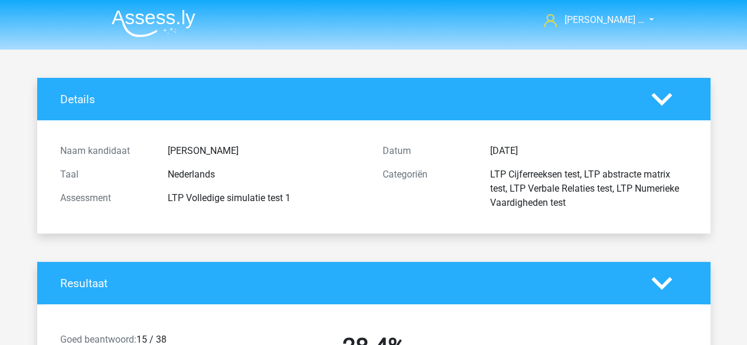
click at [163, 30] on img at bounding box center [154, 23] width 84 height 28
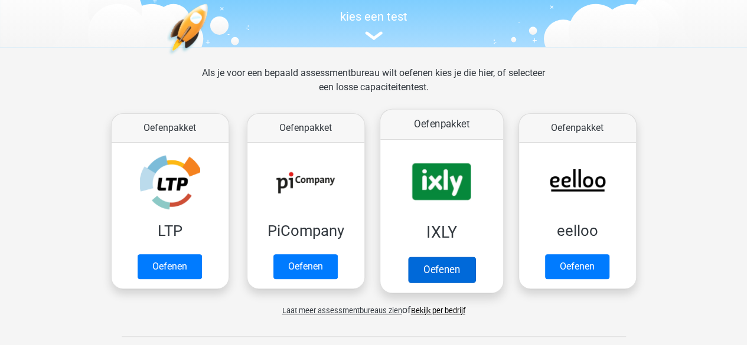
scroll to position [125, 0]
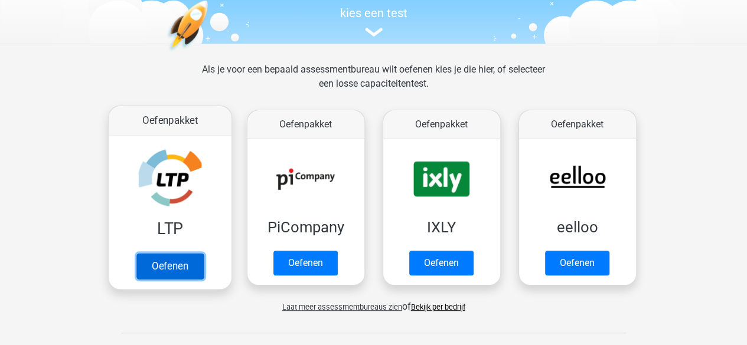
click at [176, 253] on link "Oefenen" at bounding box center [169, 266] width 67 height 26
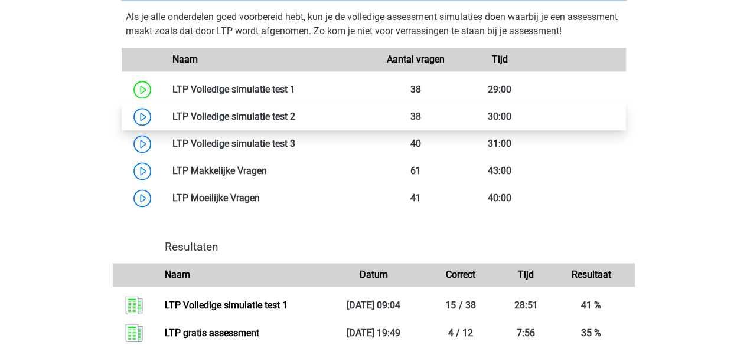
scroll to position [706, 0]
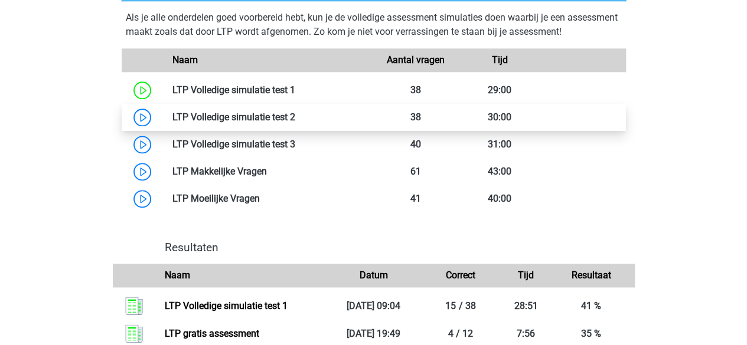
click at [295, 114] on link at bounding box center [295, 117] width 0 height 11
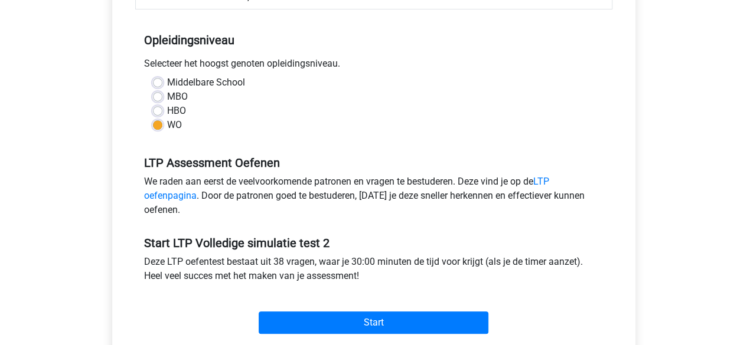
scroll to position [231, 0]
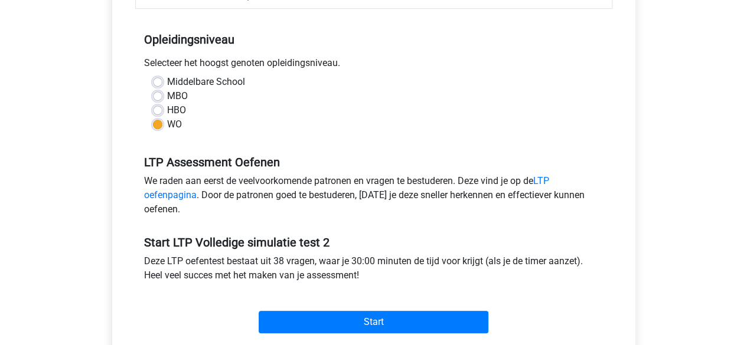
drag, startPoint x: 324, startPoint y: 150, endPoint x: 640, endPoint y: 119, distance: 317.9
click at [640, 119] on div "Ltp Volledige Simulatie Test 2 Categoriën: LTP Cijferreeksen test , LTP abstrac…" at bounding box center [374, 116] width 542 height 538
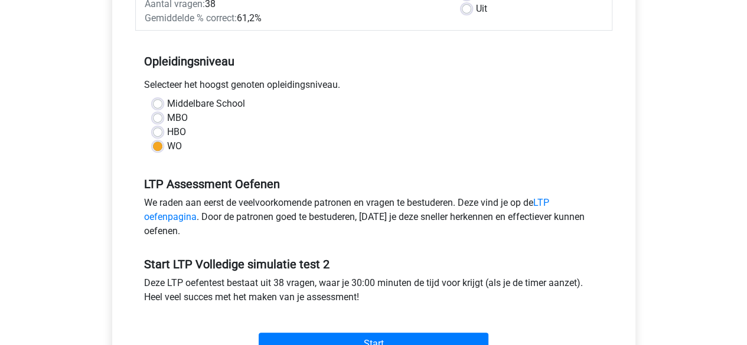
scroll to position [227, 0]
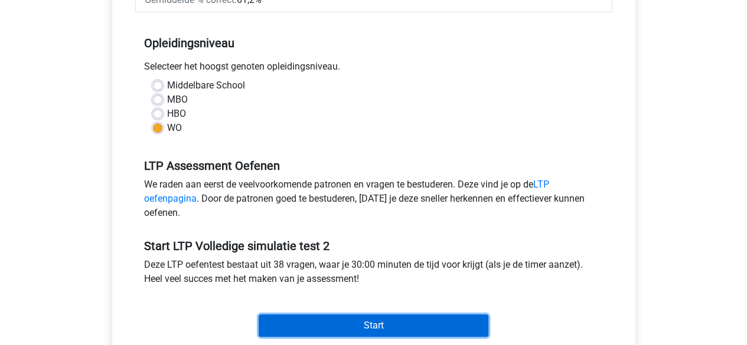
click at [364, 326] on input "Start" at bounding box center [374, 326] width 230 height 22
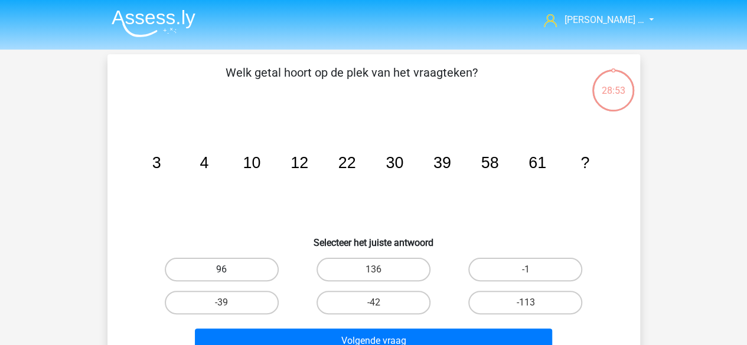
click at [244, 269] on label "96" at bounding box center [222, 270] width 114 height 24
click at [229, 270] on input "96" at bounding box center [225, 274] width 8 height 8
radio input "true"
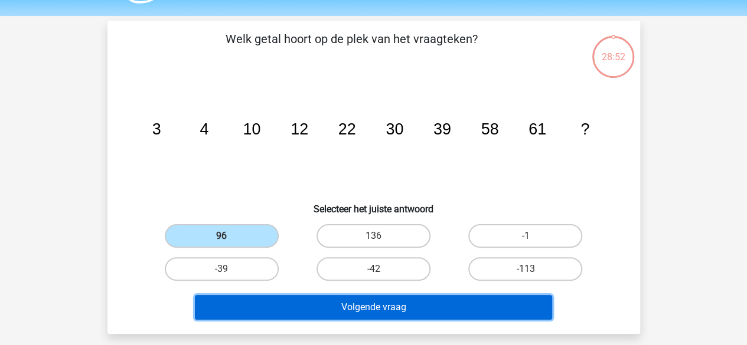
click at [367, 310] on button "Volgende vraag" at bounding box center [373, 307] width 357 height 25
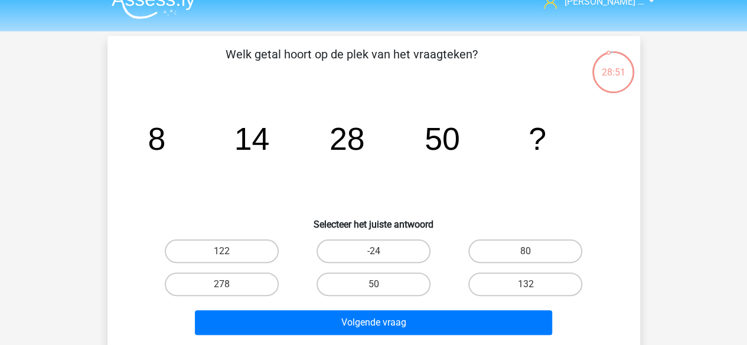
scroll to position [18, 0]
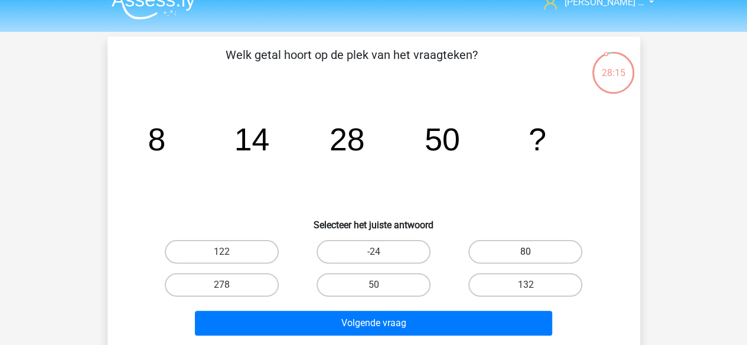
click at [503, 253] on label "80" at bounding box center [525, 252] width 114 height 24
click at [525, 253] on input "80" at bounding box center [529, 256] width 8 height 8
radio input "true"
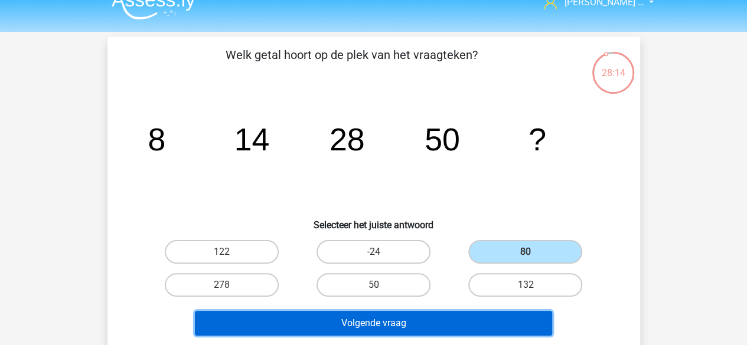
click at [460, 314] on button "Volgende vraag" at bounding box center [373, 323] width 357 height 25
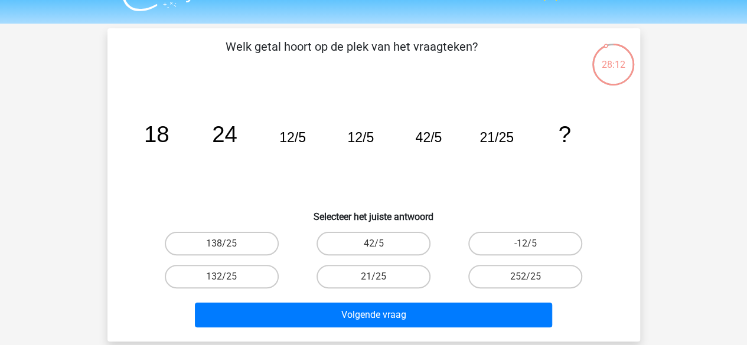
scroll to position [23, 0]
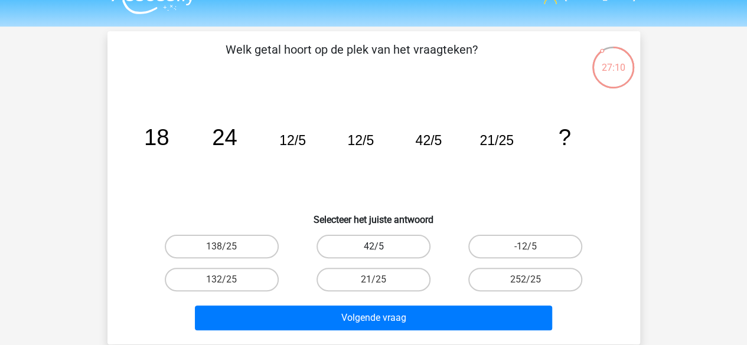
click at [386, 239] on label "42/5" at bounding box center [373, 247] width 114 height 24
click at [381, 247] on input "42/5" at bounding box center [377, 251] width 8 height 8
radio input "true"
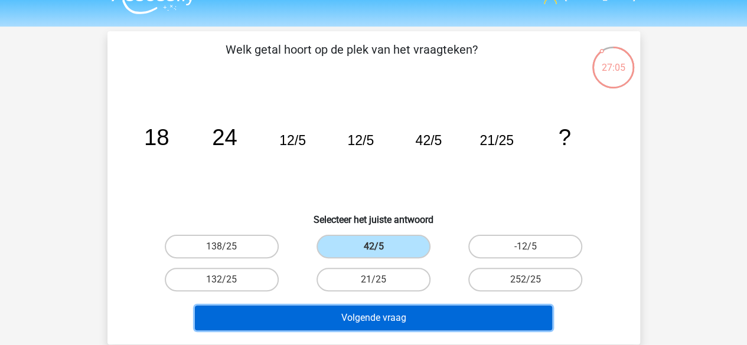
click at [448, 319] on button "Volgende vraag" at bounding box center [373, 318] width 357 height 25
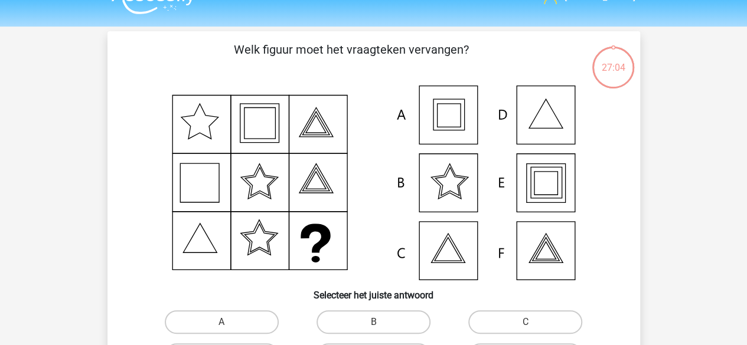
scroll to position [54, 0]
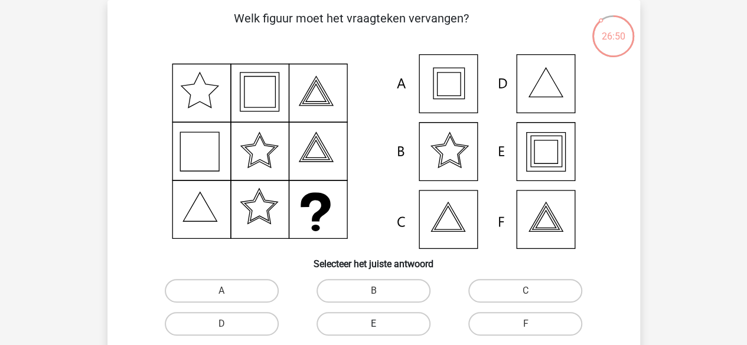
click at [388, 321] on label "E" at bounding box center [373, 324] width 114 height 24
click at [381, 324] on input "E" at bounding box center [377, 328] width 8 height 8
radio input "true"
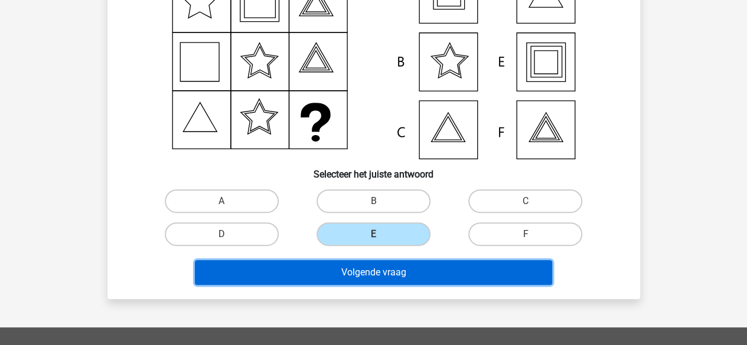
click at [393, 276] on button "Volgende vraag" at bounding box center [373, 272] width 357 height 25
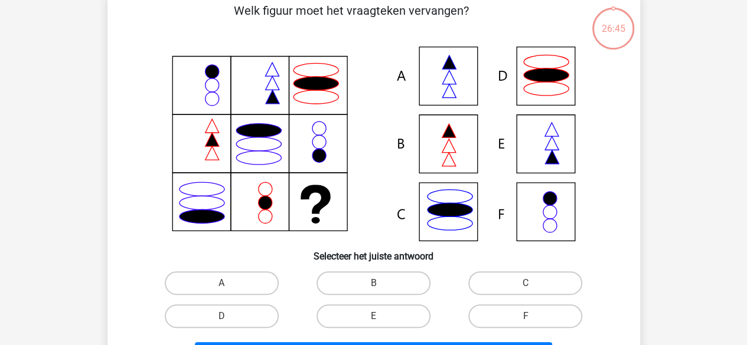
scroll to position [54, 0]
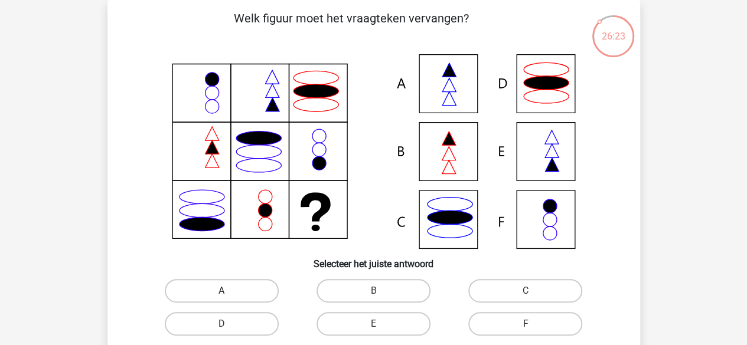
click at [256, 292] on label "A" at bounding box center [222, 291] width 114 height 24
click at [229, 292] on input "A" at bounding box center [225, 295] width 8 height 8
radio input "true"
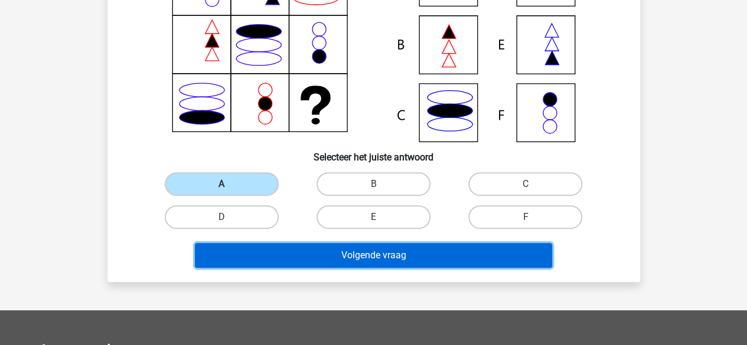
click at [404, 260] on button "Volgende vraag" at bounding box center [373, 255] width 357 height 25
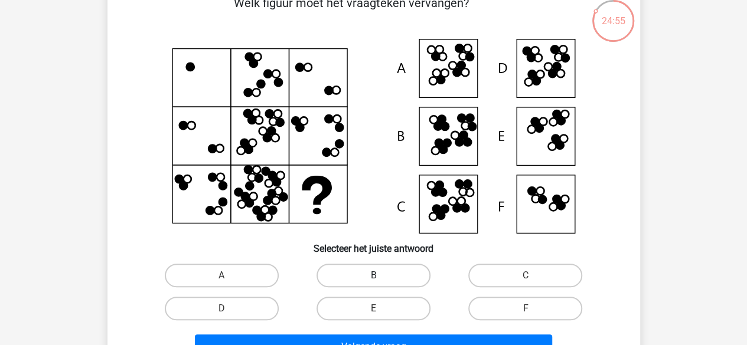
scroll to position [72, 0]
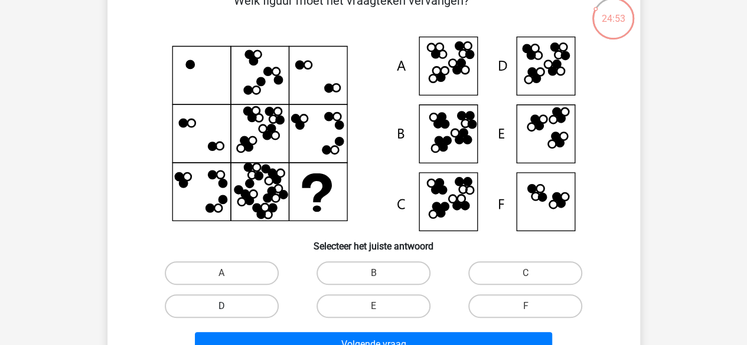
click at [247, 298] on label "D" at bounding box center [222, 307] width 114 height 24
click at [229, 306] on input "D" at bounding box center [225, 310] width 8 height 8
radio input "true"
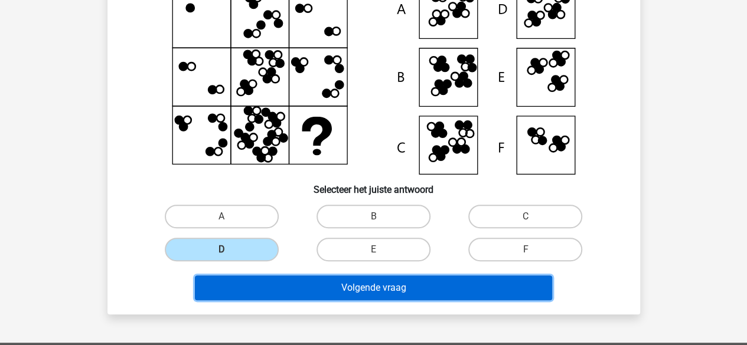
click at [363, 286] on button "Volgende vraag" at bounding box center [373, 288] width 357 height 25
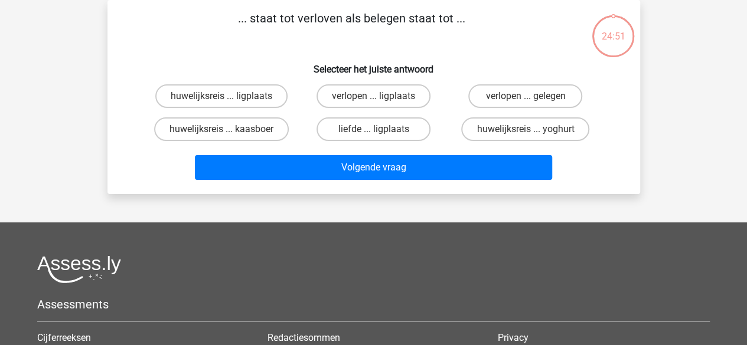
scroll to position [0, 0]
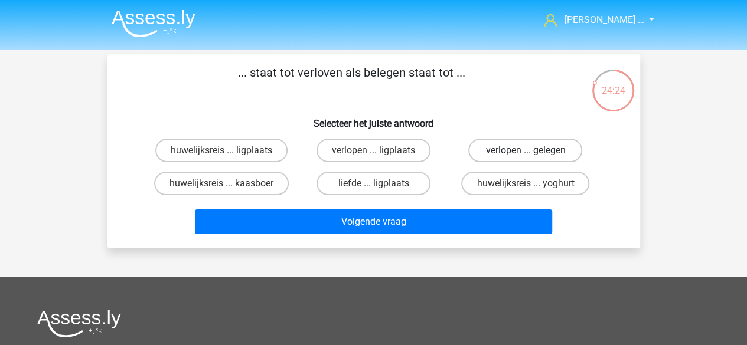
click at [517, 155] on label "verlopen ... gelegen" at bounding box center [525, 151] width 114 height 24
click at [525, 155] on input "verlopen ... gelegen" at bounding box center [529, 155] width 8 height 8
radio input "true"
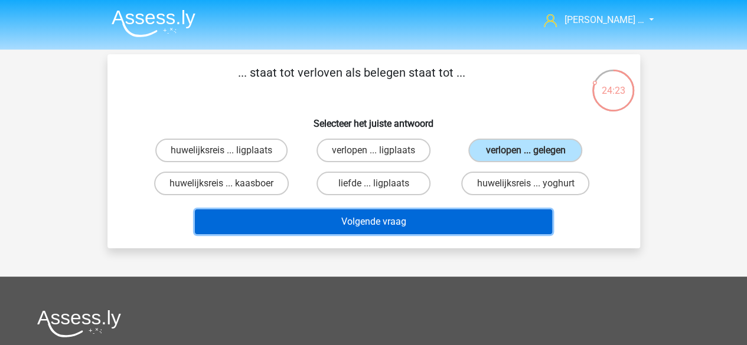
click at [406, 220] on button "Volgende vraag" at bounding box center [373, 222] width 357 height 25
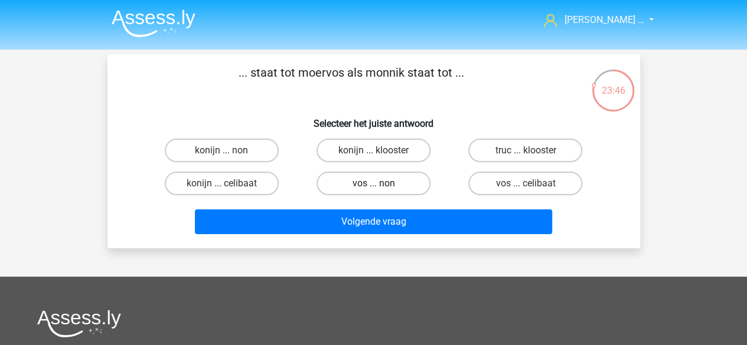
click at [391, 184] on label "vos ... non" at bounding box center [373, 184] width 114 height 24
click at [381, 184] on input "vos ... non" at bounding box center [377, 188] width 8 height 8
radio input "true"
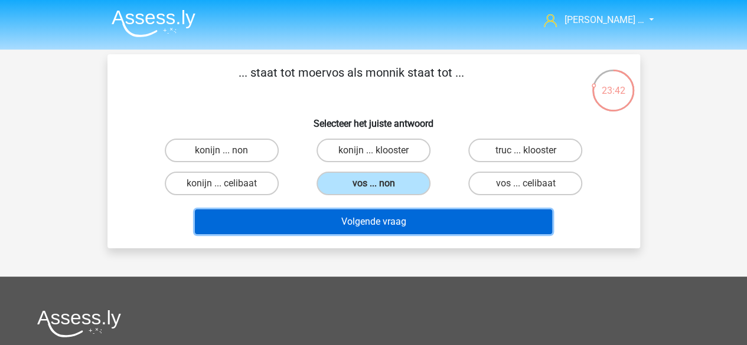
click at [374, 218] on button "Volgende vraag" at bounding box center [373, 222] width 357 height 25
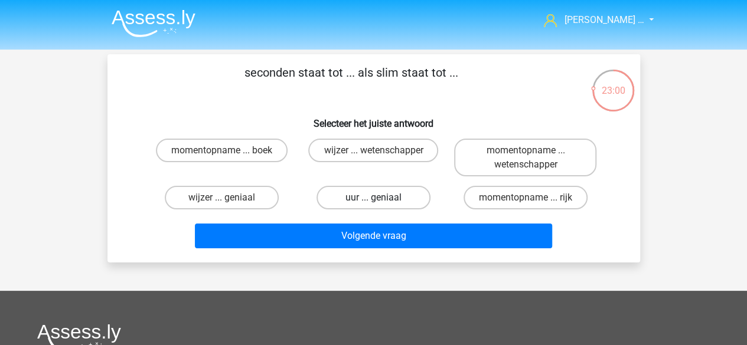
click at [376, 195] on label "uur ... geniaal" at bounding box center [373, 198] width 114 height 24
click at [376, 198] on input "uur ... geniaal" at bounding box center [377, 202] width 8 height 8
radio input "true"
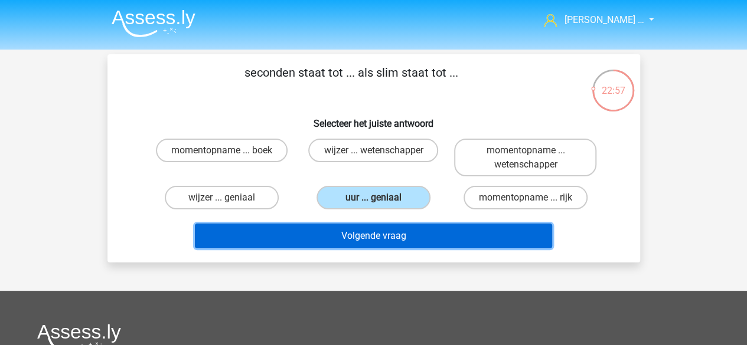
click at [376, 238] on button "Volgende vraag" at bounding box center [373, 236] width 357 height 25
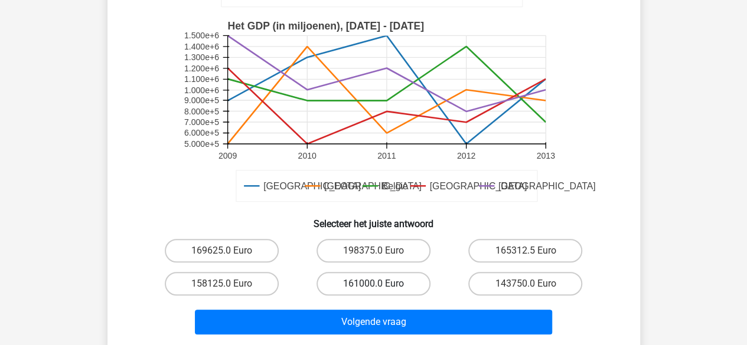
scroll to position [290, 0]
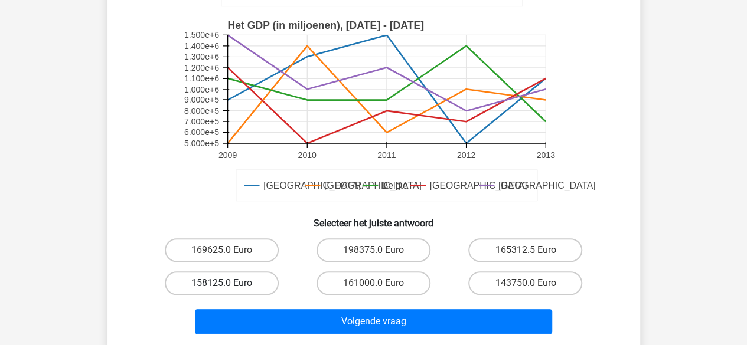
click at [249, 273] on label "158125.0 Euro" at bounding box center [222, 284] width 114 height 24
click at [229, 283] on input "158125.0 Euro" at bounding box center [225, 287] width 8 height 8
radio input "true"
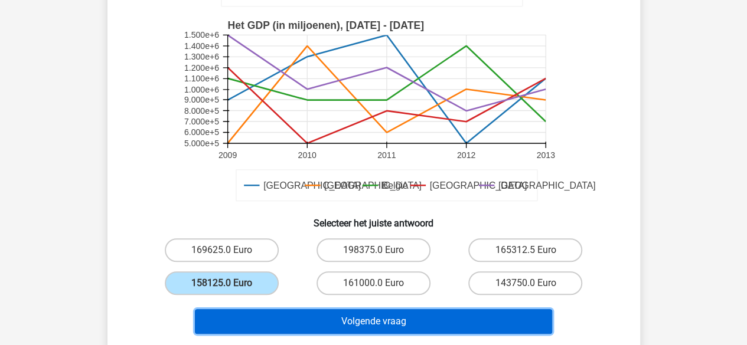
click at [379, 315] on button "Volgende vraag" at bounding box center [373, 321] width 357 height 25
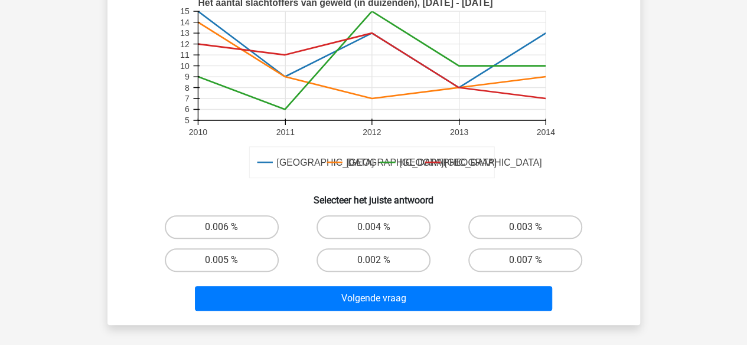
scroll to position [331, 0]
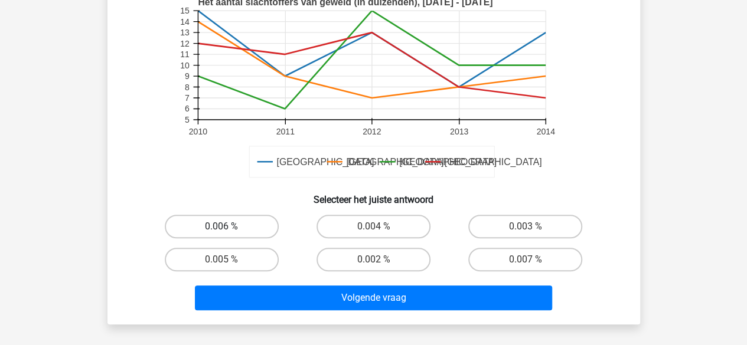
click at [233, 223] on label "0.006 %" at bounding box center [222, 227] width 114 height 24
click at [229, 227] on input "0.006 %" at bounding box center [225, 231] width 8 height 8
radio input "true"
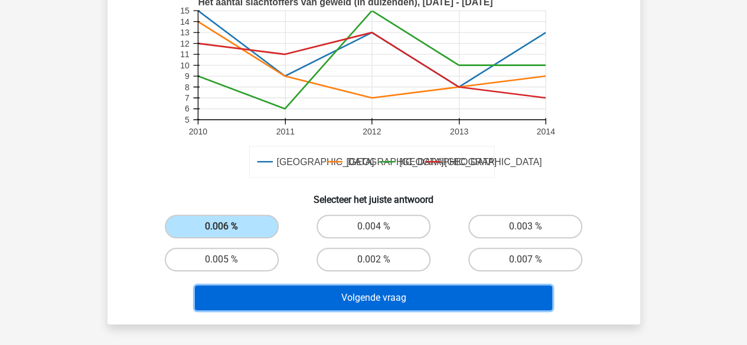
click at [348, 298] on button "Volgende vraag" at bounding box center [373, 298] width 357 height 25
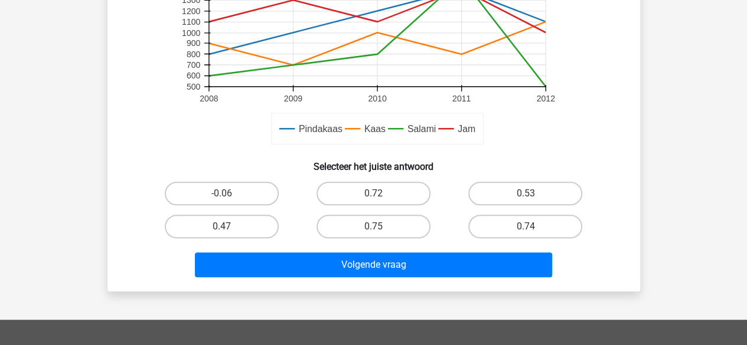
scroll to position [366, 0]
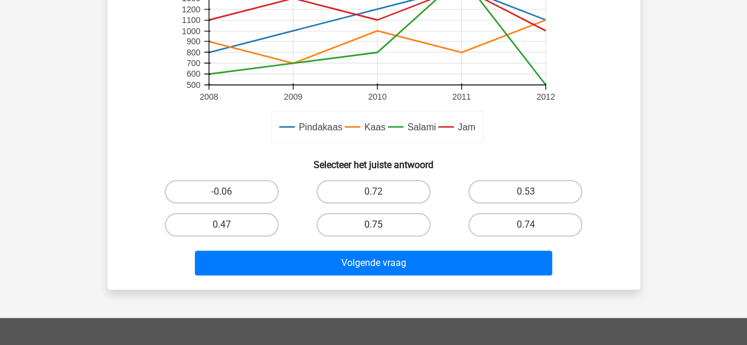
click at [363, 219] on label "0.75" at bounding box center [373, 225] width 114 height 24
click at [373, 225] on input "0.75" at bounding box center [377, 229] width 8 height 8
radio input "true"
click at [249, 224] on label "0.47" at bounding box center [222, 225] width 114 height 24
click at [229, 225] on input "0.47" at bounding box center [225, 229] width 8 height 8
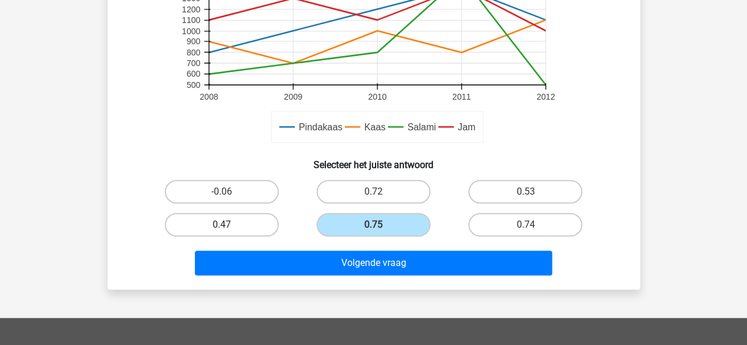
radio input "true"
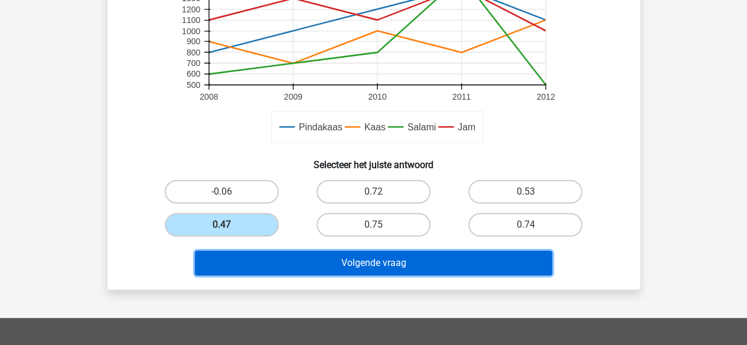
click at [384, 259] on button "Volgende vraag" at bounding box center [373, 263] width 357 height 25
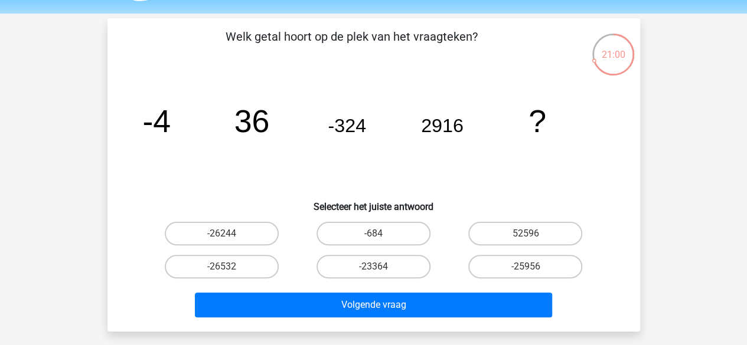
scroll to position [34, 0]
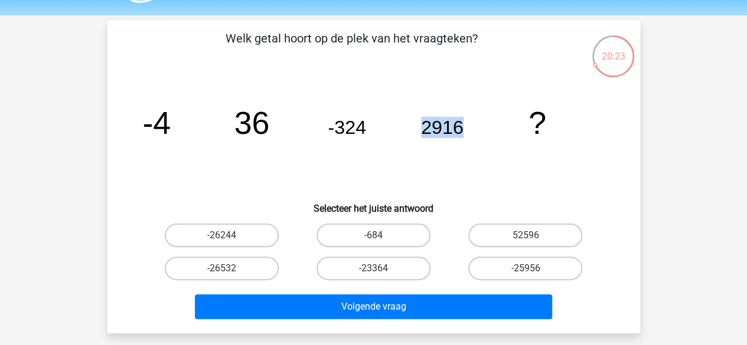
drag, startPoint x: 417, startPoint y: 133, endPoint x: 469, endPoint y: 128, distance: 52.8
click at [469, 128] on icon "image/svg+xml -4 36 -324 2916 ?" at bounding box center [374, 133] width 476 height 119
click at [450, 177] on icon "image/svg+xml -4 36 -324 2916 ?" at bounding box center [374, 133] width 476 height 119
click at [233, 232] on label "-26244" at bounding box center [222, 236] width 114 height 24
click at [229, 236] on input "-26244" at bounding box center [225, 240] width 8 height 8
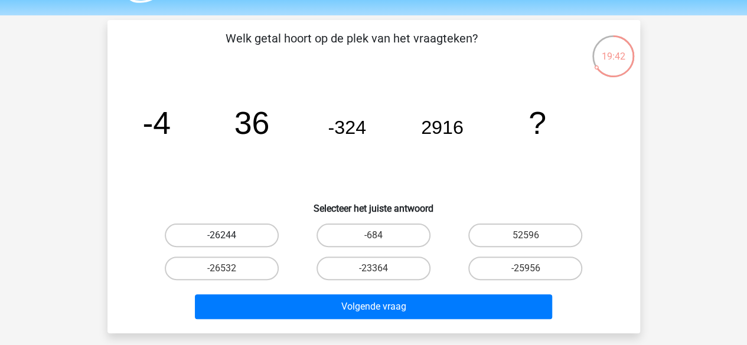
radio input "true"
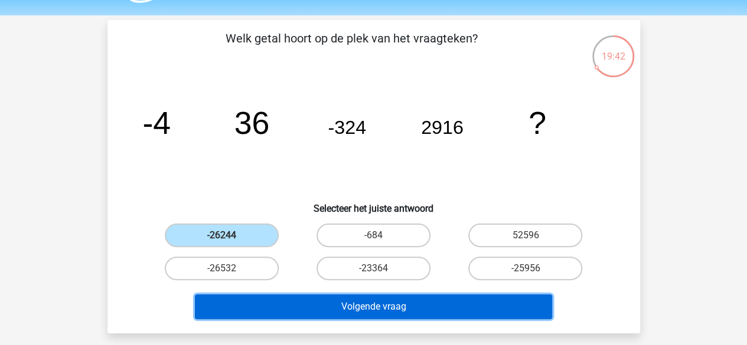
click at [380, 312] on button "Volgende vraag" at bounding box center [373, 307] width 357 height 25
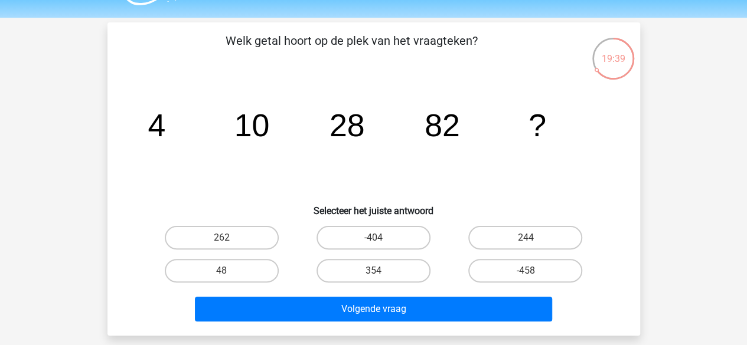
scroll to position [59, 0]
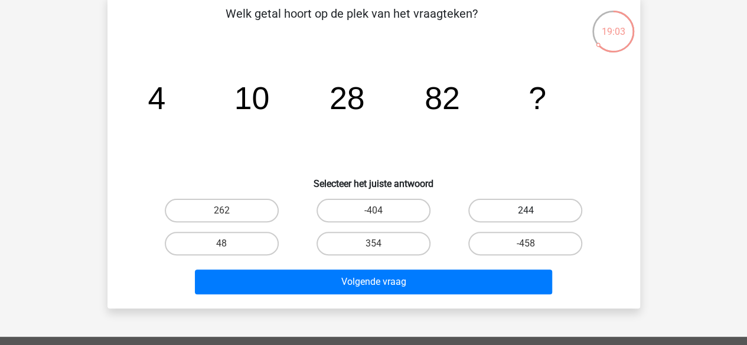
click at [511, 208] on label "244" at bounding box center [525, 211] width 114 height 24
click at [525, 211] on input "244" at bounding box center [529, 215] width 8 height 8
radio input "true"
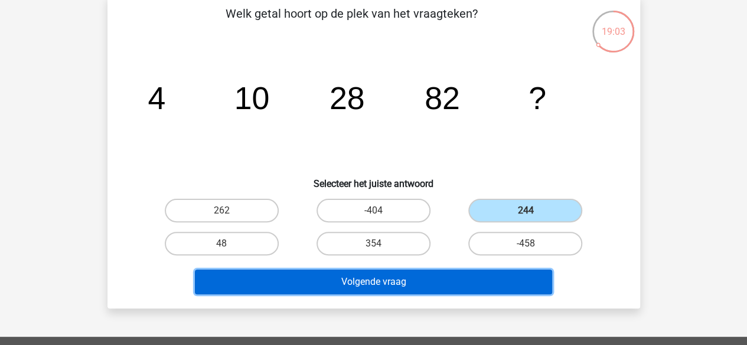
click at [381, 284] on button "Volgende vraag" at bounding box center [373, 282] width 357 height 25
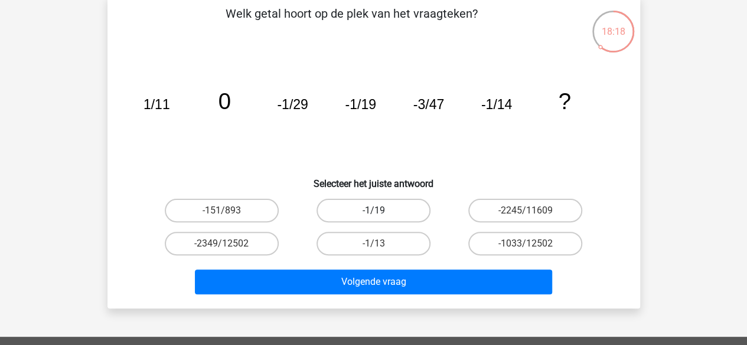
click at [337, 200] on label "-1/19" at bounding box center [373, 211] width 114 height 24
click at [373, 211] on input "-1/19" at bounding box center [377, 215] width 8 height 8
radio input "true"
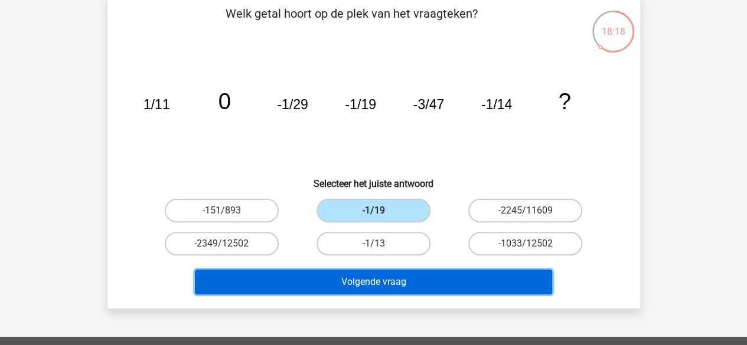
click at [353, 283] on button "Volgende vraag" at bounding box center [373, 282] width 357 height 25
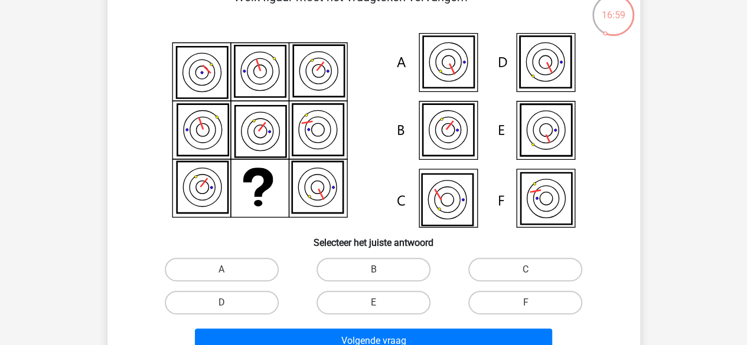
scroll to position [76, 0]
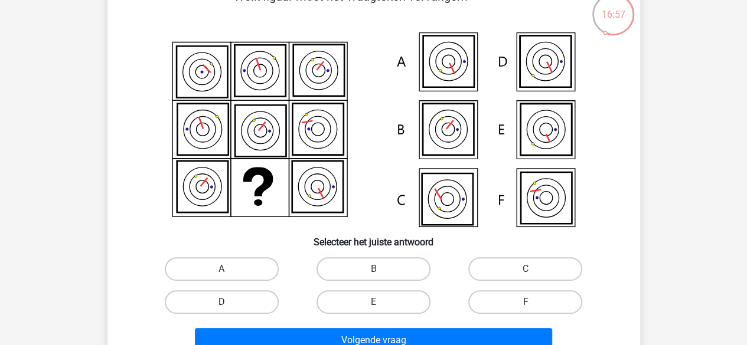
click at [260, 309] on label "D" at bounding box center [222, 302] width 114 height 24
click at [229, 309] on input "D" at bounding box center [225, 306] width 8 height 8
radio input "true"
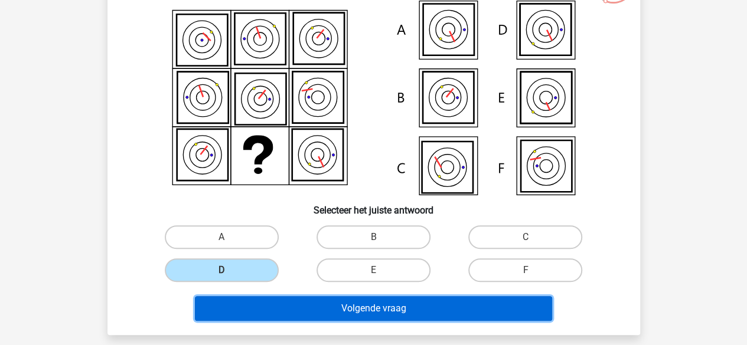
click at [346, 318] on button "Volgende vraag" at bounding box center [373, 308] width 357 height 25
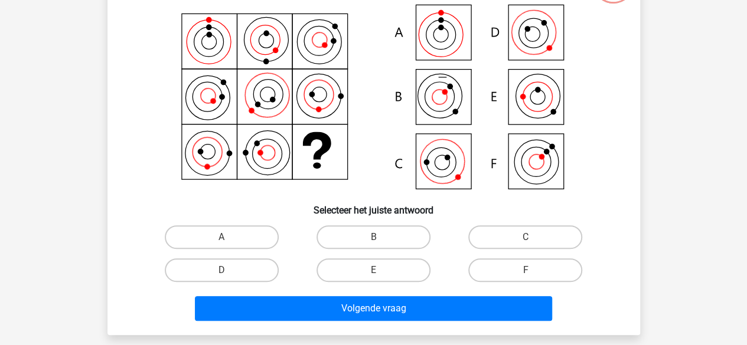
scroll to position [54, 0]
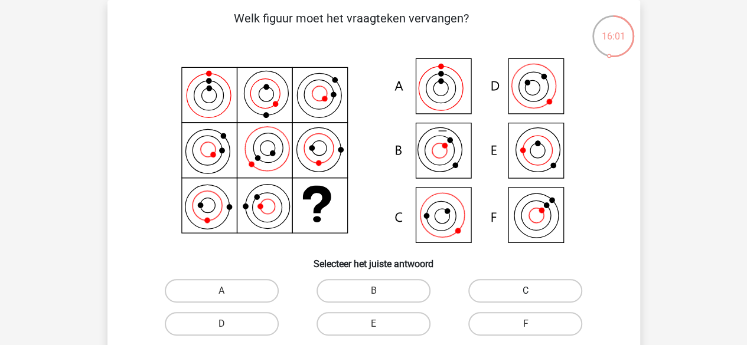
click at [503, 290] on label "C" at bounding box center [525, 291] width 114 height 24
click at [525, 291] on input "C" at bounding box center [529, 295] width 8 height 8
radio input "true"
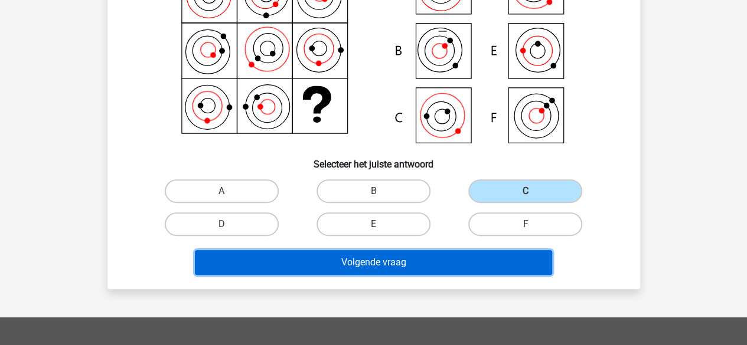
click at [347, 264] on button "Volgende vraag" at bounding box center [373, 262] width 357 height 25
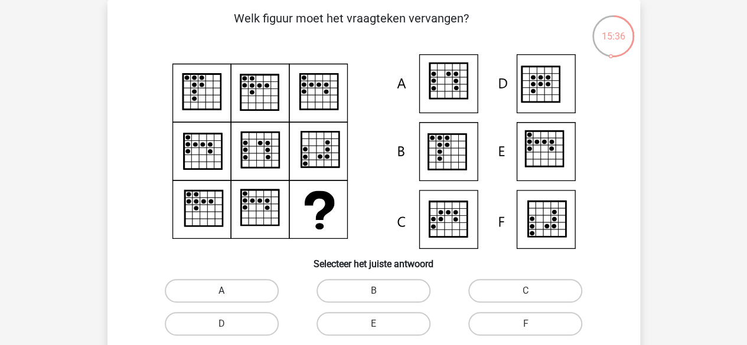
click at [256, 290] on label "A" at bounding box center [222, 291] width 114 height 24
click at [229, 291] on input "A" at bounding box center [225, 295] width 8 height 8
radio input "true"
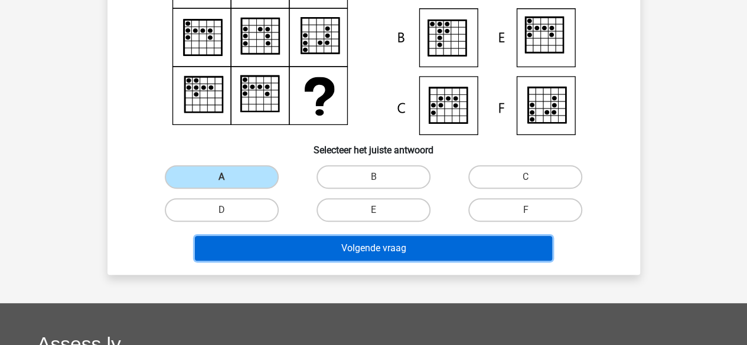
click at [378, 245] on button "Volgende vraag" at bounding box center [373, 248] width 357 height 25
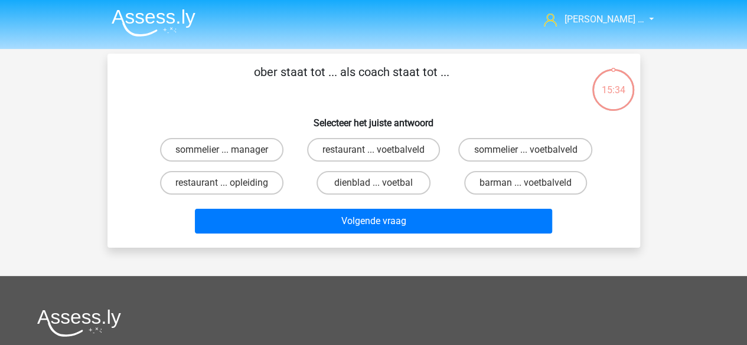
scroll to position [0, 0]
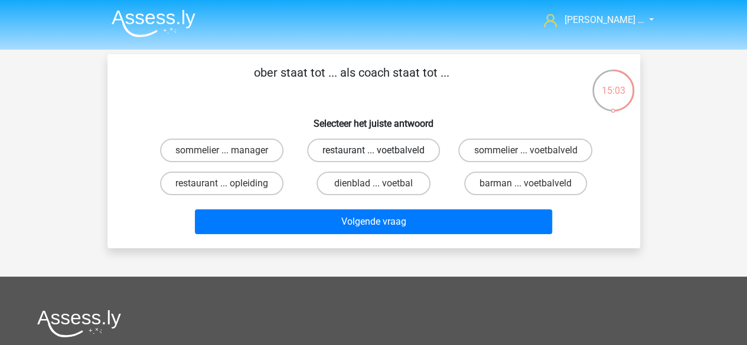
click at [396, 145] on label "restaurant ... voetbalveld" at bounding box center [373, 151] width 133 height 24
click at [381, 151] on input "restaurant ... voetbalveld" at bounding box center [377, 155] width 8 height 8
radio input "true"
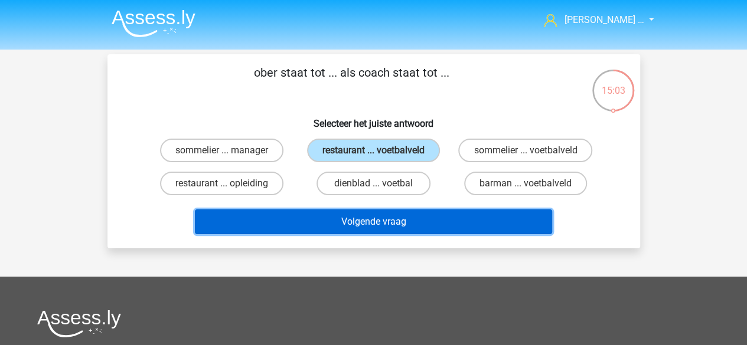
click at [429, 221] on button "Volgende vraag" at bounding box center [373, 222] width 357 height 25
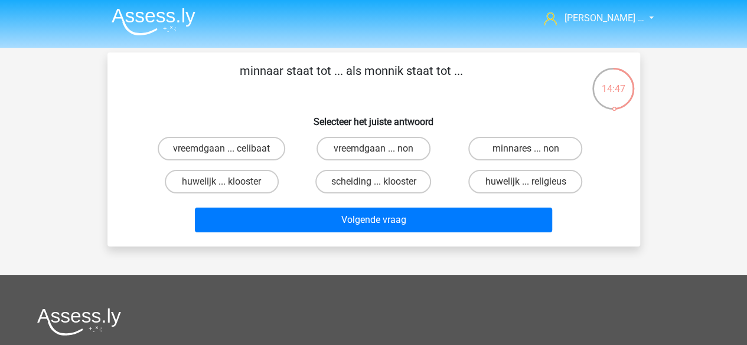
scroll to position [2, 0]
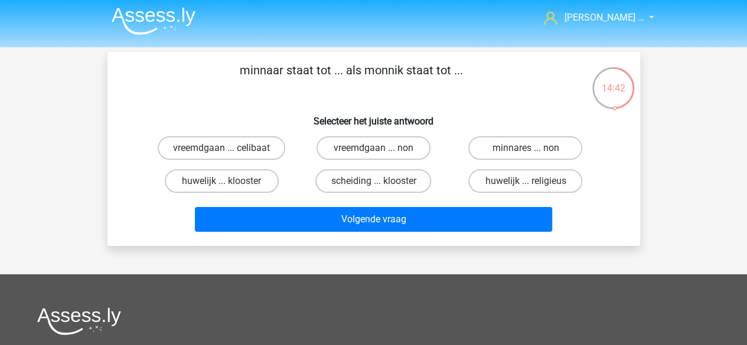
click at [533, 149] on input "minnares ... non" at bounding box center [529, 152] width 8 height 8
radio input "true"
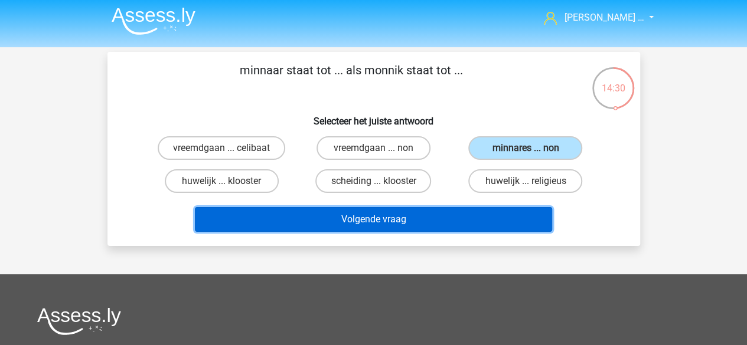
click at [422, 215] on button "Volgende vraag" at bounding box center [373, 219] width 357 height 25
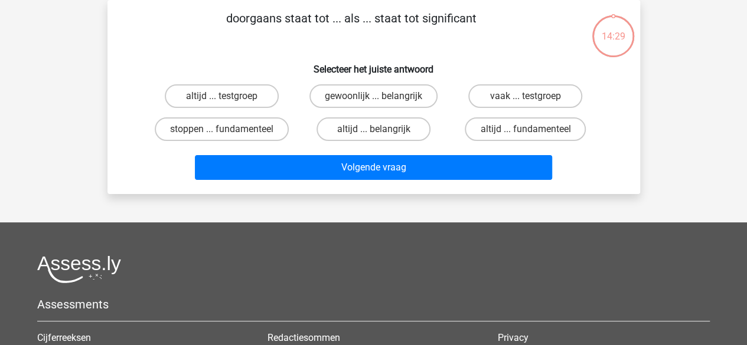
scroll to position [0, 0]
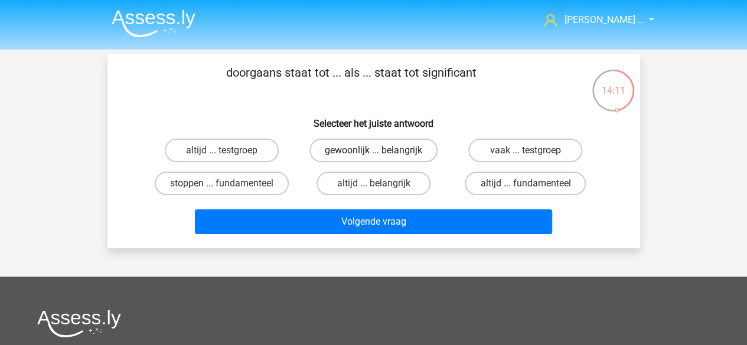
click at [383, 151] on label "gewoonlijk ... belangrijk" at bounding box center [373, 151] width 128 height 24
click at [381, 151] on input "gewoonlijk ... belangrijk" at bounding box center [377, 155] width 8 height 8
radio input "true"
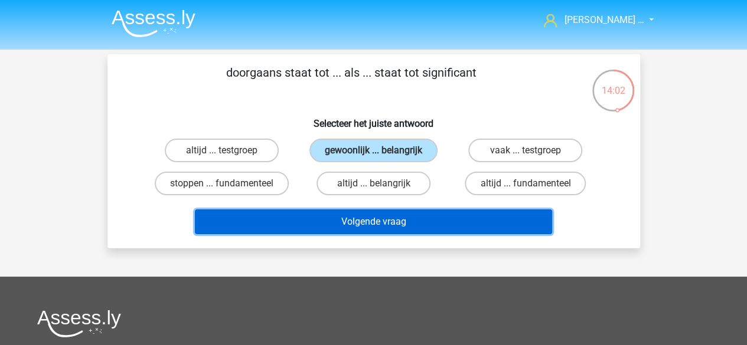
click at [426, 220] on button "Volgende vraag" at bounding box center [373, 222] width 357 height 25
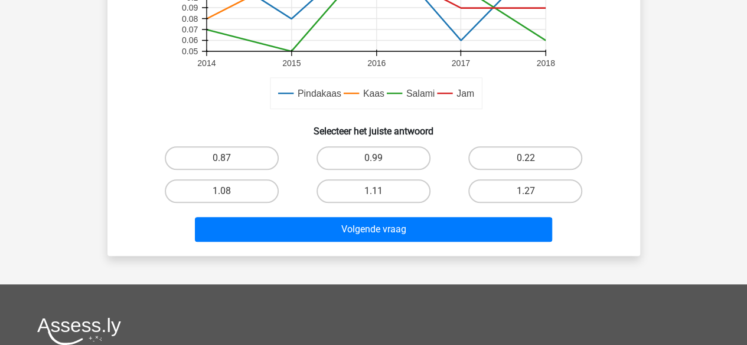
scroll to position [383, 0]
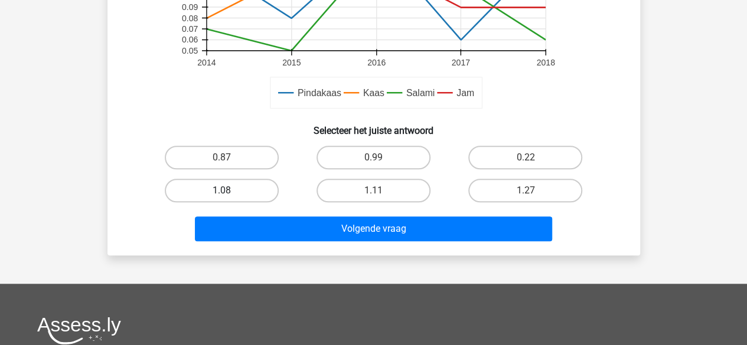
click at [265, 190] on label "1.08" at bounding box center [222, 191] width 114 height 24
click at [229, 191] on input "1.08" at bounding box center [225, 195] width 8 height 8
radio input "true"
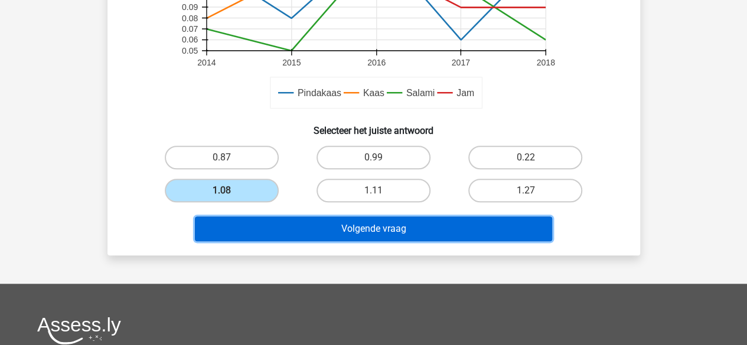
click at [448, 226] on button "Volgende vraag" at bounding box center [373, 229] width 357 height 25
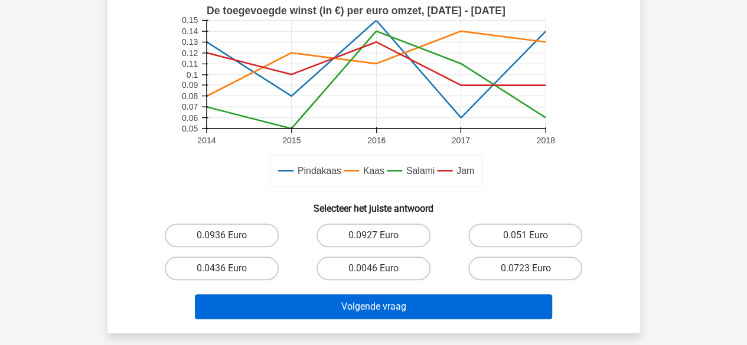
scroll to position [413, 0]
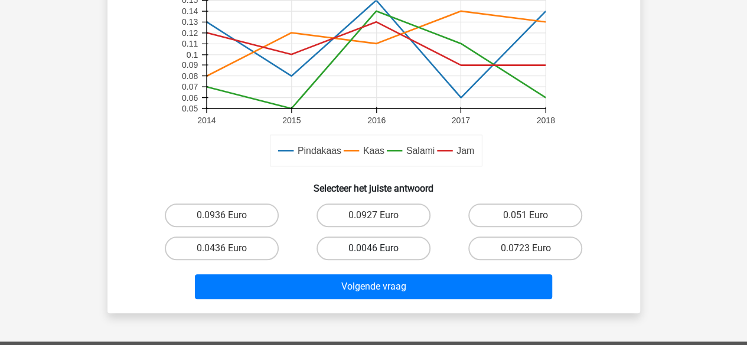
click at [386, 254] on label "0.0046 Euro" at bounding box center [373, 249] width 114 height 24
click at [381, 254] on input "0.0046 Euro" at bounding box center [377, 253] width 8 height 8
radio input "true"
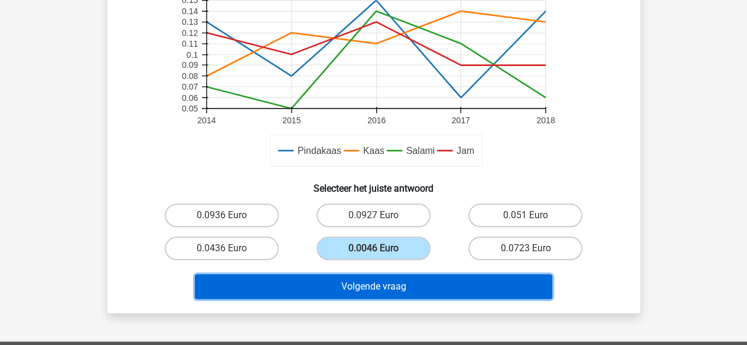
click at [381, 283] on button "Volgende vraag" at bounding box center [373, 287] width 357 height 25
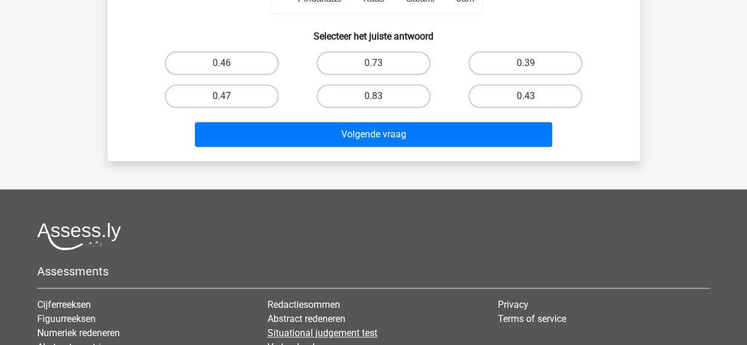
scroll to position [354, 0]
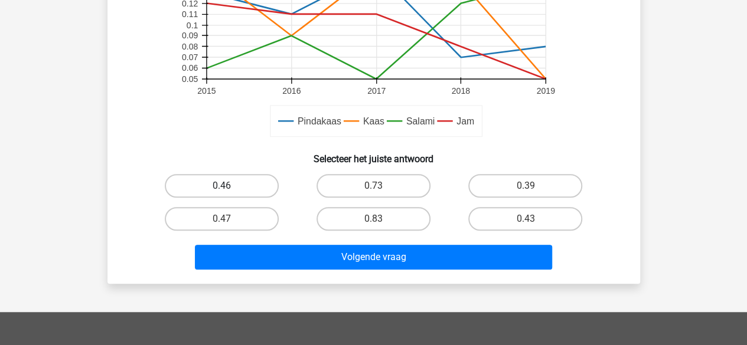
click at [242, 182] on label "0.46" at bounding box center [222, 186] width 114 height 24
click at [229, 186] on input "0.46" at bounding box center [225, 190] width 8 height 8
radio input "true"
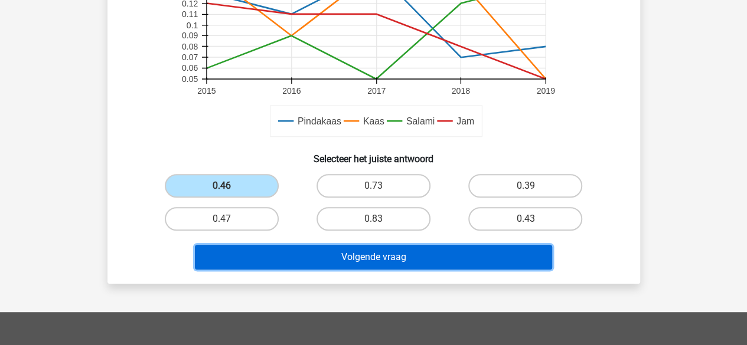
click at [463, 257] on button "Volgende vraag" at bounding box center [373, 257] width 357 height 25
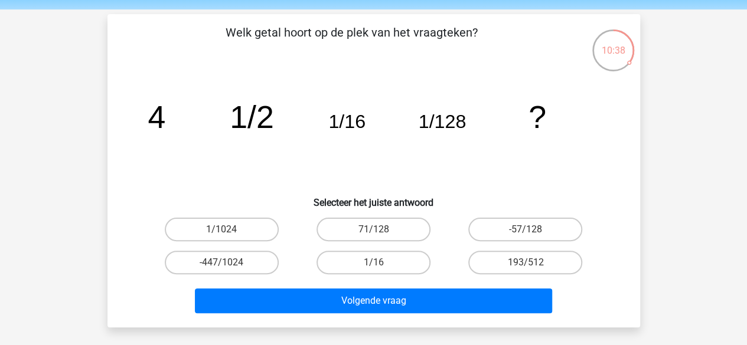
scroll to position [59, 0]
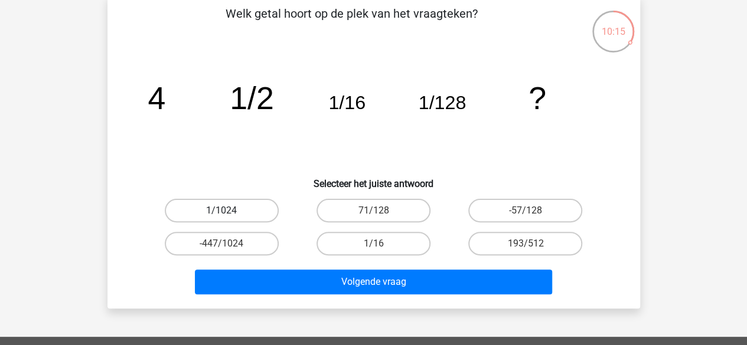
click at [240, 209] on label "1/1024" at bounding box center [222, 211] width 114 height 24
click at [229, 211] on input "1/1024" at bounding box center [225, 215] width 8 height 8
radio input "true"
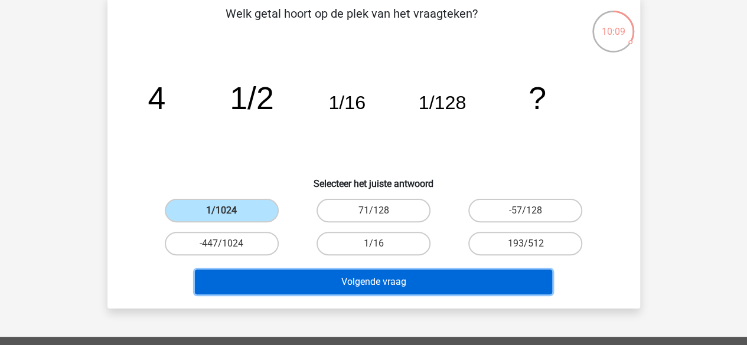
click at [499, 279] on button "Volgende vraag" at bounding box center [373, 282] width 357 height 25
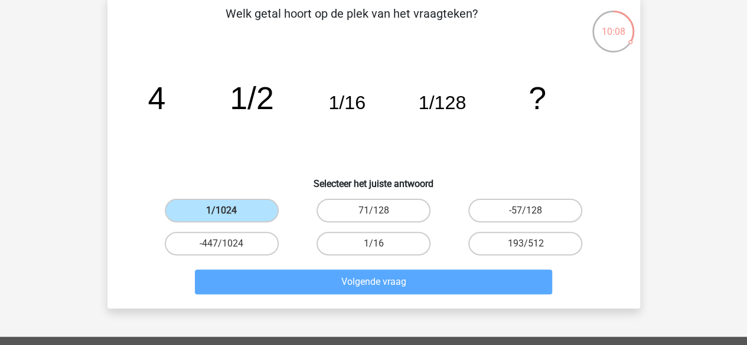
scroll to position [54, 0]
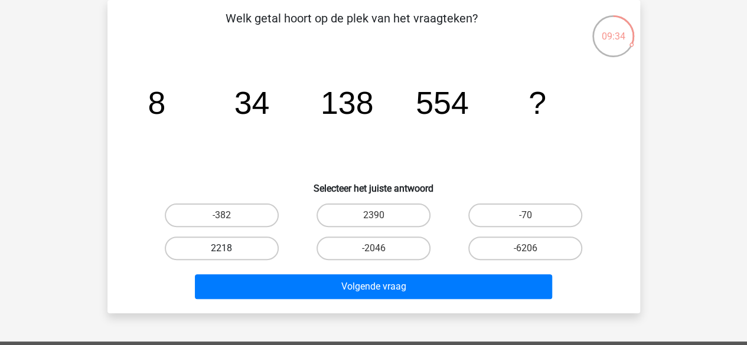
click at [235, 254] on label "2218" at bounding box center [222, 249] width 114 height 24
click at [229, 254] on input "2218" at bounding box center [225, 253] width 8 height 8
radio input "true"
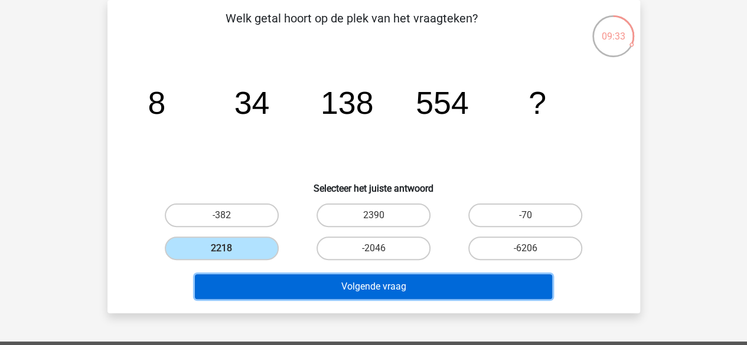
click at [326, 282] on button "Volgende vraag" at bounding box center [373, 287] width 357 height 25
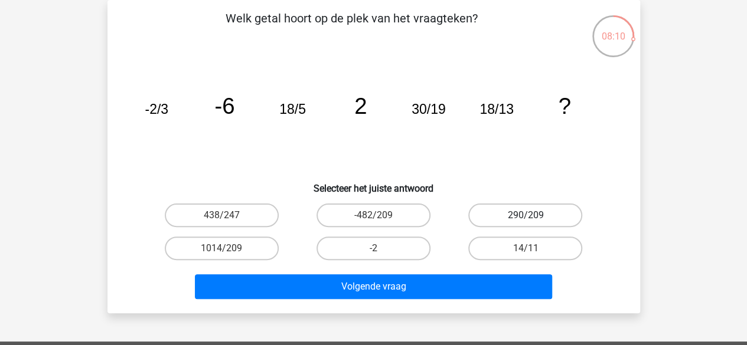
drag, startPoint x: 510, startPoint y: 215, endPoint x: 492, endPoint y: 223, distance: 19.1
click at [510, 215] on label "290/209" at bounding box center [525, 216] width 114 height 24
click at [525, 215] on input "290/209" at bounding box center [529, 219] width 8 height 8
radio input "true"
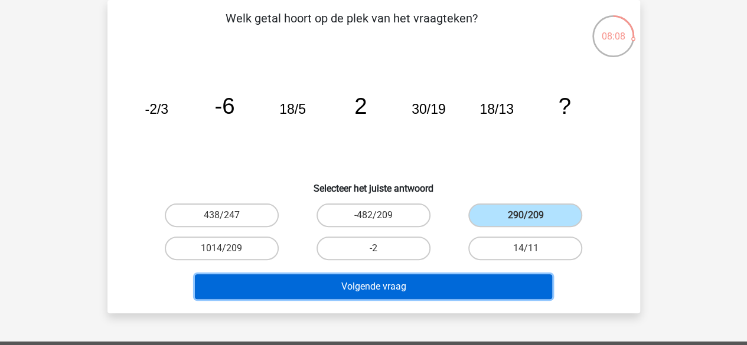
click at [393, 283] on button "Volgende vraag" at bounding box center [373, 287] width 357 height 25
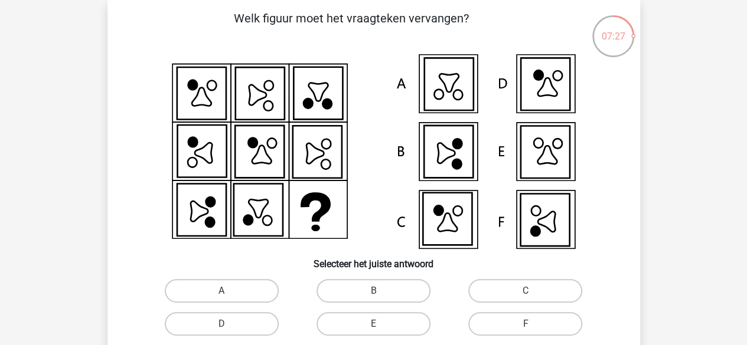
scroll to position [113, 0]
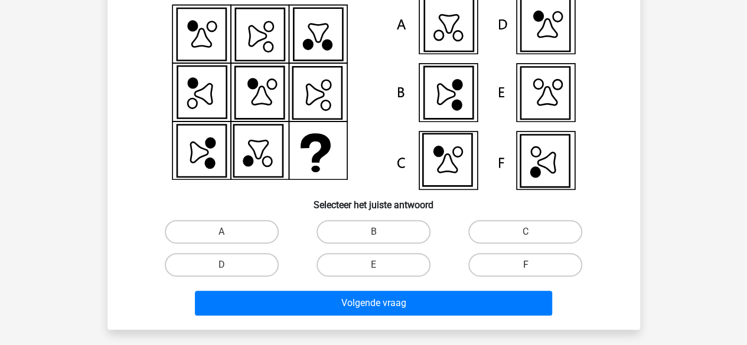
click at [542, 266] on label "F" at bounding box center [525, 265] width 114 height 24
click at [533, 266] on input "F" at bounding box center [529, 269] width 8 height 8
radio input "true"
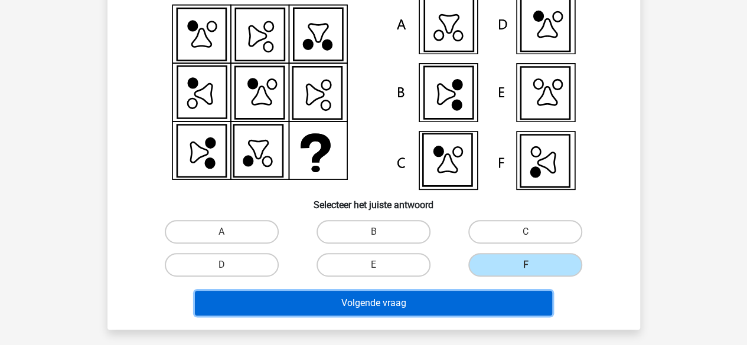
click at [405, 298] on button "Volgende vraag" at bounding box center [373, 303] width 357 height 25
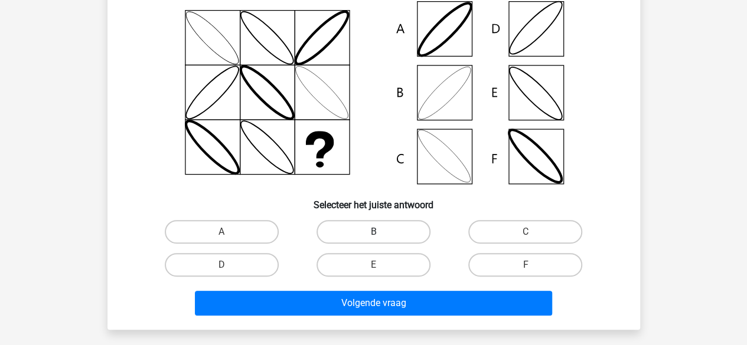
click at [378, 230] on label "B" at bounding box center [373, 232] width 114 height 24
click at [378, 232] on input "B" at bounding box center [377, 236] width 8 height 8
radio input "true"
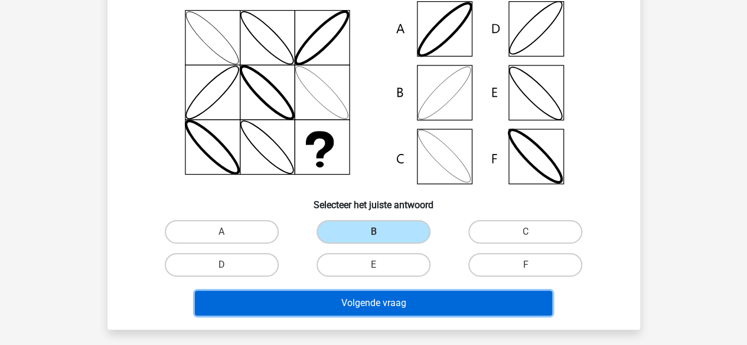
click at [377, 312] on button "Volgende vraag" at bounding box center [373, 303] width 357 height 25
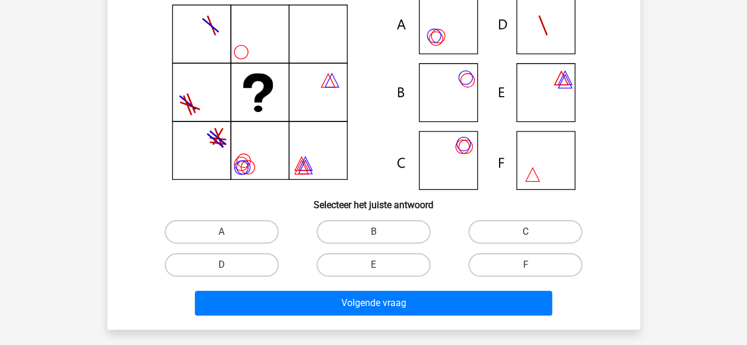
click at [551, 227] on label "C" at bounding box center [525, 232] width 114 height 24
click at [533, 232] on input "C" at bounding box center [529, 236] width 8 height 8
radio input "true"
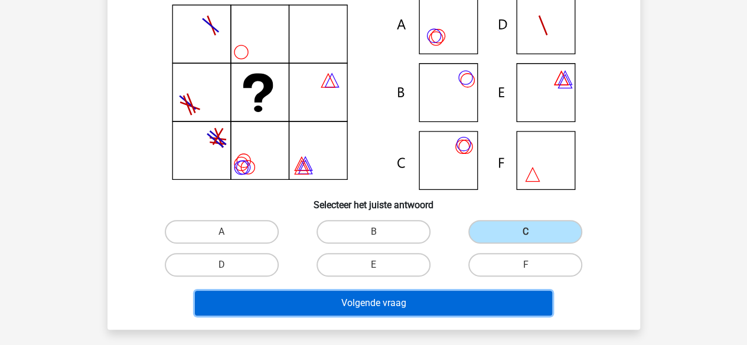
click at [445, 301] on button "Volgende vraag" at bounding box center [373, 303] width 357 height 25
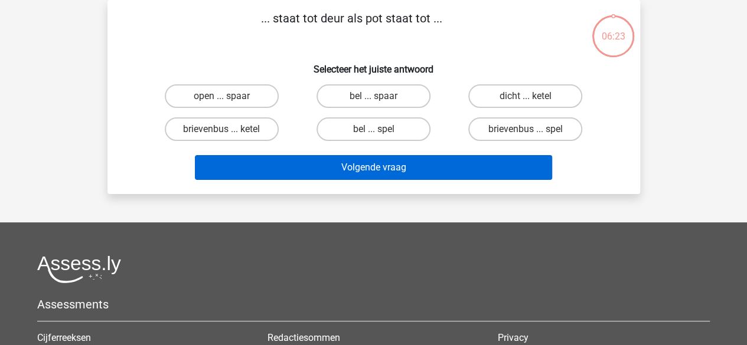
scroll to position [0, 0]
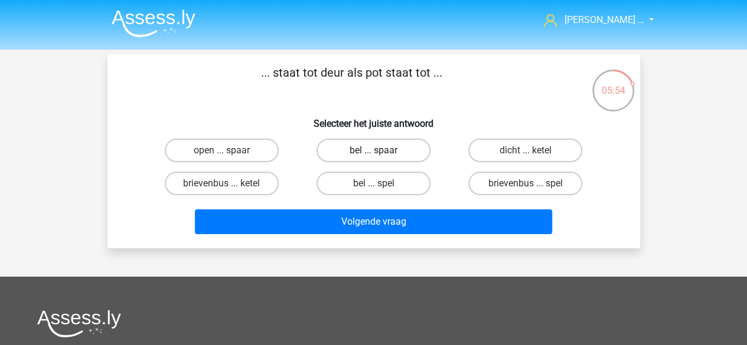
click at [414, 152] on label "bel ... spaar" at bounding box center [373, 151] width 114 height 24
click at [381, 152] on input "bel ... spaar" at bounding box center [377, 155] width 8 height 8
radio input "true"
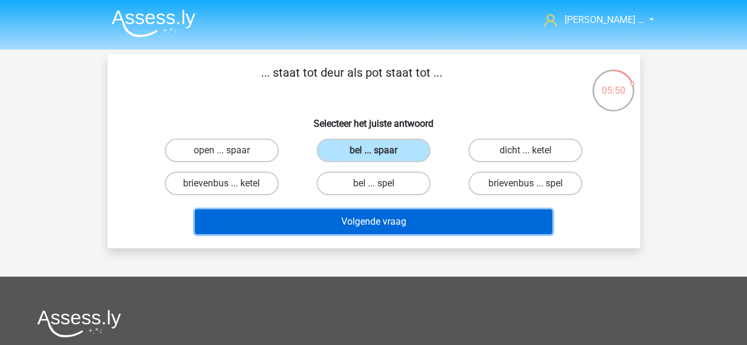
click at [412, 217] on button "Volgende vraag" at bounding box center [373, 222] width 357 height 25
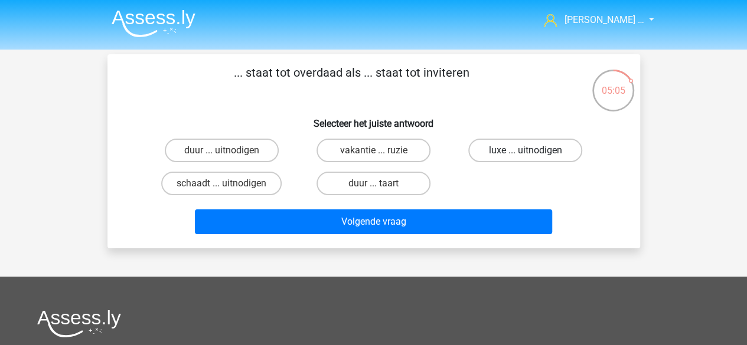
click at [514, 155] on label "luxe ... uitnodigen" at bounding box center [525, 151] width 114 height 24
click at [525, 155] on input "luxe ... uitnodigen" at bounding box center [529, 155] width 8 height 8
radio input "true"
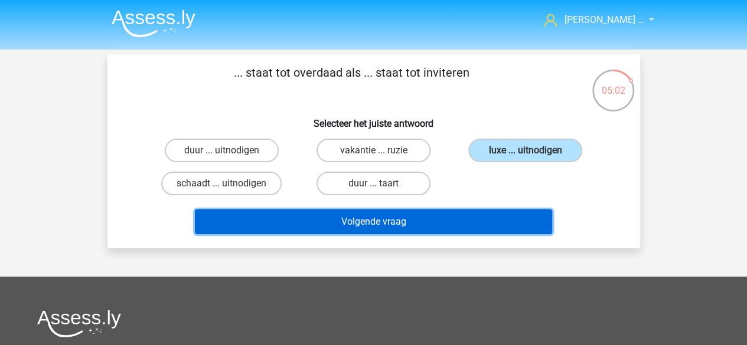
click at [456, 221] on button "Volgende vraag" at bounding box center [373, 222] width 357 height 25
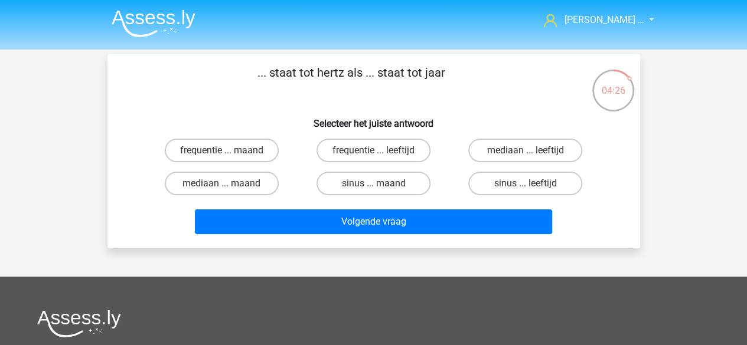
click at [224, 152] on input "frequentie ... maand" at bounding box center [225, 155] width 8 height 8
radio input "true"
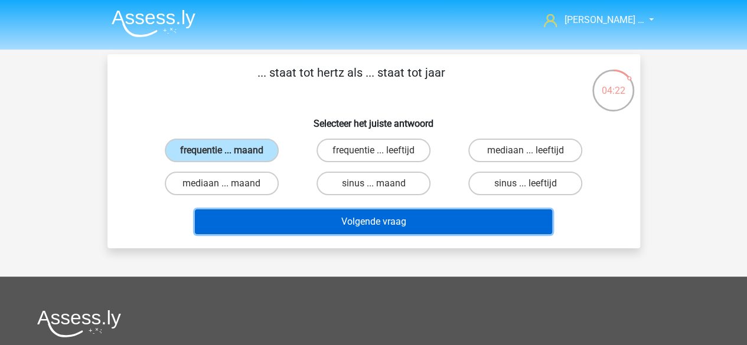
click at [392, 217] on button "Volgende vraag" at bounding box center [373, 222] width 357 height 25
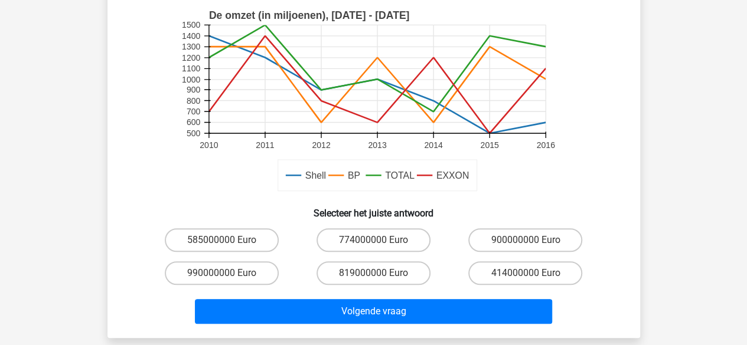
scroll to position [413, 0]
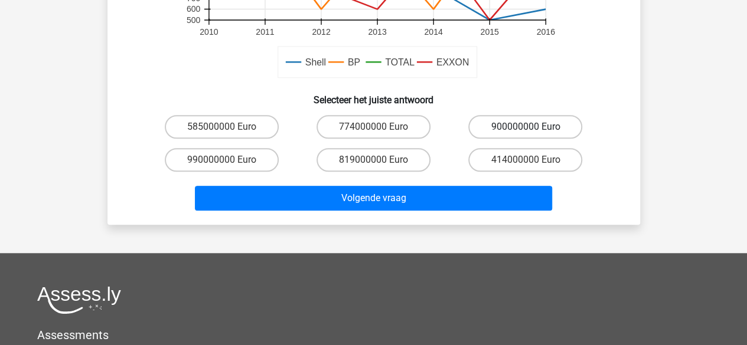
click at [543, 123] on label "900000000 Euro" at bounding box center [525, 127] width 114 height 24
click at [533, 127] on input "900000000 Euro" at bounding box center [529, 131] width 8 height 8
radio input "true"
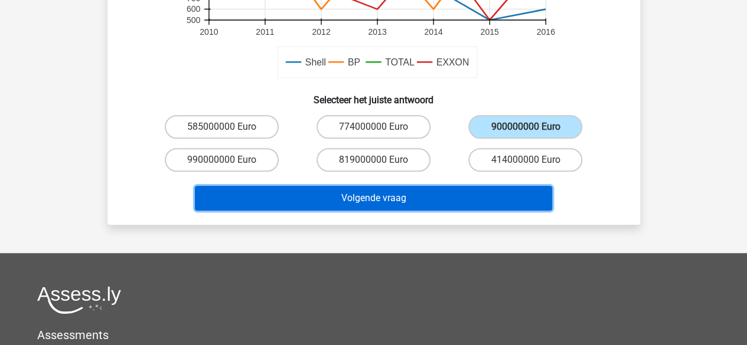
click at [486, 194] on button "Volgende vraag" at bounding box center [373, 198] width 357 height 25
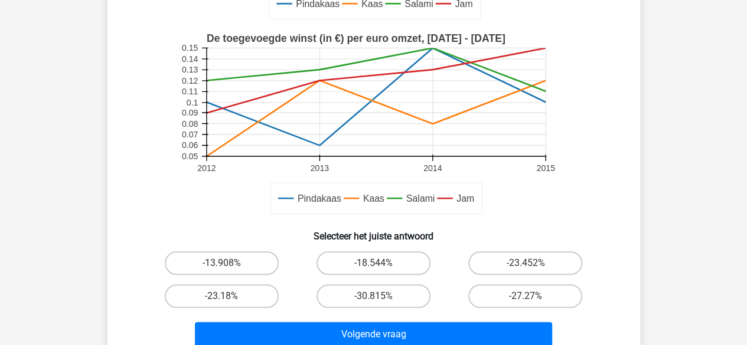
scroll to position [295, 0]
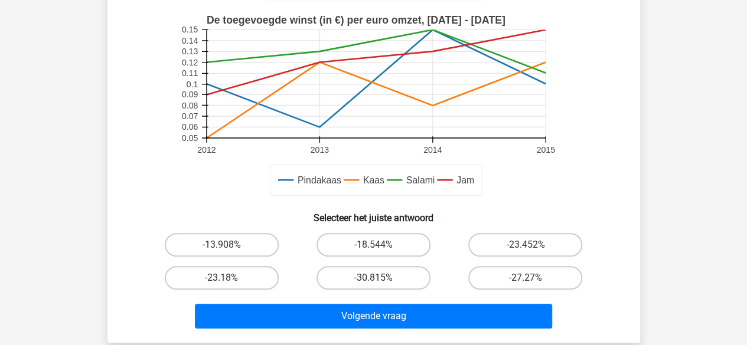
drag, startPoint x: 371, startPoint y: 278, endPoint x: 366, endPoint y: 292, distance: 14.9
click at [371, 278] on label "-30.815%" at bounding box center [373, 278] width 114 height 24
click at [373, 278] on input "-30.815%" at bounding box center [377, 282] width 8 height 8
radio input "true"
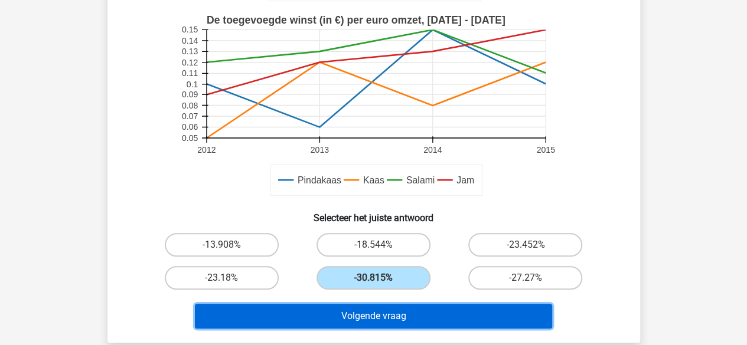
click at [360, 311] on button "Volgende vraag" at bounding box center [373, 316] width 357 height 25
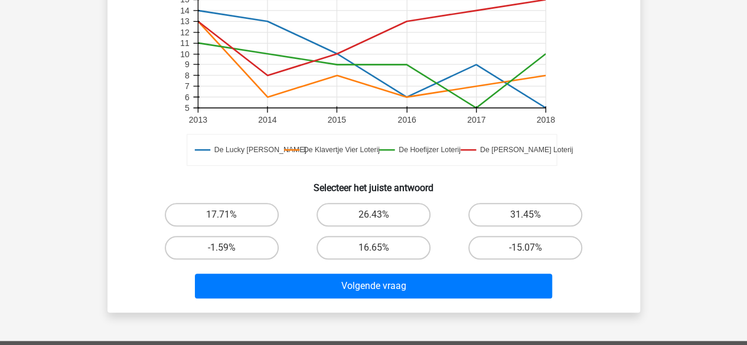
scroll to position [413, 0]
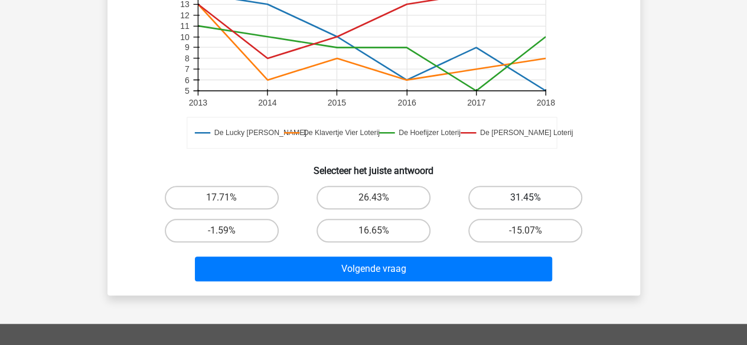
click at [550, 186] on label "31.45%" at bounding box center [525, 198] width 114 height 24
click at [533, 198] on input "31.45%" at bounding box center [529, 202] width 8 height 8
radio input "true"
click at [258, 186] on label "17.71%" at bounding box center [222, 198] width 114 height 24
click at [229, 198] on input "17.71%" at bounding box center [225, 202] width 8 height 8
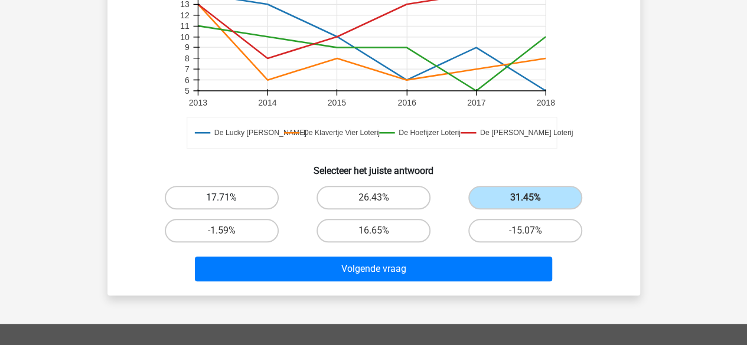
radio input "true"
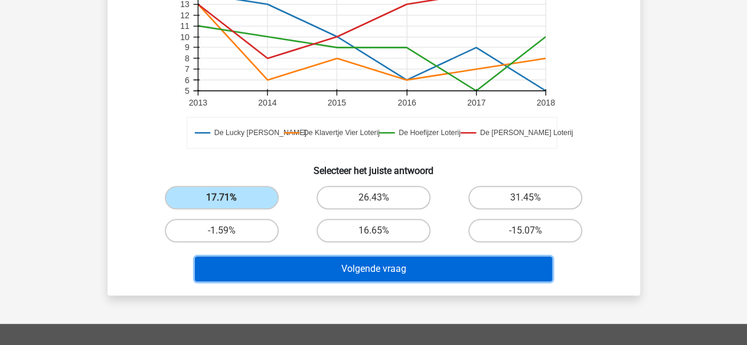
click at [455, 257] on button "Volgende vraag" at bounding box center [373, 269] width 357 height 25
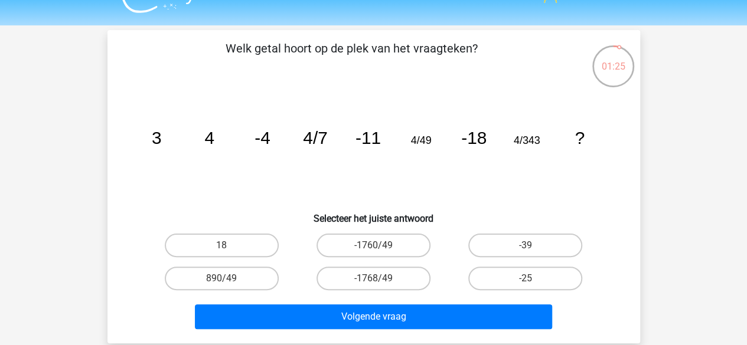
scroll to position [0, 0]
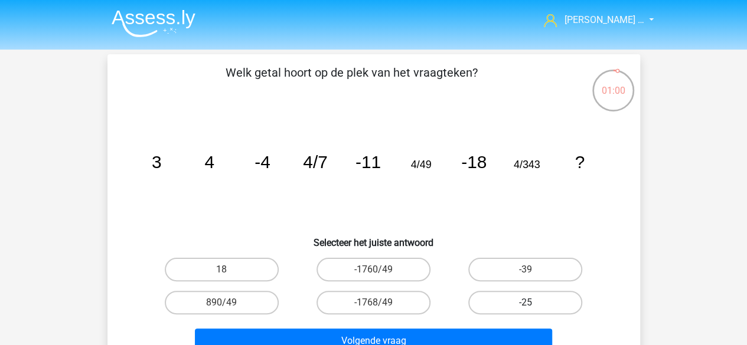
click at [521, 308] on label "-25" at bounding box center [525, 303] width 114 height 24
click at [525, 308] on input "-25" at bounding box center [529, 307] width 8 height 8
radio input "true"
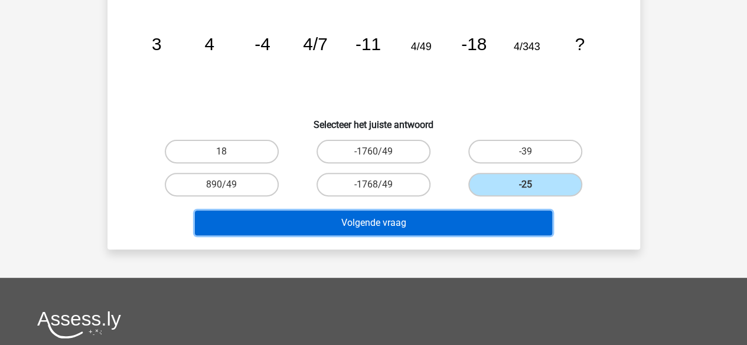
click at [409, 225] on button "Volgende vraag" at bounding box center [373, 223] width 357 height 25
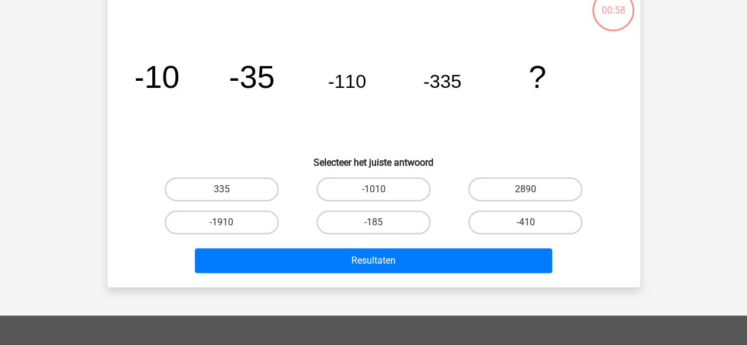
scroll to position [54, 0]
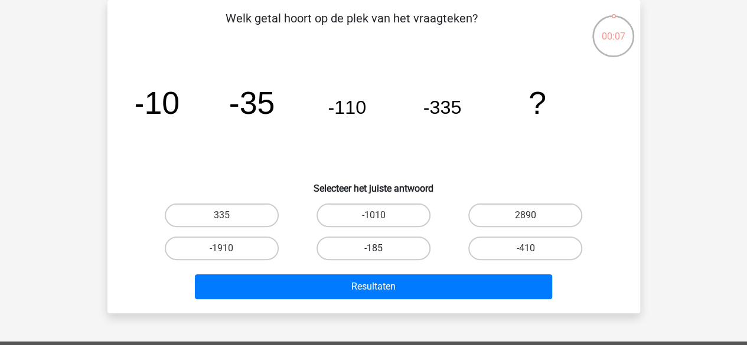
click at [361, 249] on label "-185" at bounding box center [373, 249] width 114 height 24
click at [373, 249] on input "-185" at bounding box center [377, 253] width 8 height 8
radio input "true"
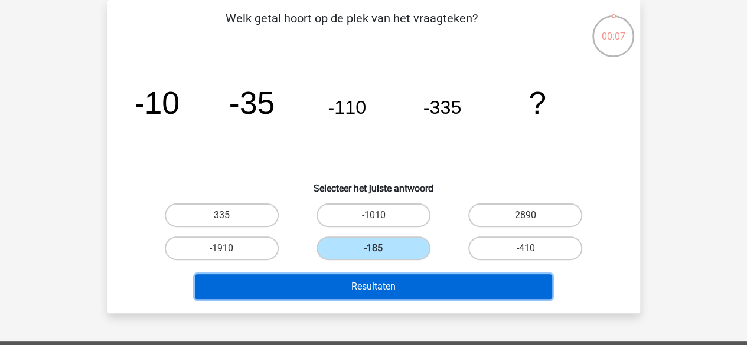
click at [370, 290] on button "Resultaten" at bounding box center [373, 287] width 357 height 25
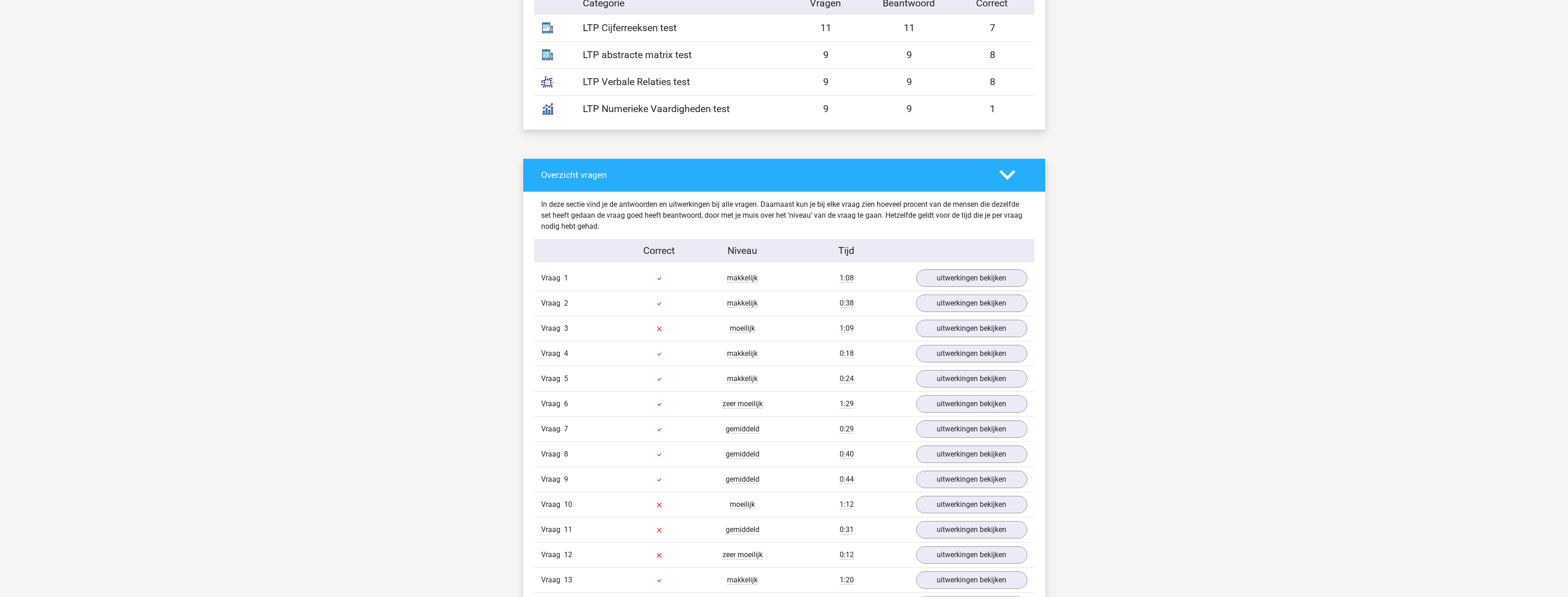
scroll to position [595, 0]
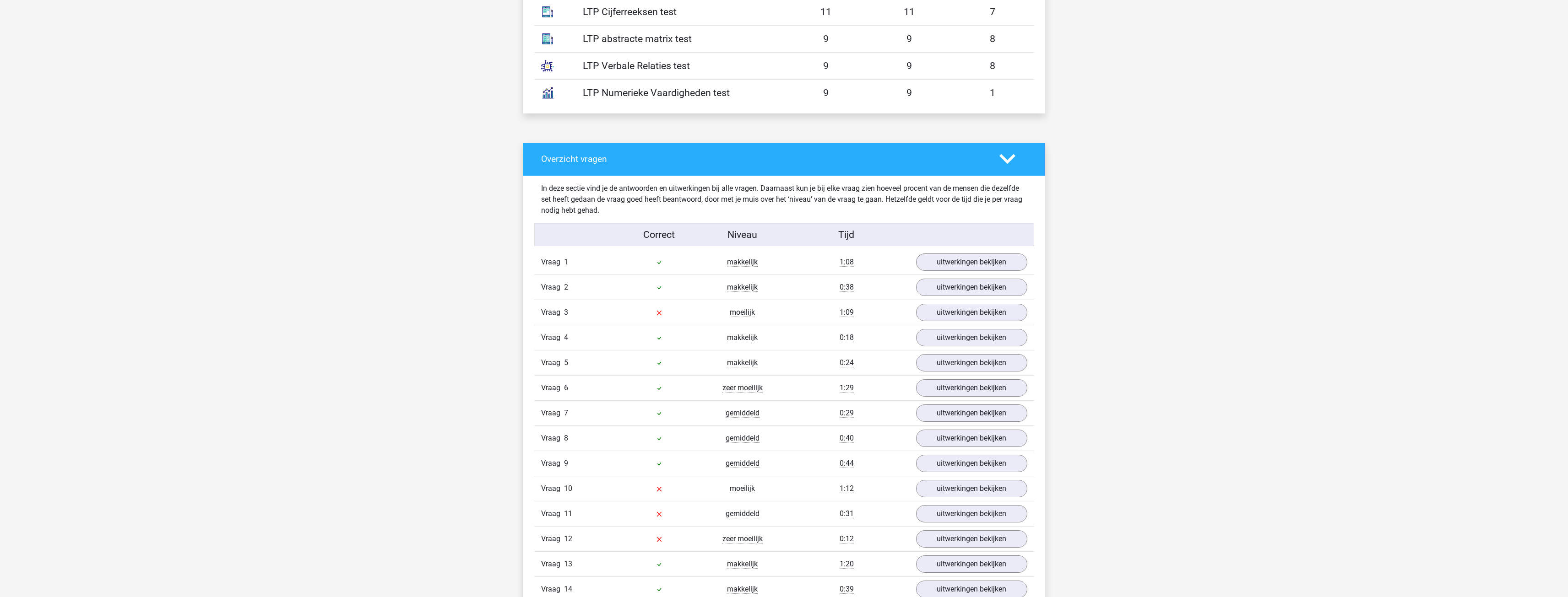
drag, startPoint x: 681, startPoint y: 65, endPoint x: 578, endPoint y: 69, distance: 103.1
click at [578, 69] on div "LTP Verbale Relaties test" at bounding box center [680, 66] width 209 height 15
click at [579, 80] on div "LTP Numerieke Vaardigheden test 9 9 1" at bounding box center [784, 92] width 500 height 27
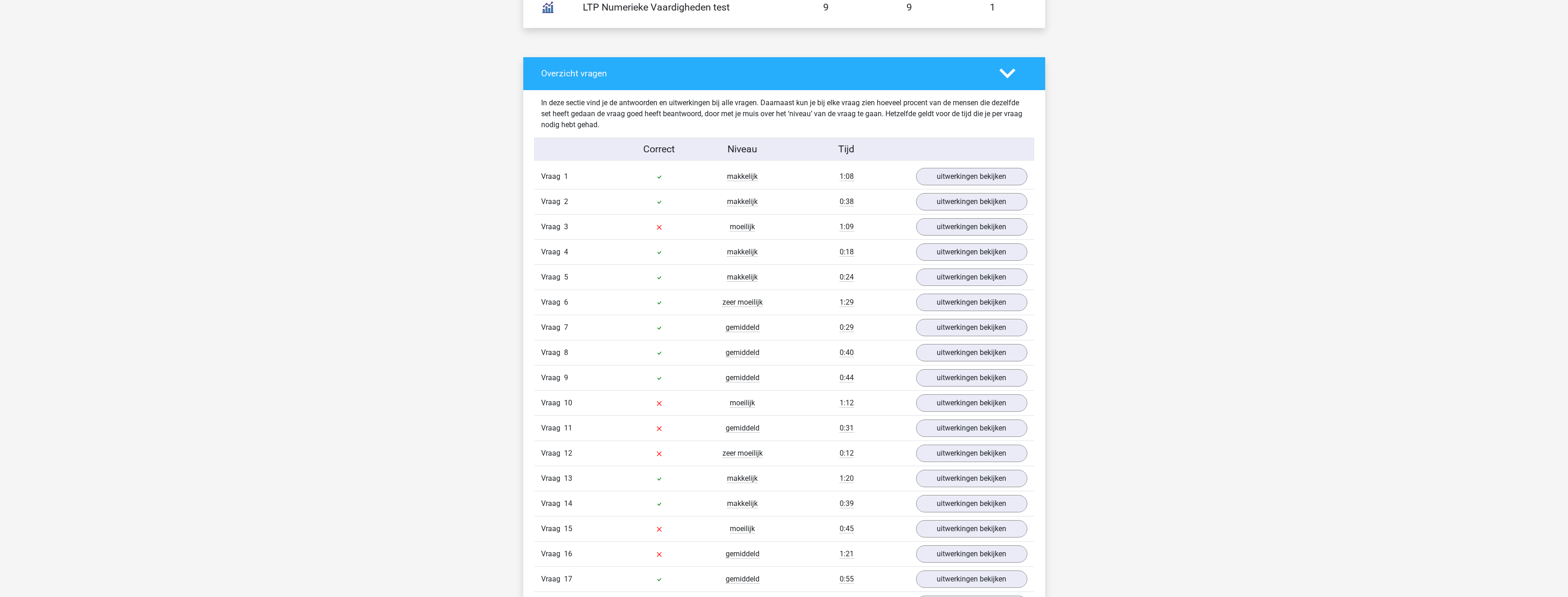
scroll to position [687, 0]
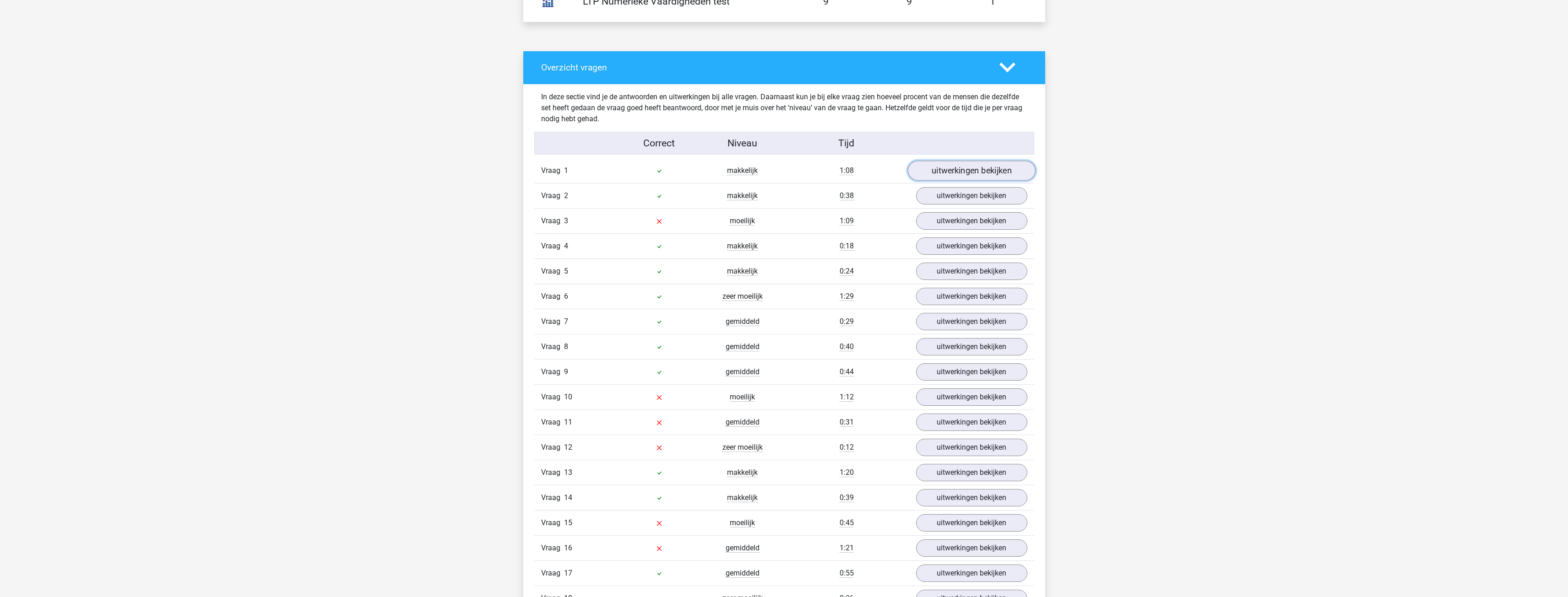
click at [579, 173] on link "uitwerkingen bekijken" at bounding box center [971, 171] width 128 height 20
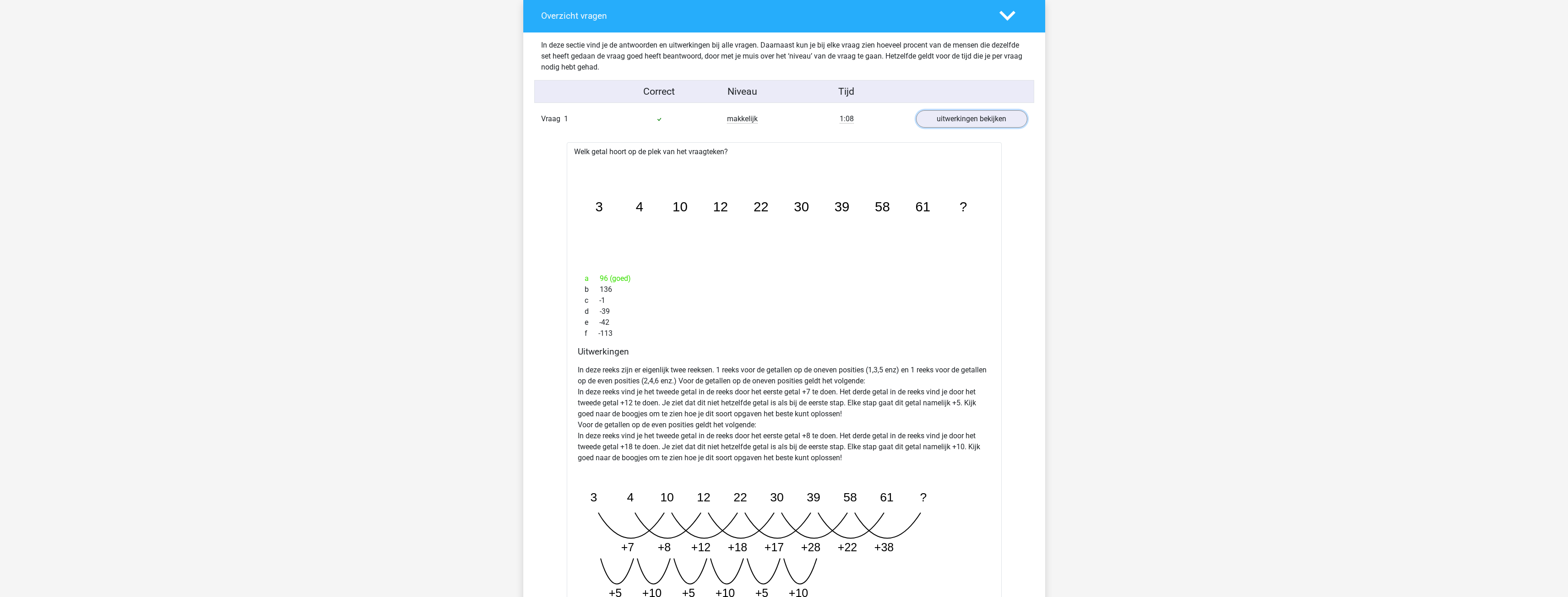
scroll to position [778, 0]
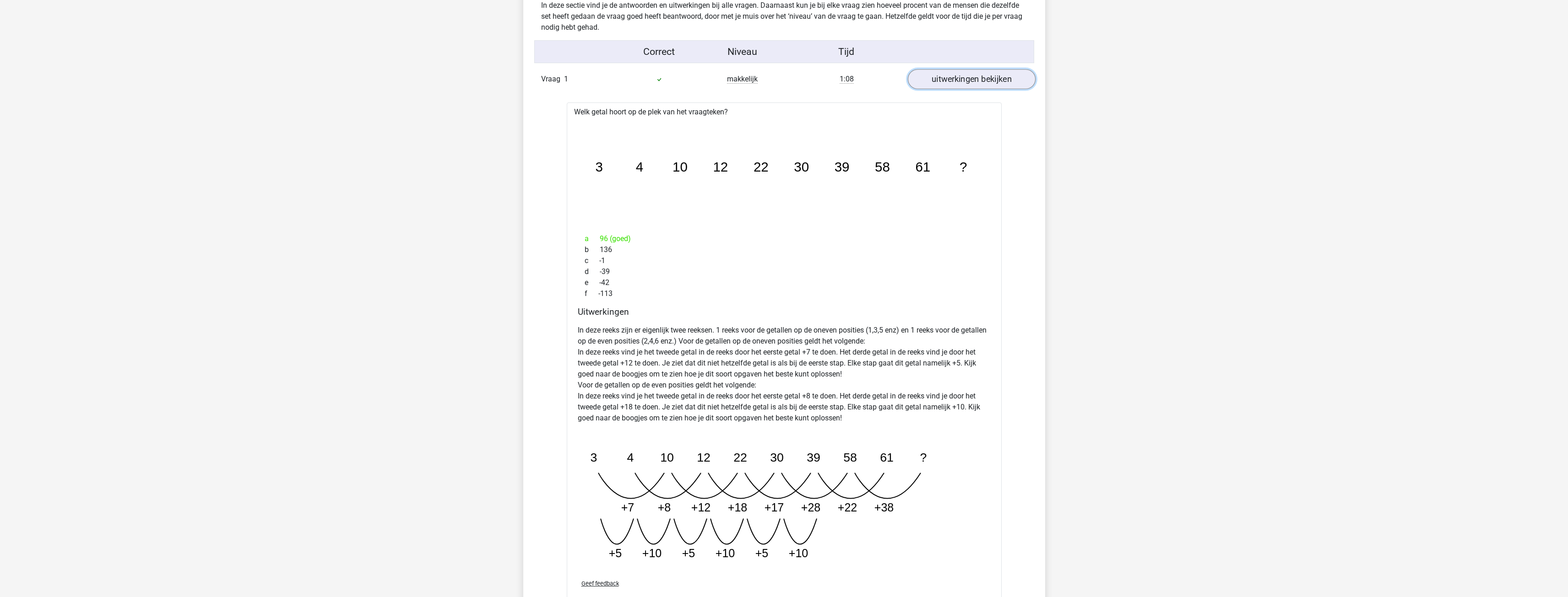
click at [579, 80] on link "uitwerkingen bekijken" at bounding box center [971, 79] width 128 height 20
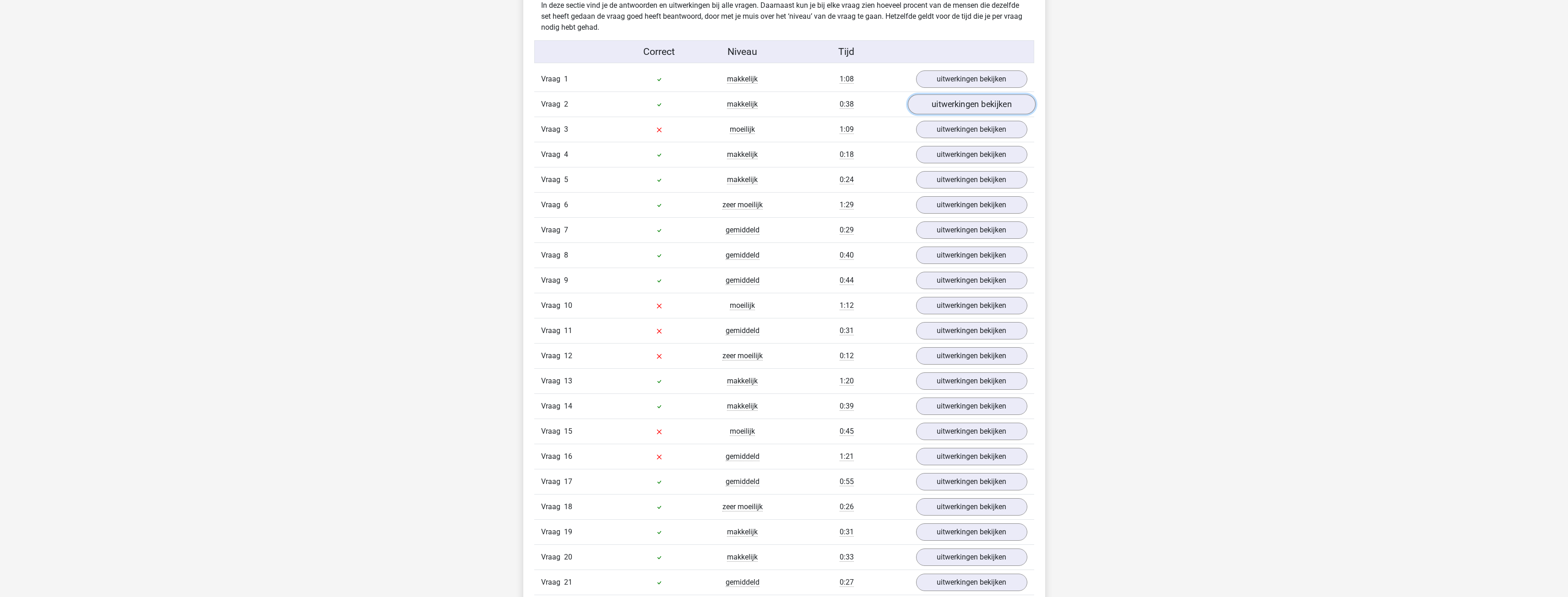
click at [579, 107] on link "uitwerkingen bekijken" at bounding box center [971, 105] width 128 height 20
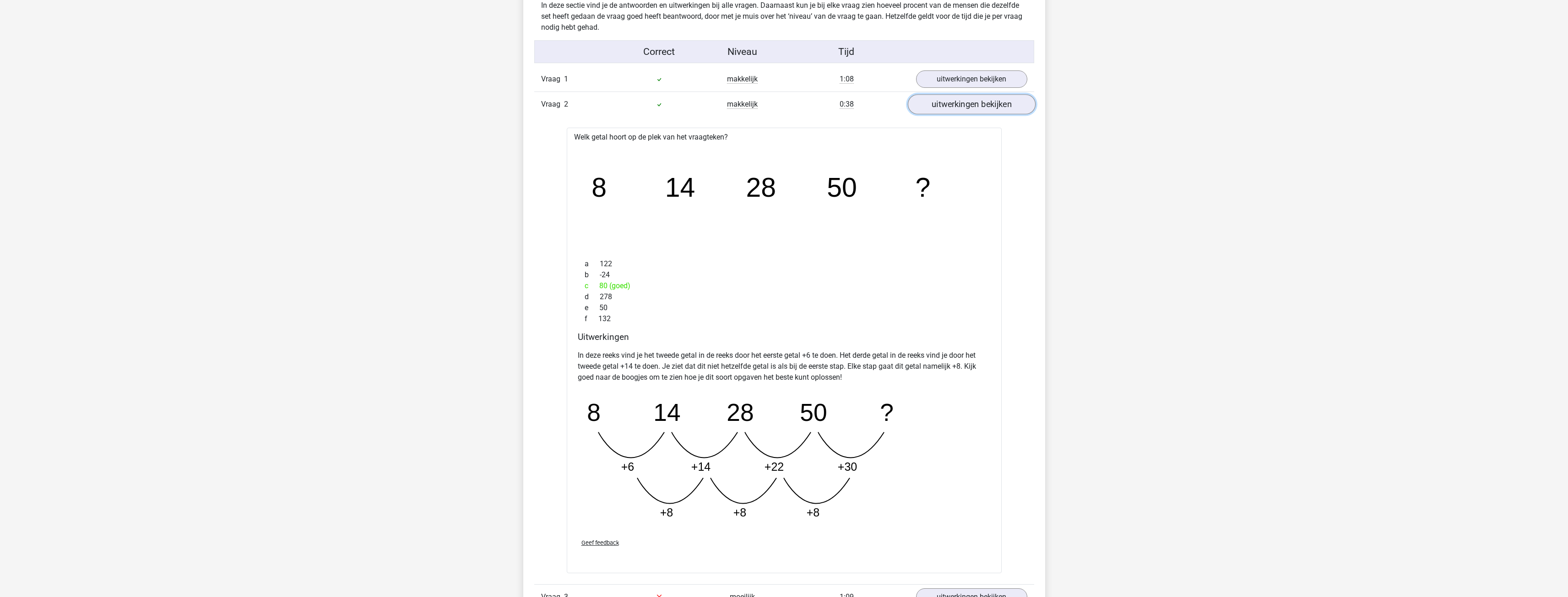
click at [579, 113] on link "uitwerkingen bekijken" at bounding box center [971, 105] width 128 height 20
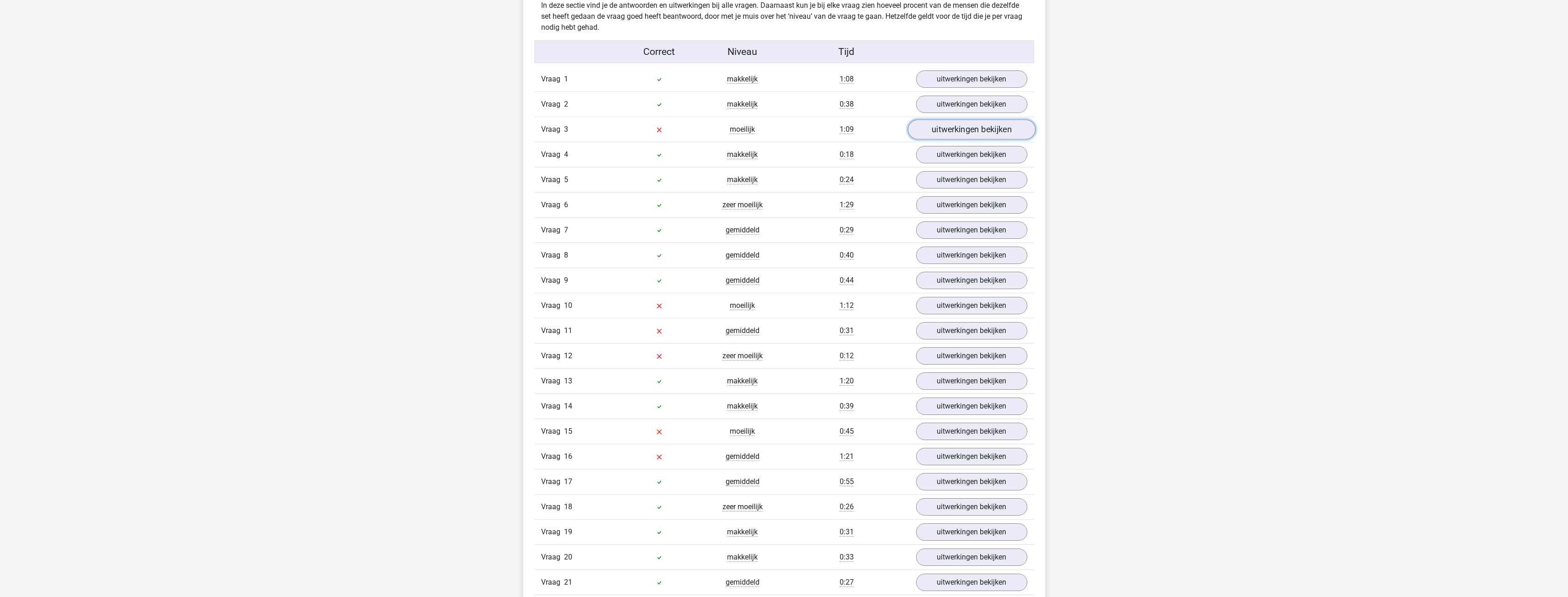
click at [579, 131] on link "uitwerkingen bekijken" at bounding box center [971, 129] width 128 height 20
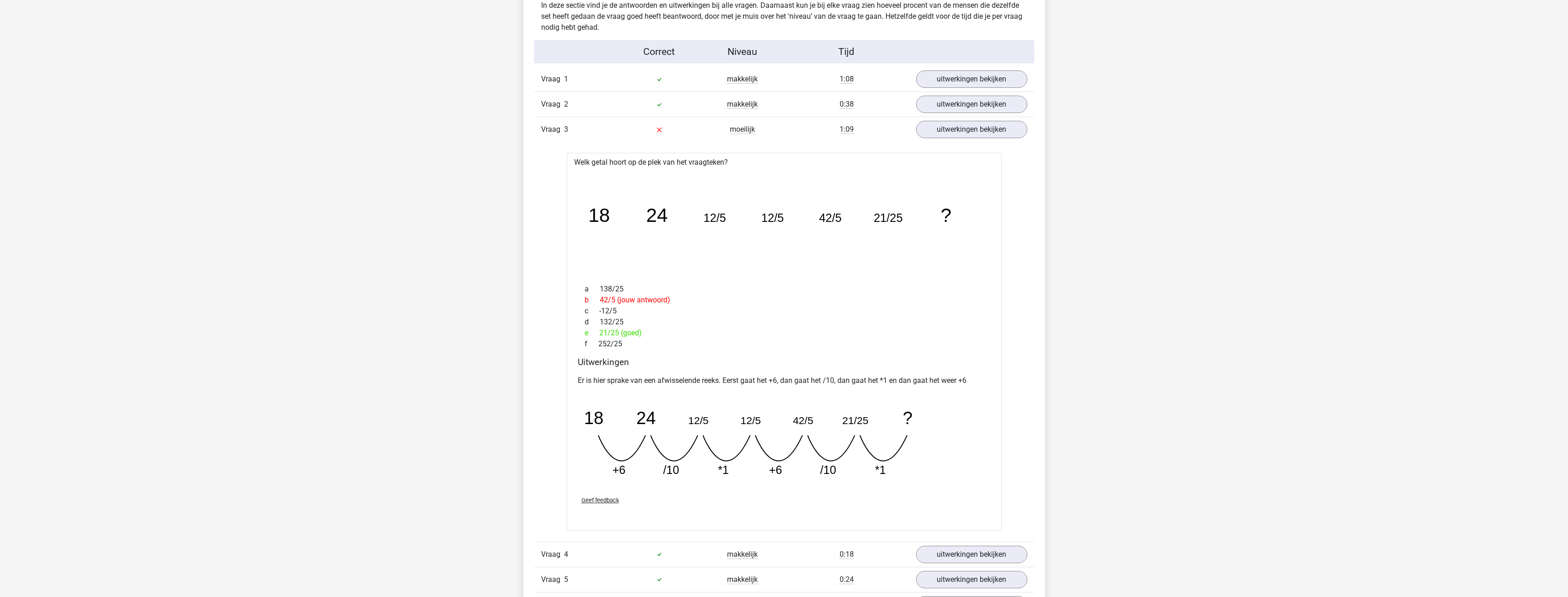
click at [579, 267] on div "Er is hier sprake van een afwisselende reeks. Eerst gaat het +6, dan gaat het /…" at bounding box center [784, 430] width 413 height 117
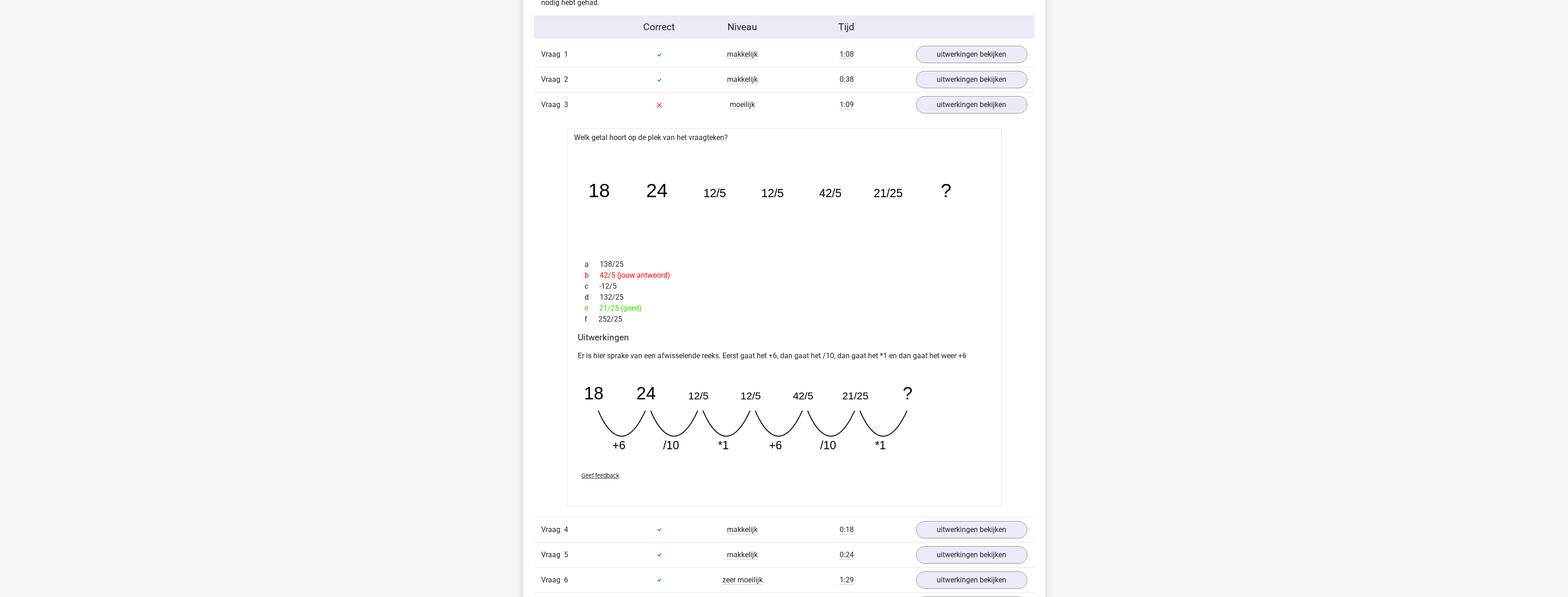
scroll to position [824, 0]
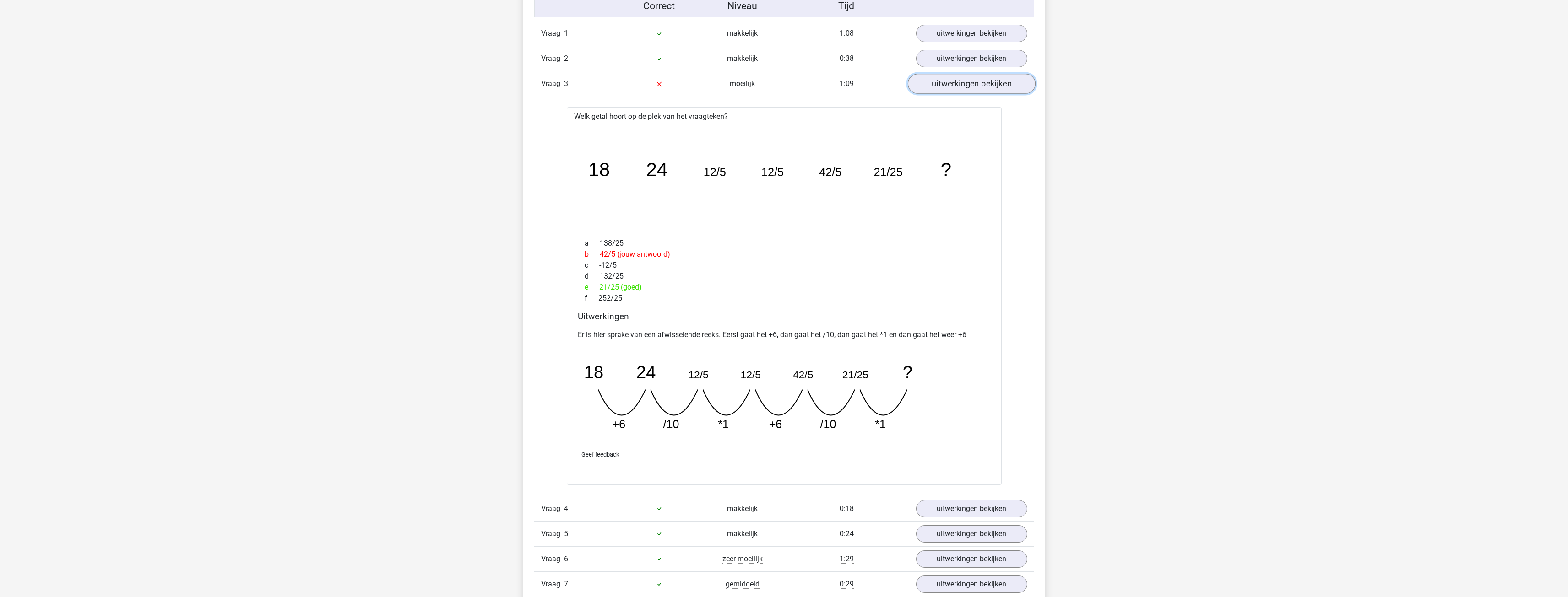
click at [579, 84] on link "uitwerkingen bekijken" at bounding box center [971, 84] width 128 height 20
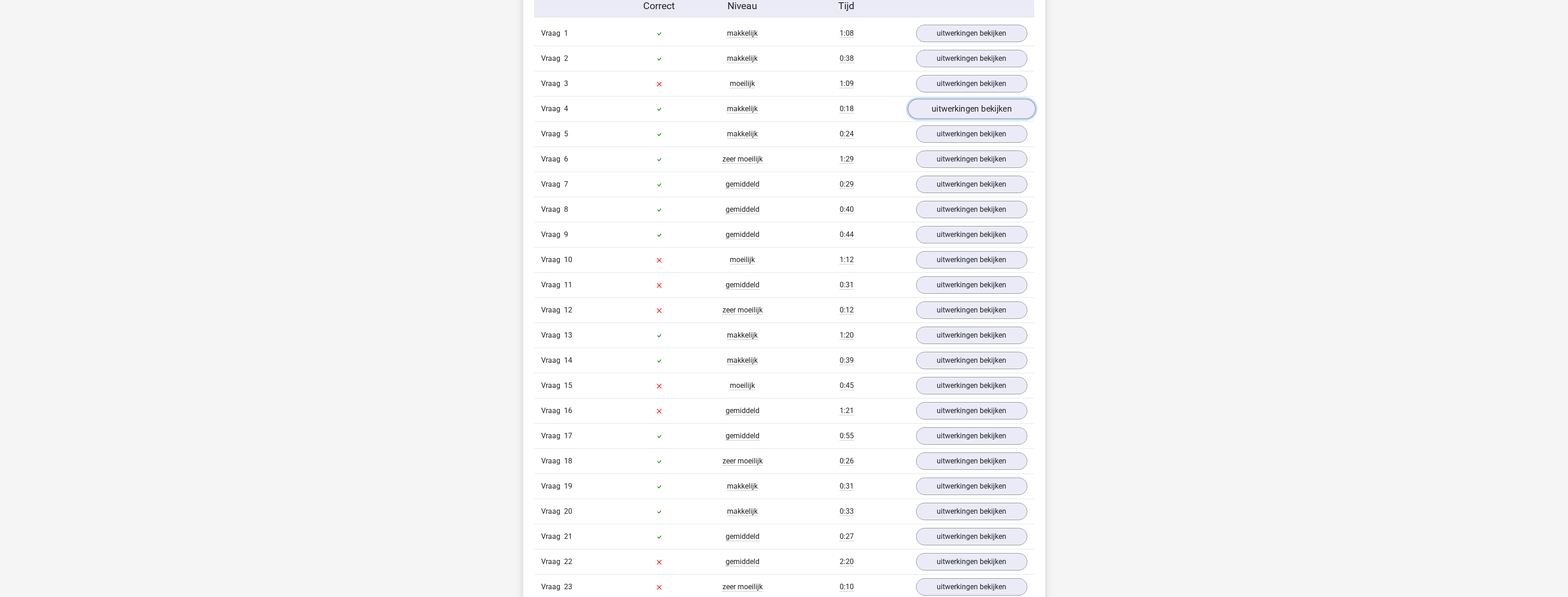
click at [579, 107] on link "uitwerkingen bekijken" at bounding box center [971, 109] width 128 height 20
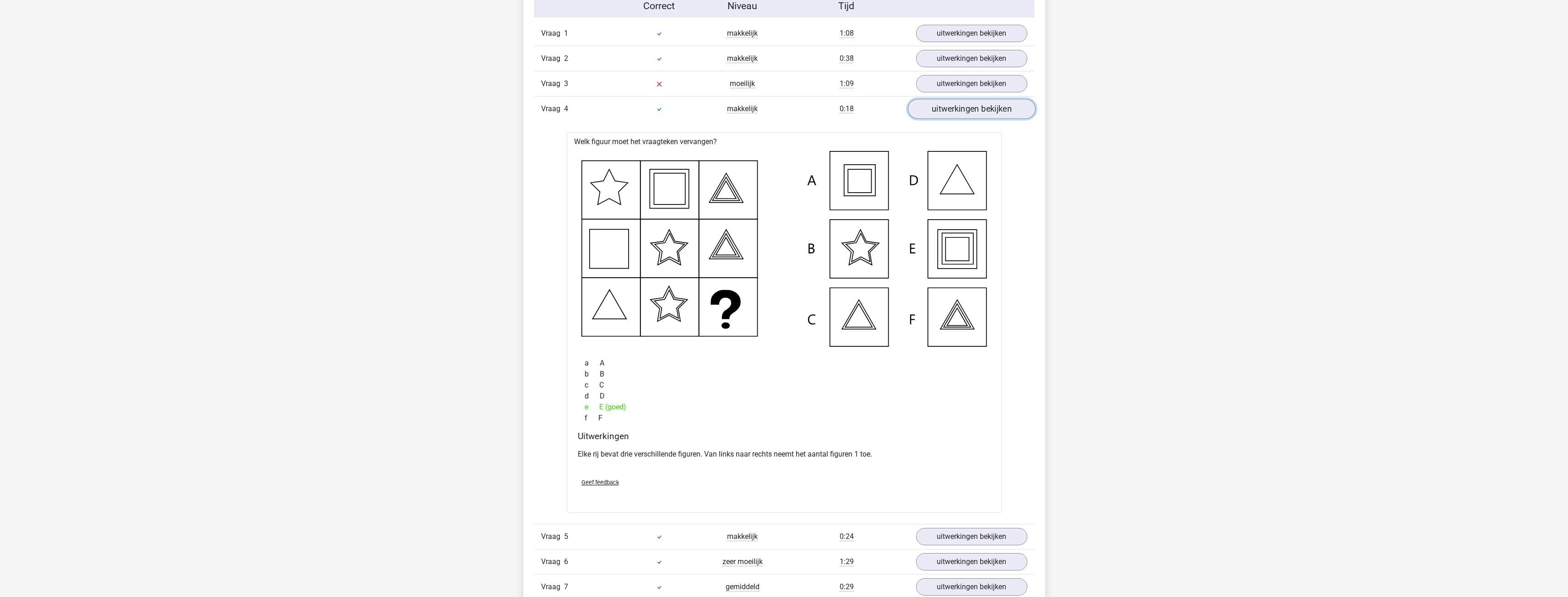
click at [579, 107] on link "uitwerkingen bekijken" at bounding box center [971, 109] width 128 height 20
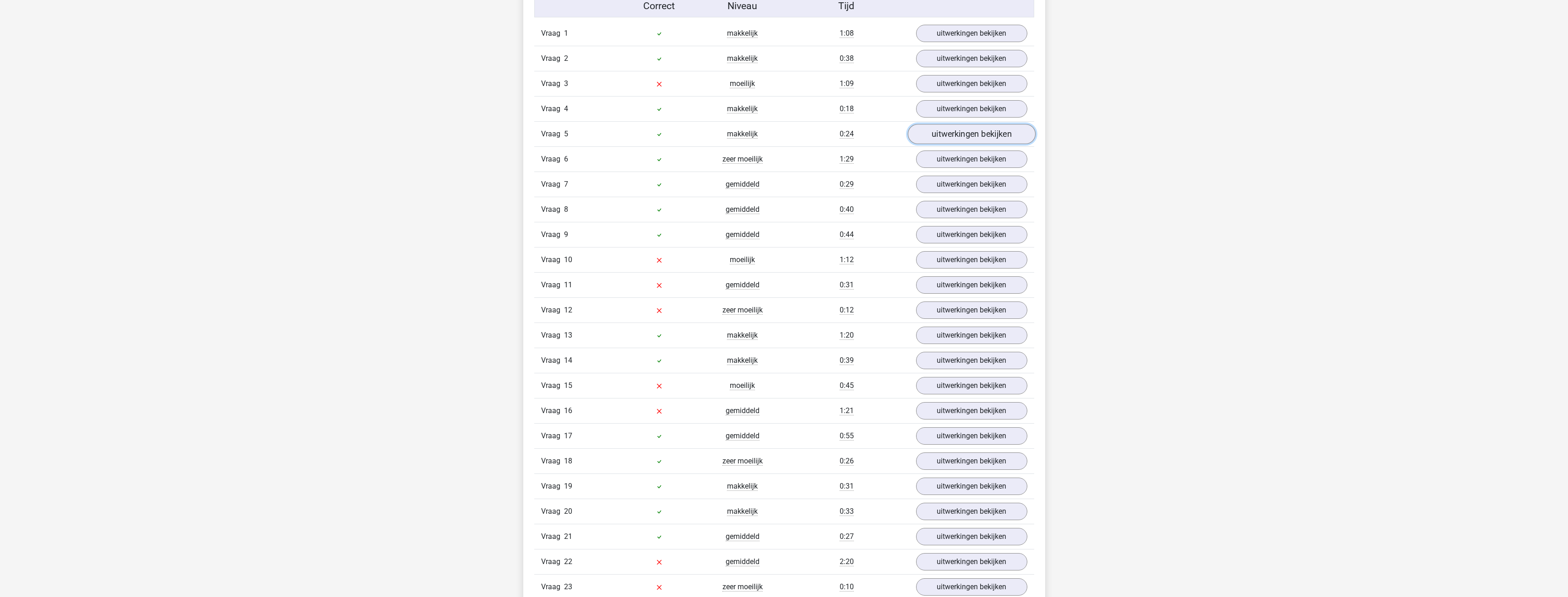
click at [579, 133] on link "uitwerkingen bekijken" at bounding box center [971, 134] width 128 height 20
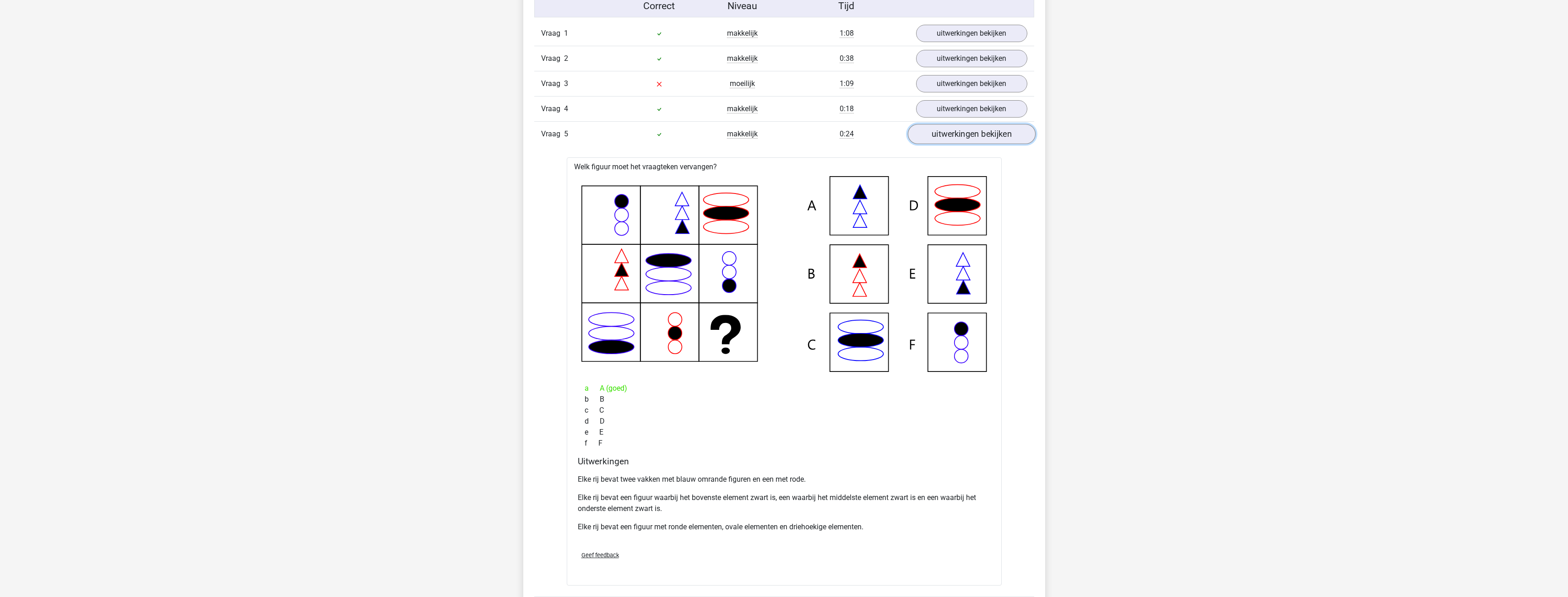
click at [579, 132] on link "uitwerkingen bekijken" at bounding box center [971, 134] width 128 height 20
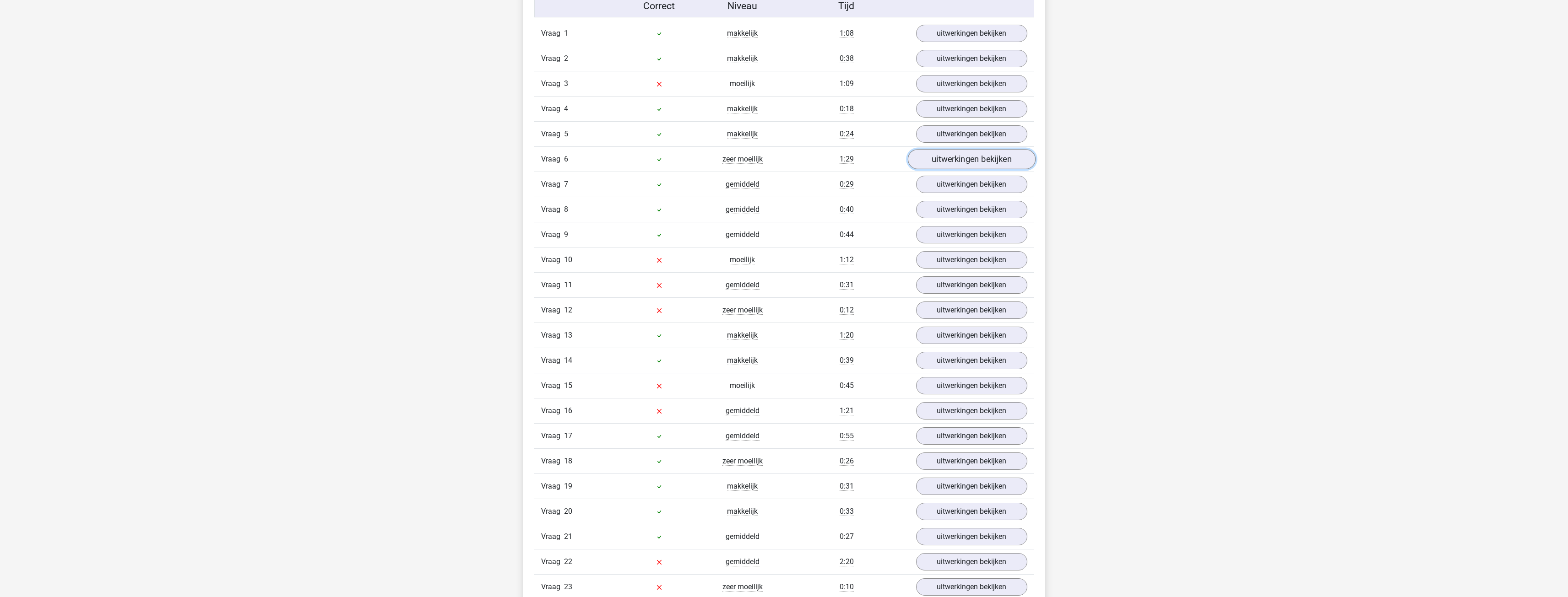
click at [579, 157] on link "uitwerkingen bekijken" at bounding box center [971, 159] width 128 height 20
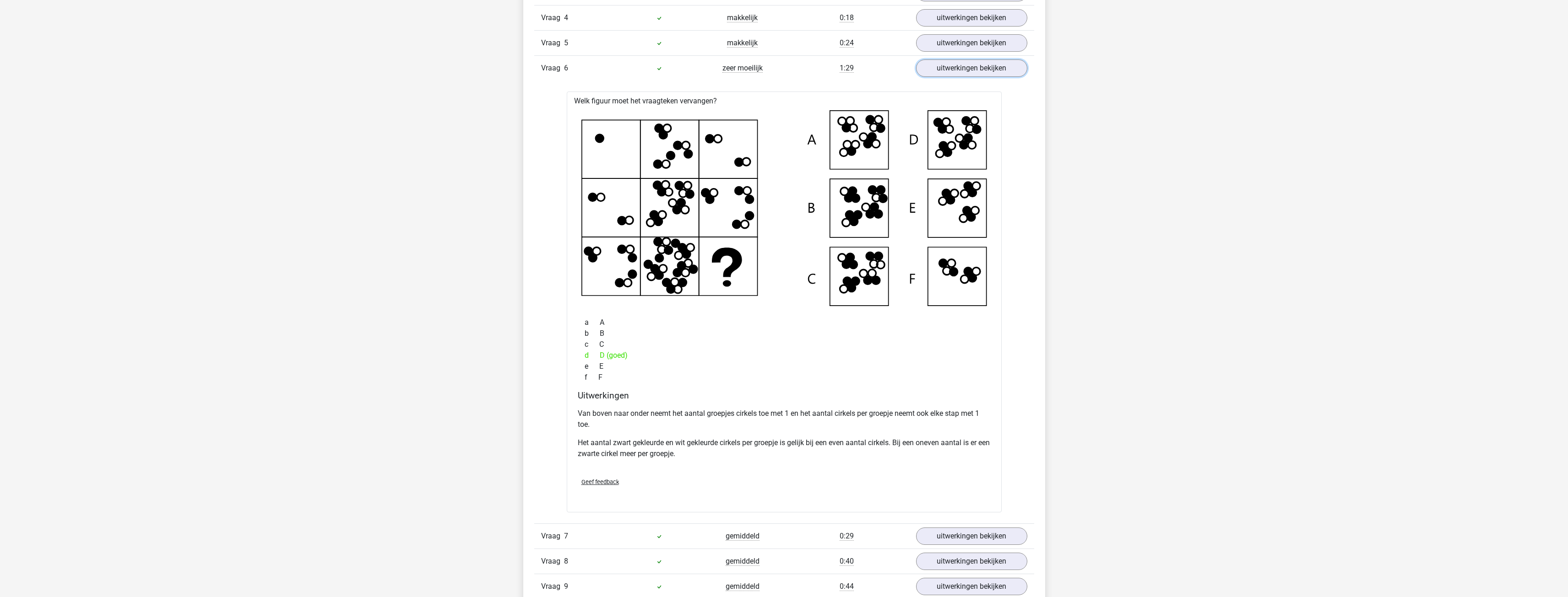
scroll to position [916, 0]
click at [579, 64] on link "uitwerkingen bekijken" at bounding box center [971, 67] width 128 height 20
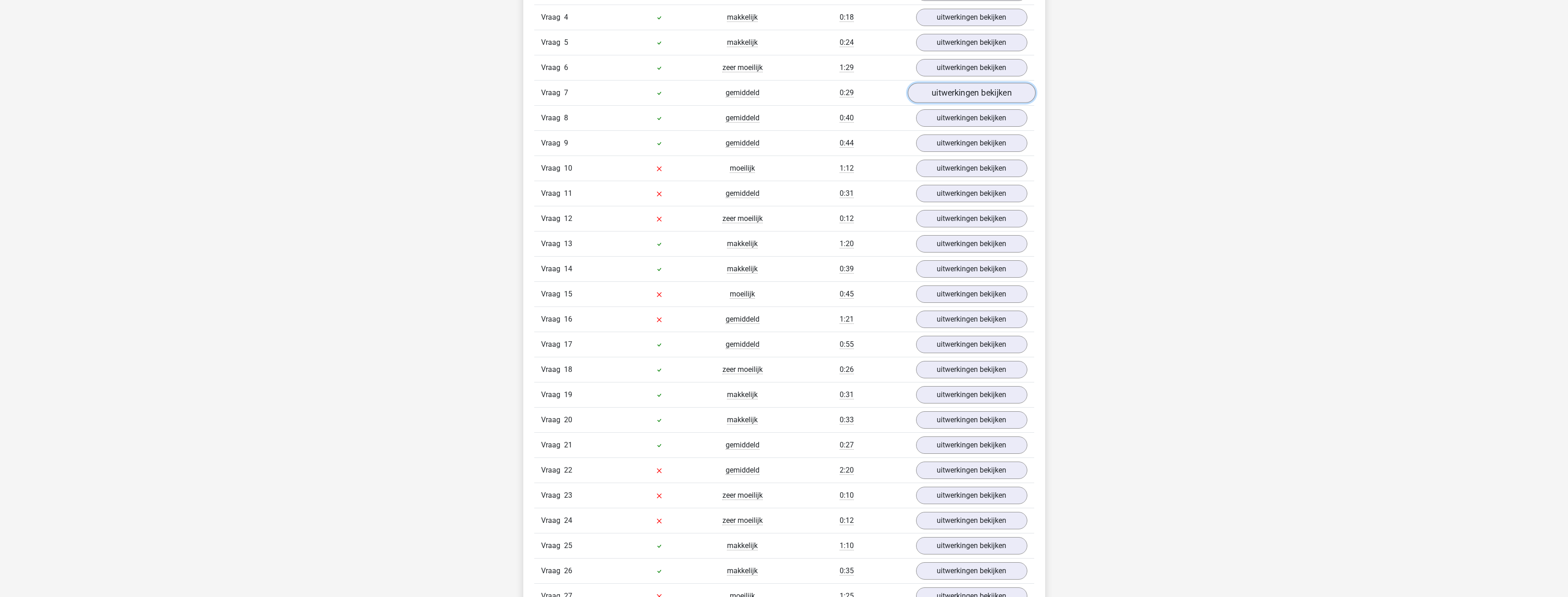
click at [579, 87] on link "uitwerkingen bekijken" at bounding box center [971, 93] width 128 height 20
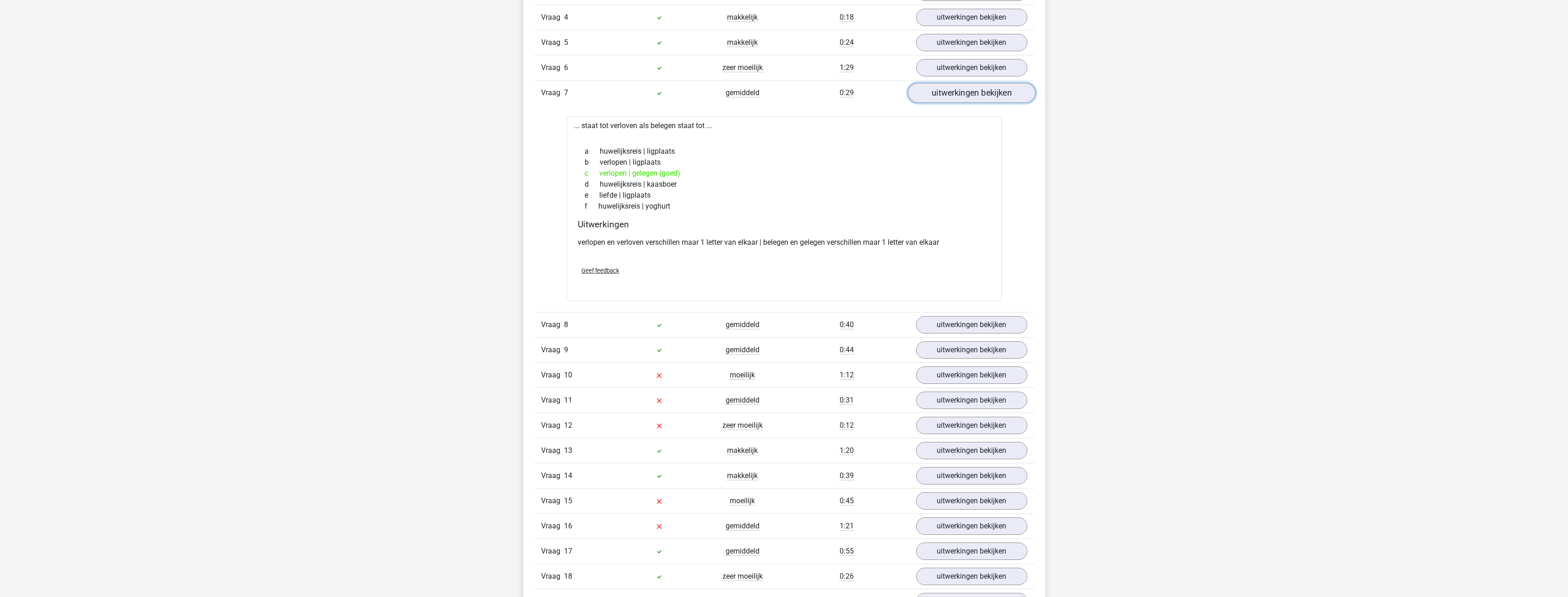
click at [579, 87] on link "uitwerkingen bekijken" at bounding box center [971, 93] width 128 height 20
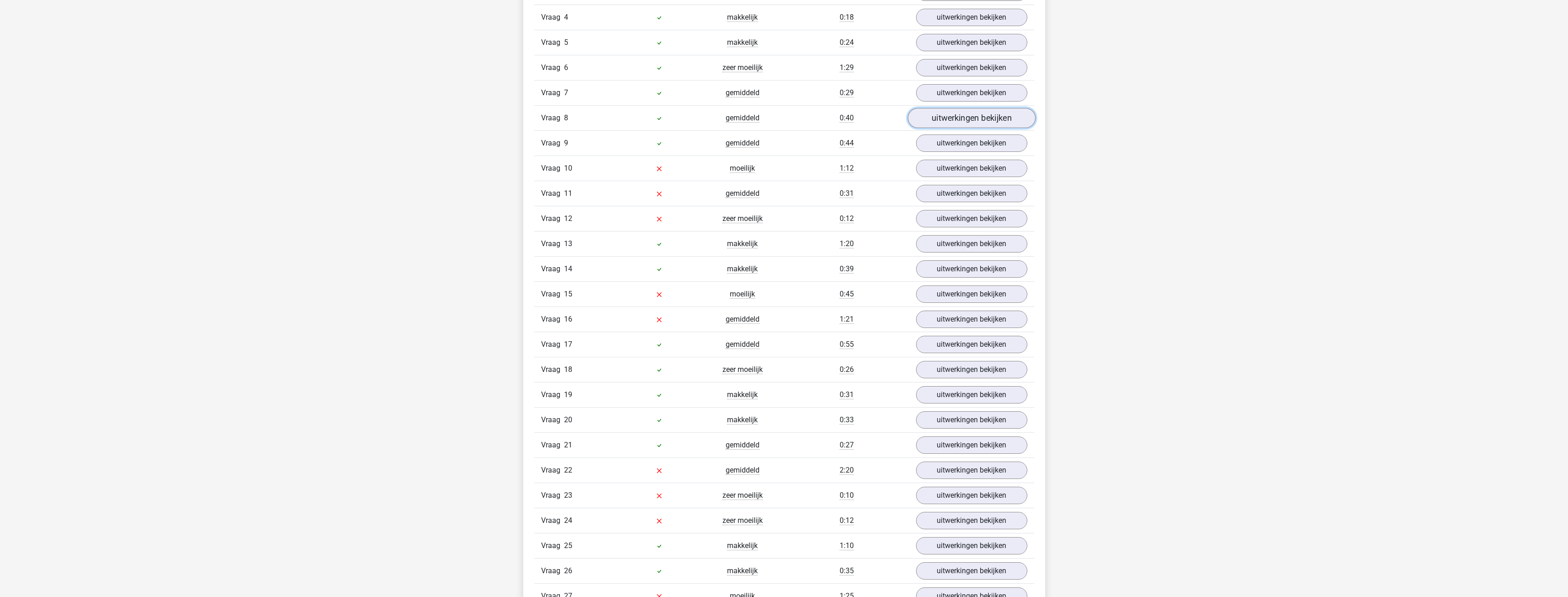
click at [579, 116] on link "uitwerkingen bekijken" at bounding box center [971, 118] width 128 height 20
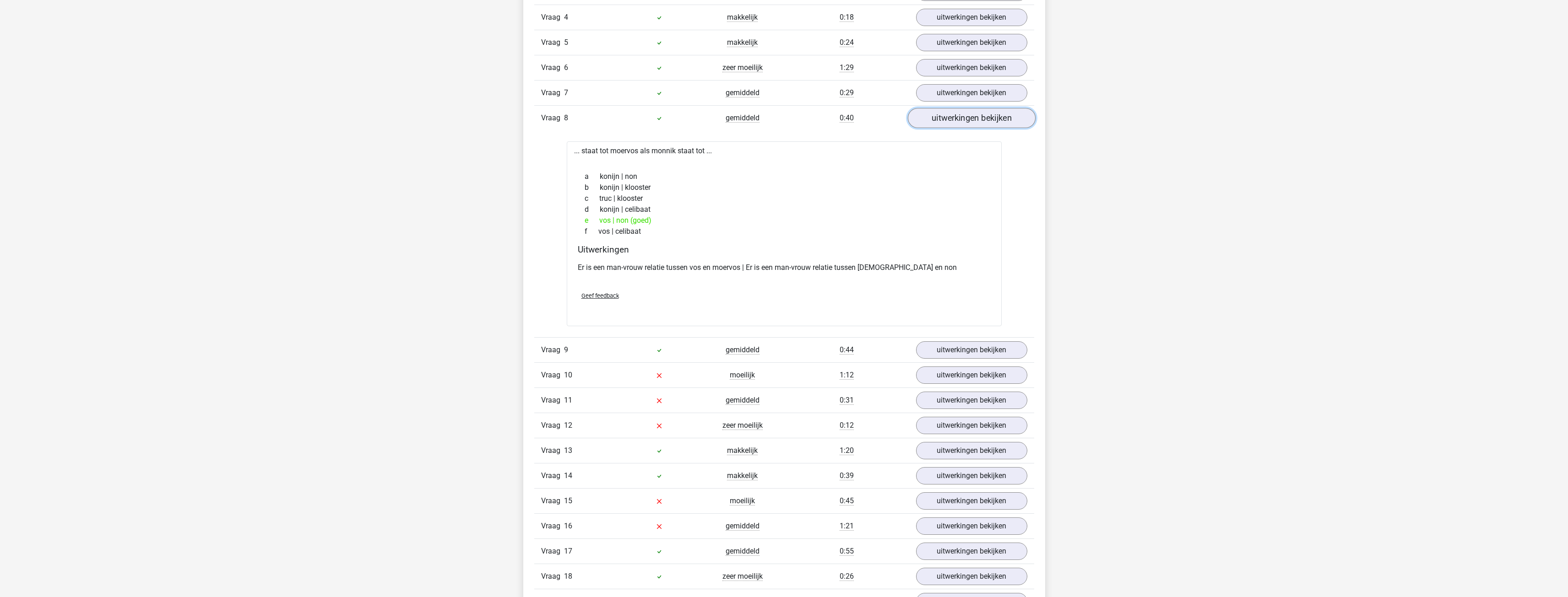
click at [579, 116] on link "uitwerkingen bekijken" at bounding box center [971, 118] width 128 height 20
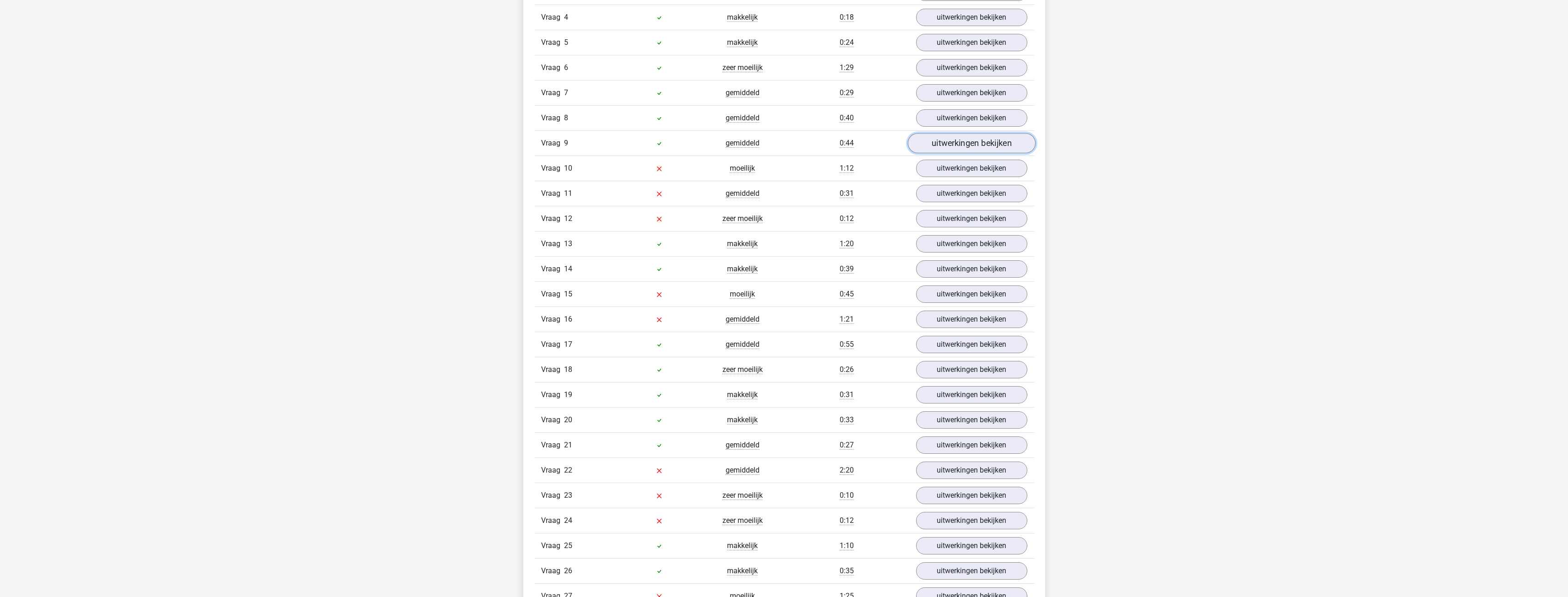
click at [579, 143] on link "uitwerkingen bekijken" at bounding box center [971, 143] width 128 height 20
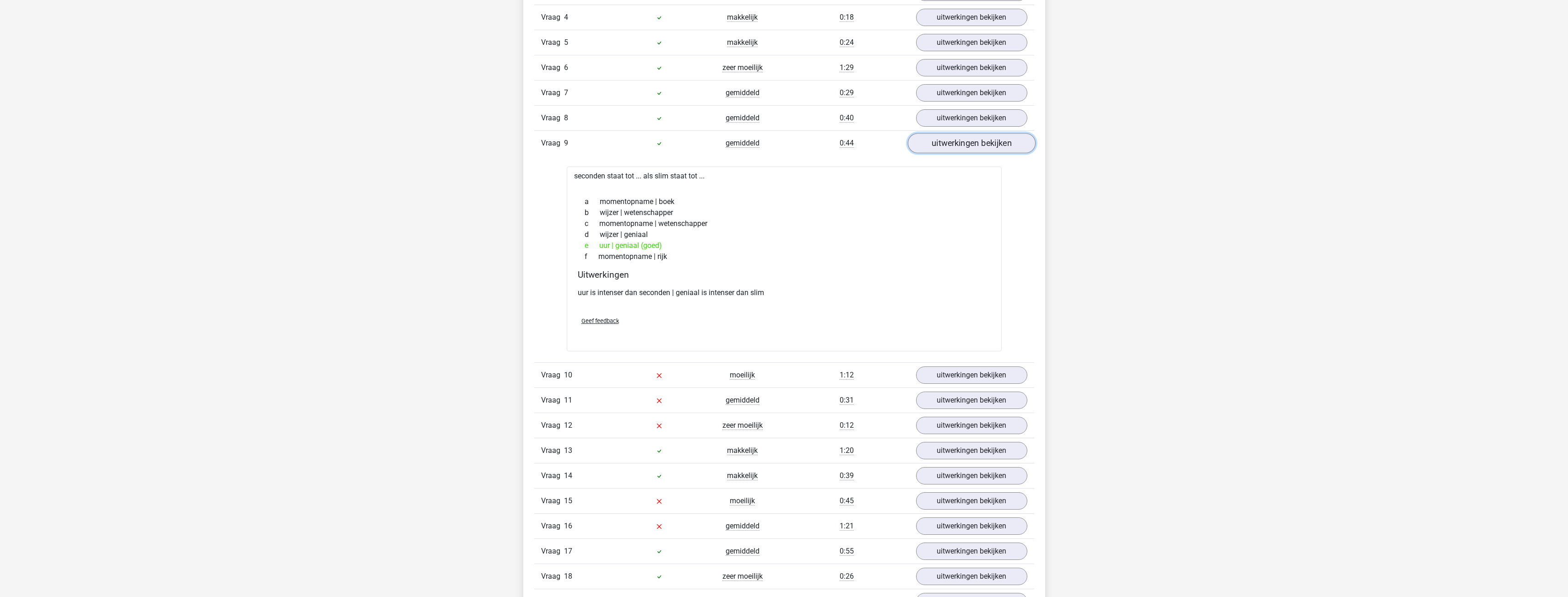
click at [579, 144] on link "uitwerkingen bekijken" at bounding box center [971, 143] width 128 height 20
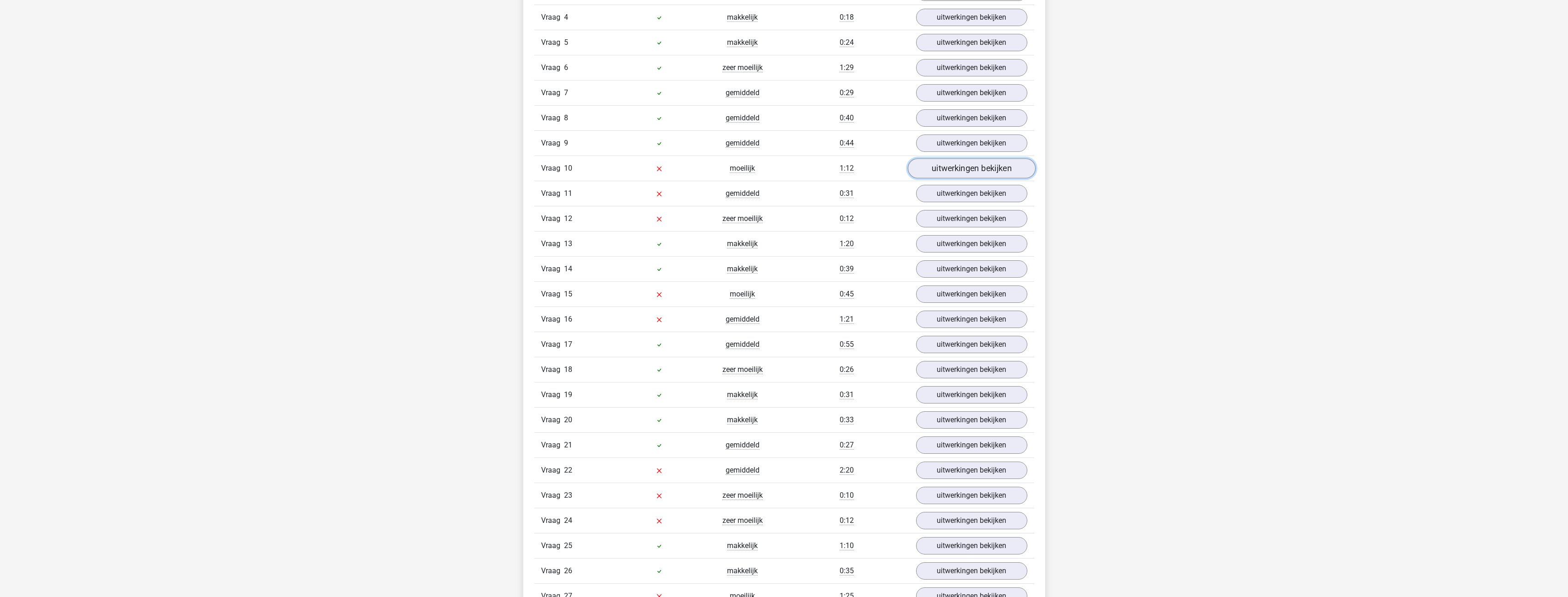
click at [579, 163] on link "uitwerkingen bekijken" at bounding box center [971, 168] width 128 height 20
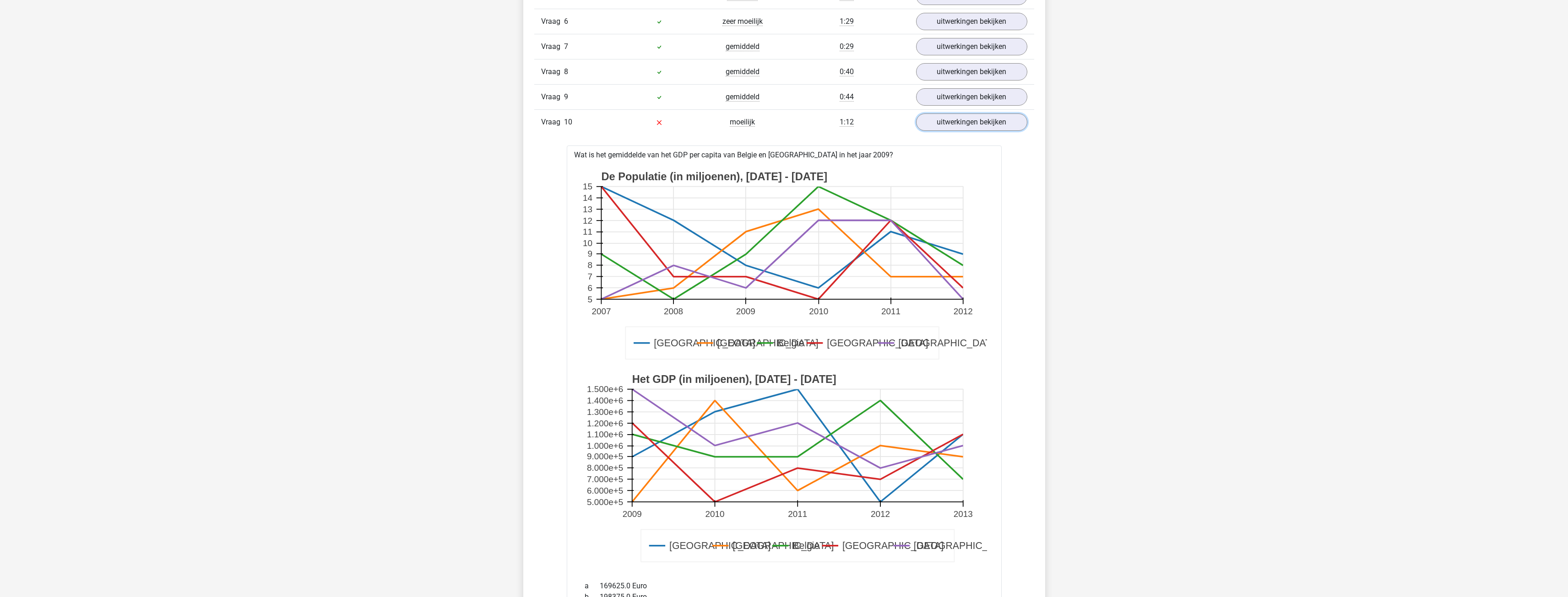
scroll to position [961, 0]
click at [579, 120] on link "uitwerkingen bekijken" at bounding box center [971, 123] width 128 height 20
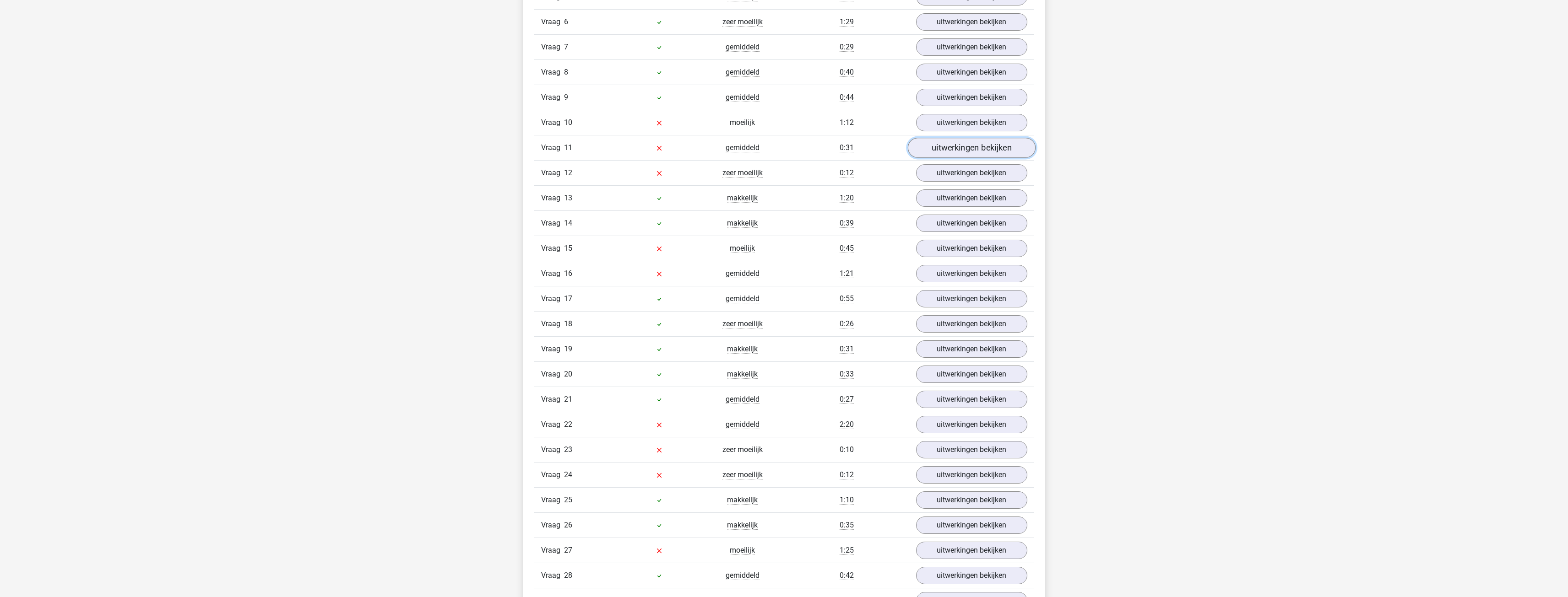
click at [579, 152] on link "uitwerkingen bekijken" at bounding box center [971, 148] width 128 height 20
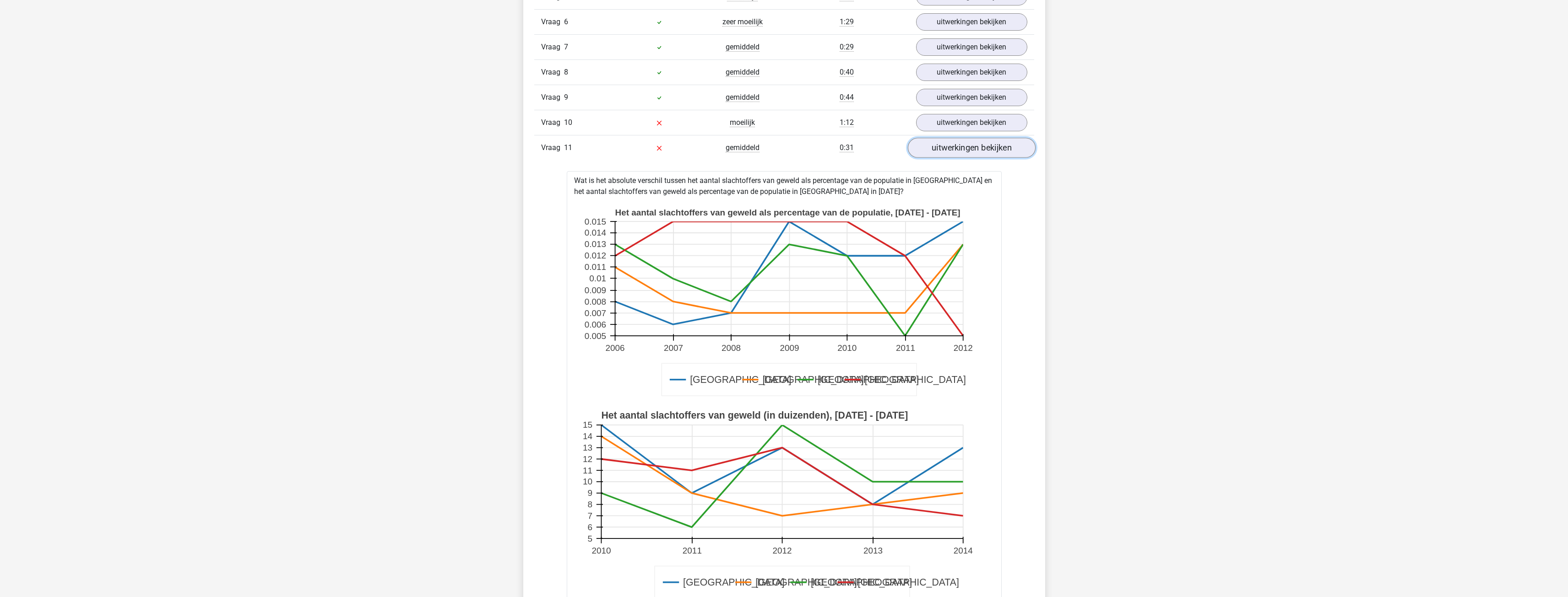
click at [579, 150] on link "uitwerkingen bekijken" at bounding box center [971, 148] width 128 height 20
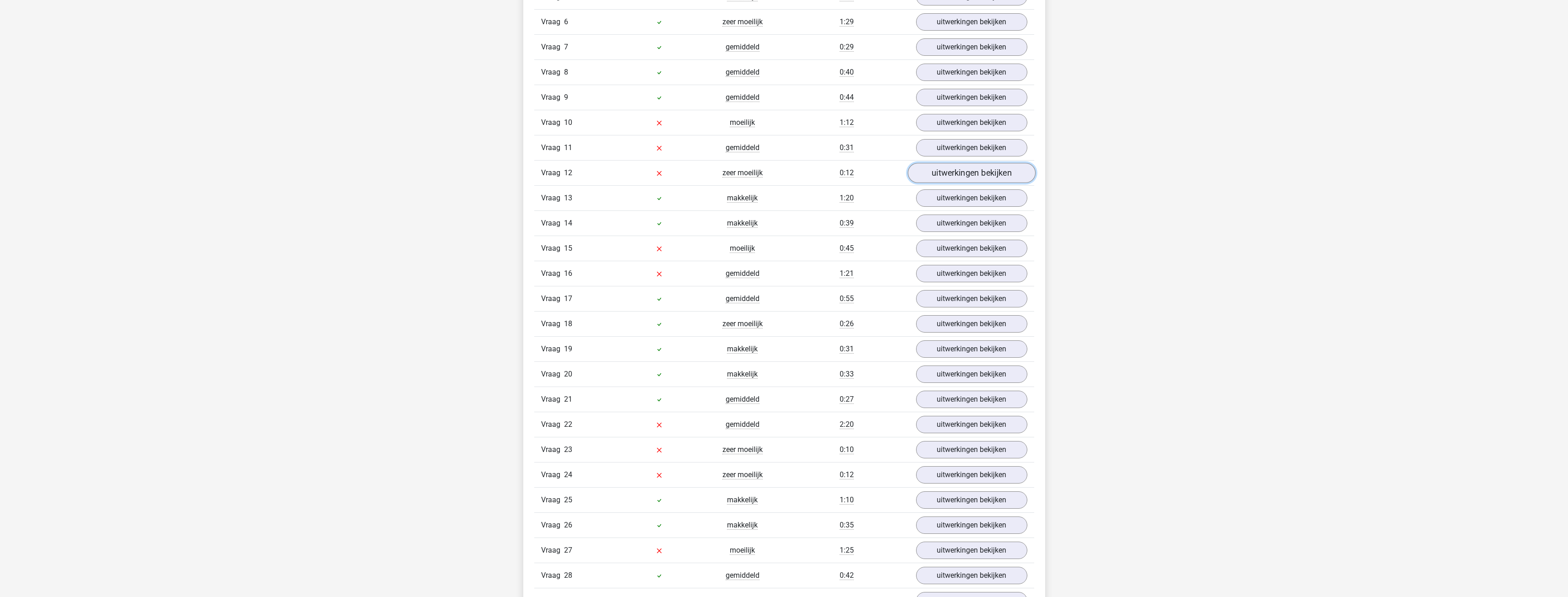
click at [579, 169] on link "uitwerkingen bekijken" at bounding box center [971, 173] width 128 height 20
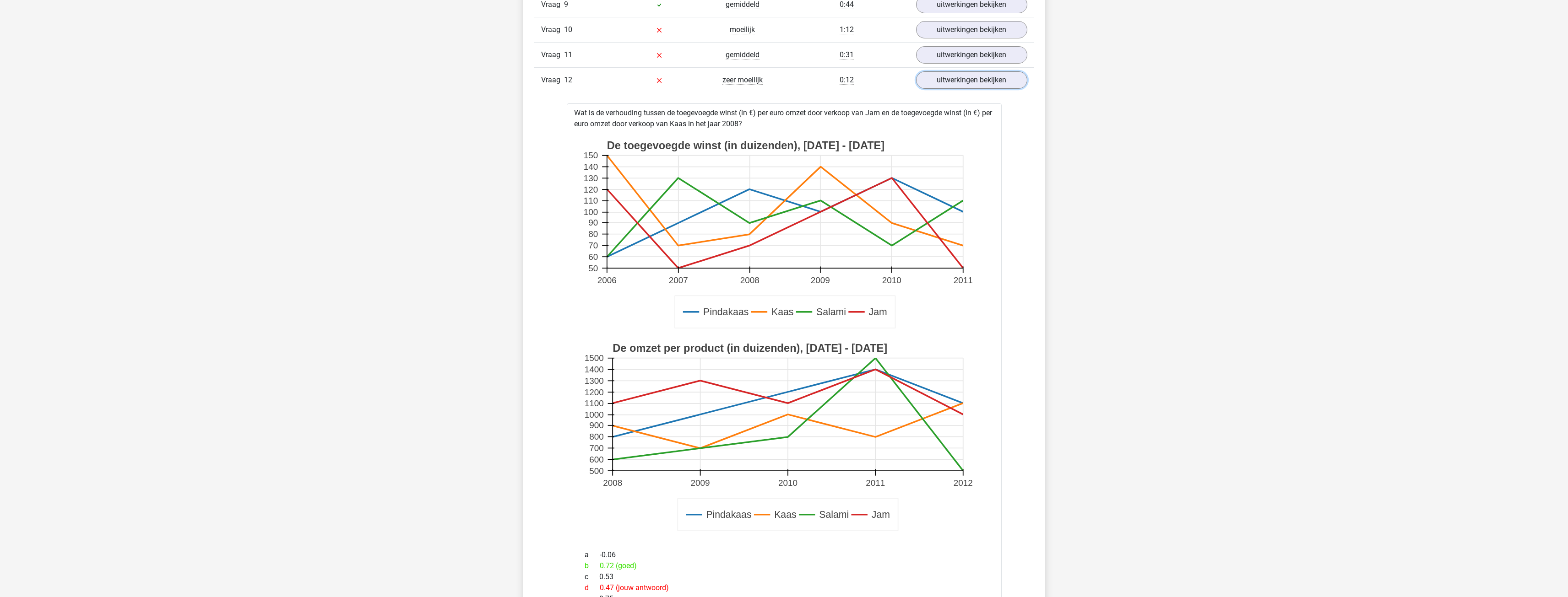
scroll to position [1053, 0]
click at [579, 89] on link "uitwerkingen bekijken" at bounding box center [971, 81] width 128 height 20
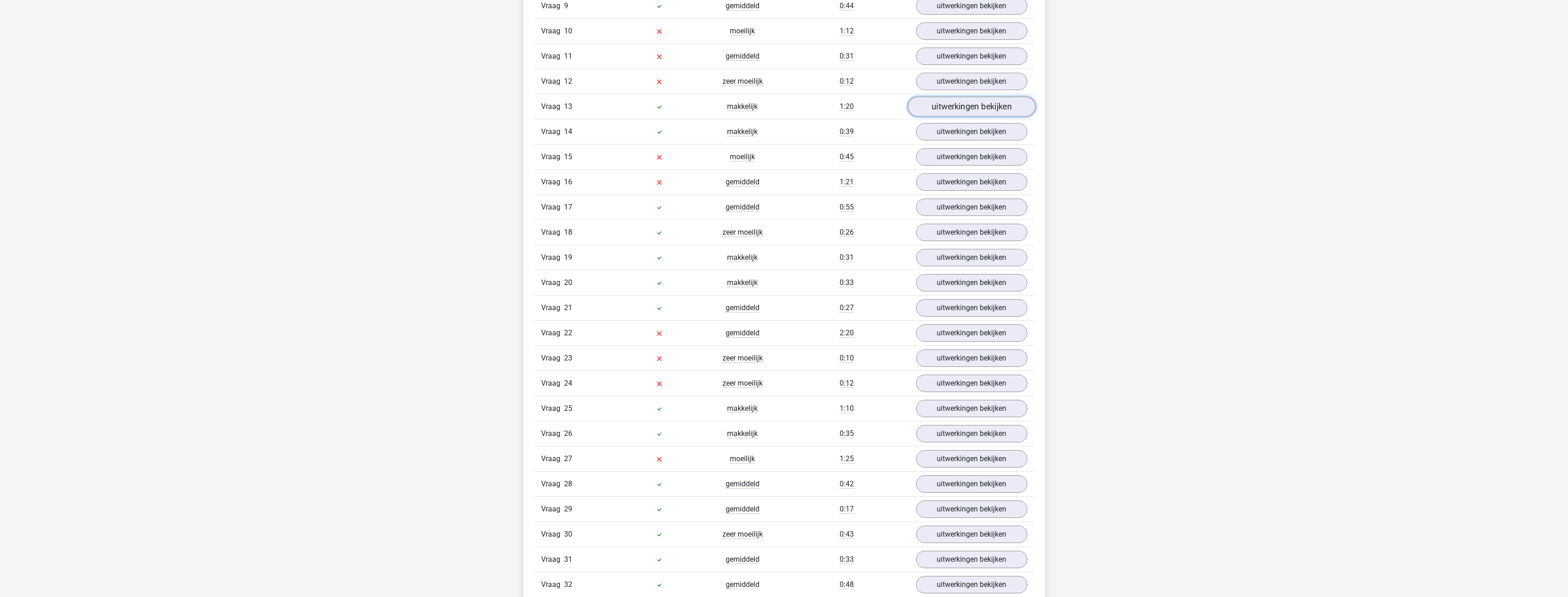
click at [579, 105] on link "uitwerkingen bekijken" at bounding box center [971, 107] width 128 height 20
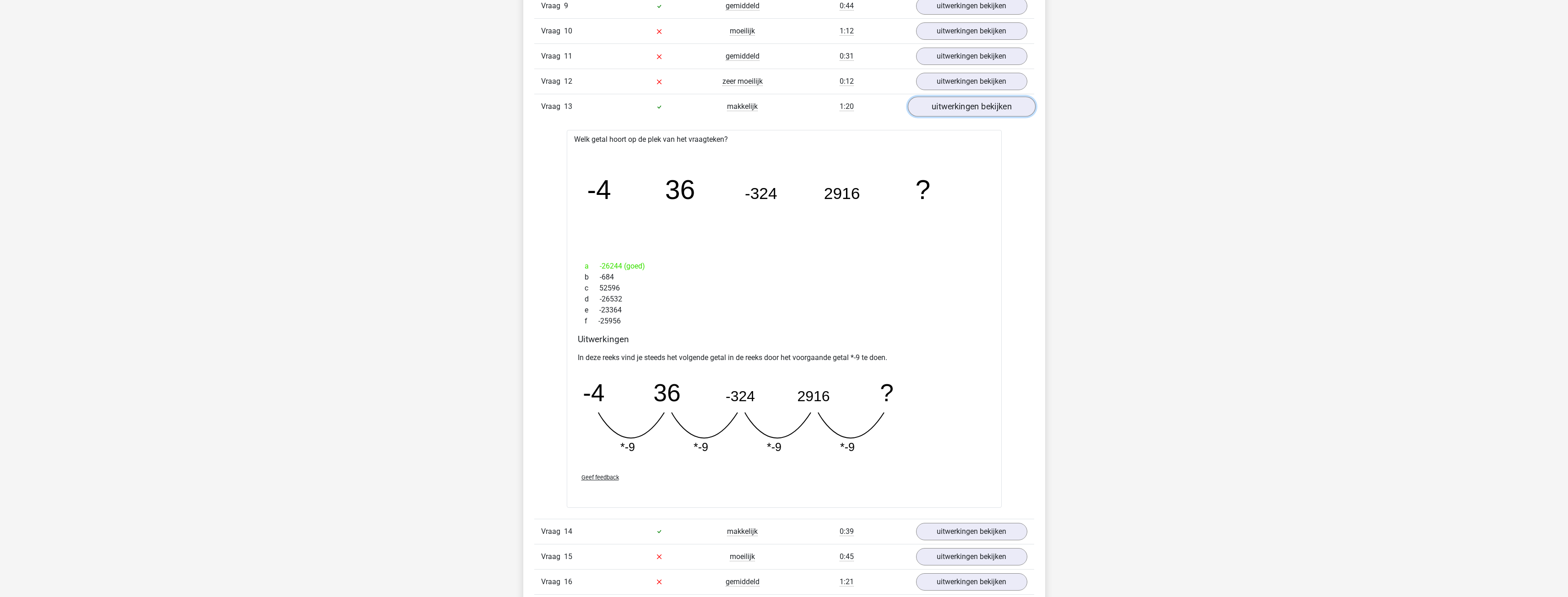
click at [579, 109] on link "uitwerkingen bekijken" at bounding box center [971, 107] width 128 height 20
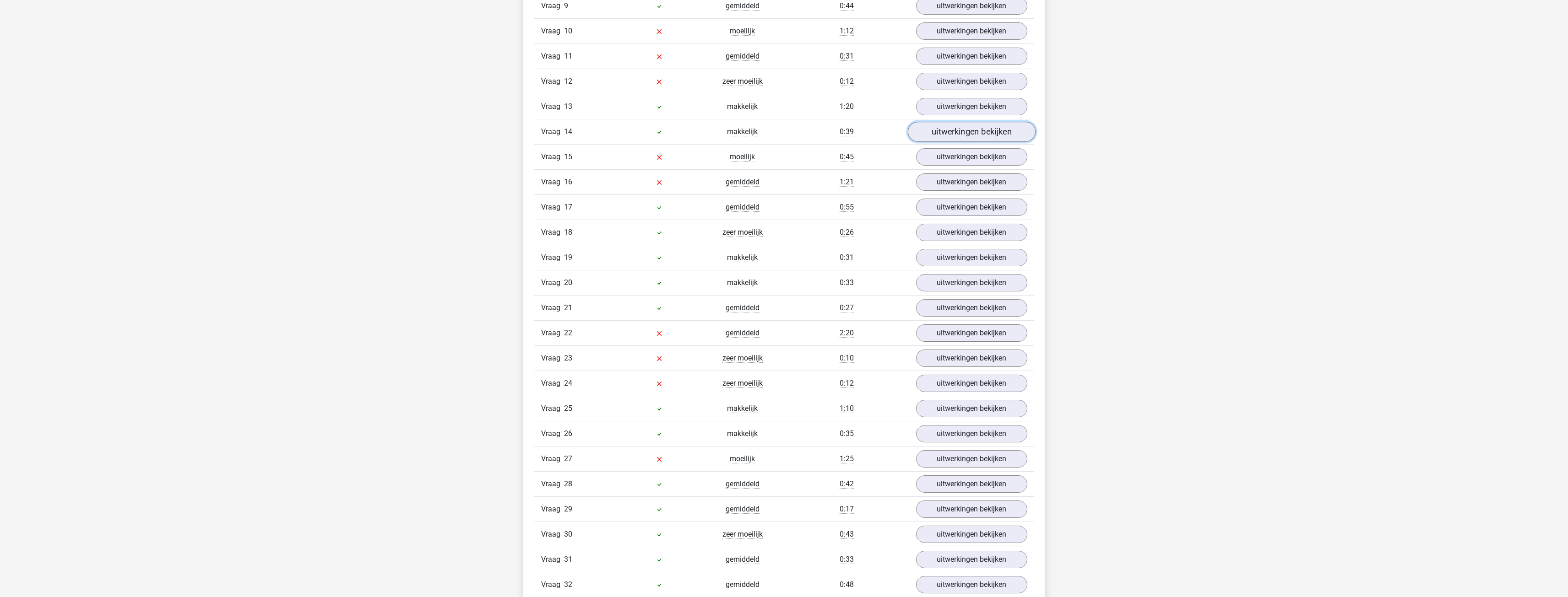
click at [579, 127] on link "uitwerkingen bekijken" at bounding box center [971, 132] width 128 height 20
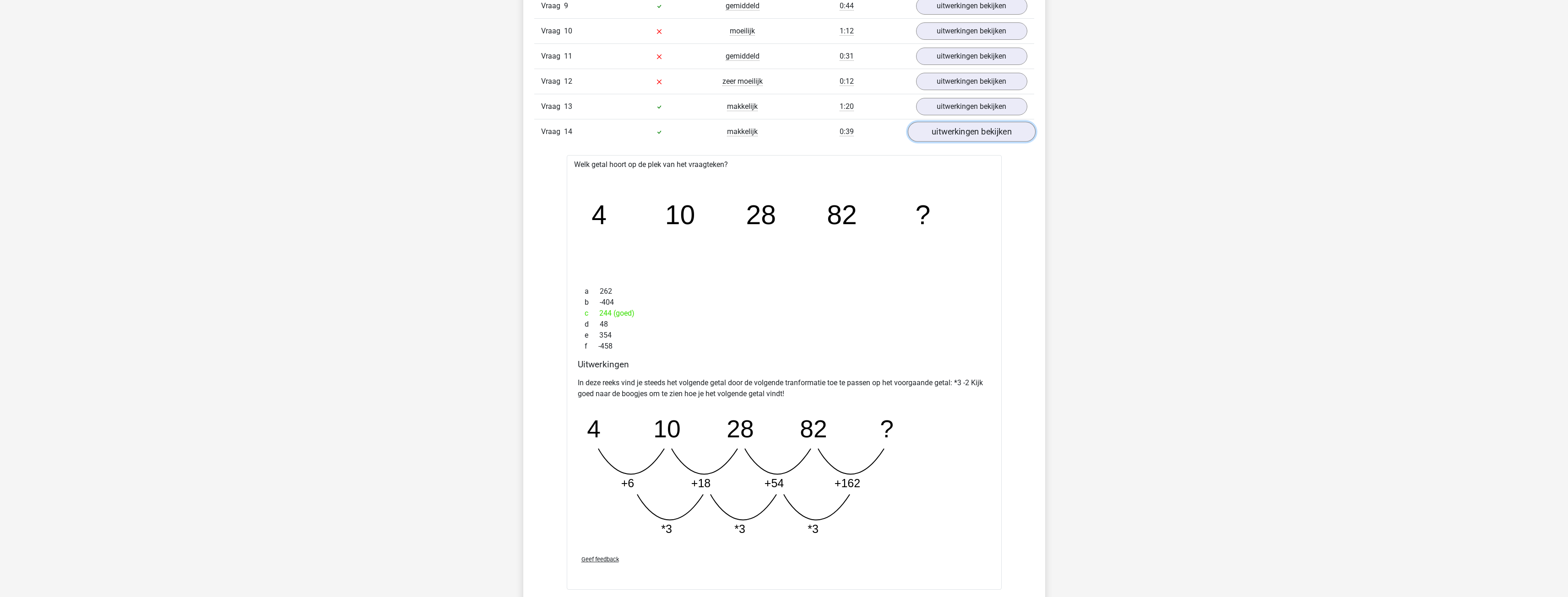
click at [579, 135] on link "uitwerkingen bekijken" at bounding box center [971, 132] width 128 height 20
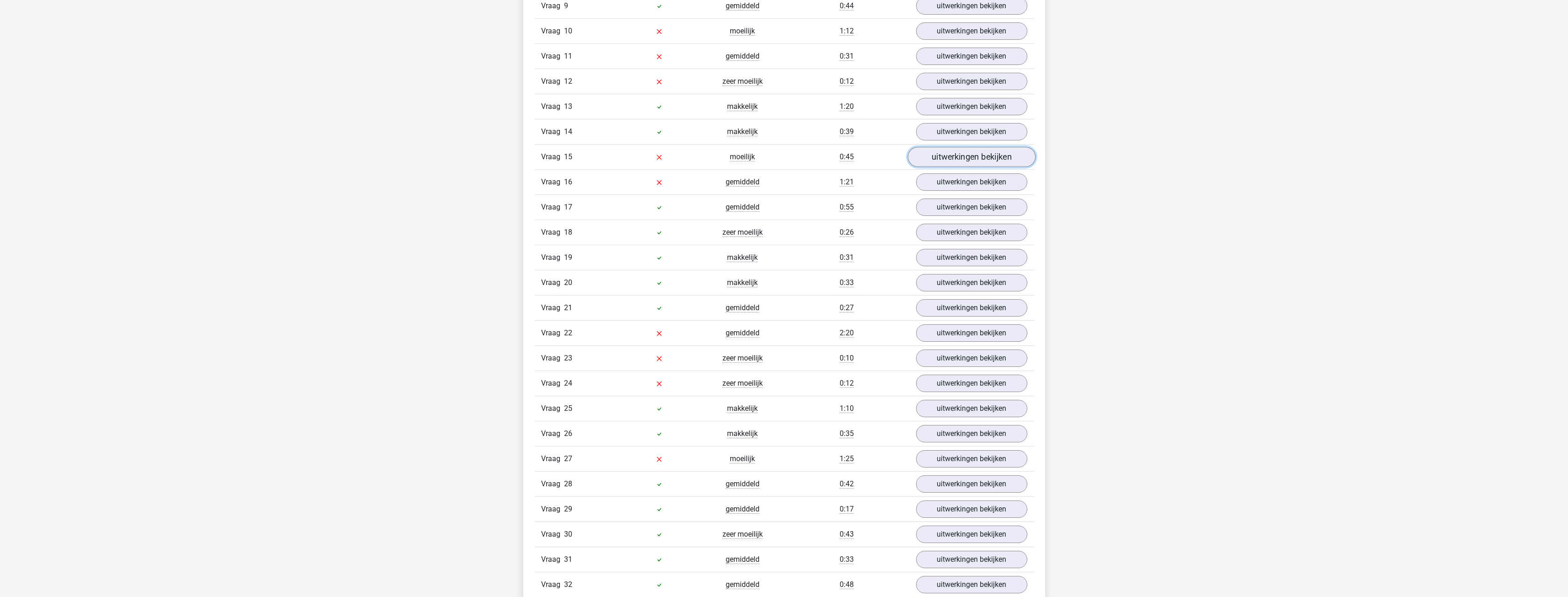
click at [579, 158] on link "uitwerkingen bekijken" at bounding box center [971, 157] width 128 height 20
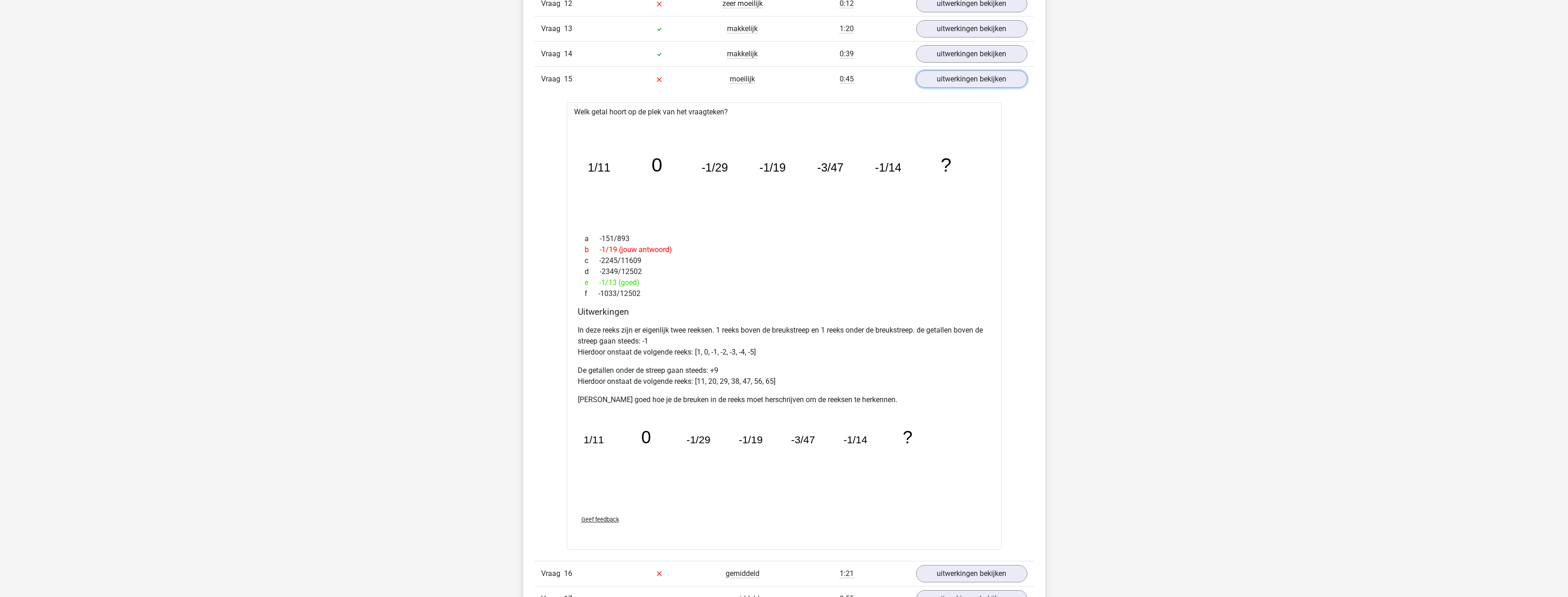
scroll to position [1144, 0]
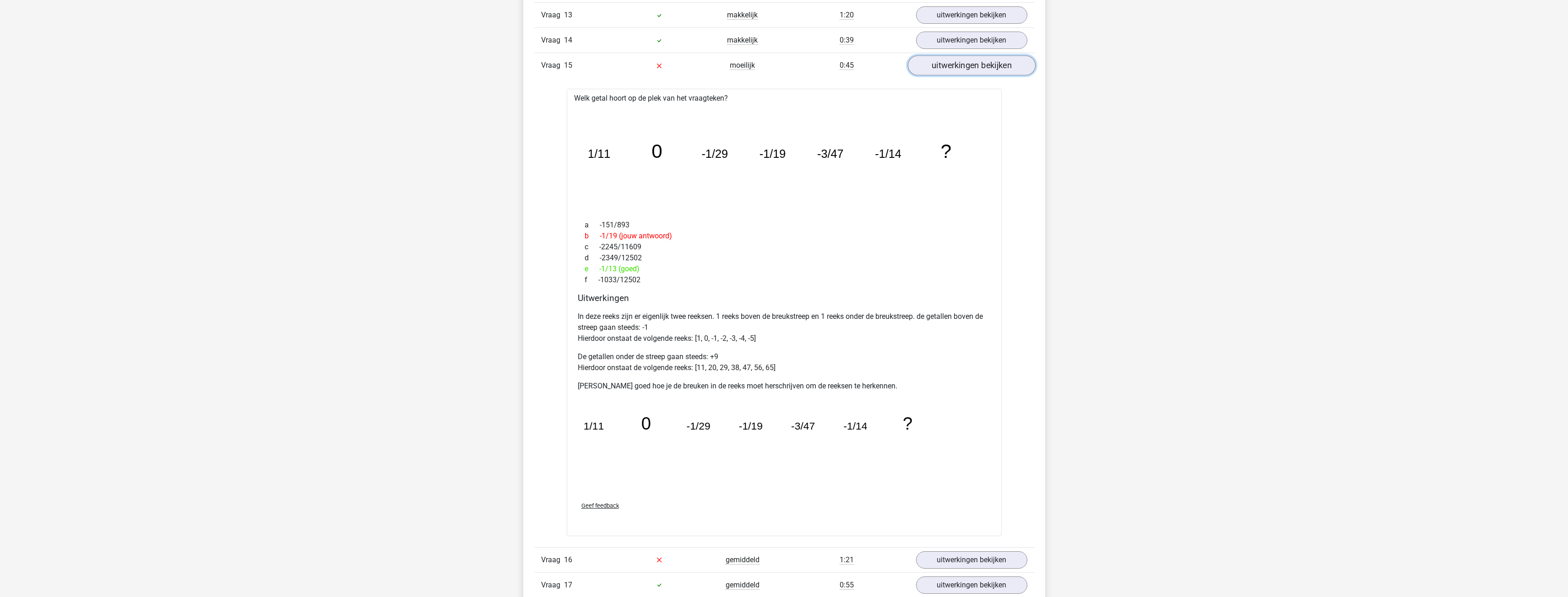
click at [579, 61] on link "uitwerkingen bekijken" at bounding box center [971, 65] width 128 height 20
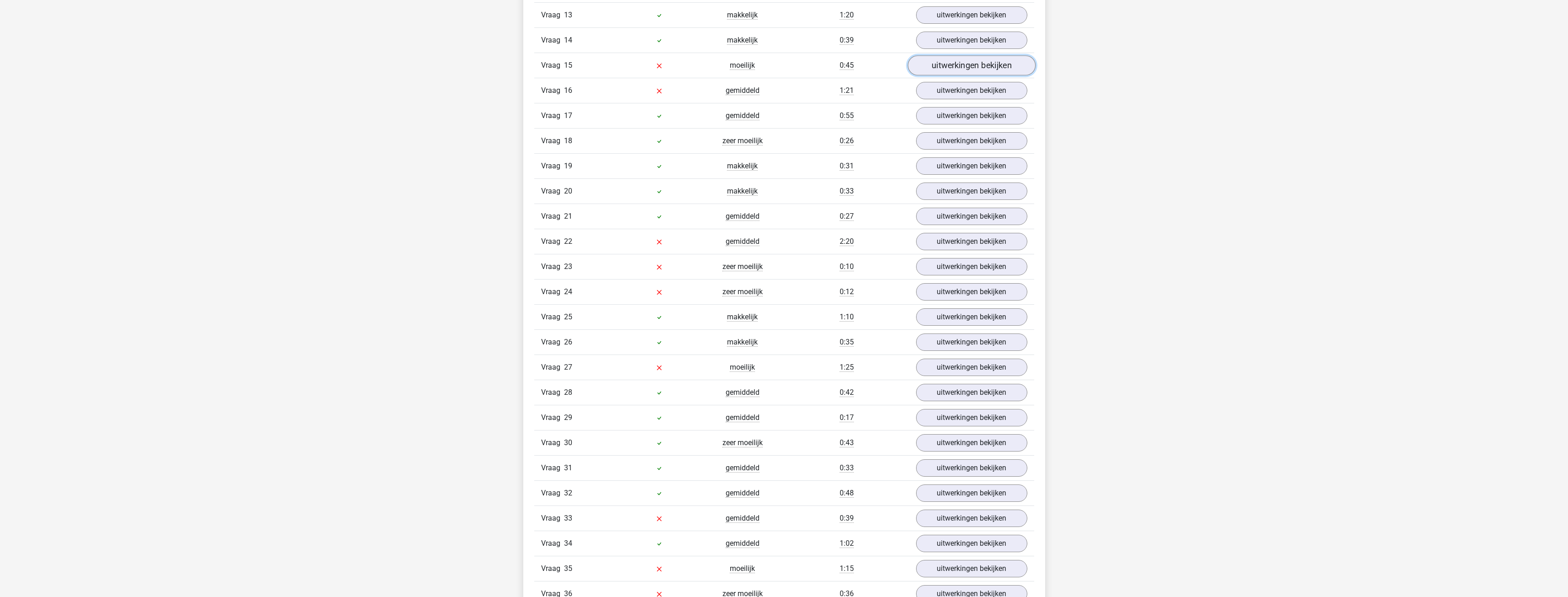
click at [579, 69] on link "uitwerkingen bekijken" at bounding box center [971, 65] width 128 height 20
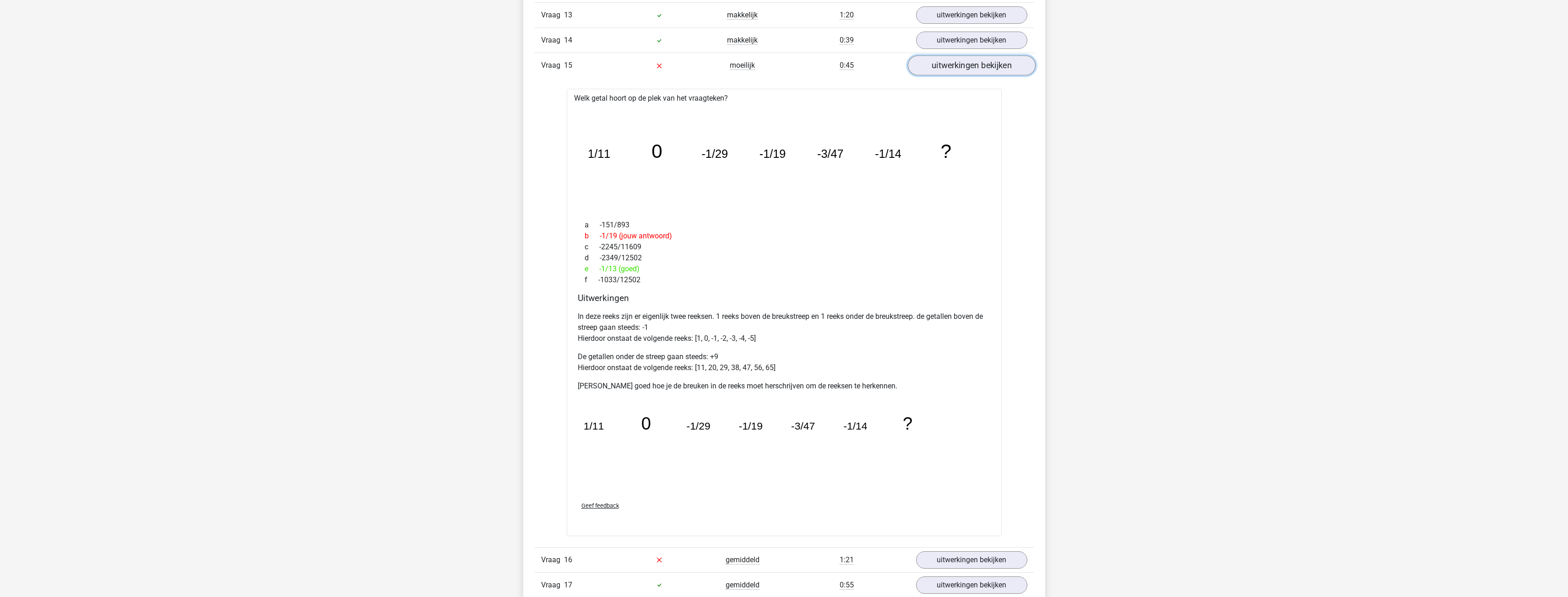
click at [579, 69] on link "uitwerkingen bekijken" at bounding box center [971, 65] width 128 height 20
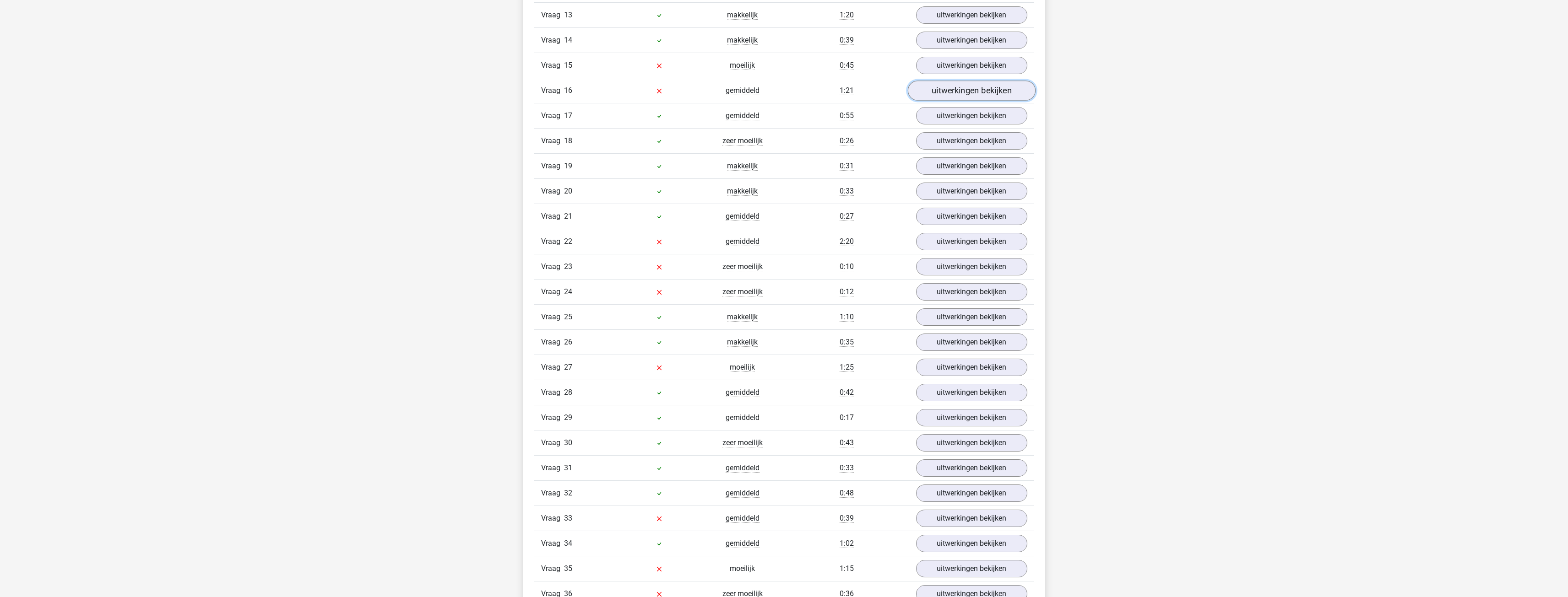
click at [579, 90] on link "uitwerkingen bekijken" at bounding box center [971, 91] width 128 height 20
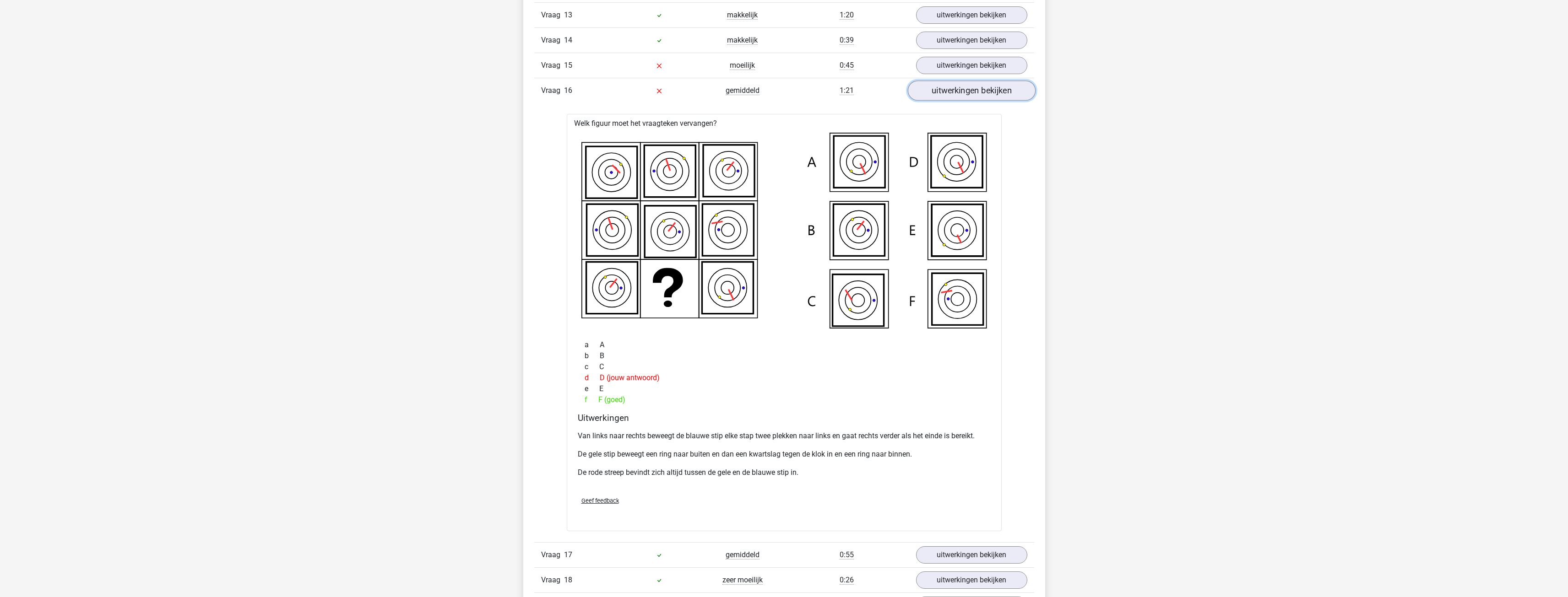
click at [579, 95] on link "uitwerkingen bekijken" at bounding box center [971, 91] width 128 height 20
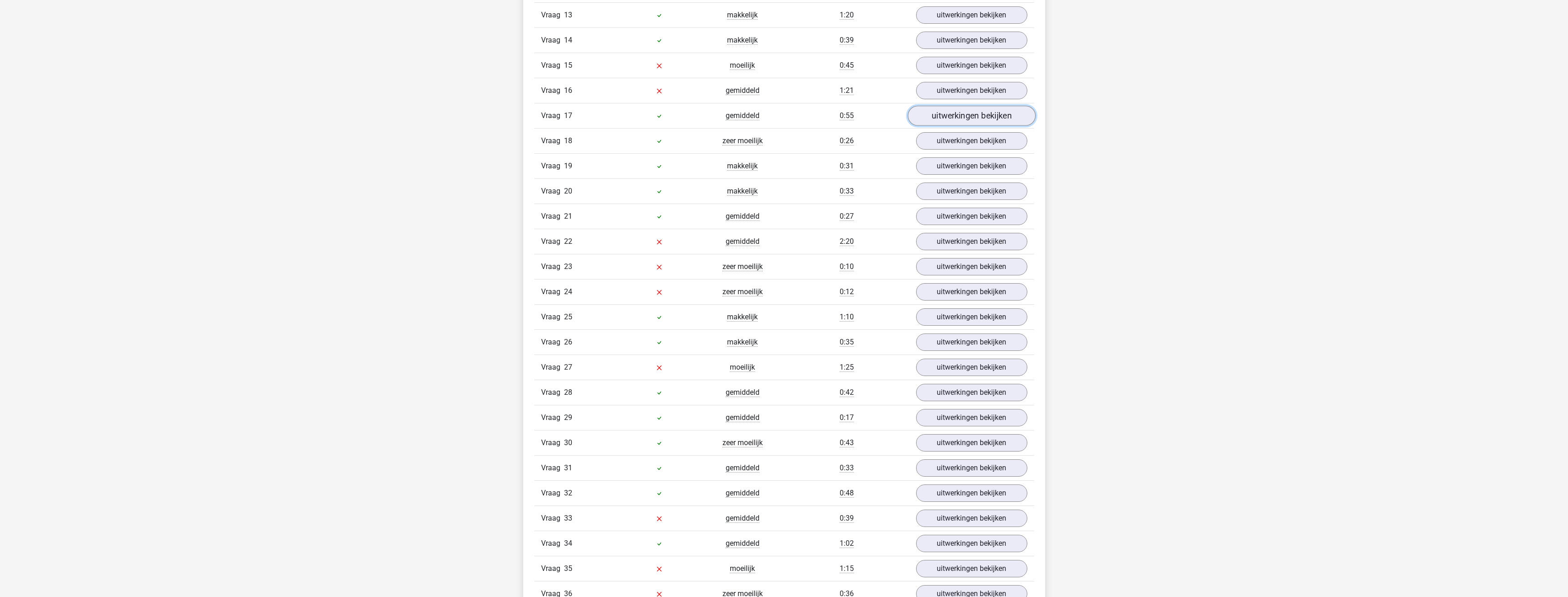
click at [579, 112] on link "uitwerkingen bekijken" at bounding box center [971, 116] width 128 height 20
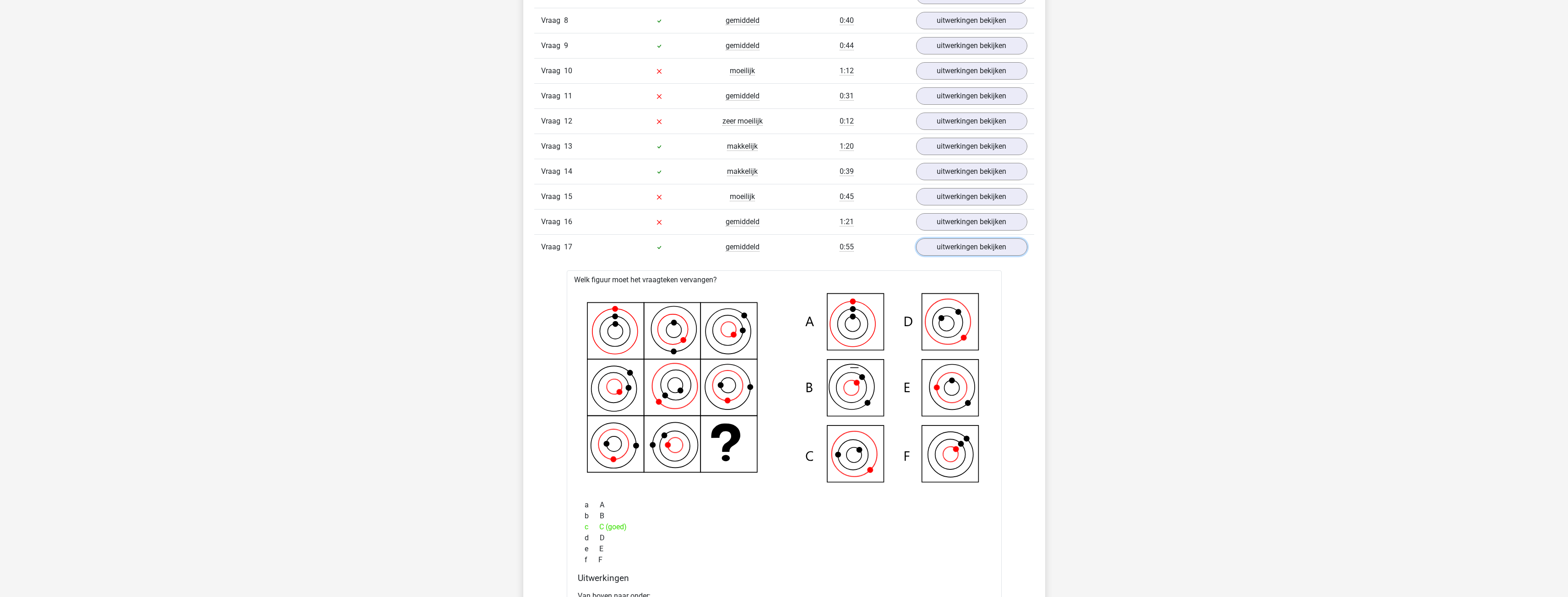
scroll to position [1007, 0]
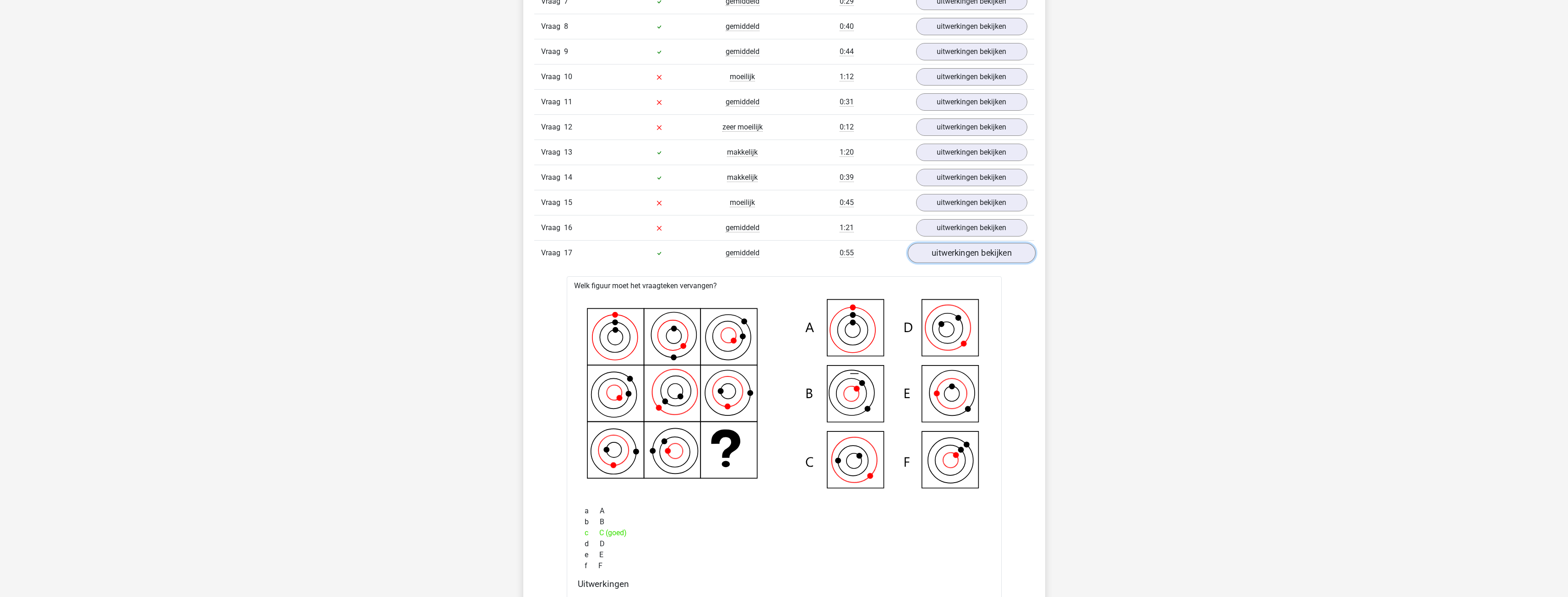
click at [579, 259] on link "uitwerkingen bekijken" at bounding box center [971, 254] width 128 height 20
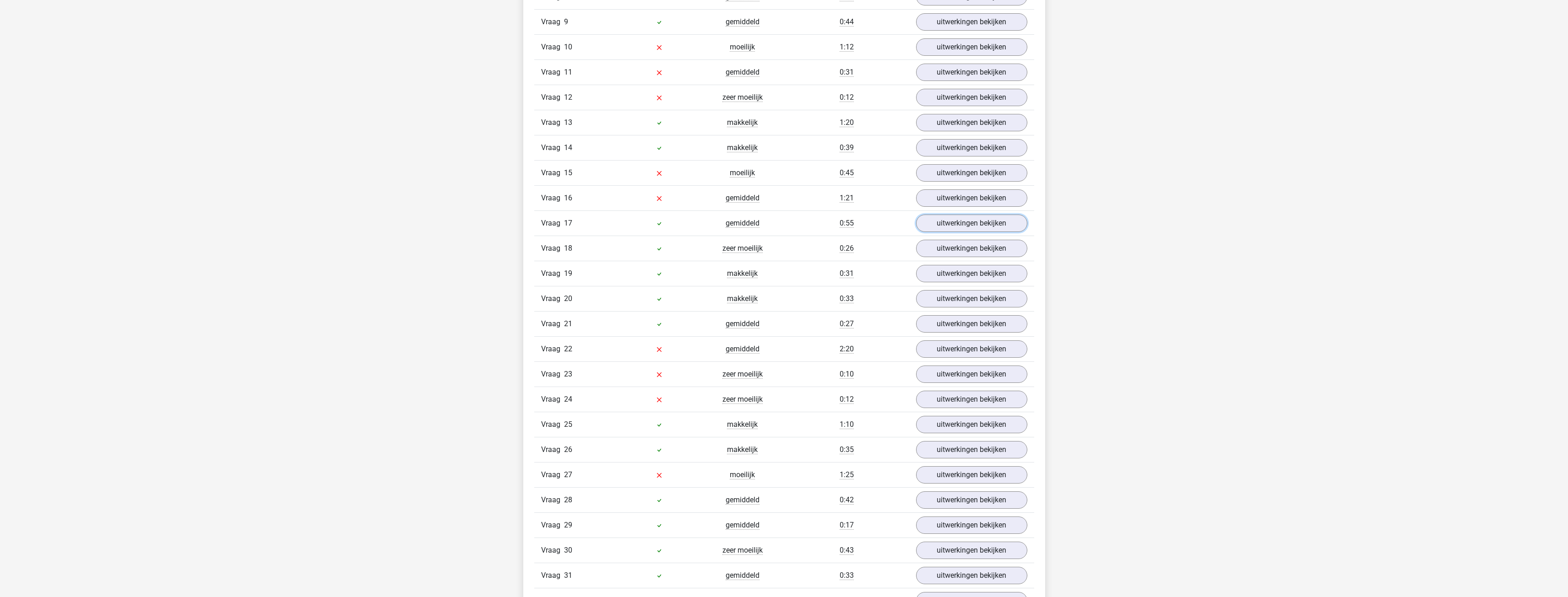
scroll to position [1053, 0]
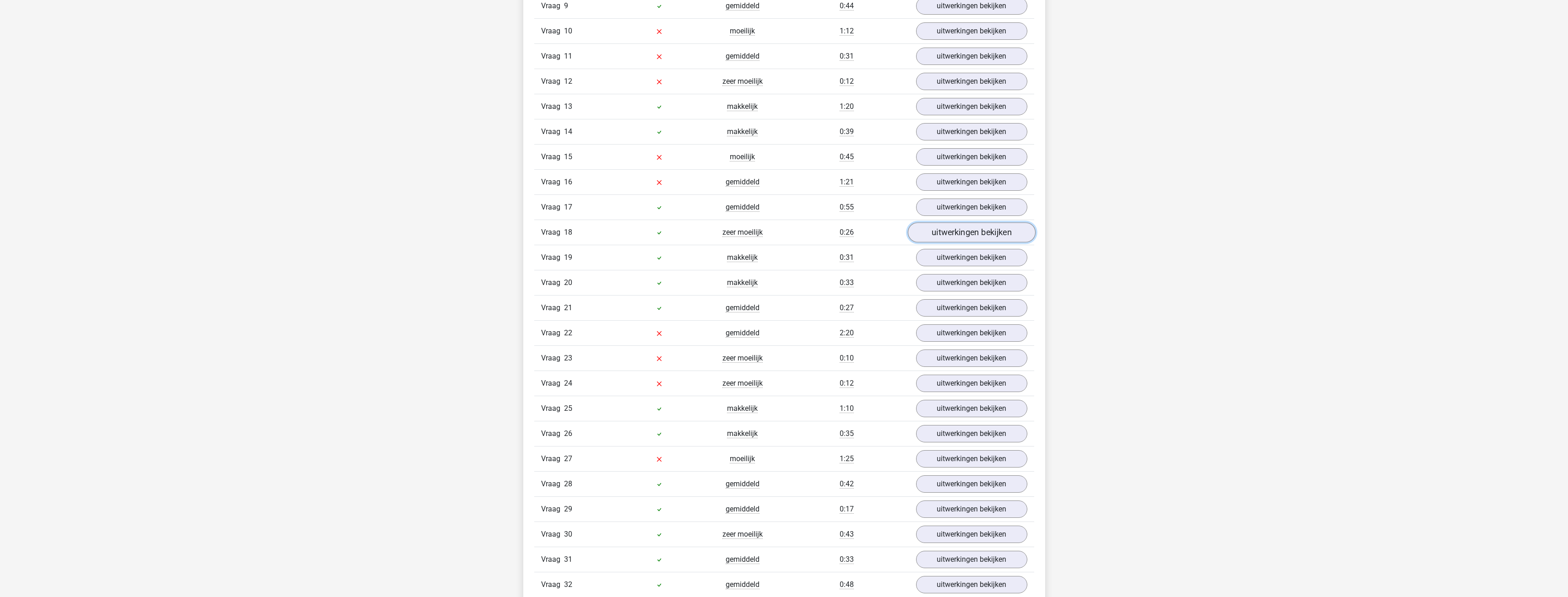
click at [579, 233] on link "uitwerkingen bekijken" at bounding box center [971, 233] width 128 height 20
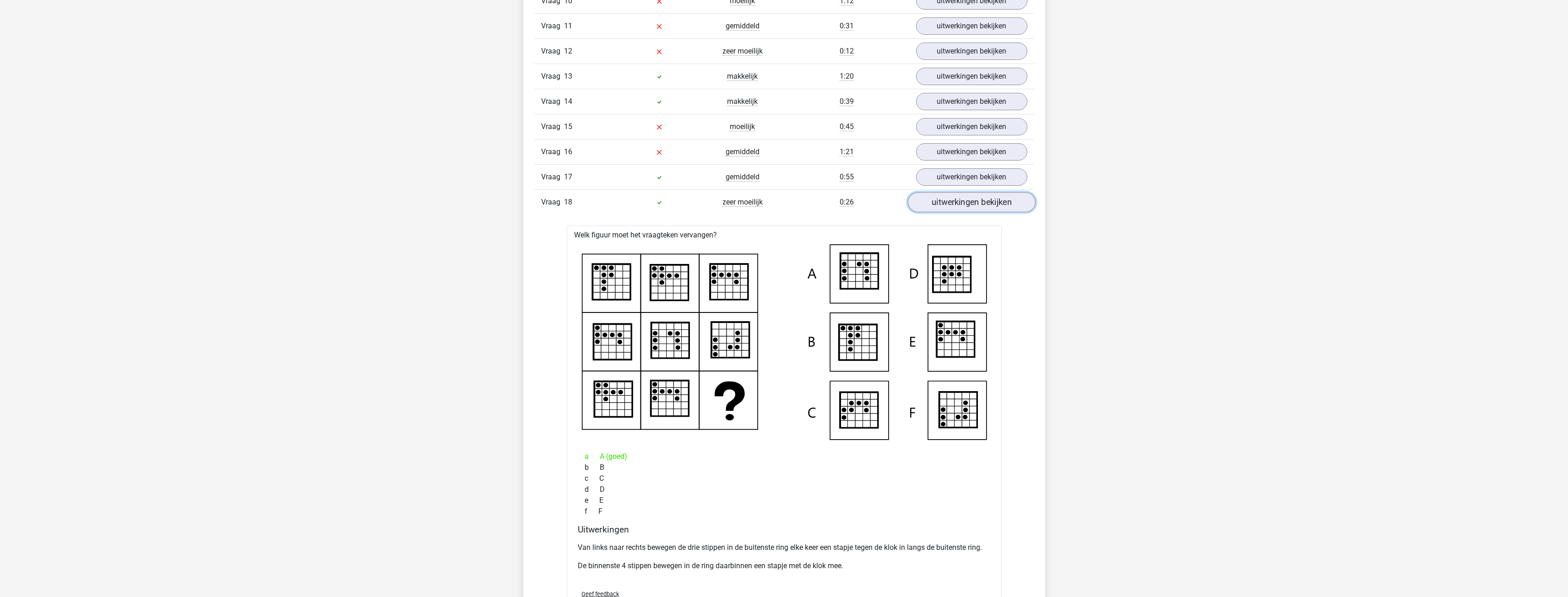
scroll to position [1099, 0]
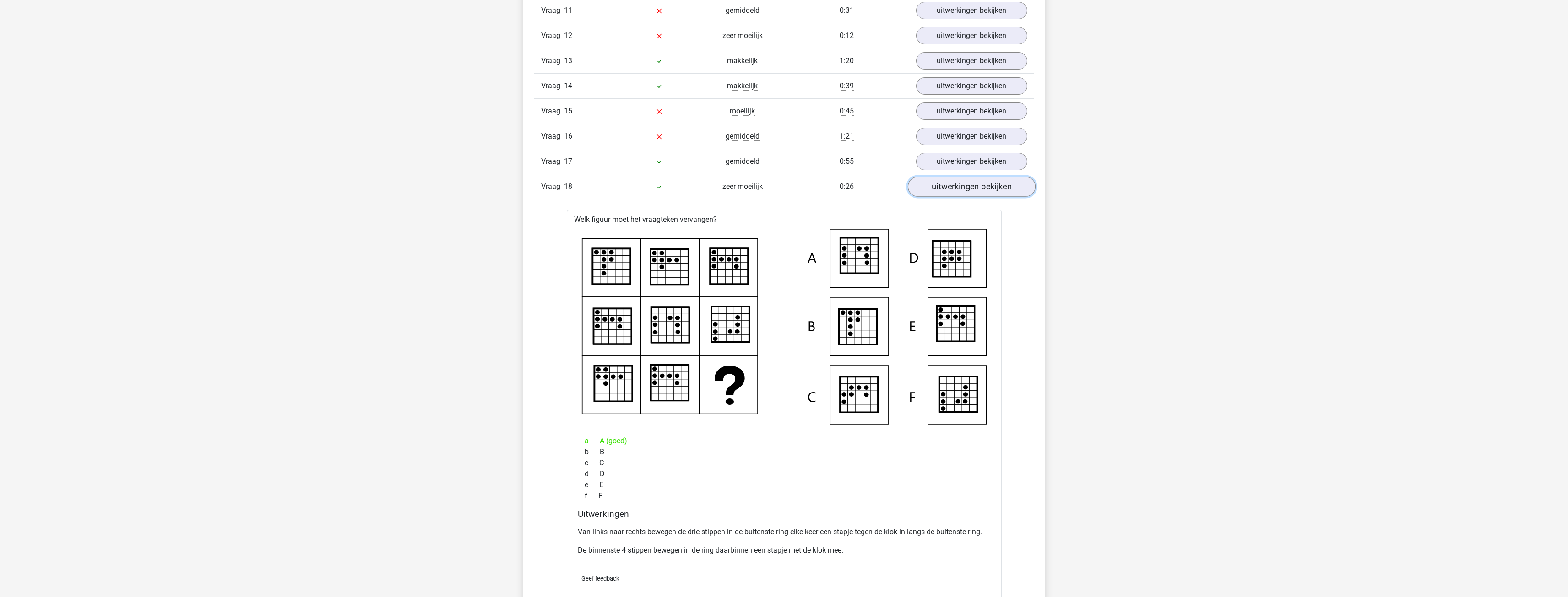
click at [579, 188] on link "uitwerkingen bekijken" at bounding box center [971, 187] width 128 height 20
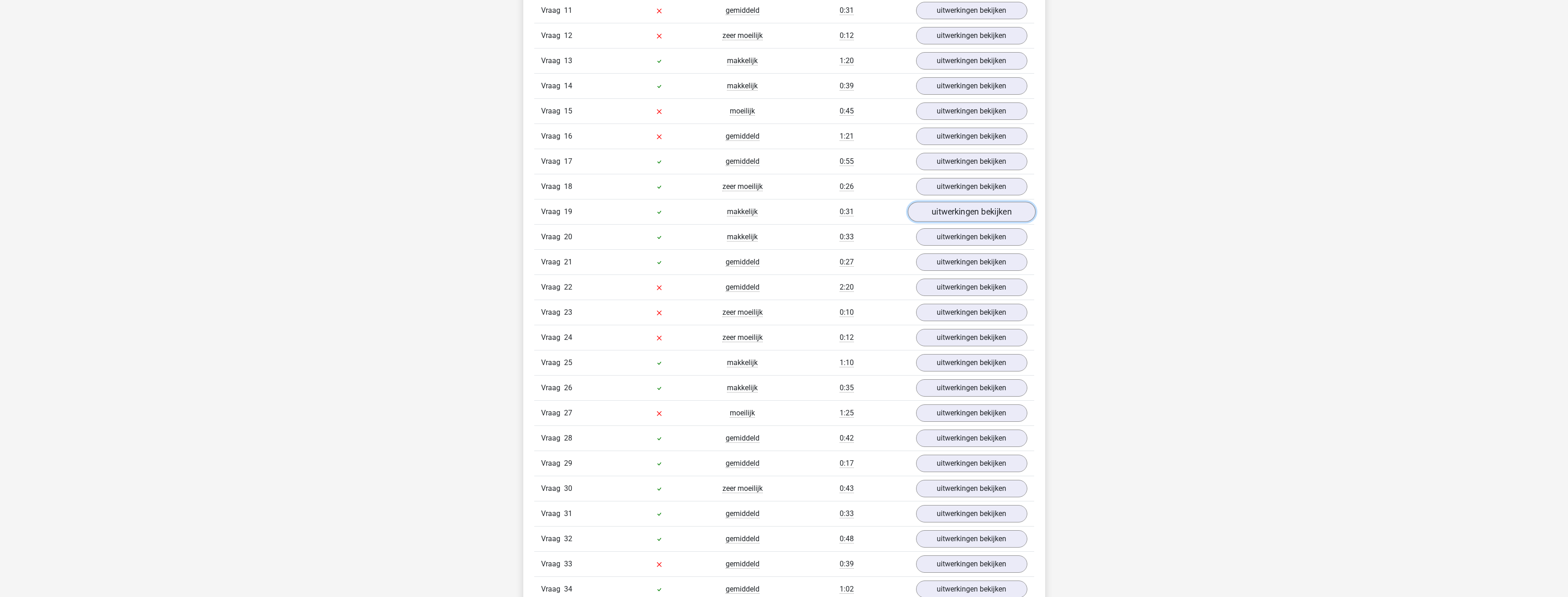
click at [579, 215] on link "uitwerkingen bekijken" at bounding box center [971, 212] width 128 height 20
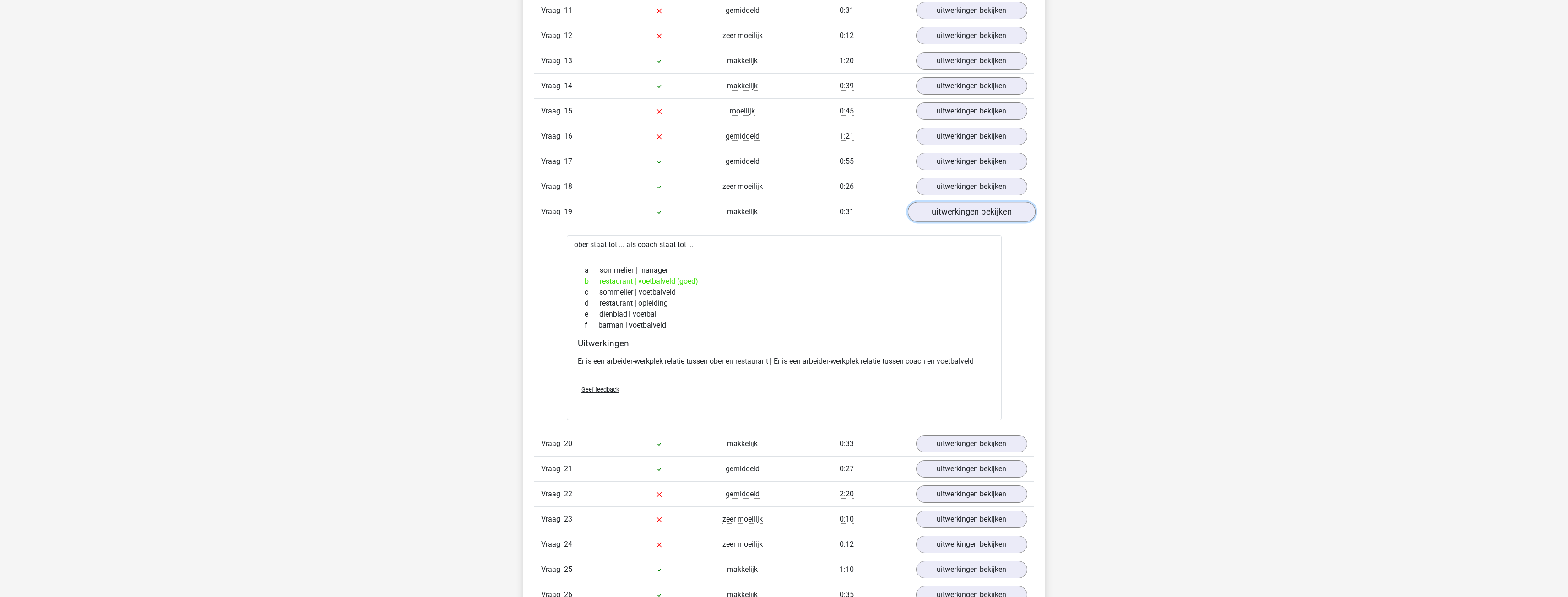
click at [579, 214] on link "uitwerkingen bekijken" at bounding box center [971, 212] width 128 height 20
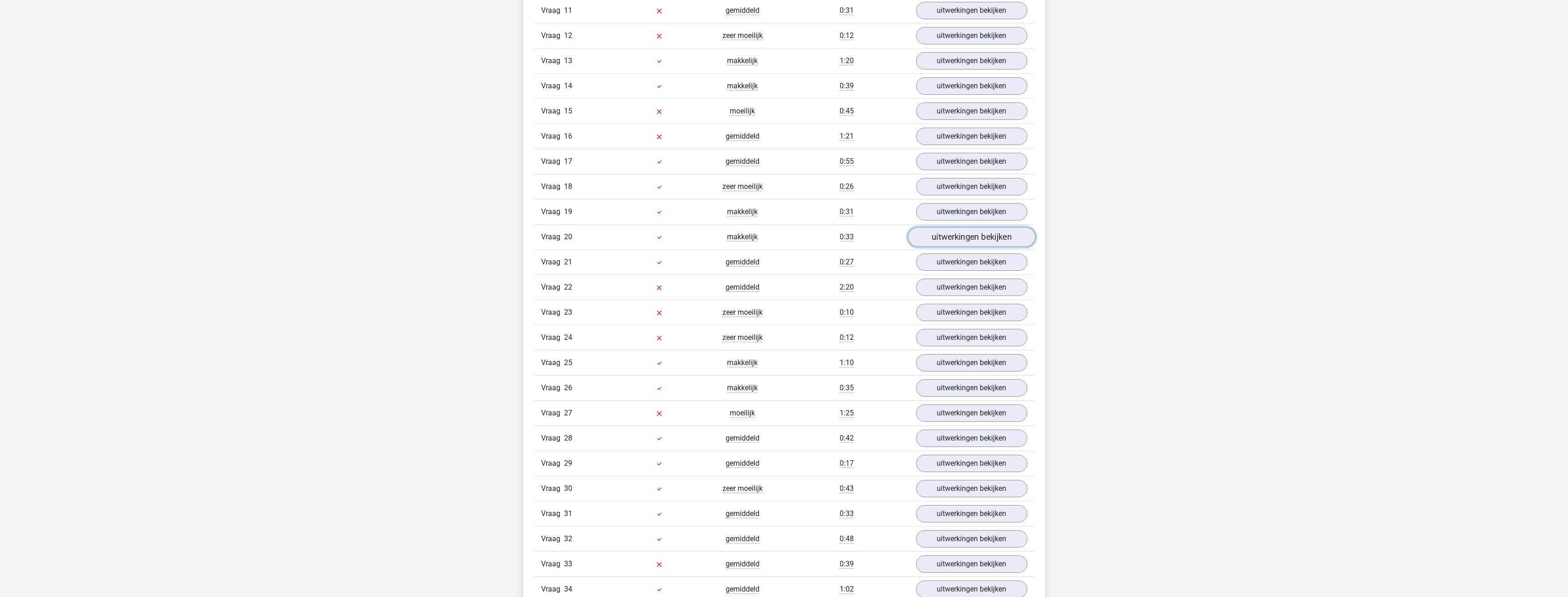
click at [579, 241] on link "uitwerkingen bekijken" at bounding box center [971, 237] width 128 height 20
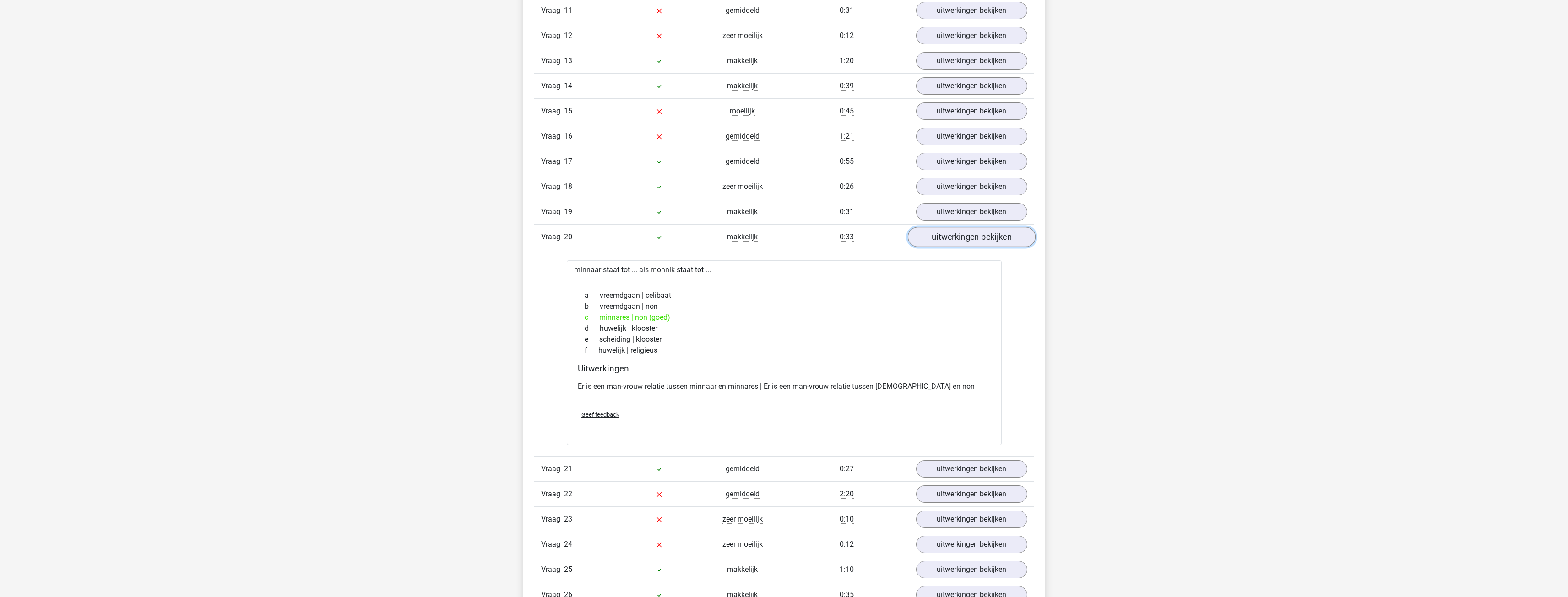
click at [579, 235] on link "uitwerkingen bekijken" at bounding box center [971, 237] width 128 height 20
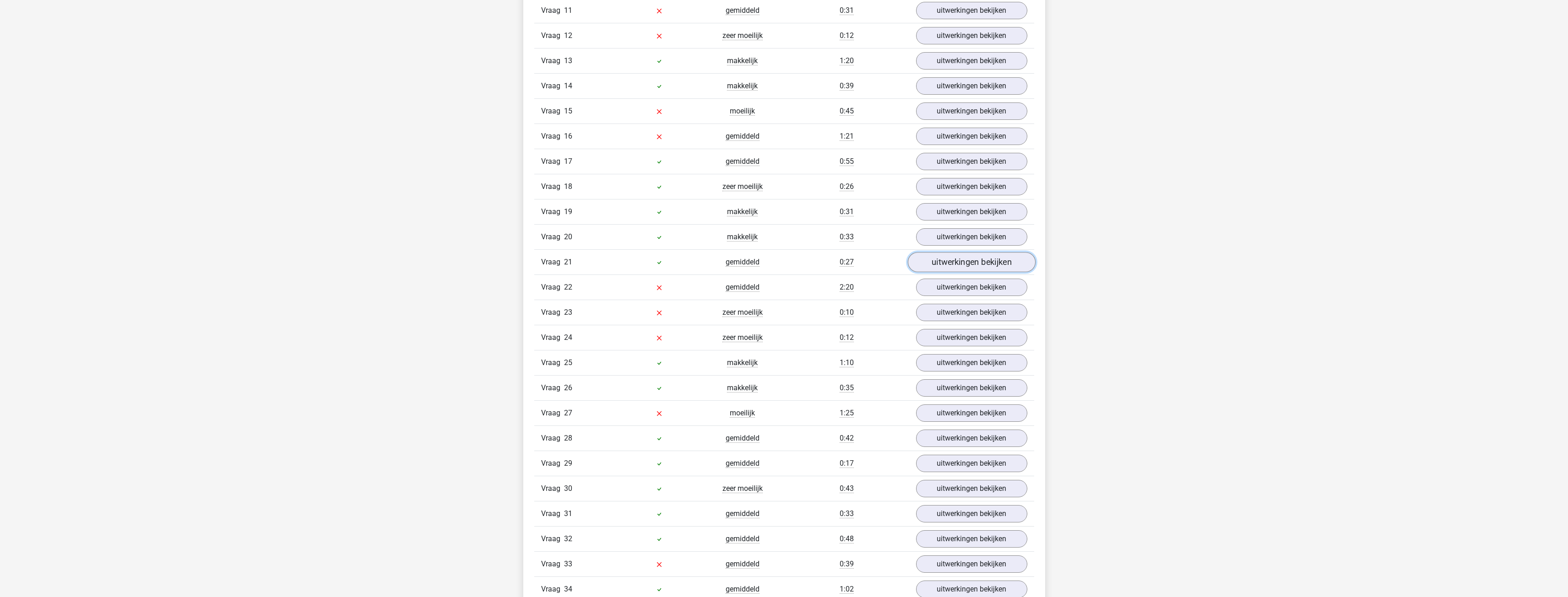
click at [579, 267] on link "uitwerkingen bekijken" at bounding box center [971, 262] width 128 height 20
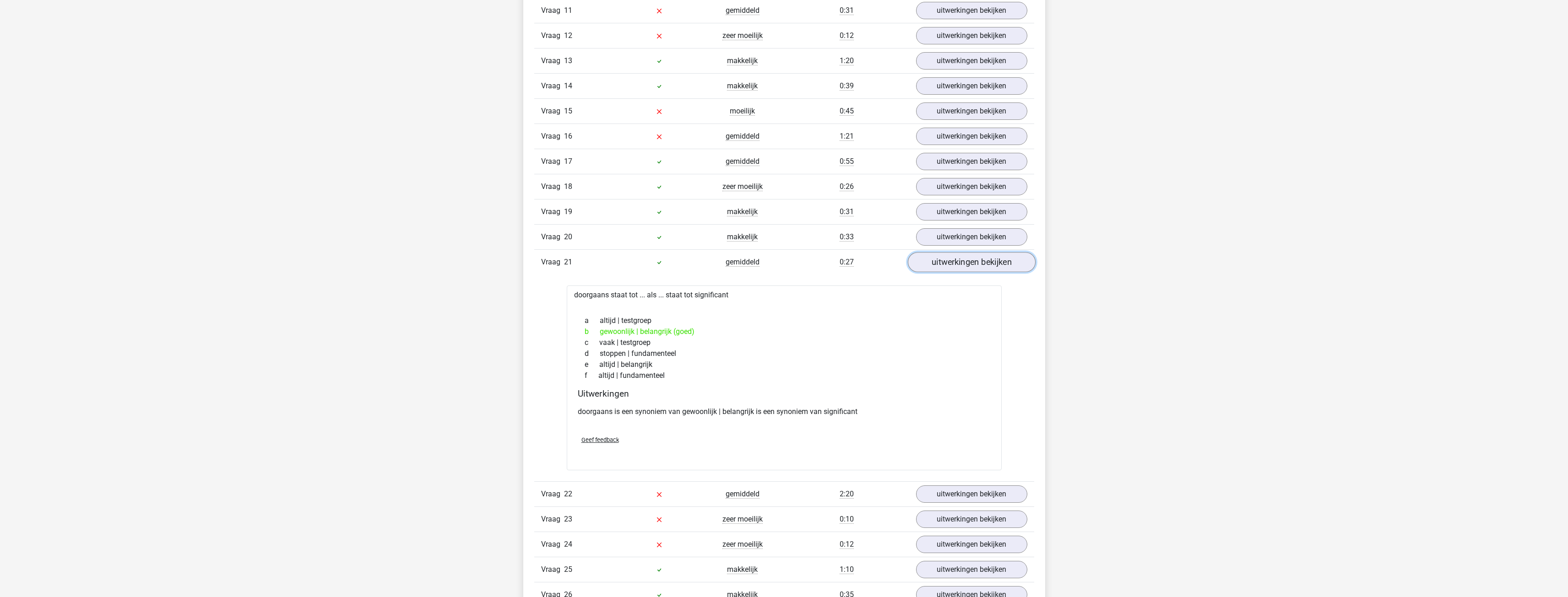
click at [579, 264] on link "uitwerkingen bekijken" at bounding box center [971, 262] width 128 height 20
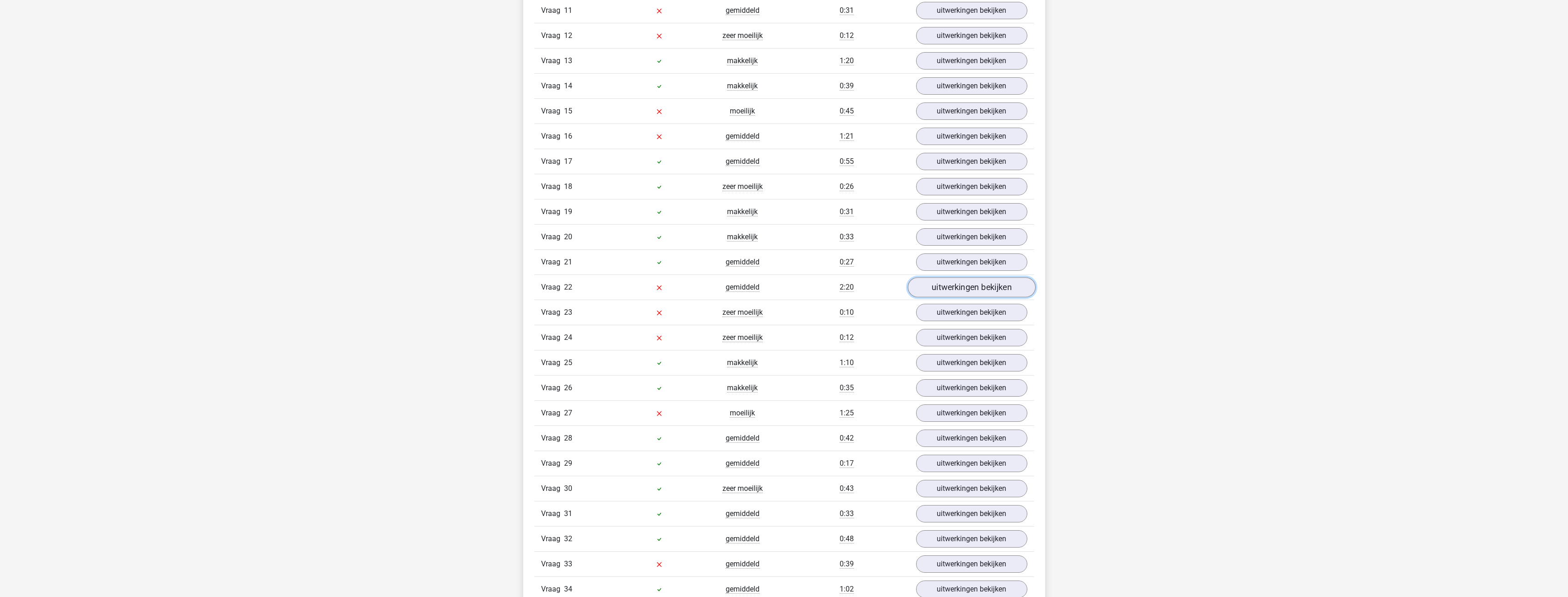
click at [579, 267] on link "uitwerkingen bekijken" at bounding box center [971, 288] width 128 height 20
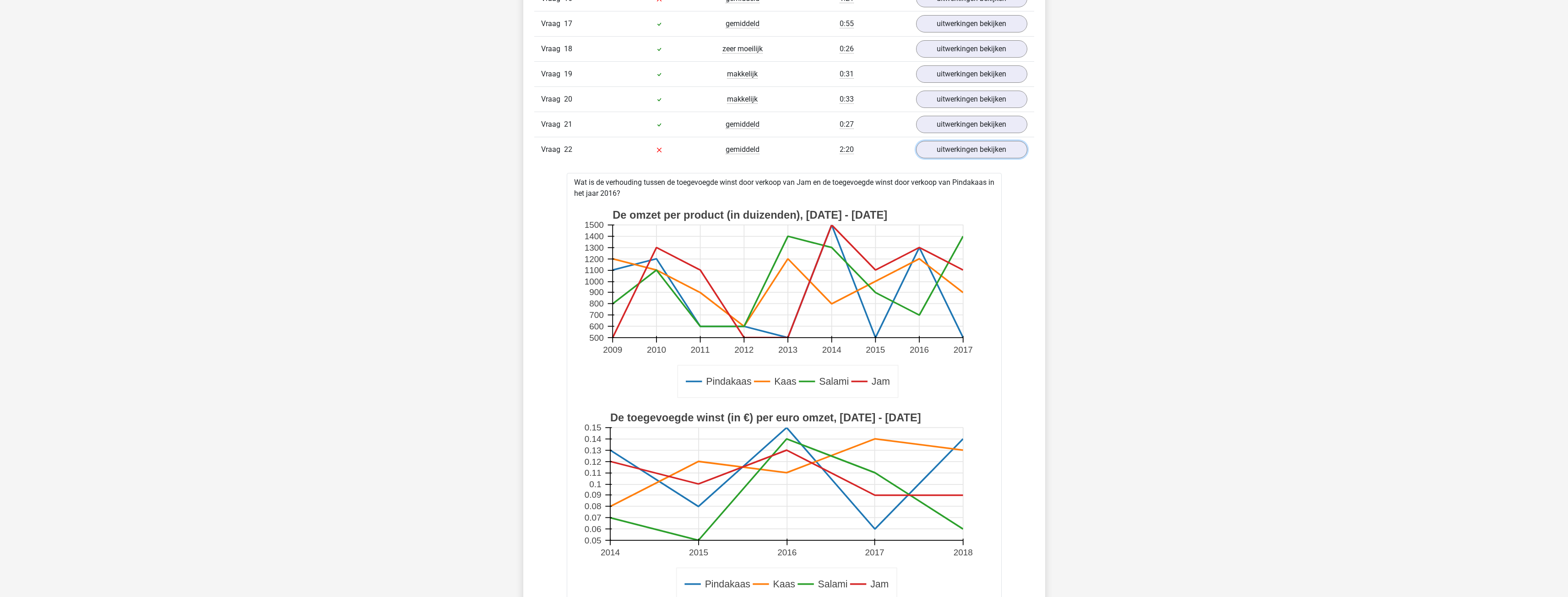
scroll to position [1236, 0]
click at [579, 150] on link "uitwerkingen bekijken" at bounding box center [971, 150] width 128 height 20
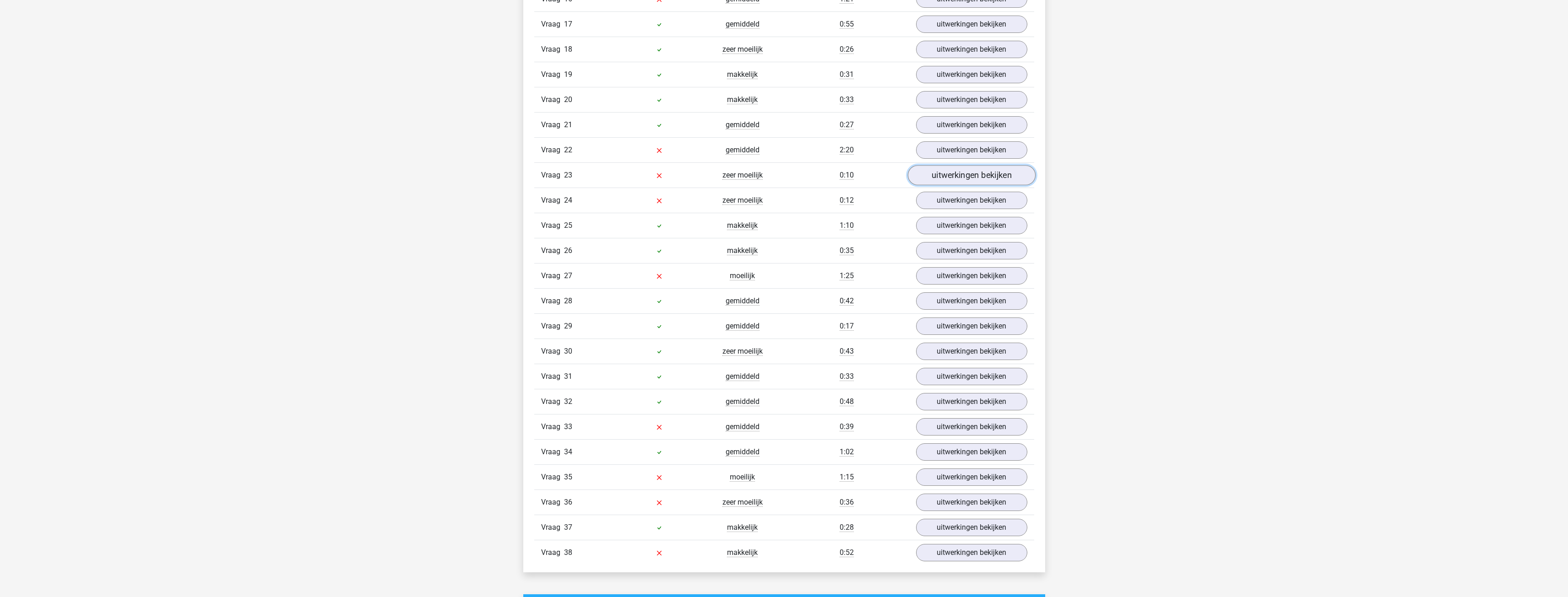
click at [579, 175] on link "uitwerkingen bekijken" at bounding box center [971, 175] width 128 height 20
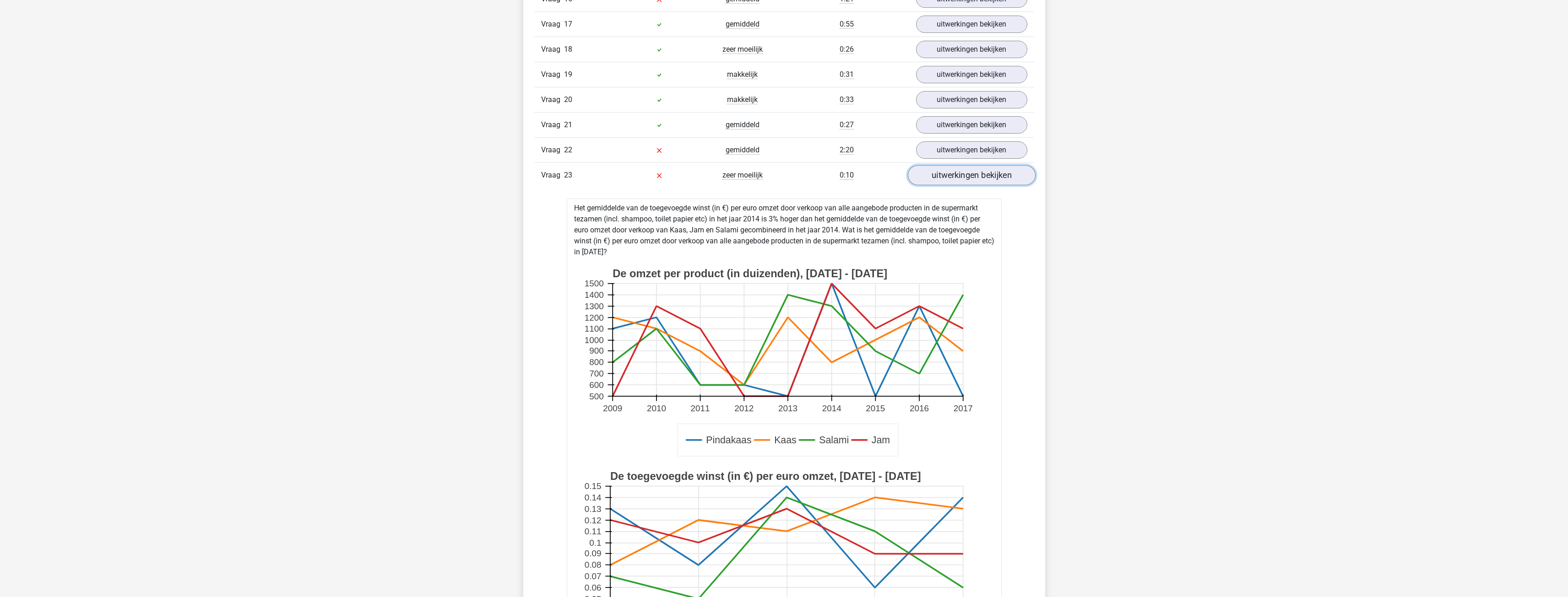
click at [579, 173] on link "uitwerkingen bekijken" at bounding box center [971, 175] width 128 height 20
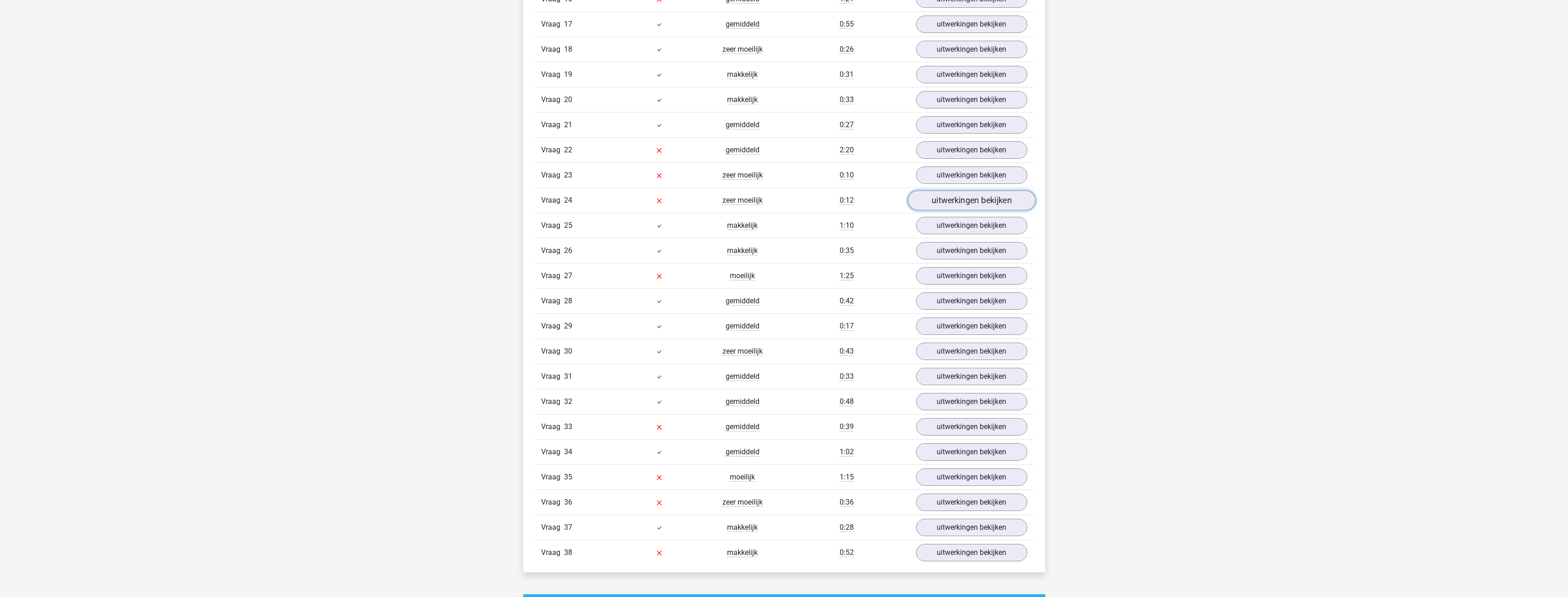
click at [579, 197] on link "uitwerkingen bekijken" at bounding box center [971, 201] width 128 height 20
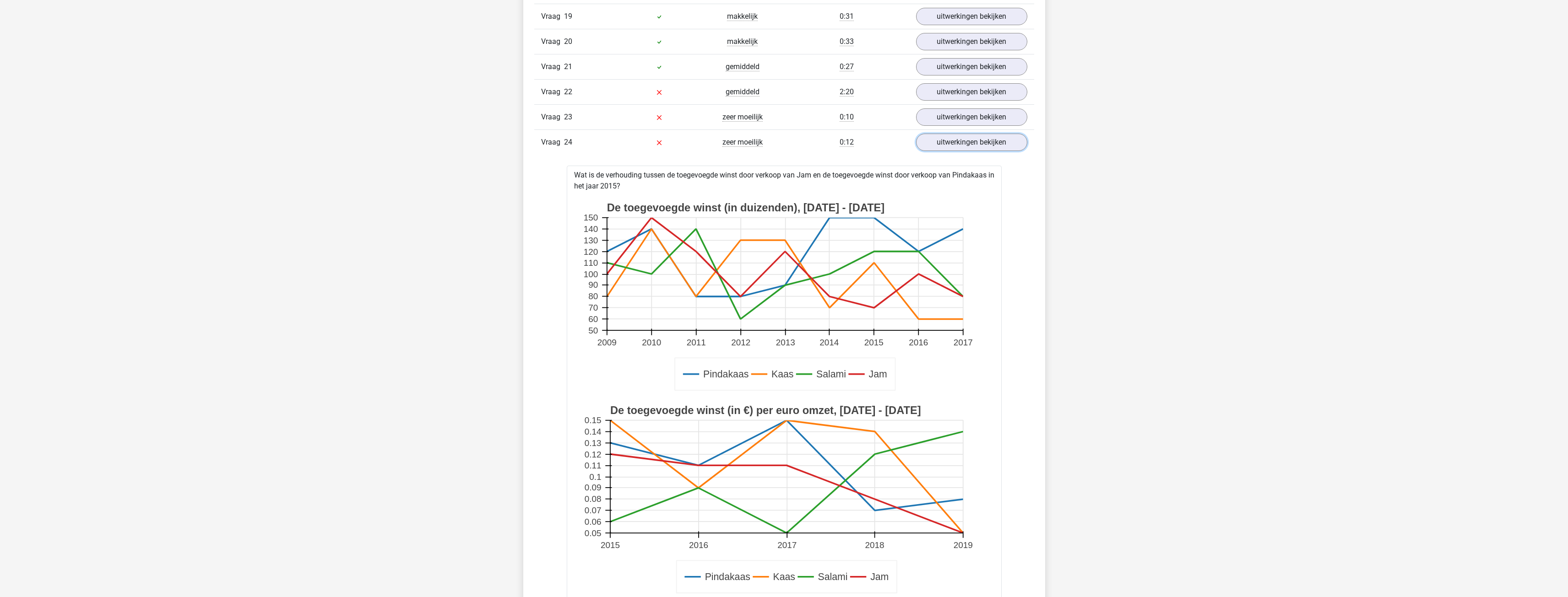
scroll to position [1282, 0]
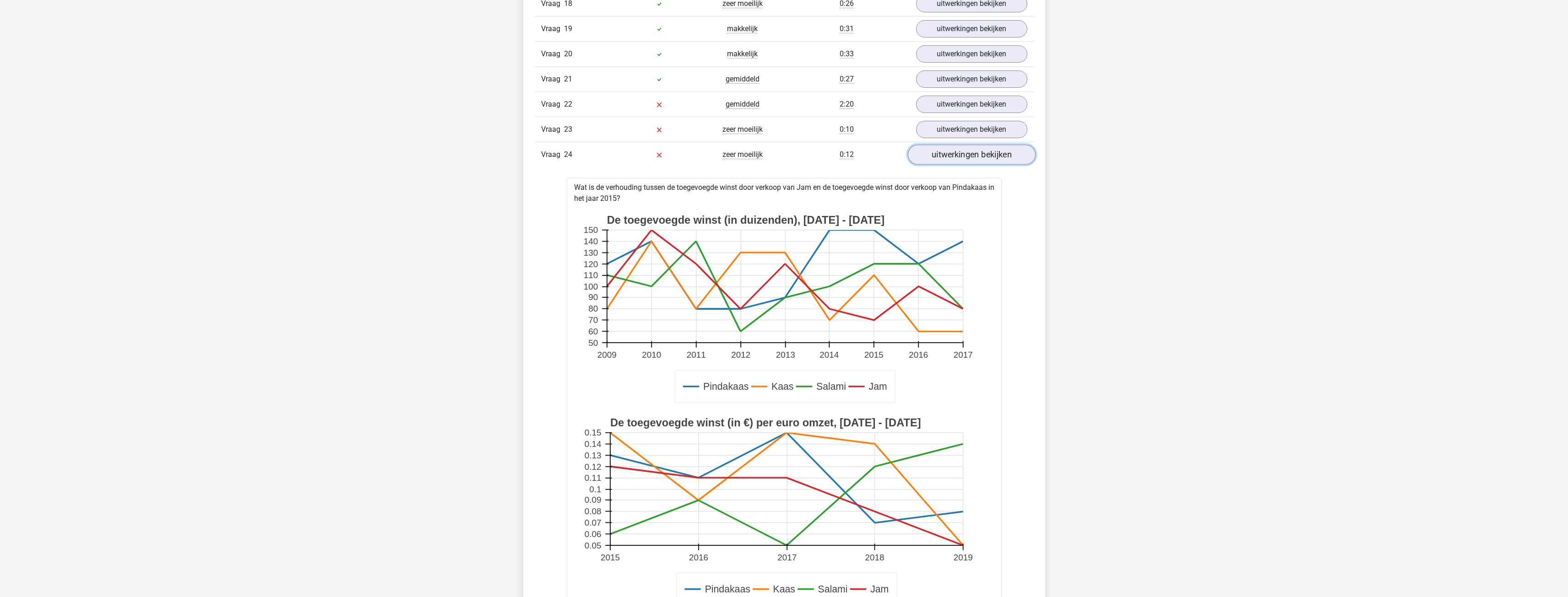
click at [579, 156] on link "uitwerkingen bekijken" at bounding box center [971, 155] width 128 height 20
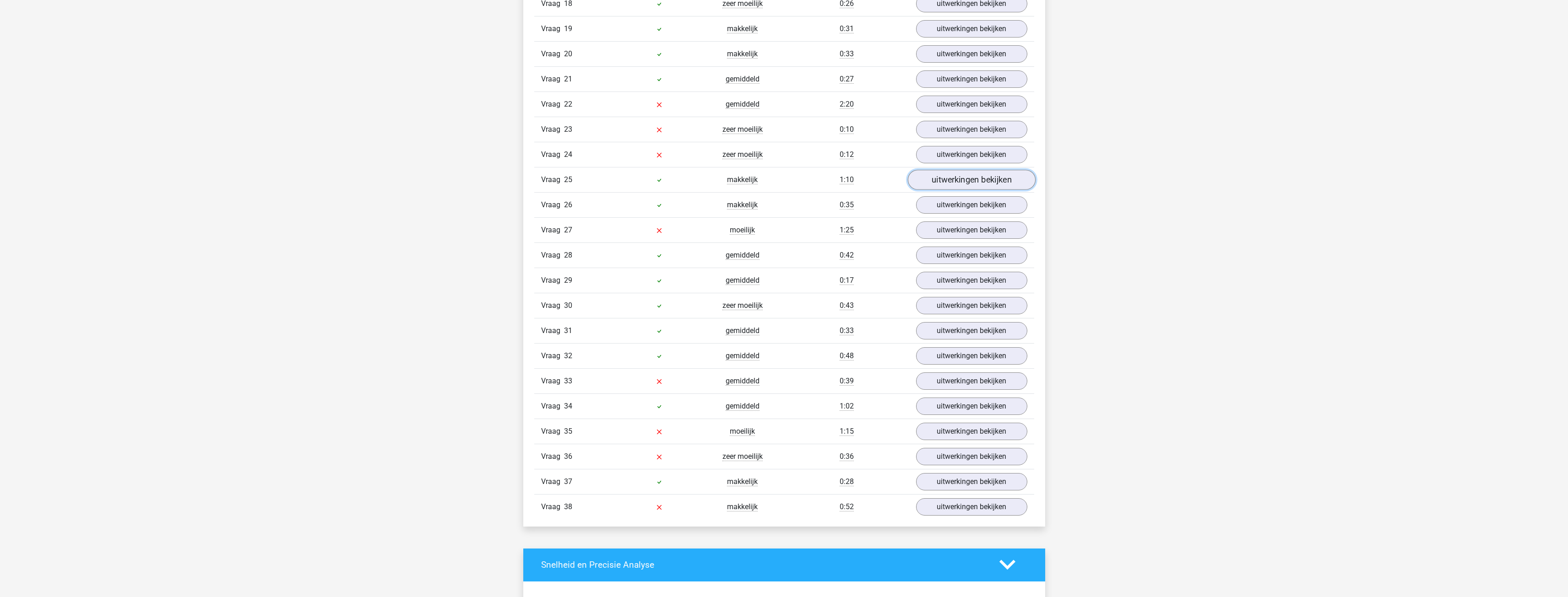
click at [579, 177] on link "uitwerkingen bekijken" at bounding box center [971, 180] width 128 height 20
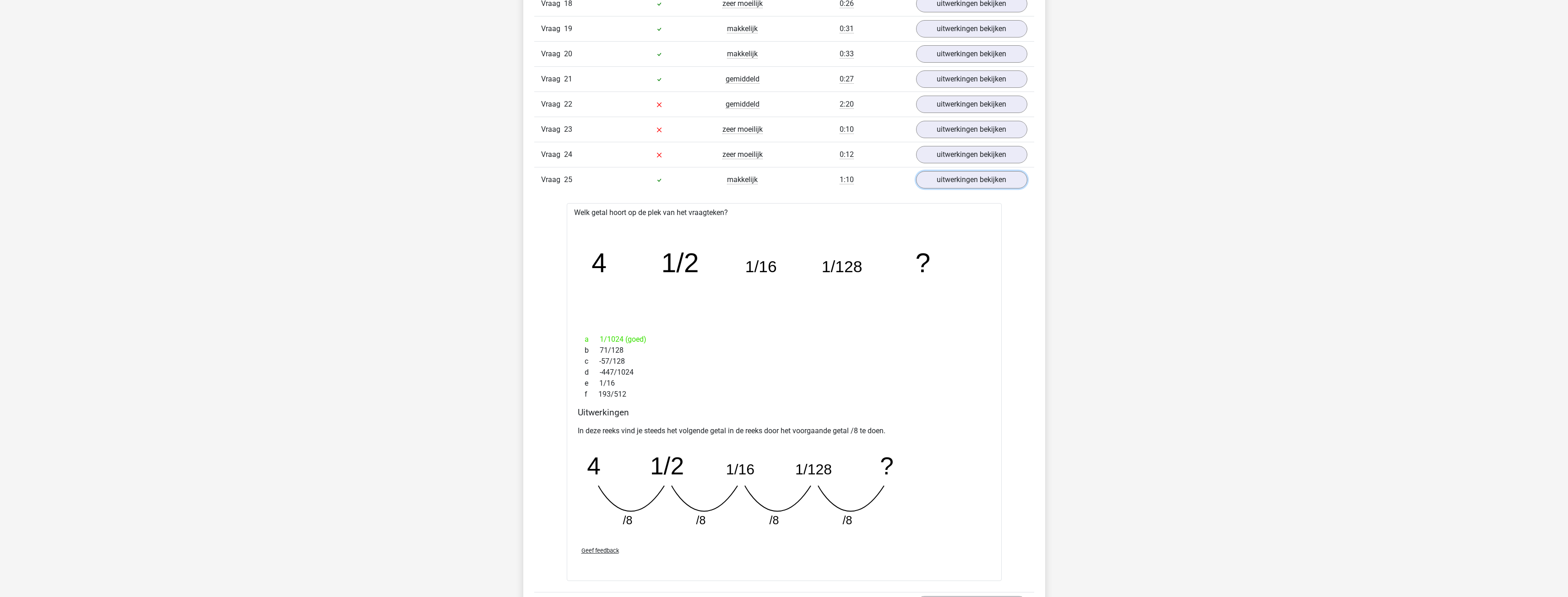
scroll to position [1327, 0]
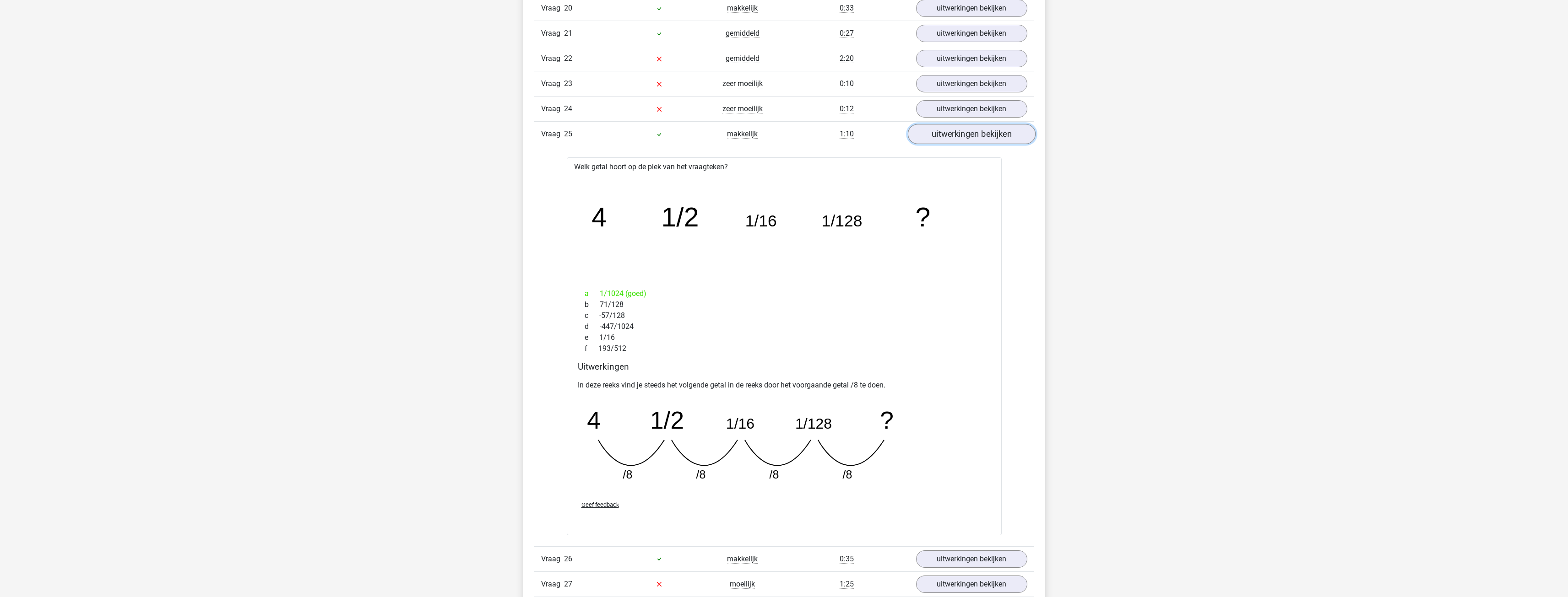
click at [579, 135] on link "uitwerkingen bekijken" at bounding box center [971, 134] width 128 height 20
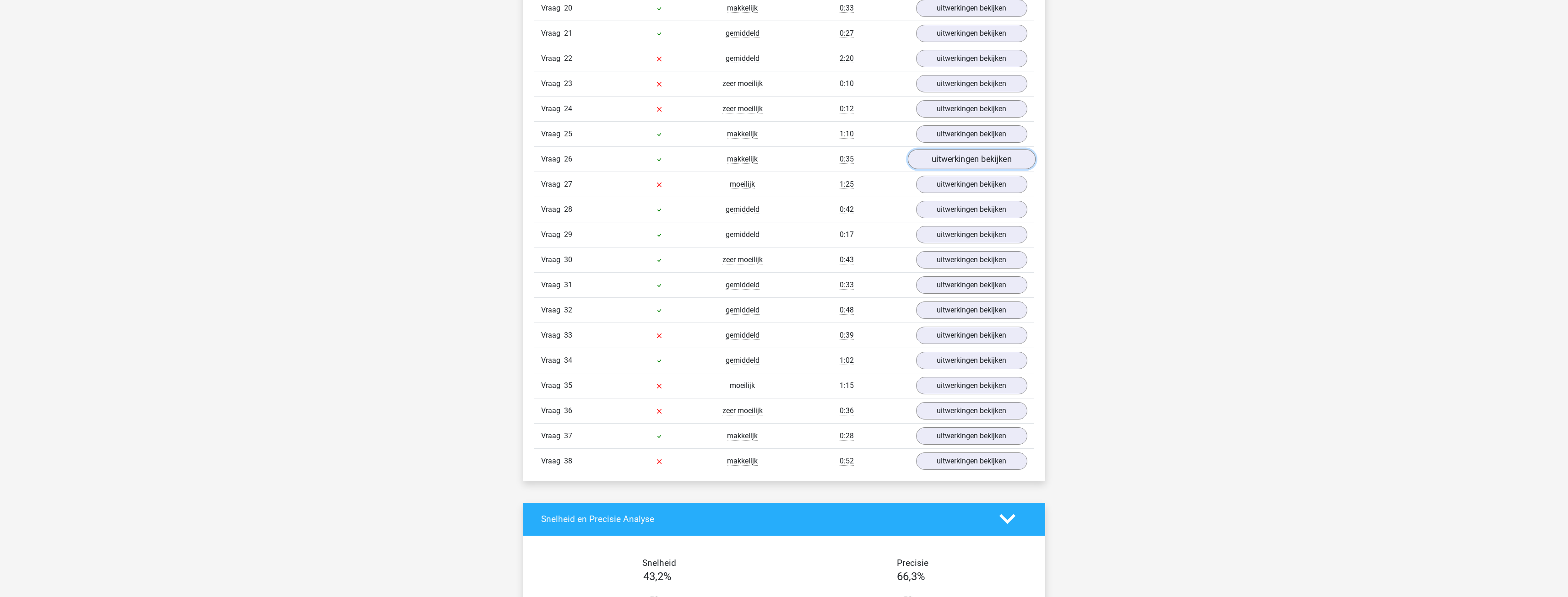
click at [579, 155] on link "uitwerkingen bekijken" at bounding box center [971, 159] width 128 height 20
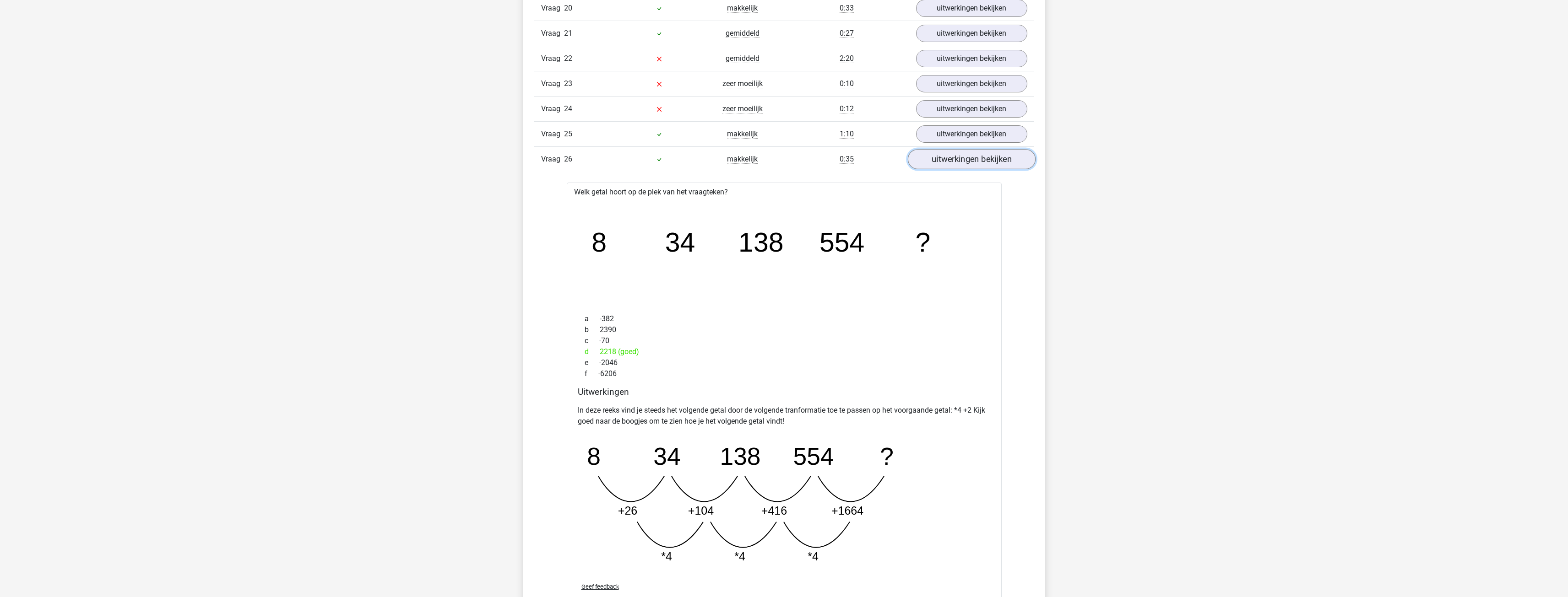
click at [579, 159] on link "uitwerkingen bekijken" at bounding box center [971, 159] width 128 height 20
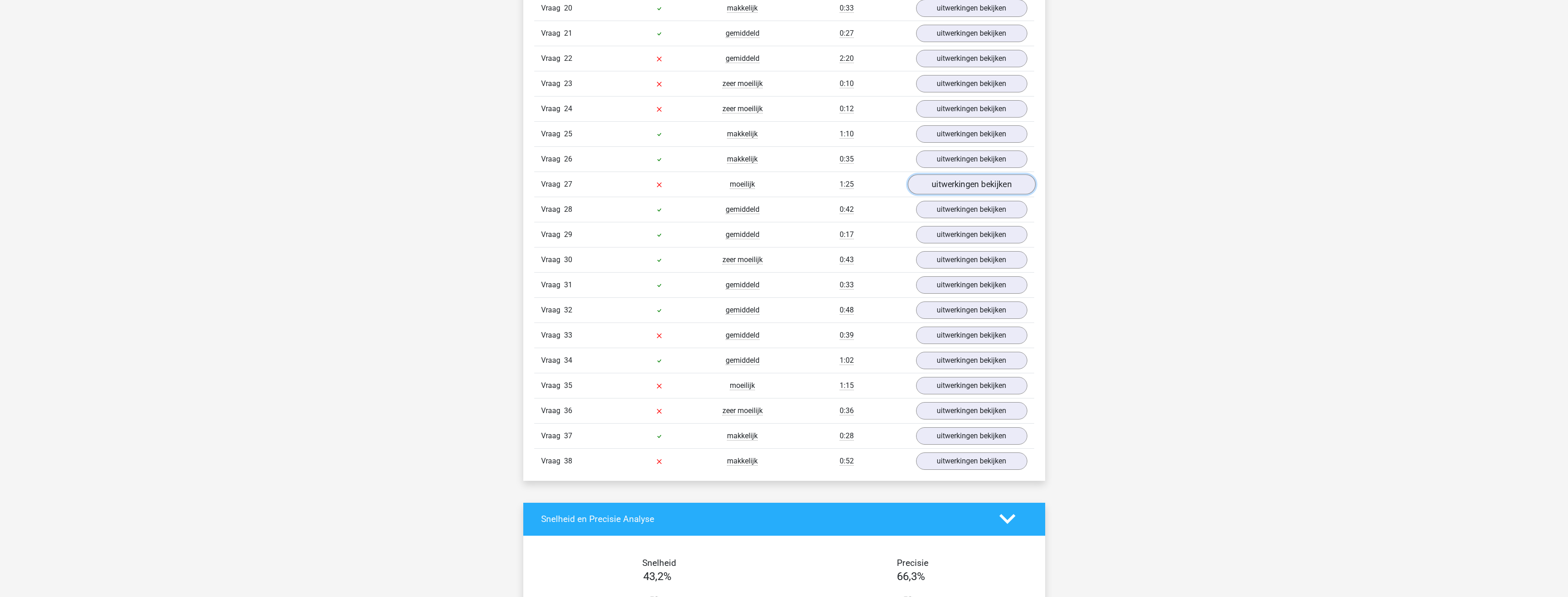
click at [579, 178] on link "uitwerkingen bekijken" at bounding box center [971, 185] width 128 height 20
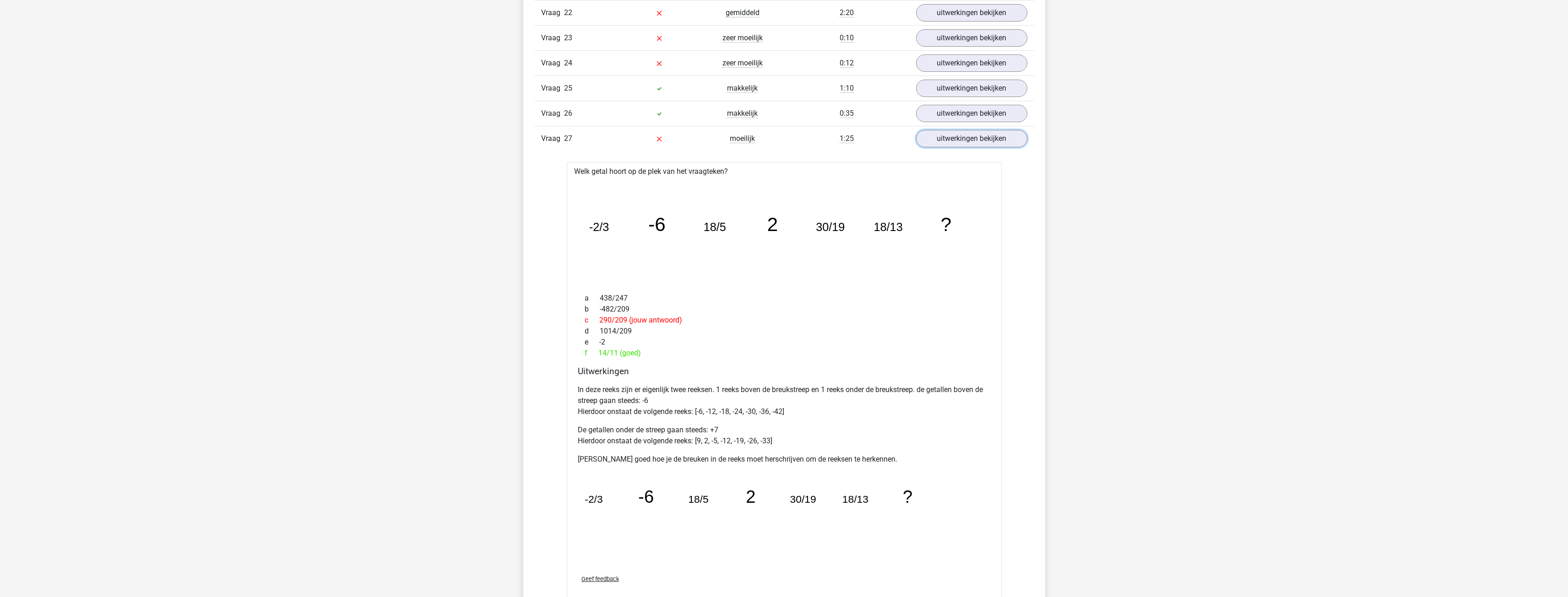
scroll to position [1419, 0]
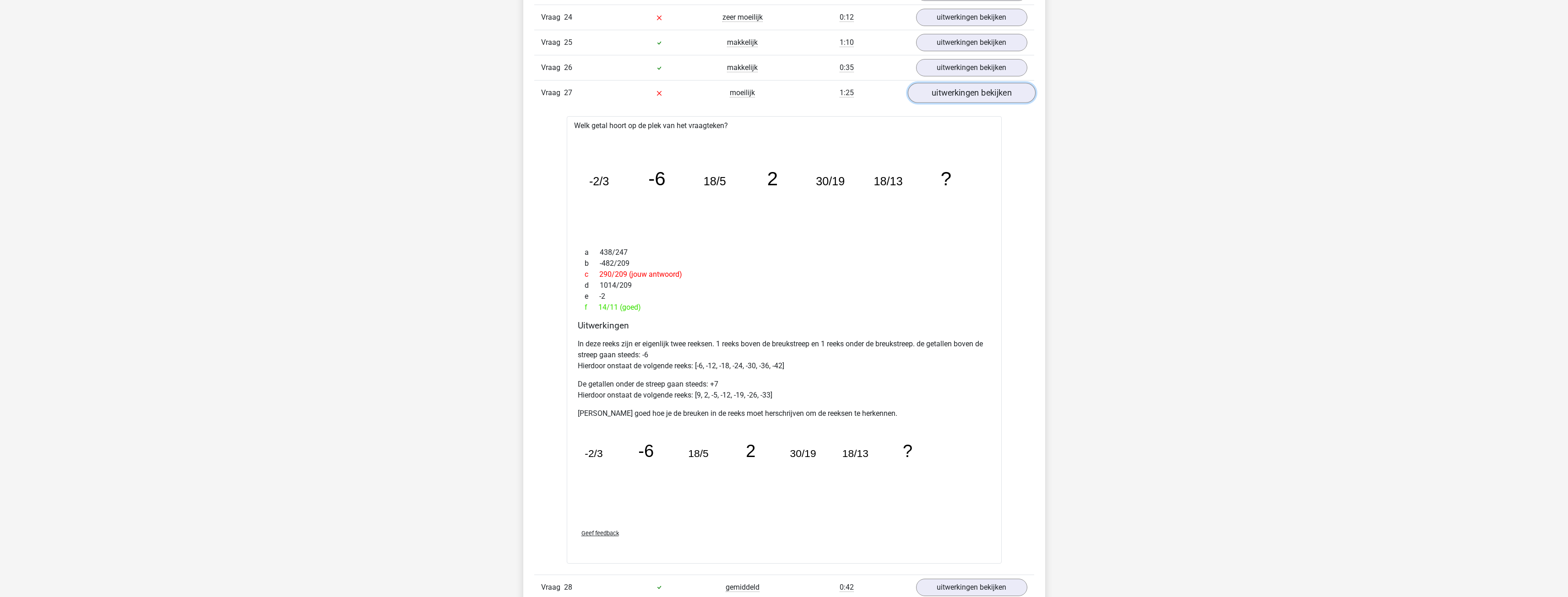
click at [579, 99] on link "uitwerkingen bekijken" at bounding box center [971, 93] width 128 height 20
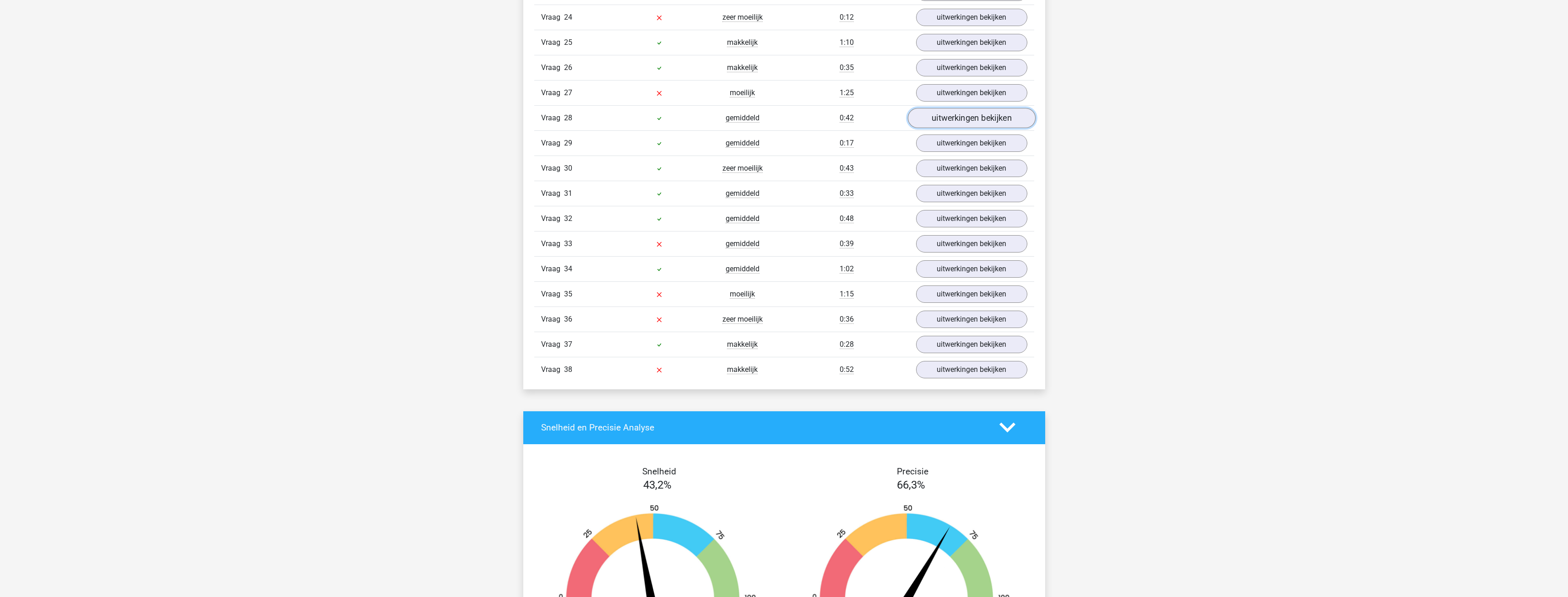
click at [579, 117] on link "uitwerkingen bekijken" at bounding box center [971, 118] width 128 height 20
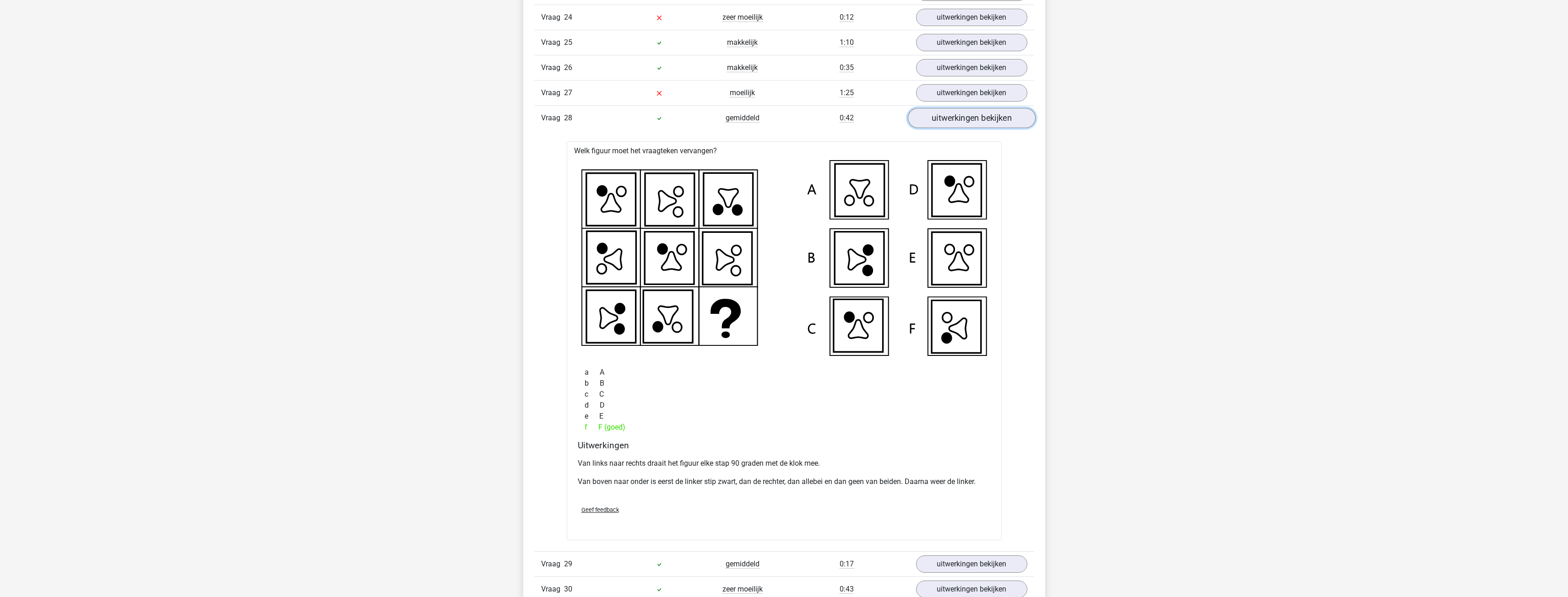
click at [579, 118] on link "uitwerkingen bekijken" at bounding box center [971, 118] width 128 height 20
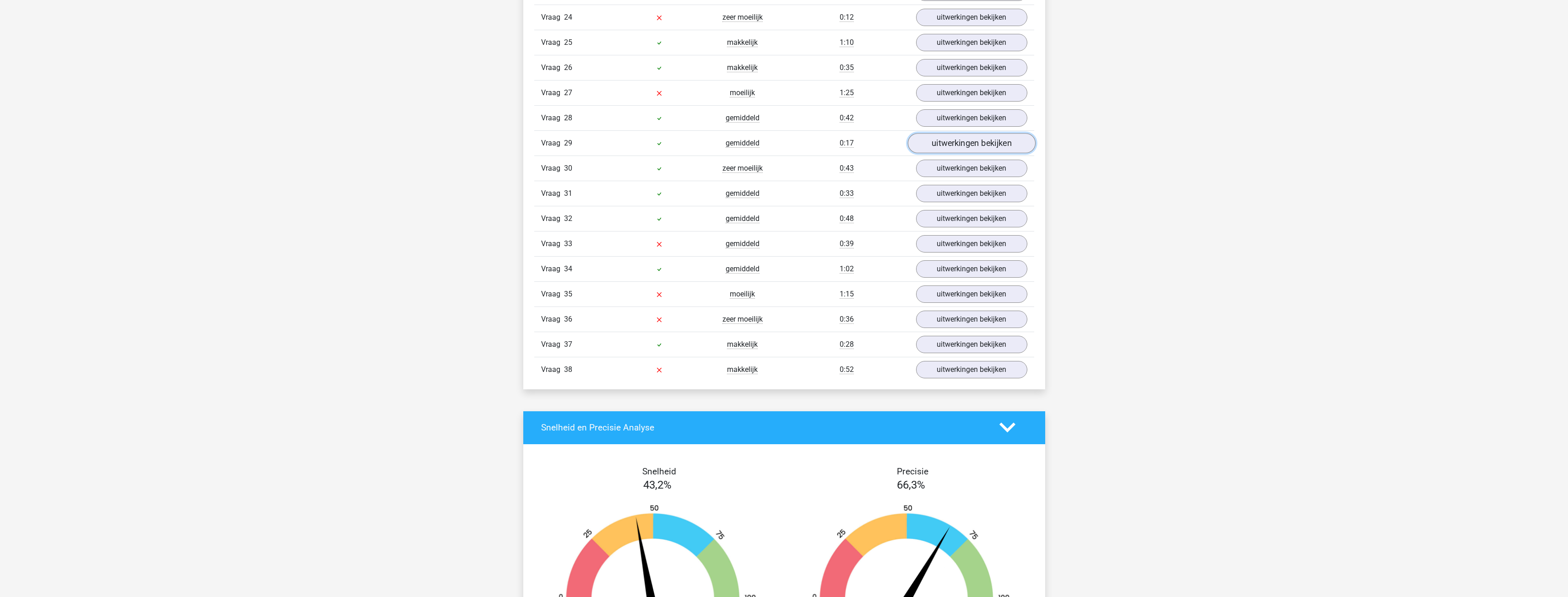
click at [579, 148] on link "uitwerkingen bekijken" at bounding box center [971, 143] width 128 height 20
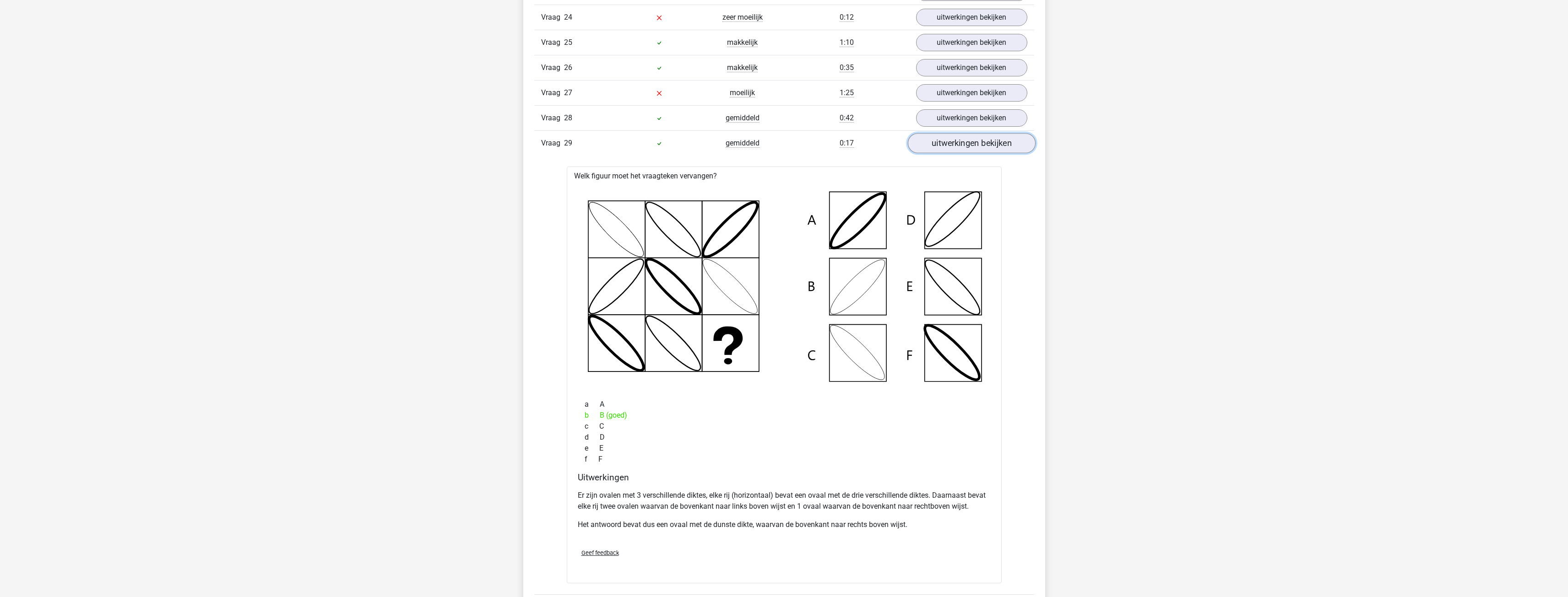
click at [579, 148] on link "uitwerkingen bekijken" at bounding box center [971, 143] width 128 height 20
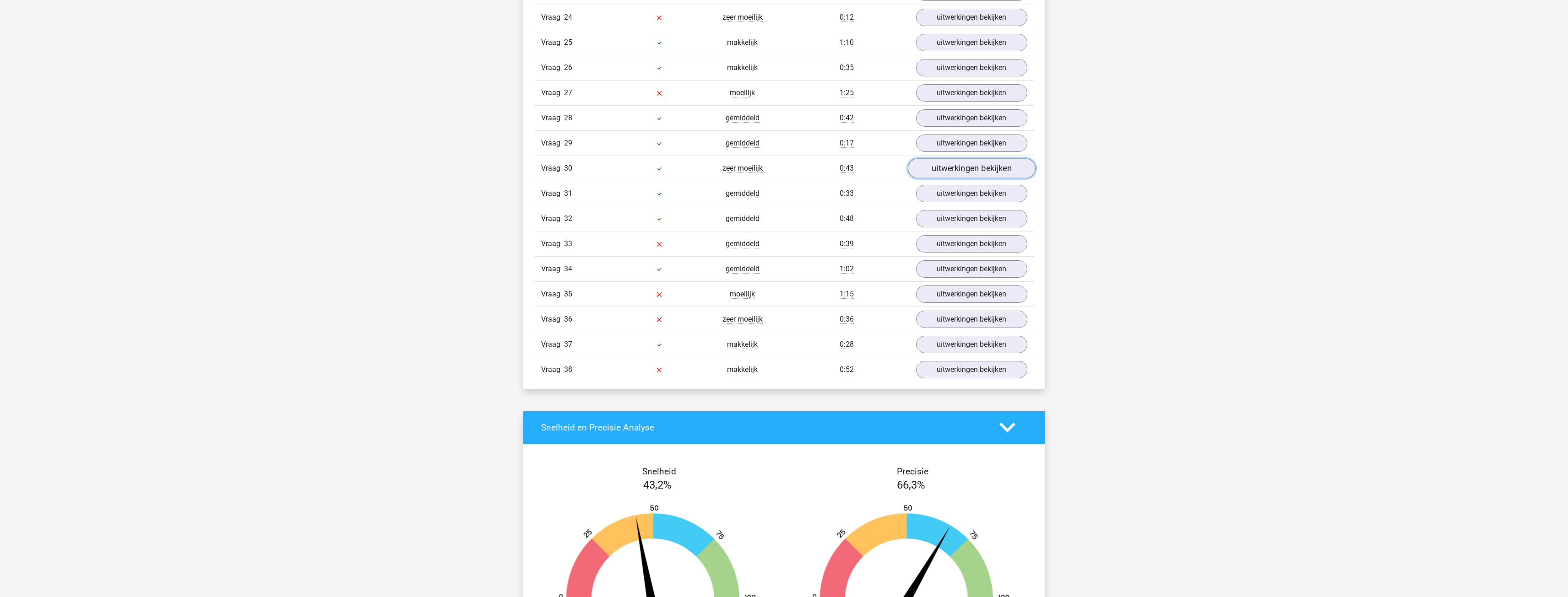
click at [579, 165] on link "uitwerkingen bekijken" at bounding box center [971, 168] width 128 height 20
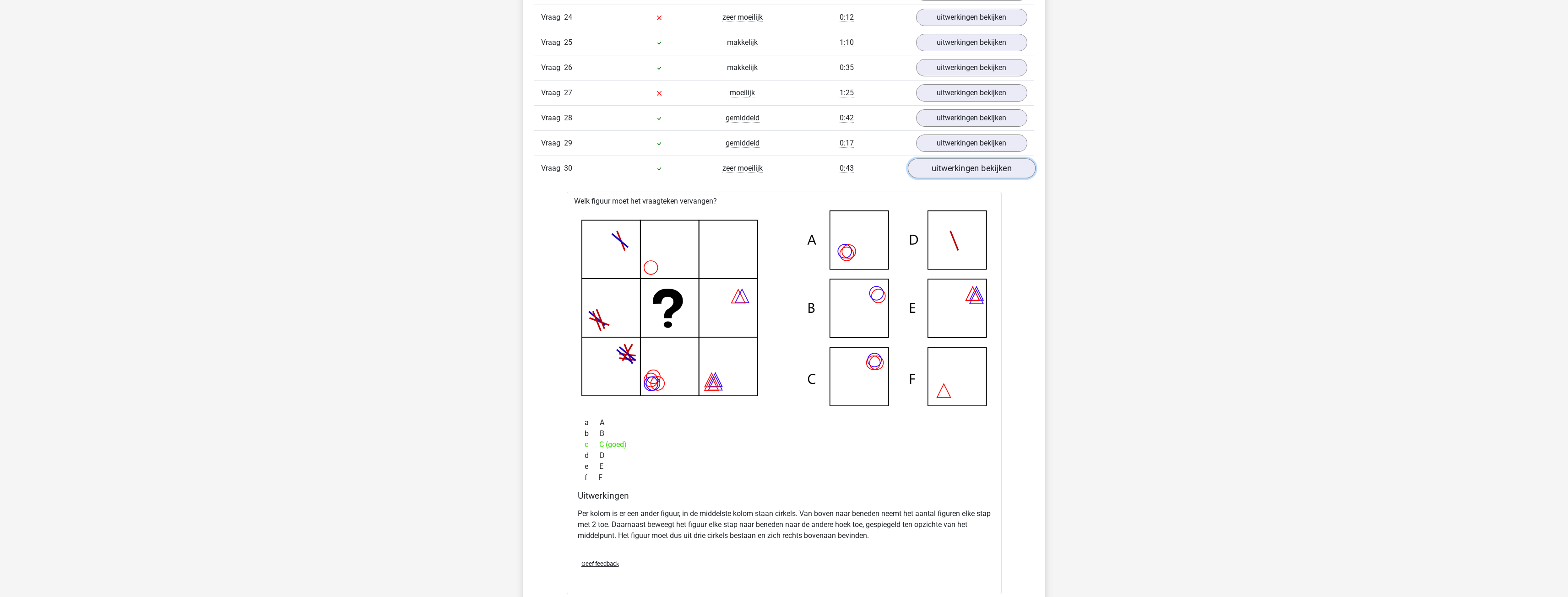
click at [579, 169] on link "uitwerkingen bekijken" at bounding box center [971, 168] width 128 height 20
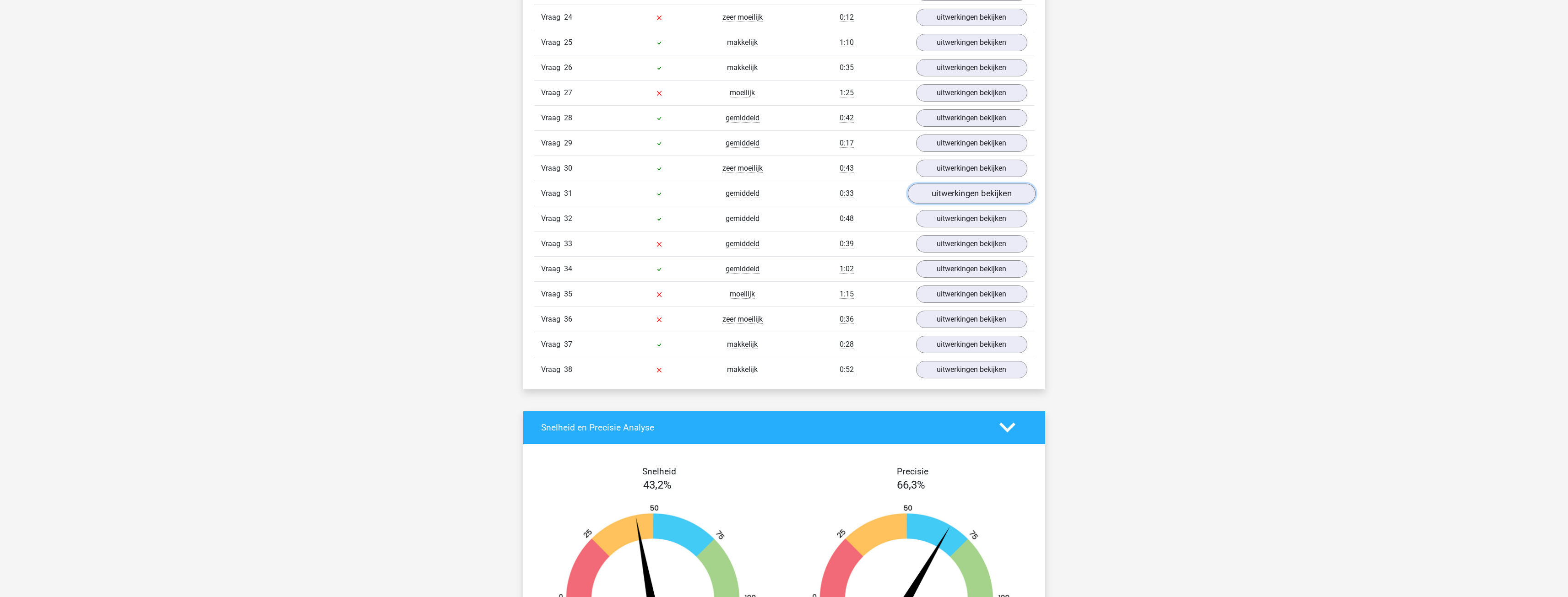
click at [579, 190] on link "uitwerkingen bekijken" at bounding box center [971, 194] width 128 height 20
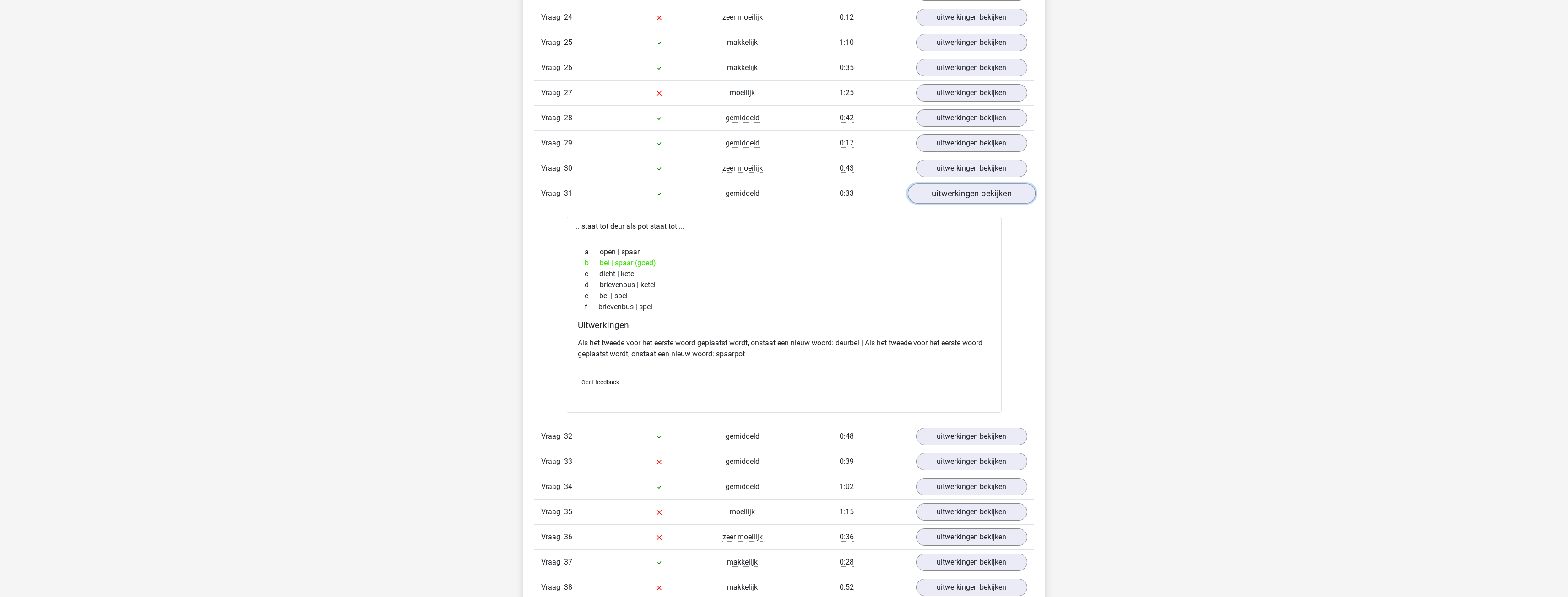
click at [579, 194] on link "uitwerkingen bekijken" at bounding box center [971, 194] width 128 height 20
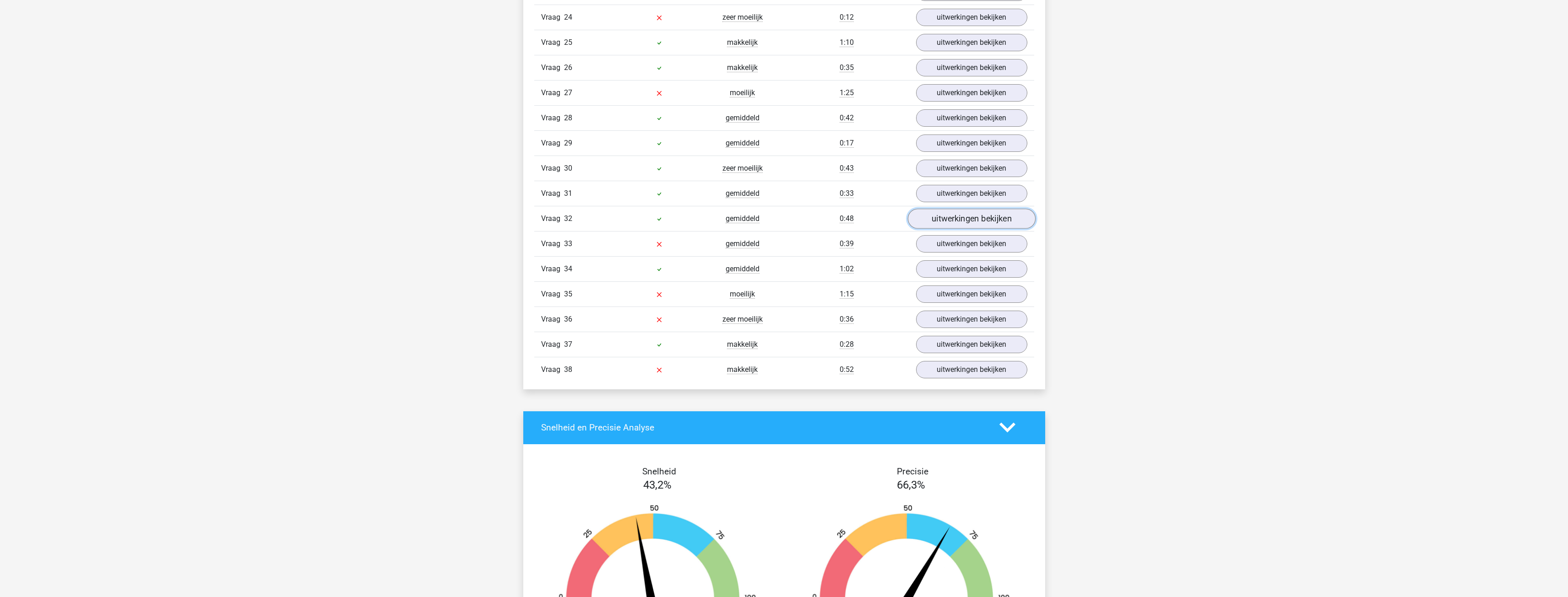
click at [579, 216] on link "uitwerkingen bekijken" at bounding box center [971, 219] width 128 height 20
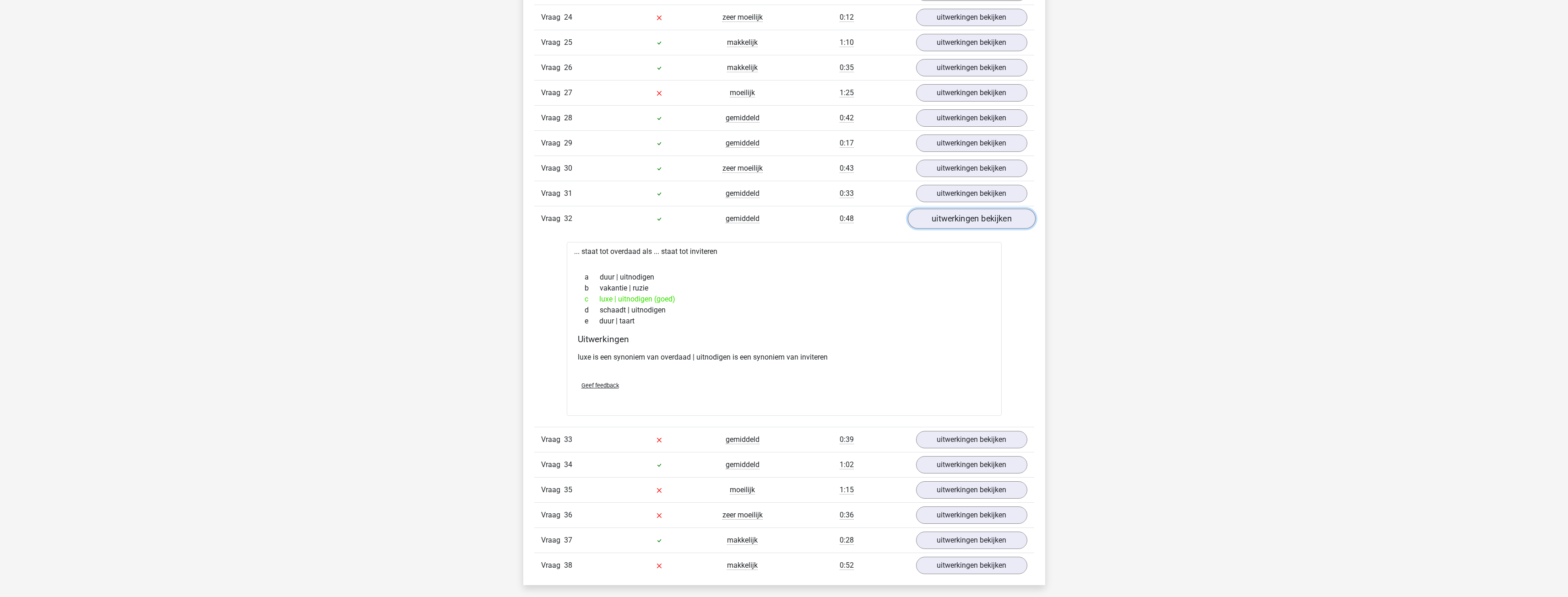
click at [579, 216] on link "uitwerkingen bekijken" at bounding box center [971, 219] width 128 height 20
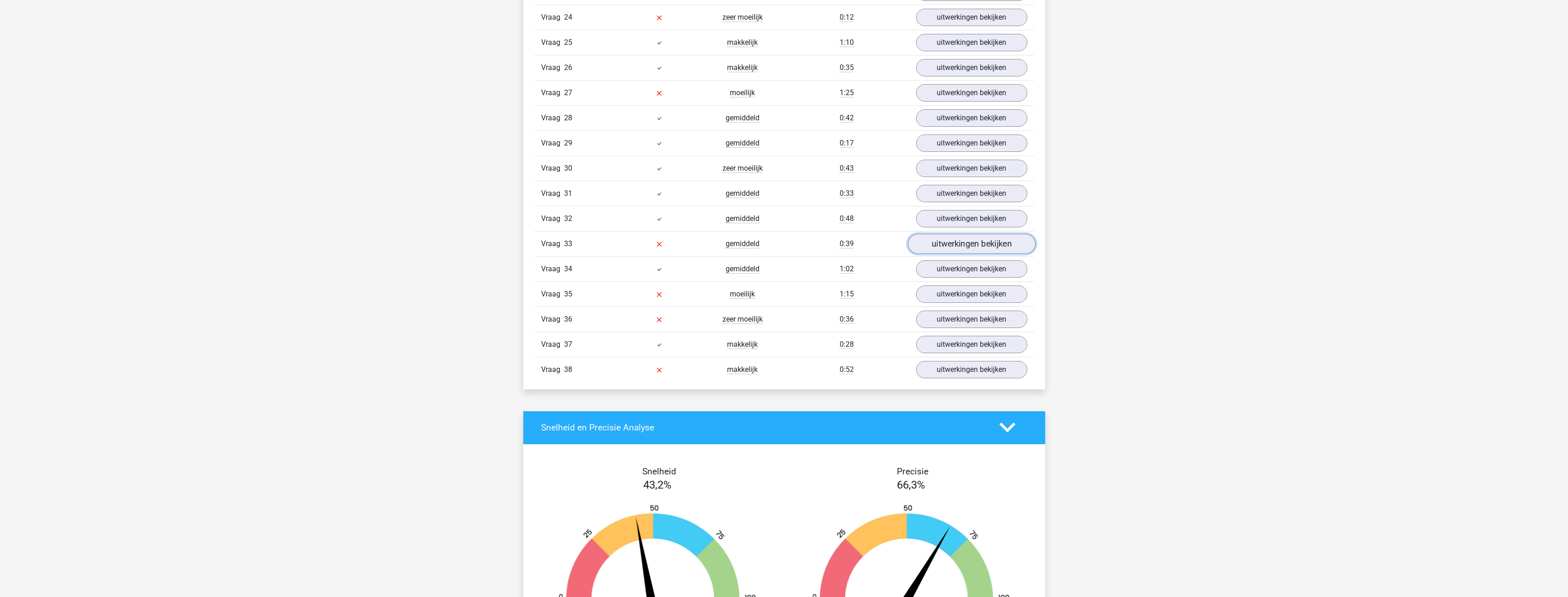
click at [579, 245] on link "uitwerkingen bekijken" at bounding box center [971, 244] width 128 height 20
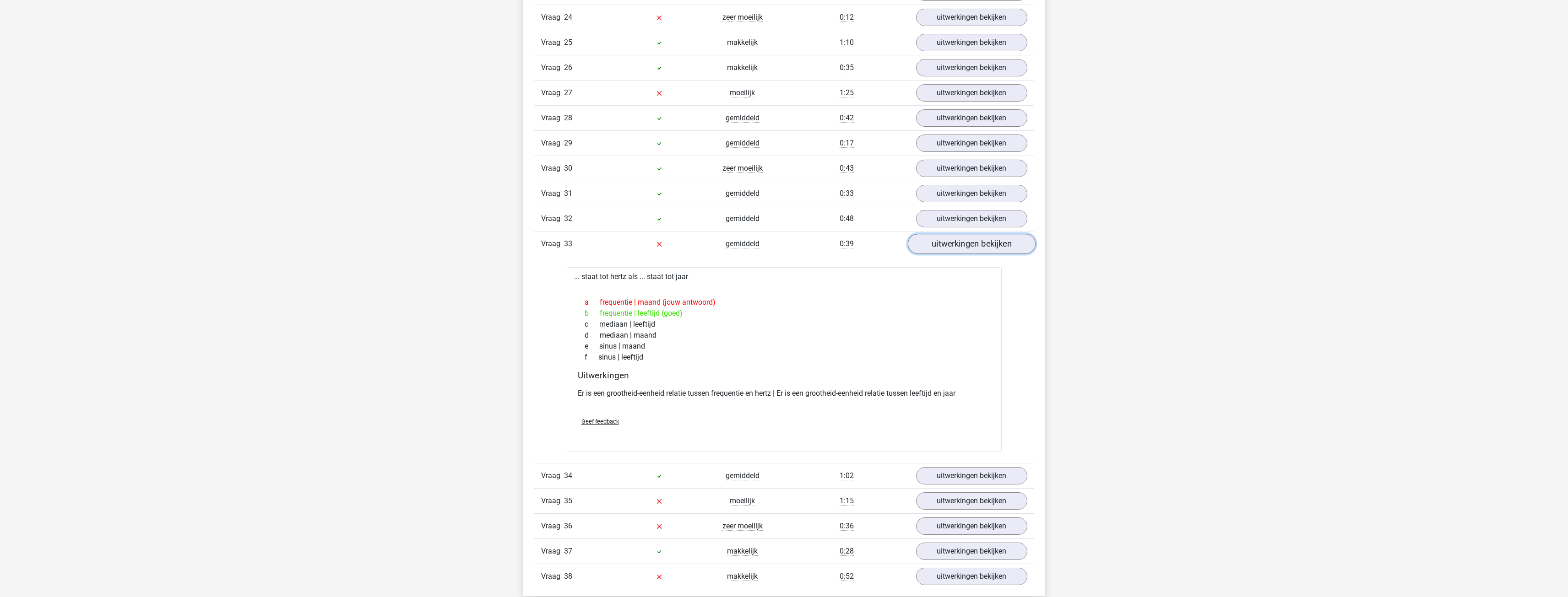
click at [579, 245] on link "uitwerkingen bekijken" at bounding box center [971, 244] width 128 height 20
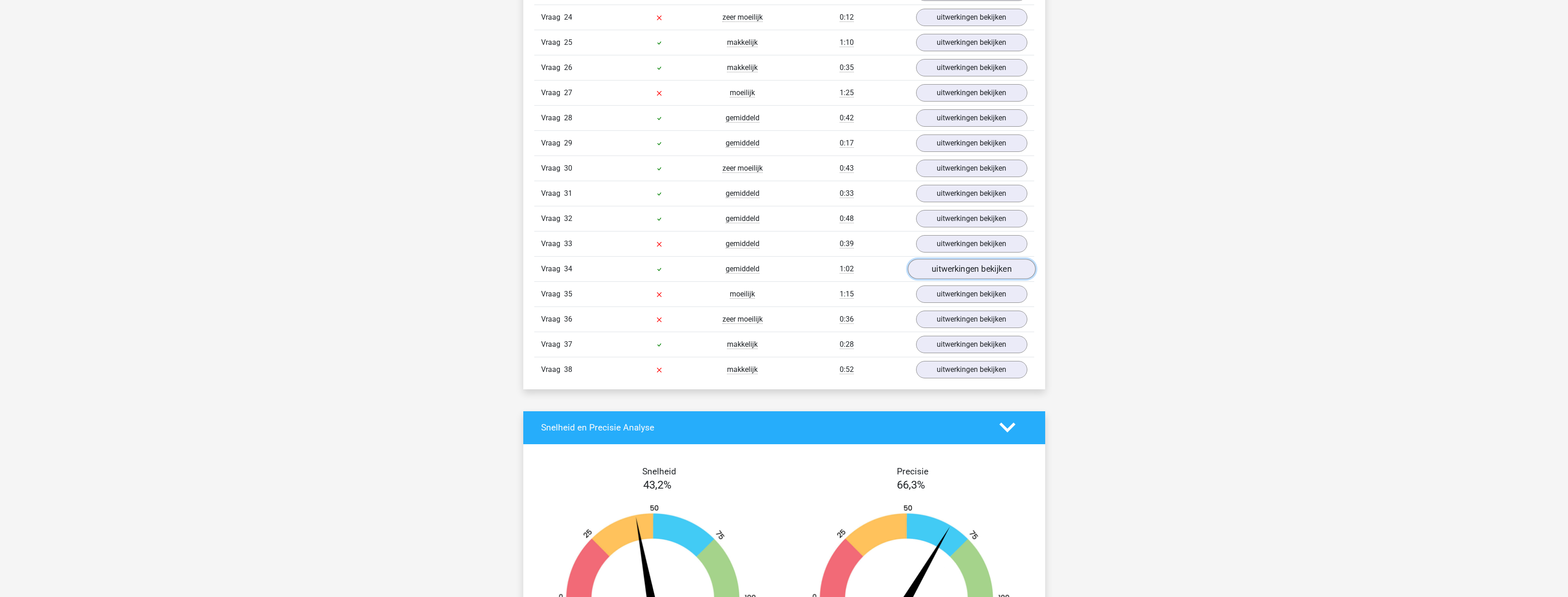
click at [579, 264] on link "uitwerkingen bekijken" at bounding box center [971, 269] width 128 height 20
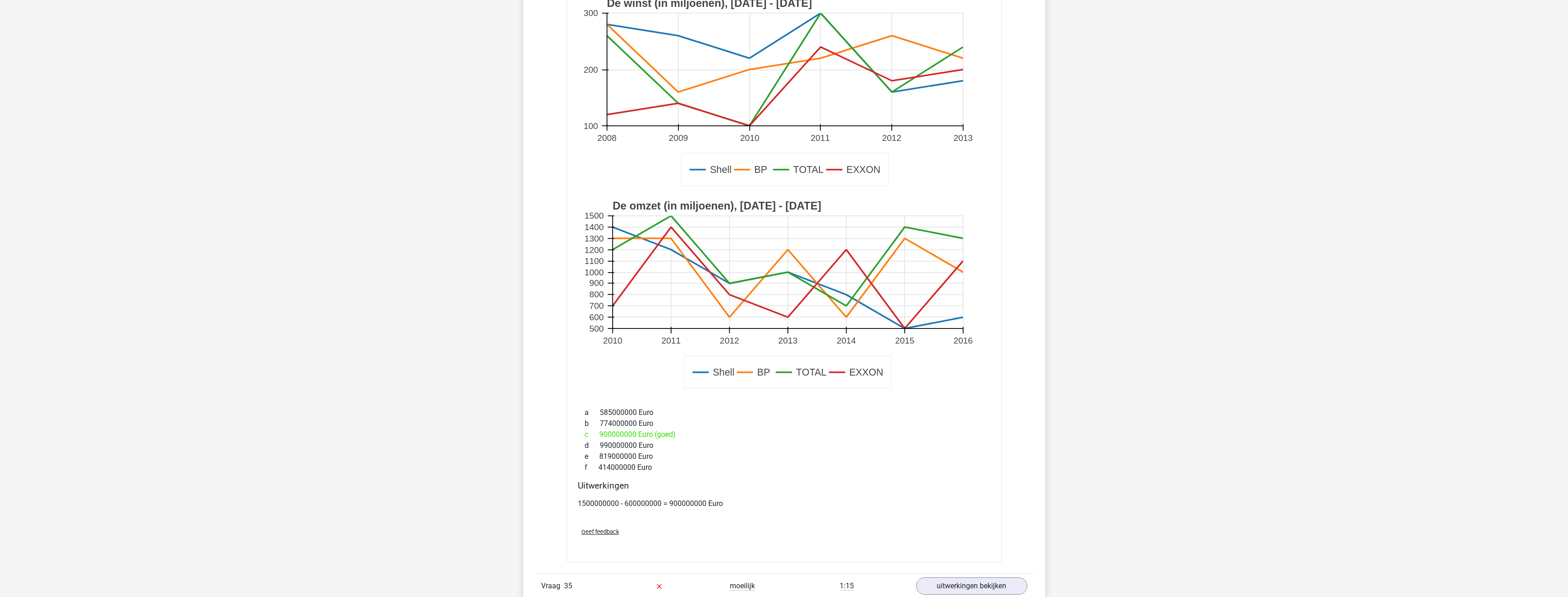
scroll to position [1648, 0]
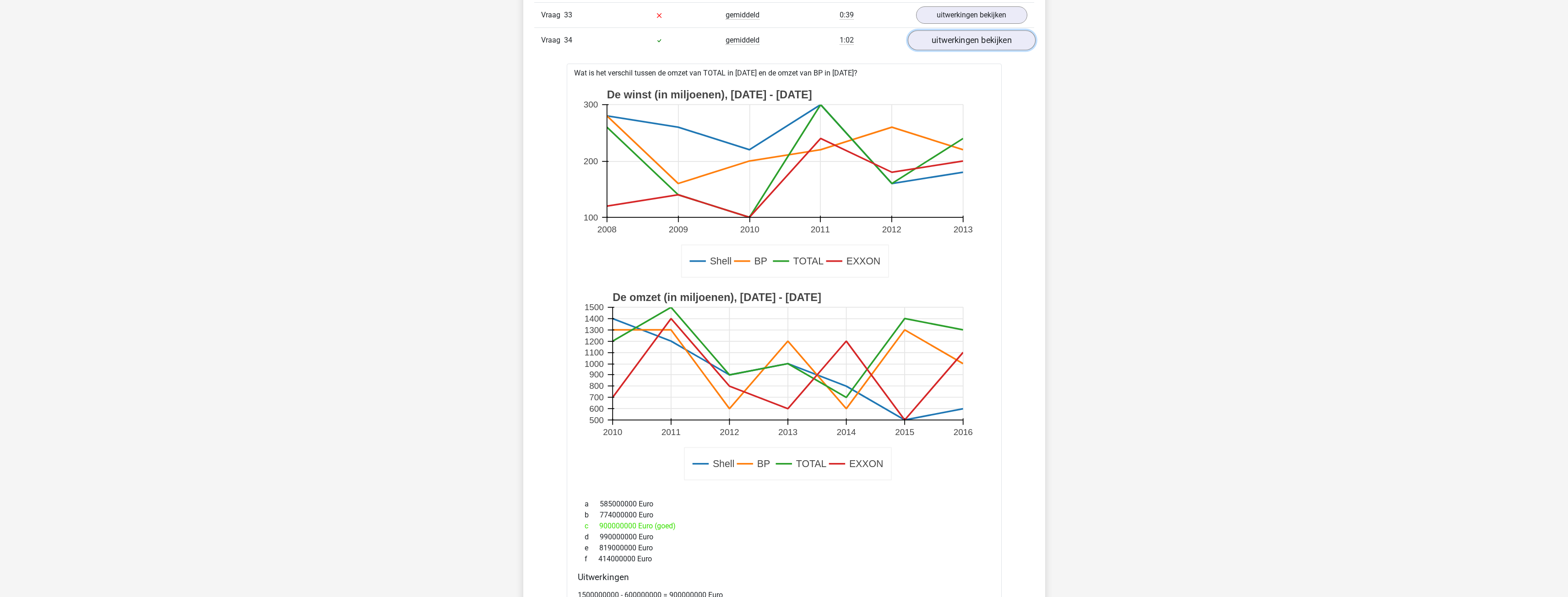
click at [579, 37] on link "uitwerkingen bekijken" at bounding box center [971, 40] width 128 height 20
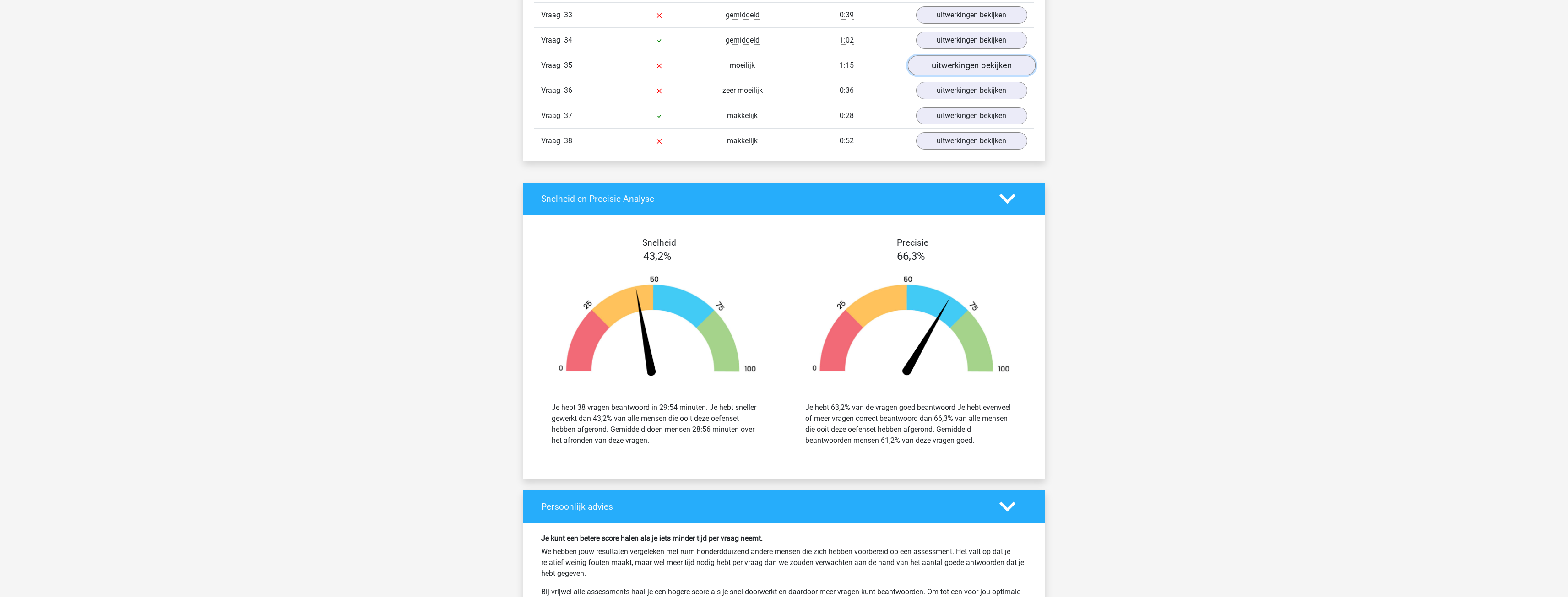
click at [579, 65] on link "uitwerkingen bekijken" at bounding box center [971, 65] width 128 height 20
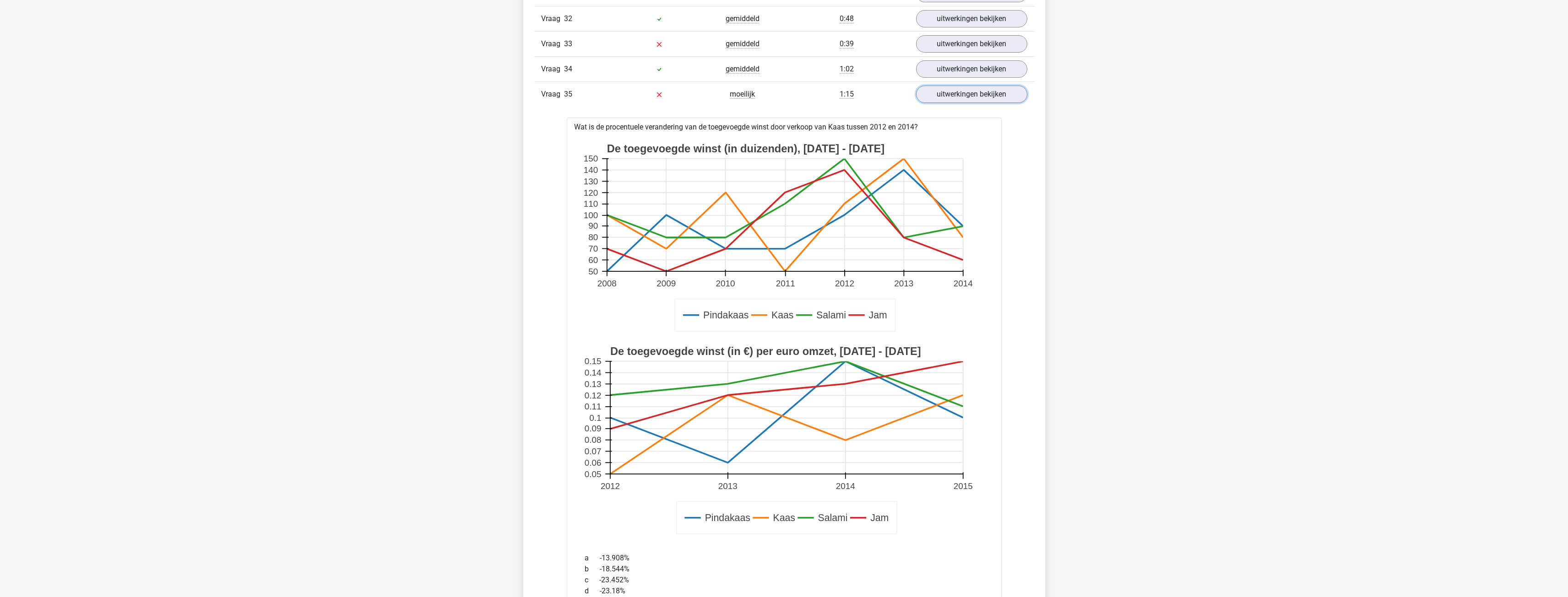
scroll to position [1602, 0]
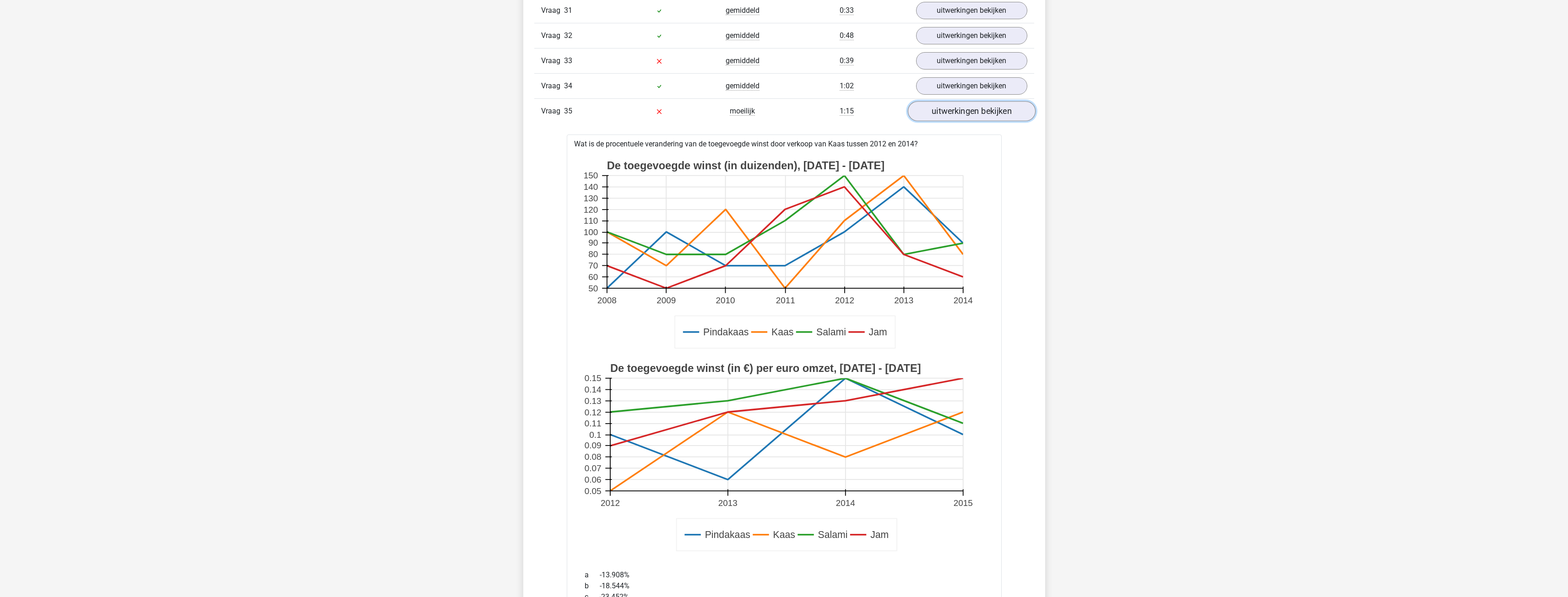
click at [579, 115] on link "uitwerkingen bekijken" at bounding box center [971, 111] width 128 height 20
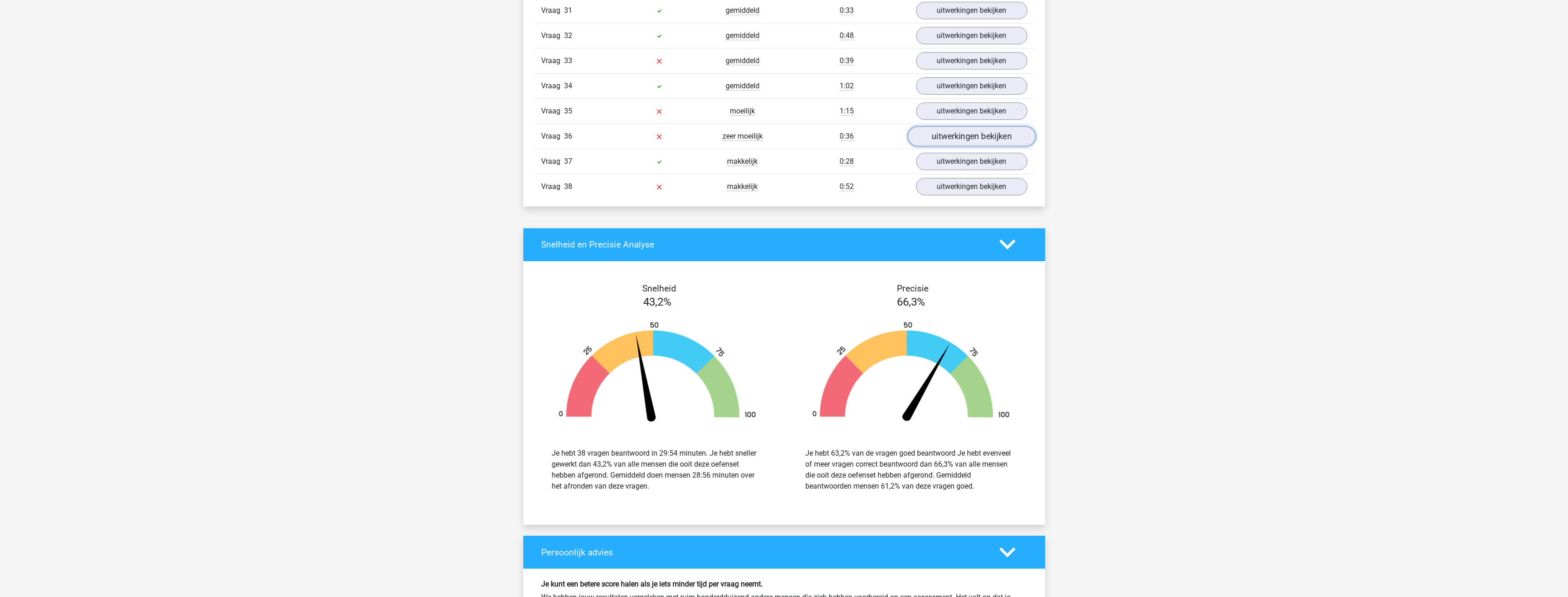
click at [579, 139] on link "uitwerkingen bekijken" at bounding box center [971, 136] width 128 height 20
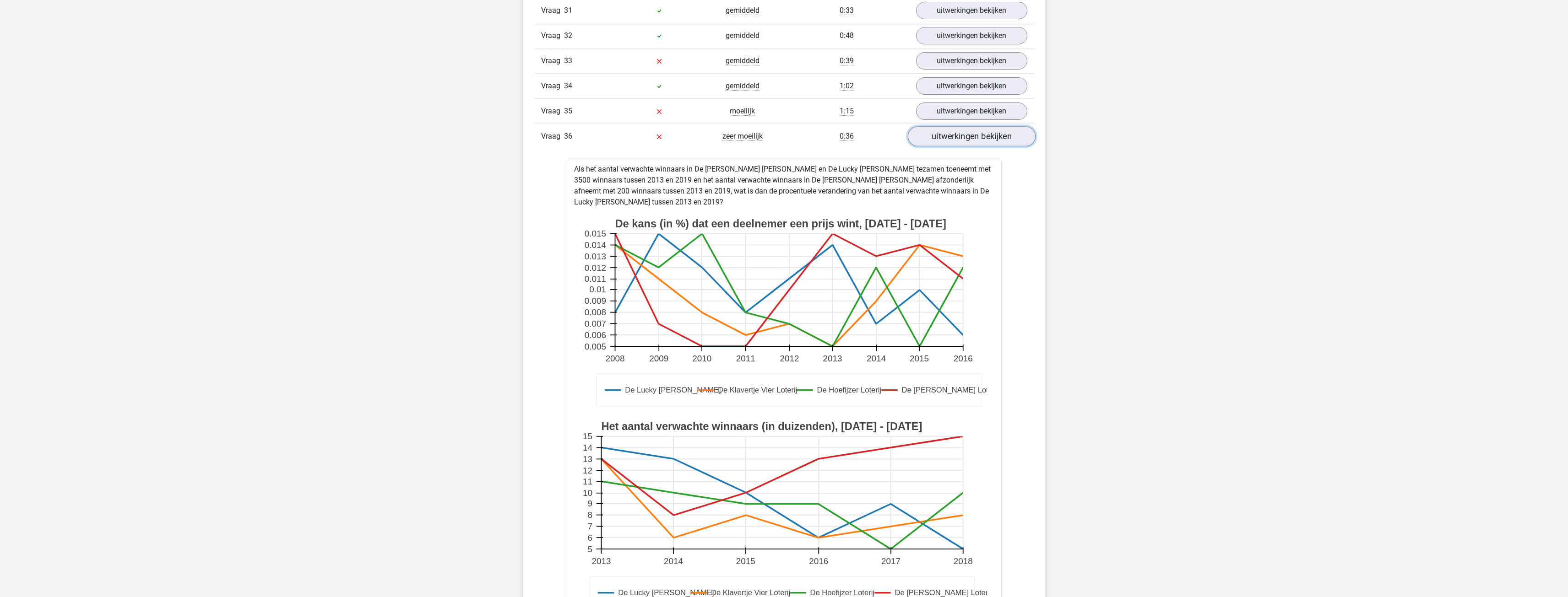
click at [579, 139] on link "uitwerkingen bekijken" at bounding box center [971, 136] width 128 height 20
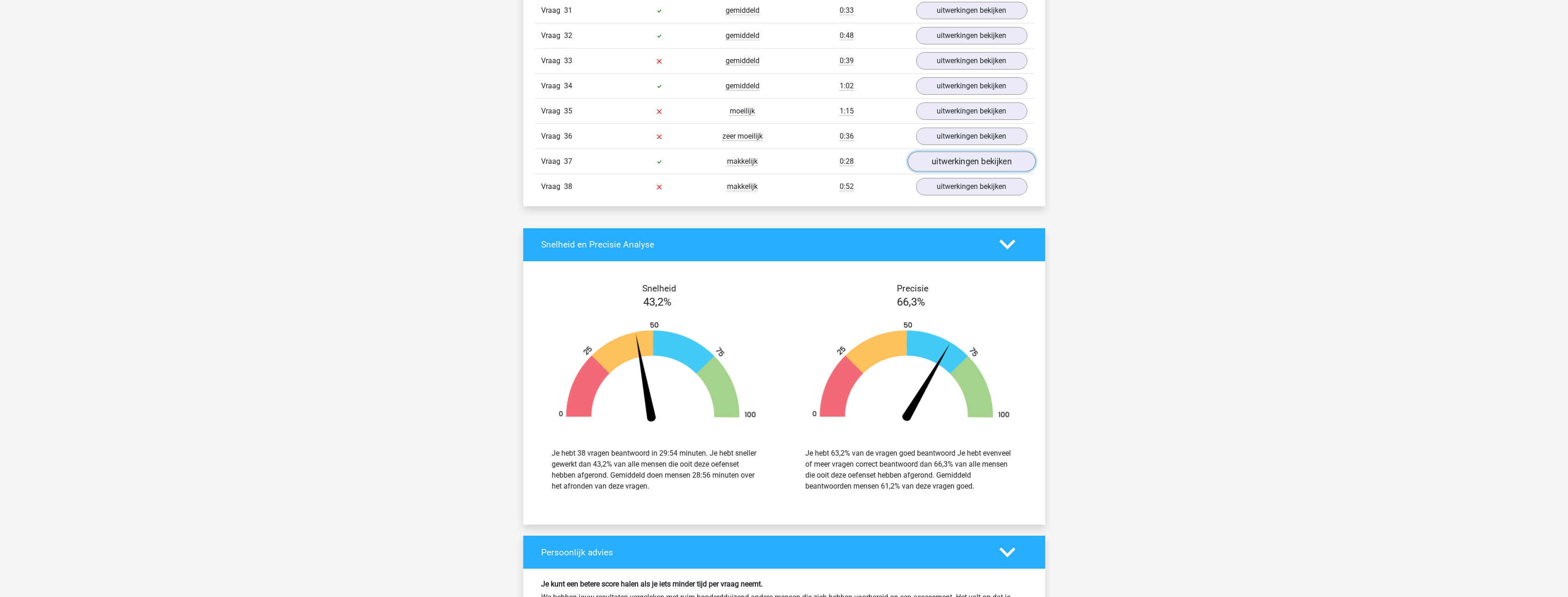
click at [579, 163] on link "uitwerkingen bekijken" at bounding box center [971, 161] width 128 height 20
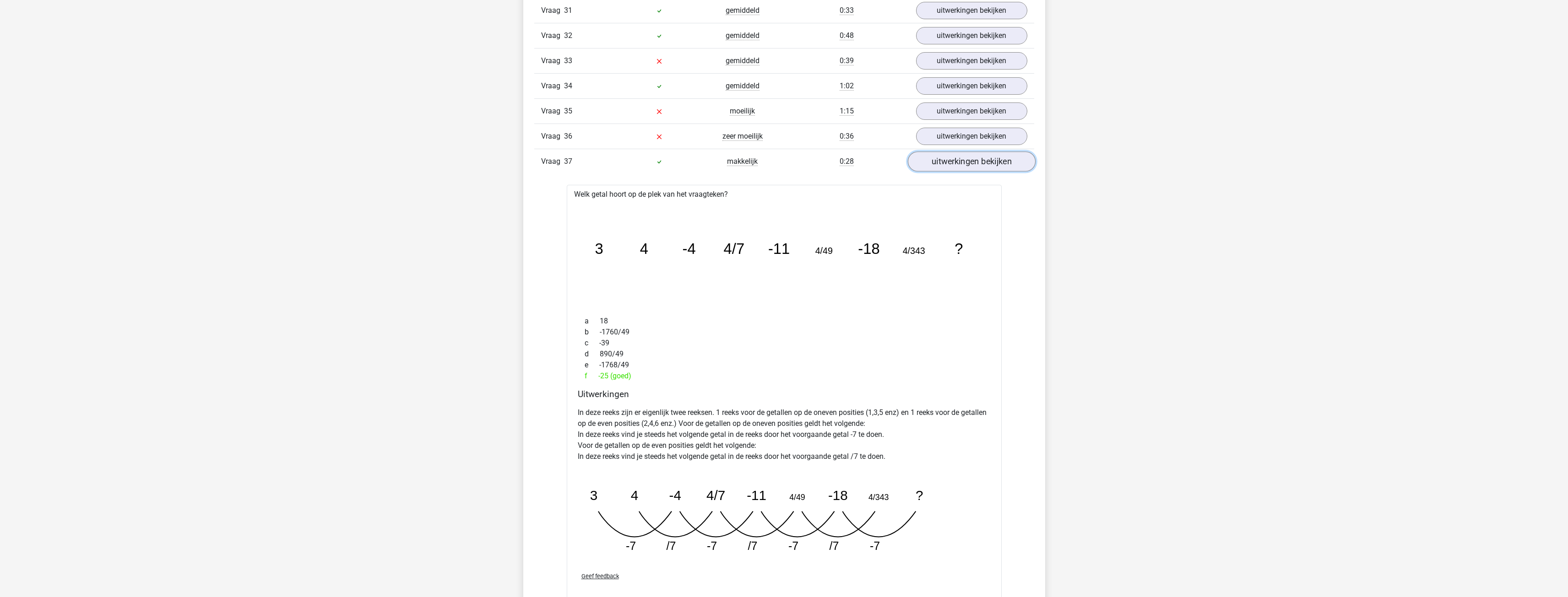
click at [579, 164] on link "uitwerkingen bekijken" at bounding box center [971, 161] width 128 height 20
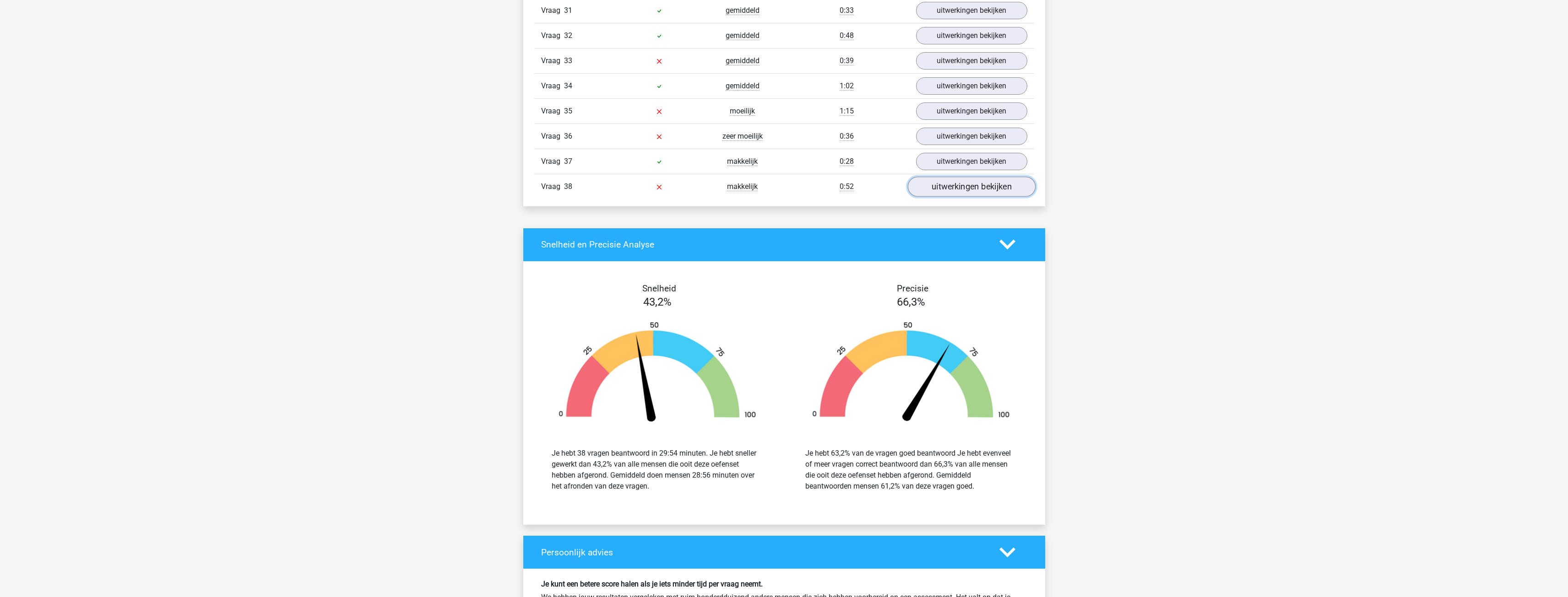
click at [579, 181] on link "uitwerkingen bekijken" at bounding box center [971, 187] width 128 height 20
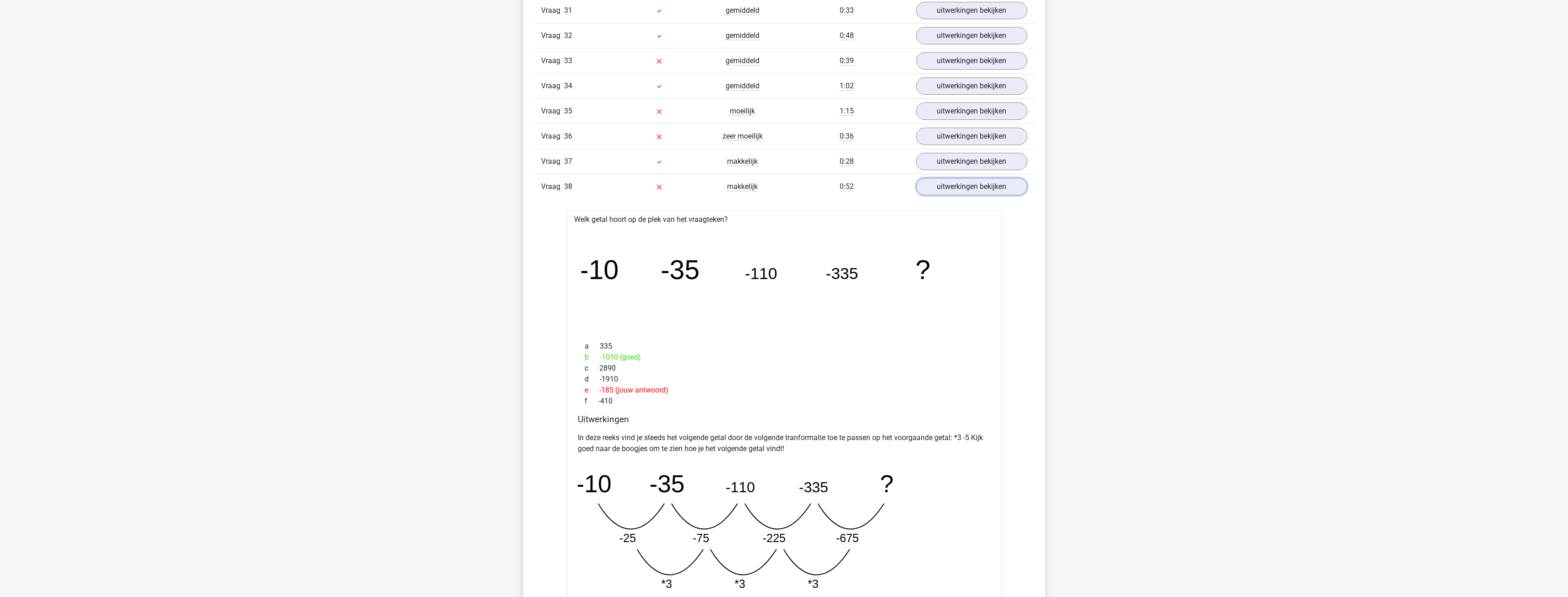
scroll to position [1648, 0]
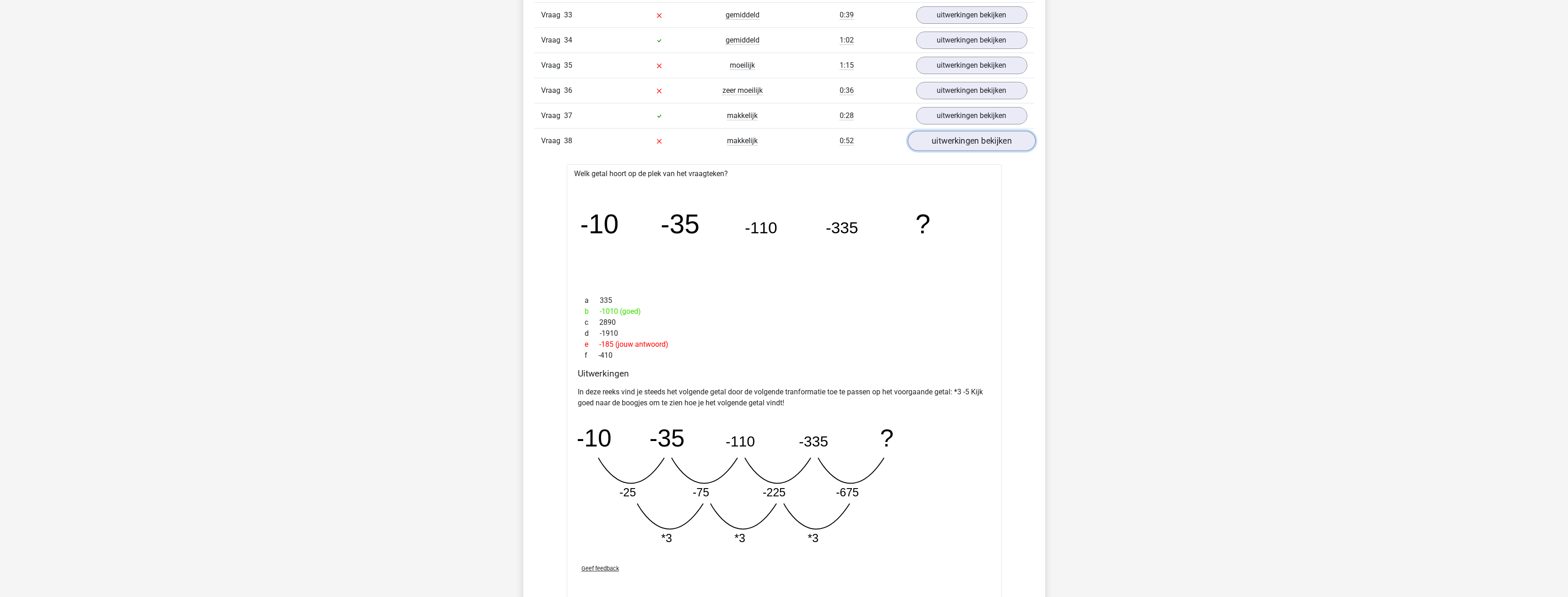
click at [579, 140] on link "uitwerkingen bekijken" at bounding box center [971, 141] width 128 height 20
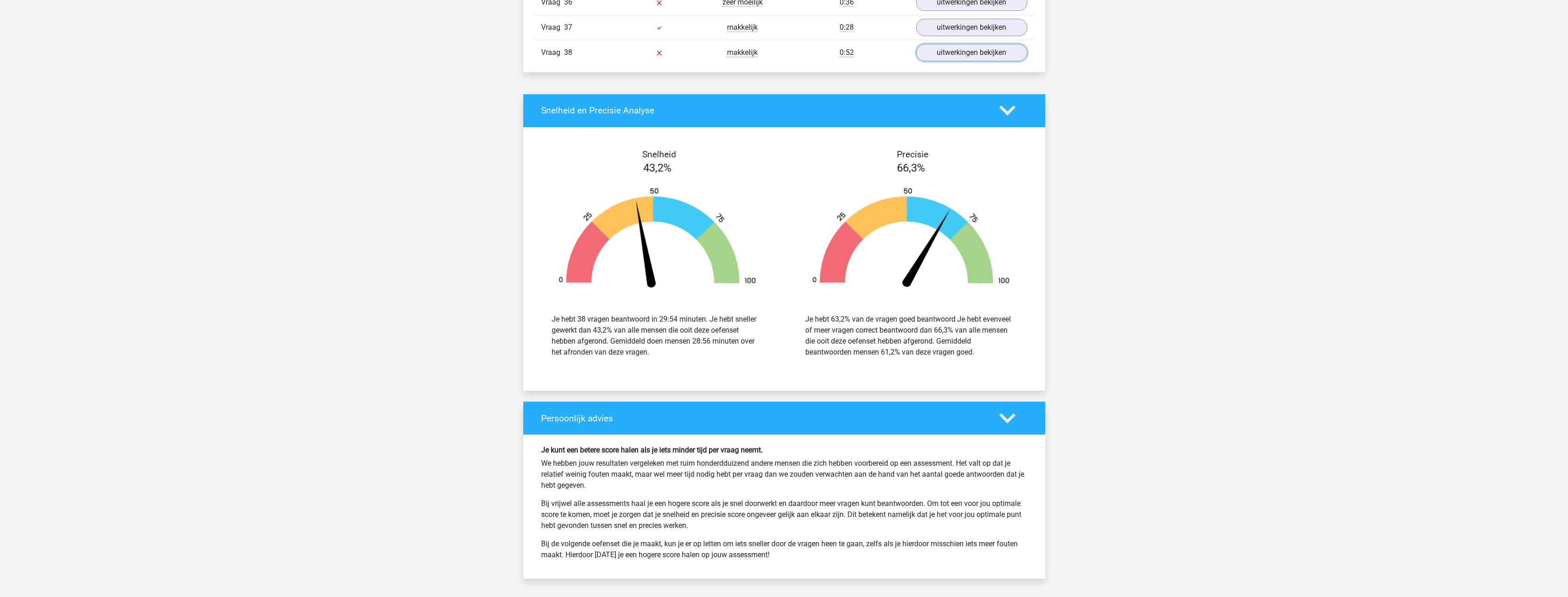
scroll to position [1740, 0]
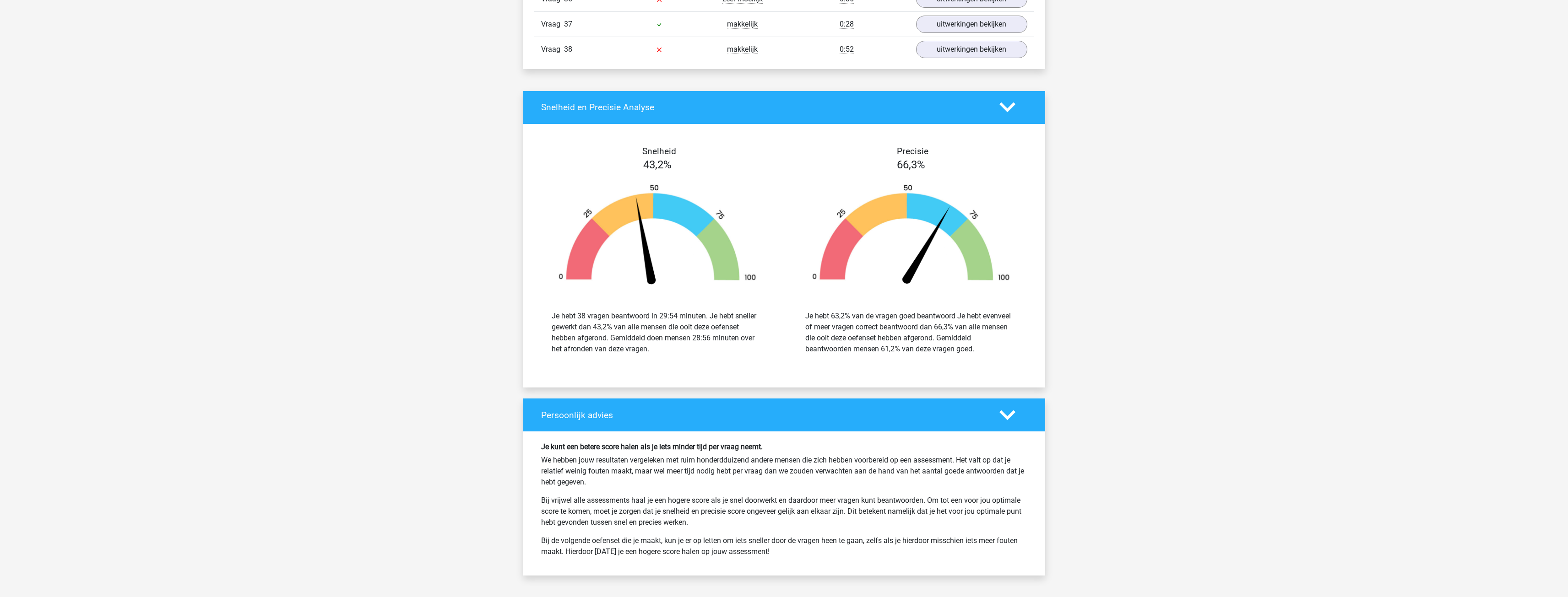
click at [579, 108] on polygon at bounding box center [1007, 107] width 16 height 10
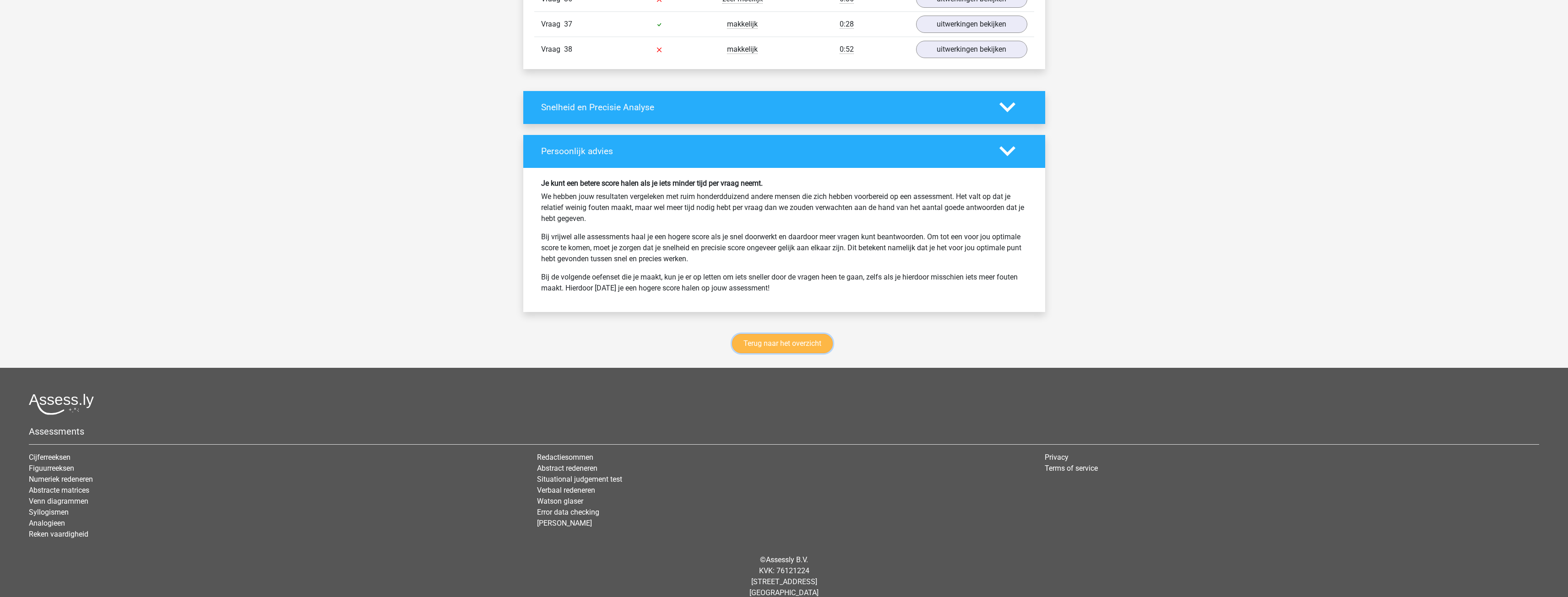
click at [579, 267] on link "Terug naar het overzicht" at bounding box center [782, 343] width 101 height 19
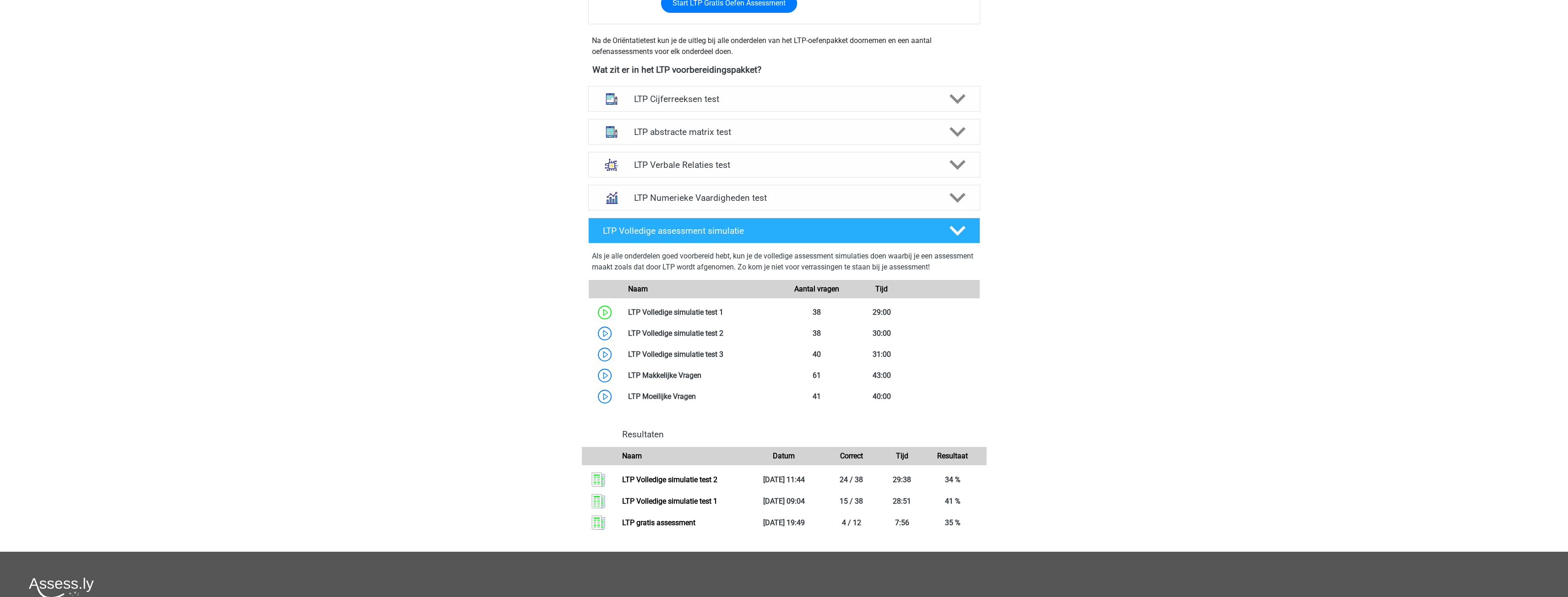
scroll to position [318, 0]
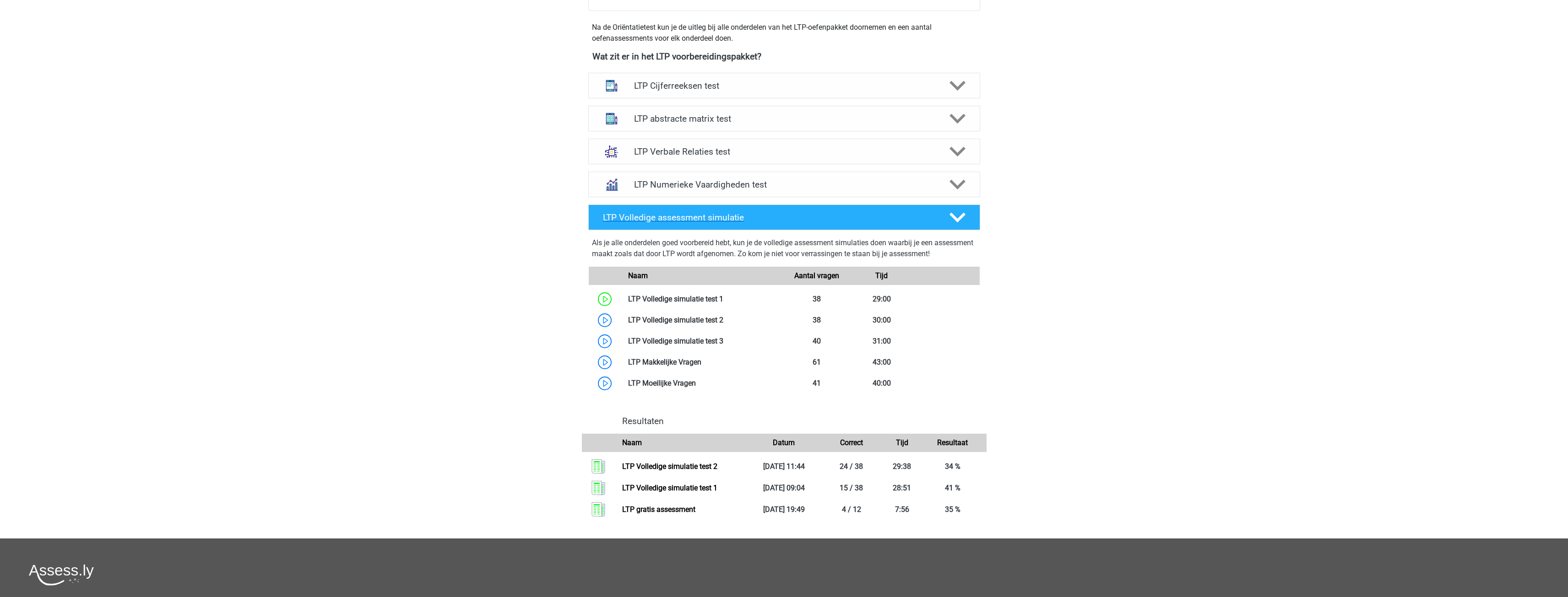
click at [732, 222] on h4 "LTP Volledige assessment simulatie" at bounding box center [768, 218] width 331 height 11
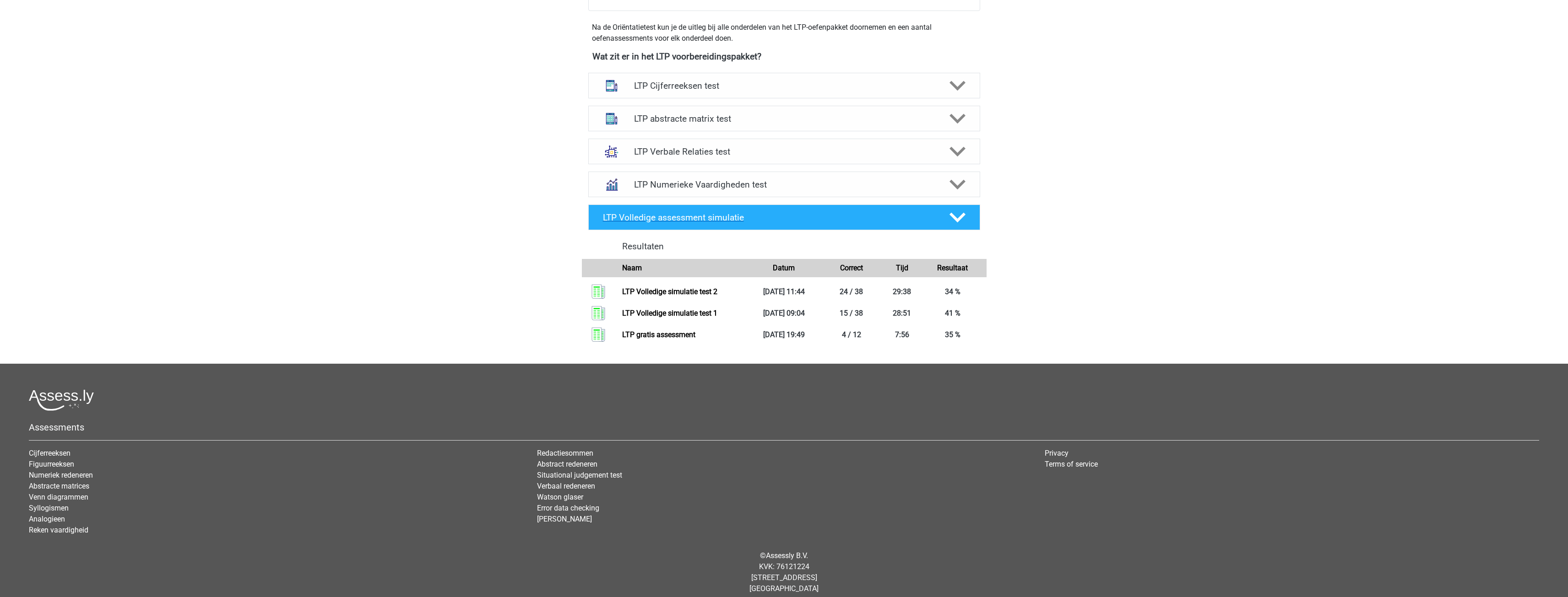
click at [732, 222] on h4 "LTP Volledige assessment simulatie" at bounding box center [768, 218] width 331 height 11
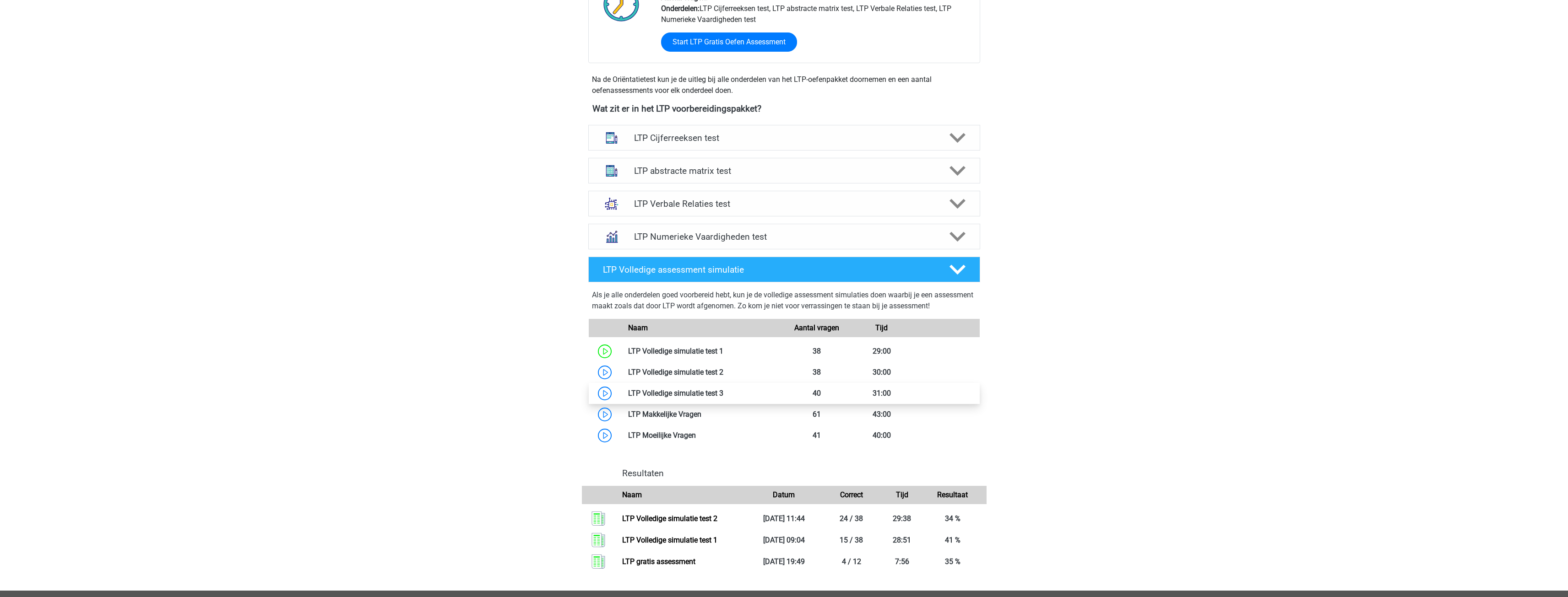
scroll to position [181, 0]
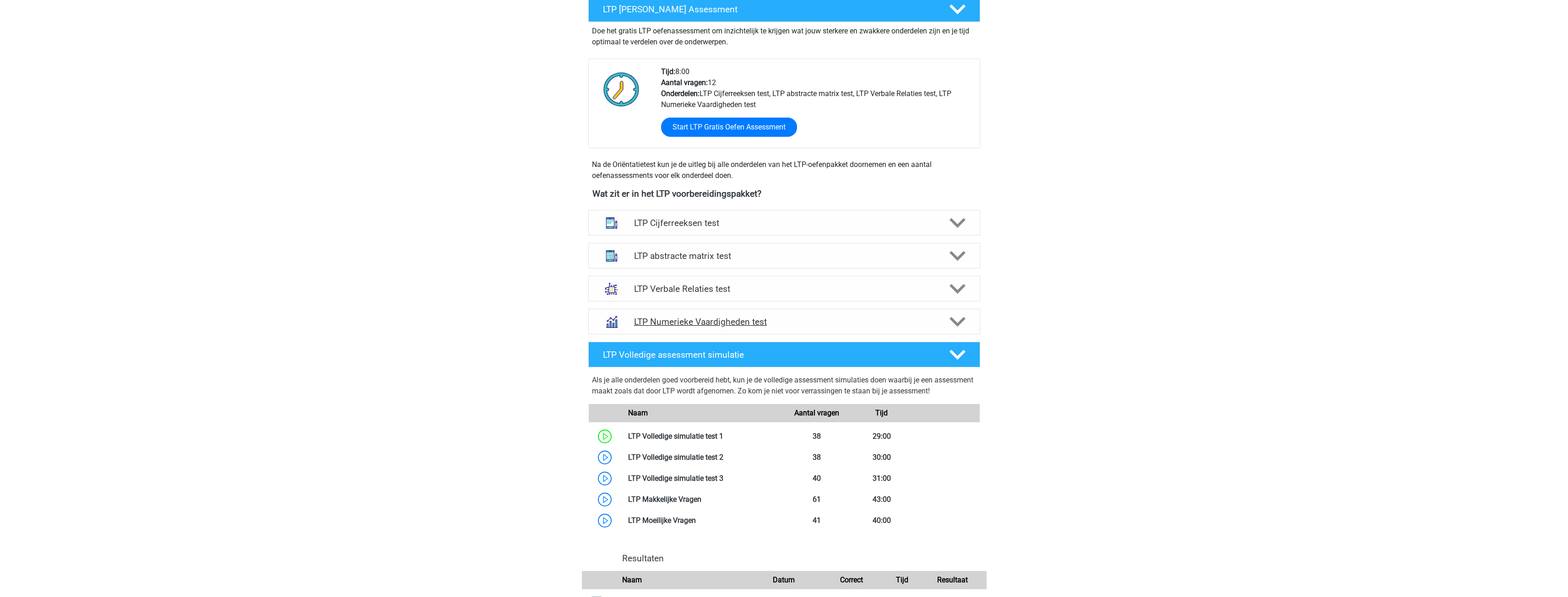
click at [693, 319] on h4 "LTP Numerieke Vaardigheden test" at bounding box center [784, 323] width 300 height 11
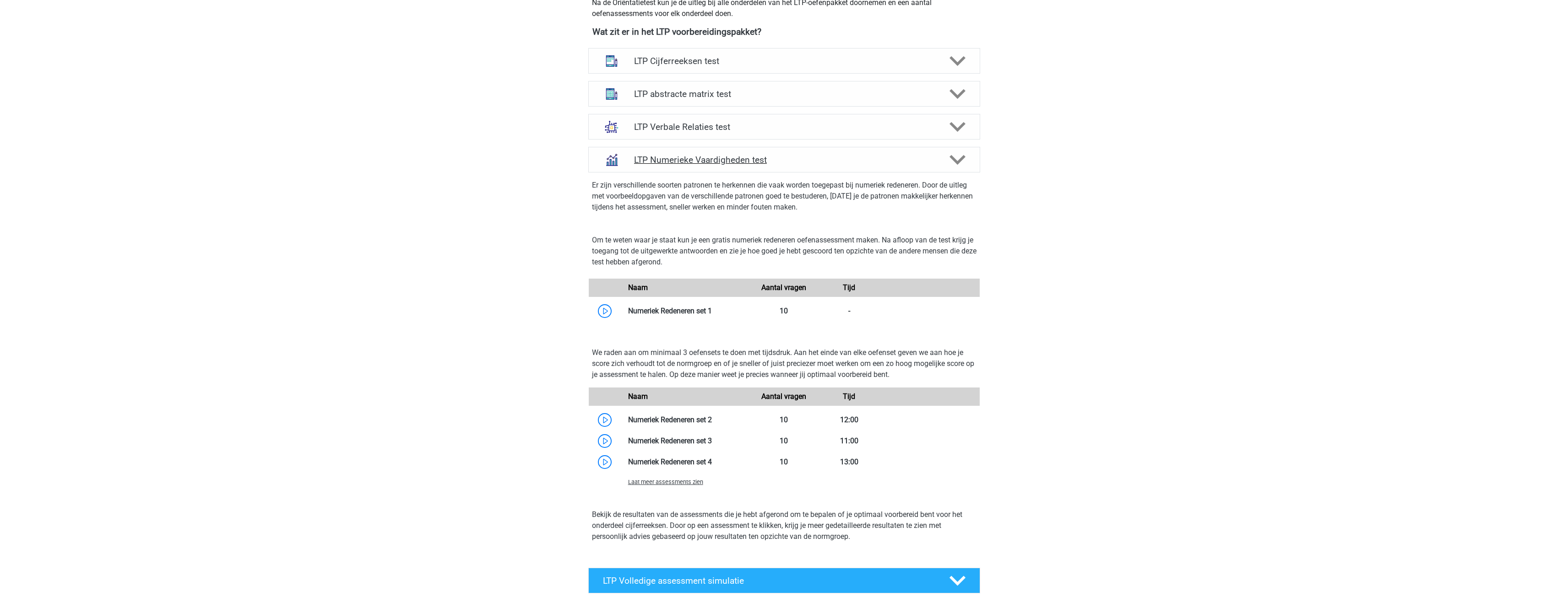
scroll to position [364, 0]
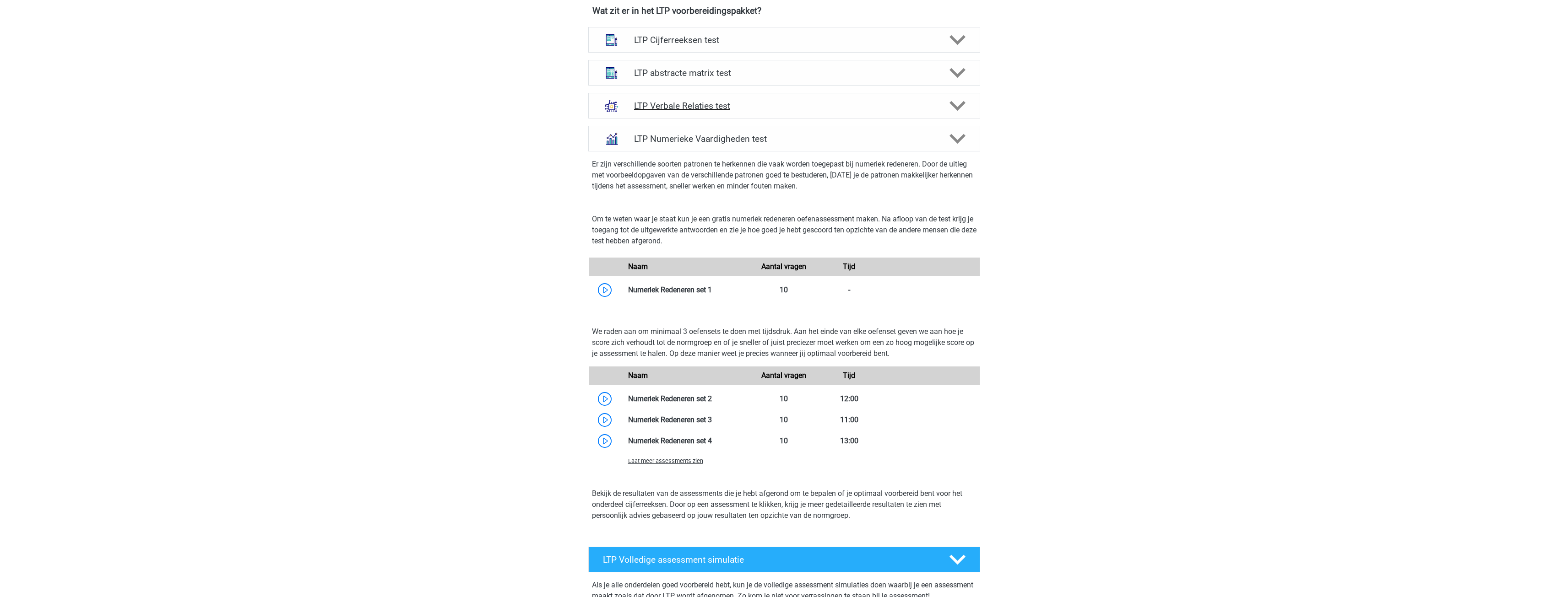
click at [779, 111] on div "LTP Verbale Relaties test" at bounding box center [784, 105] width 392 height 26
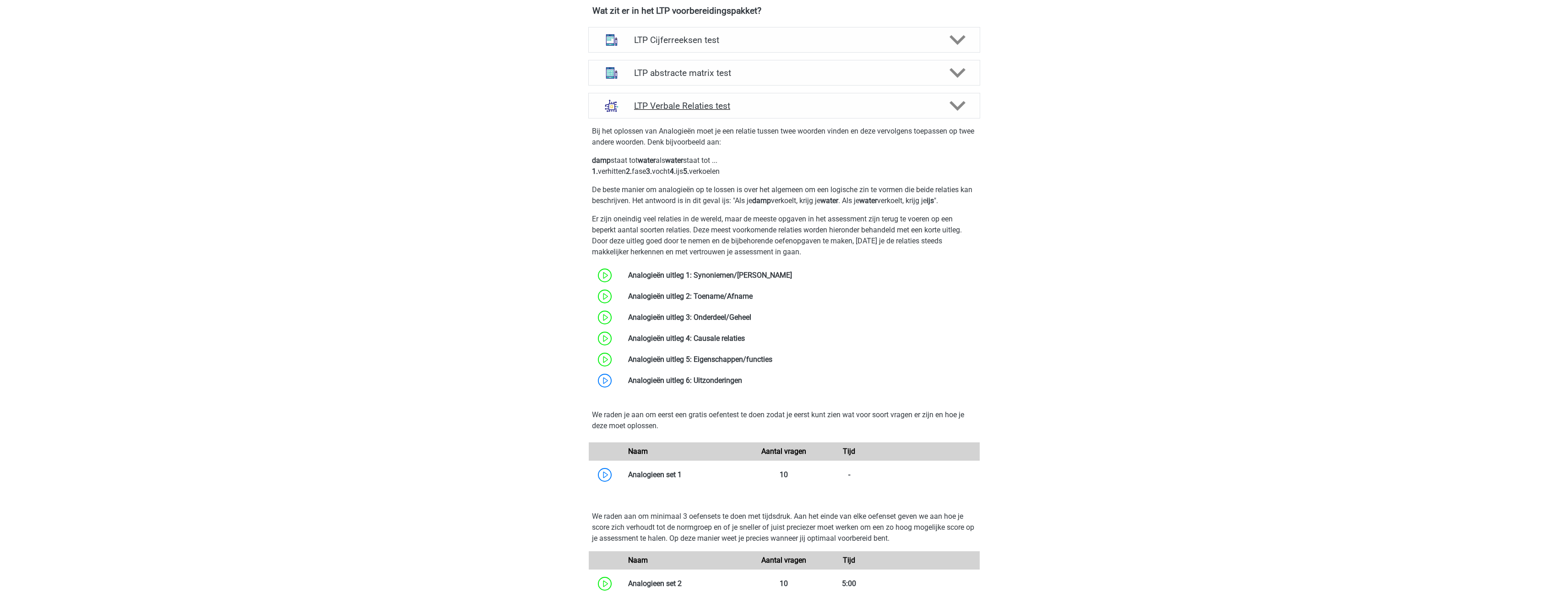
click at [778, 106] on h4 "LTP Verbale Relaties test" at bounding box center [784, 106] width 300 height 11
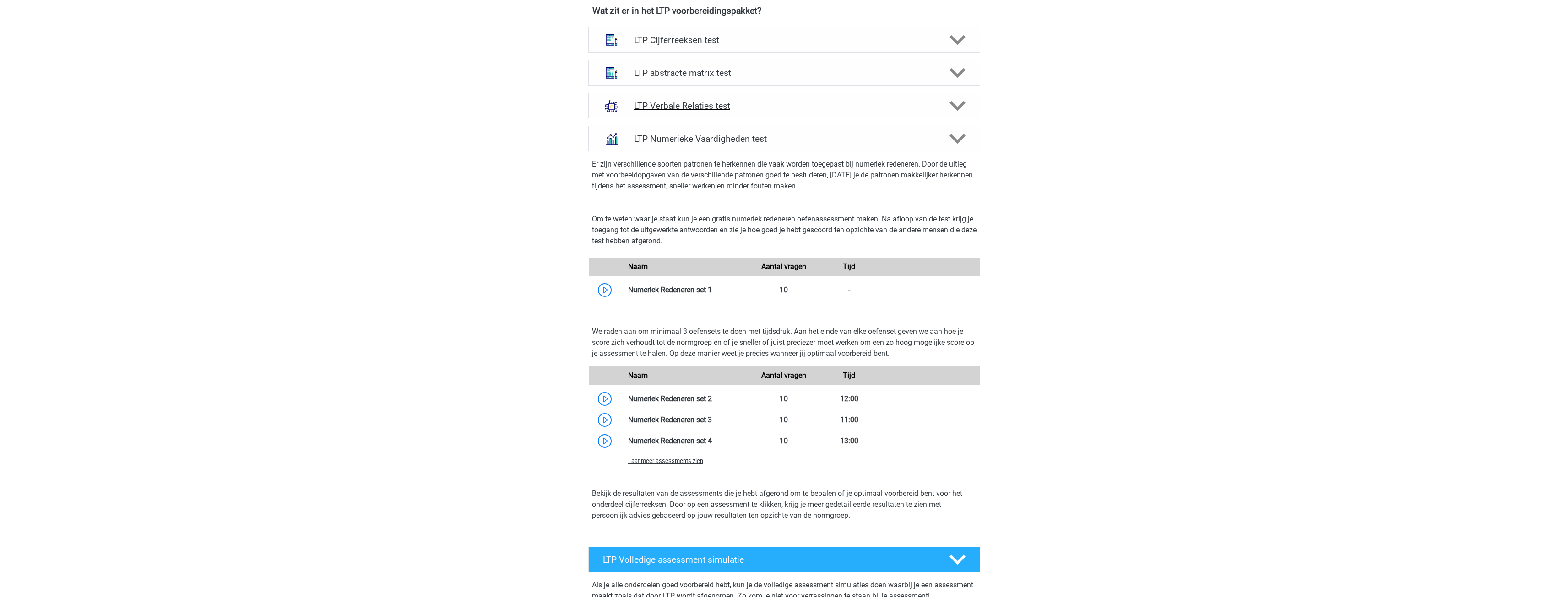
click at [755, 104] on h4 "LTP Verbale Relaties test" at bounding box center [784, 106] width 300 height 11
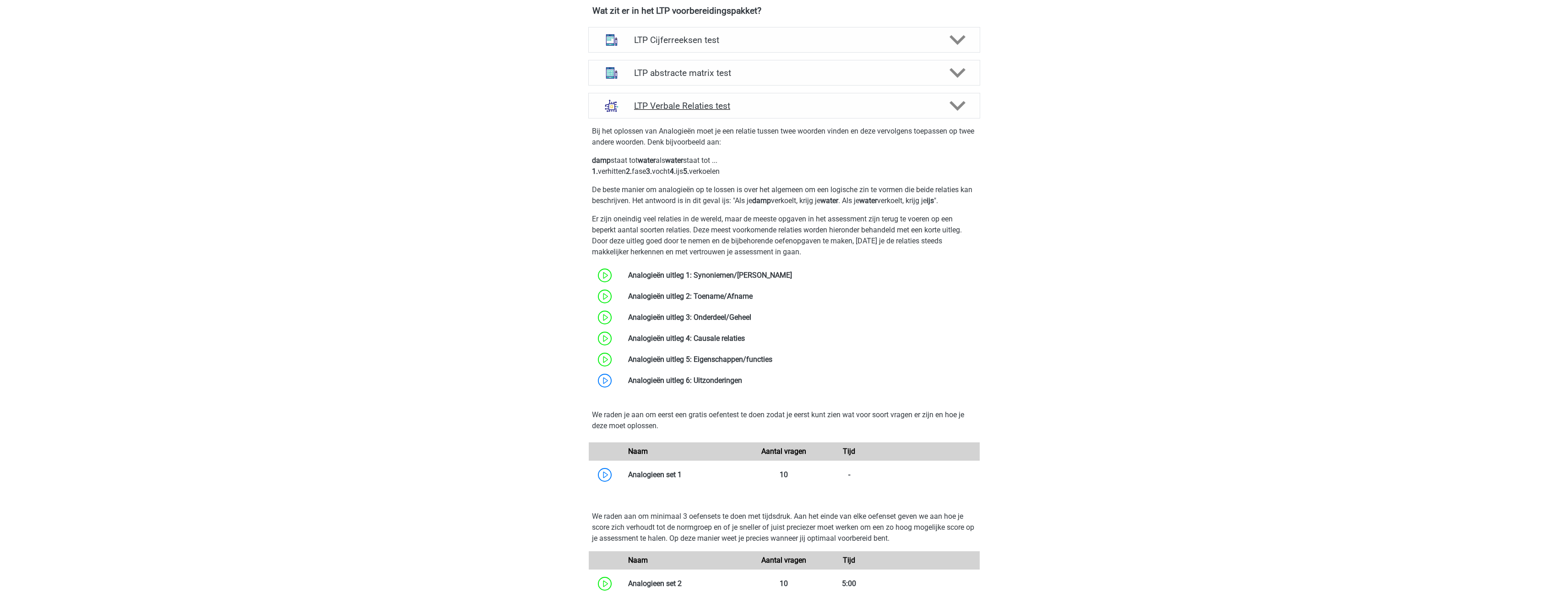
click at [755, 104] on h4 "LTP Verbale Relaties test" at bounding box center [784, 106] width 300 height 11
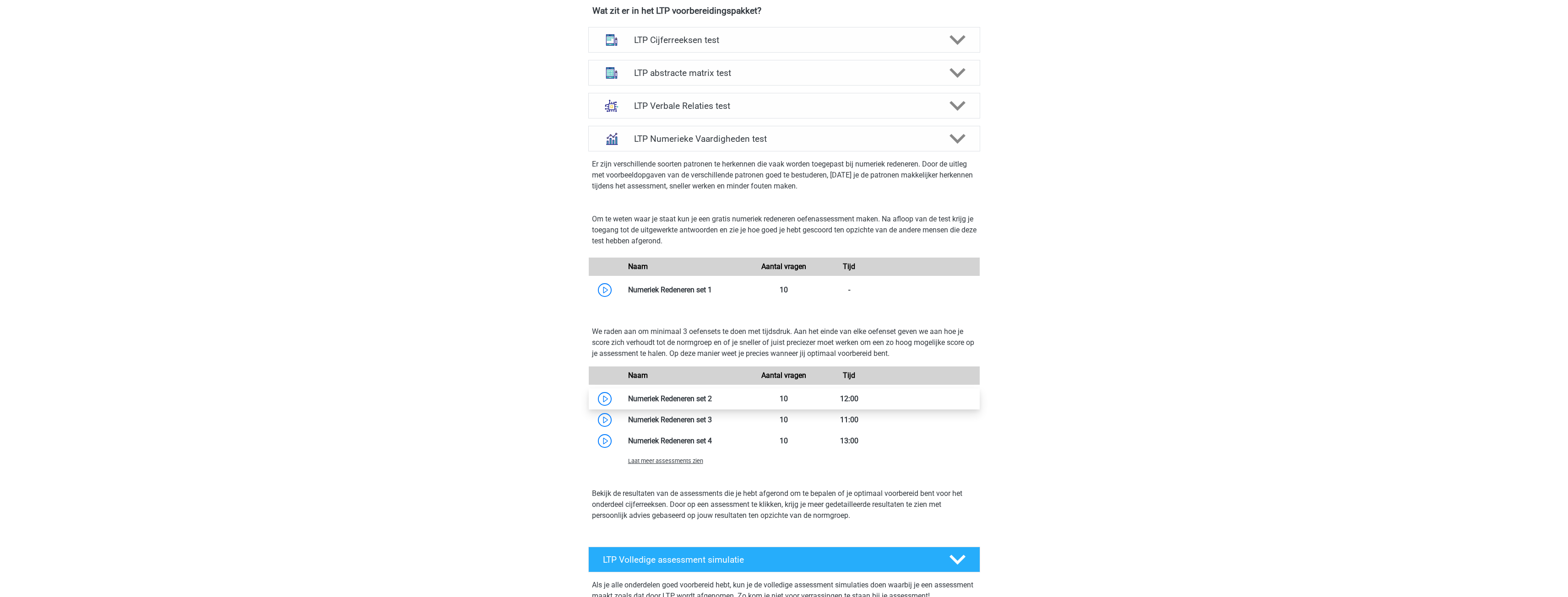
click at [712, 403] on link at bounding box center [712, 399] width 0 height 9
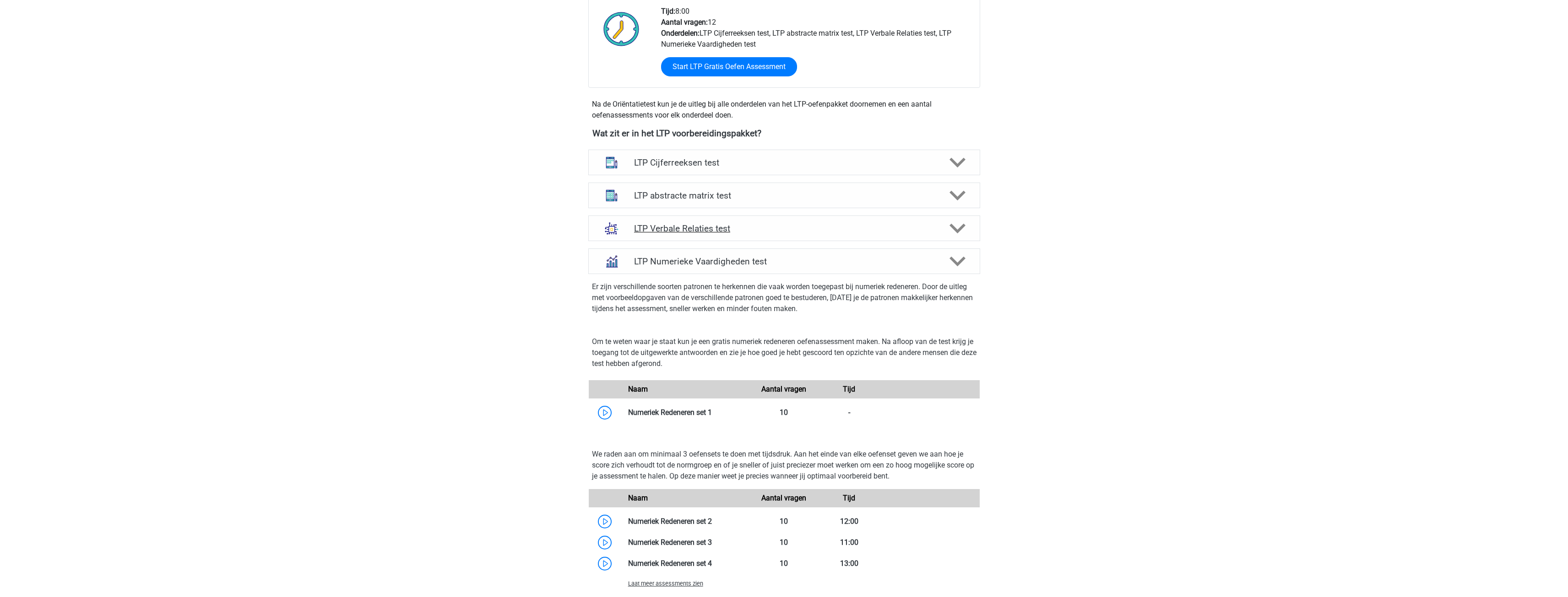
scroll to position [226, 0]
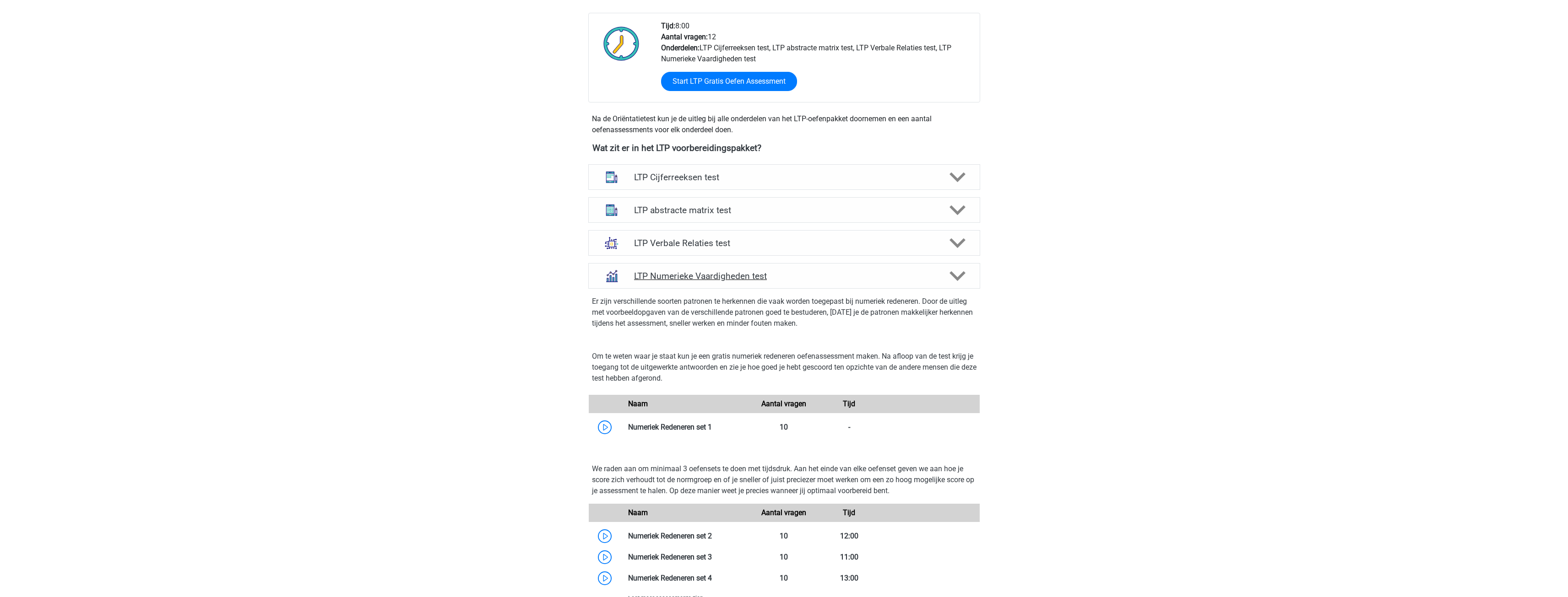
click at [701, 281] on h4 "LTP Numerieke Vaardigheden test" at bounding box center [784, 277] width 300 height 11
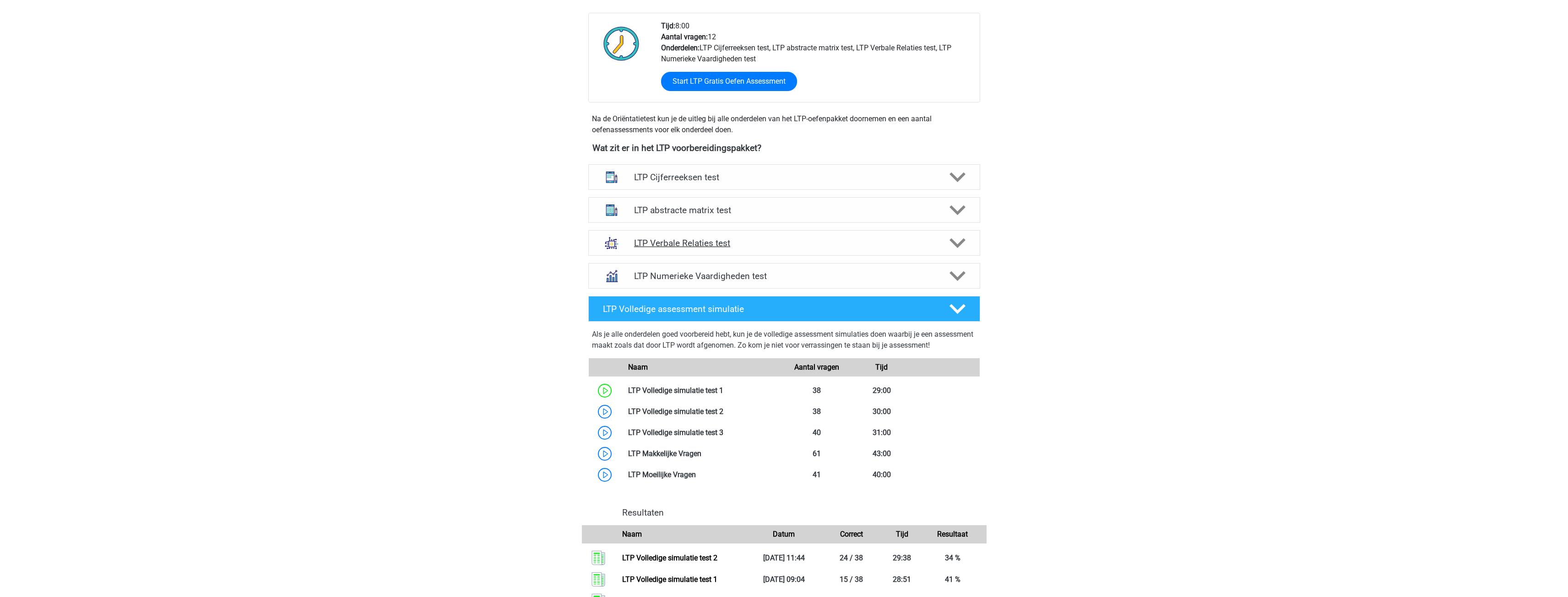
click at [700, 253] on div "LTP Verbale Relaties test" at bounding box center [784, 243] width 392 height 26
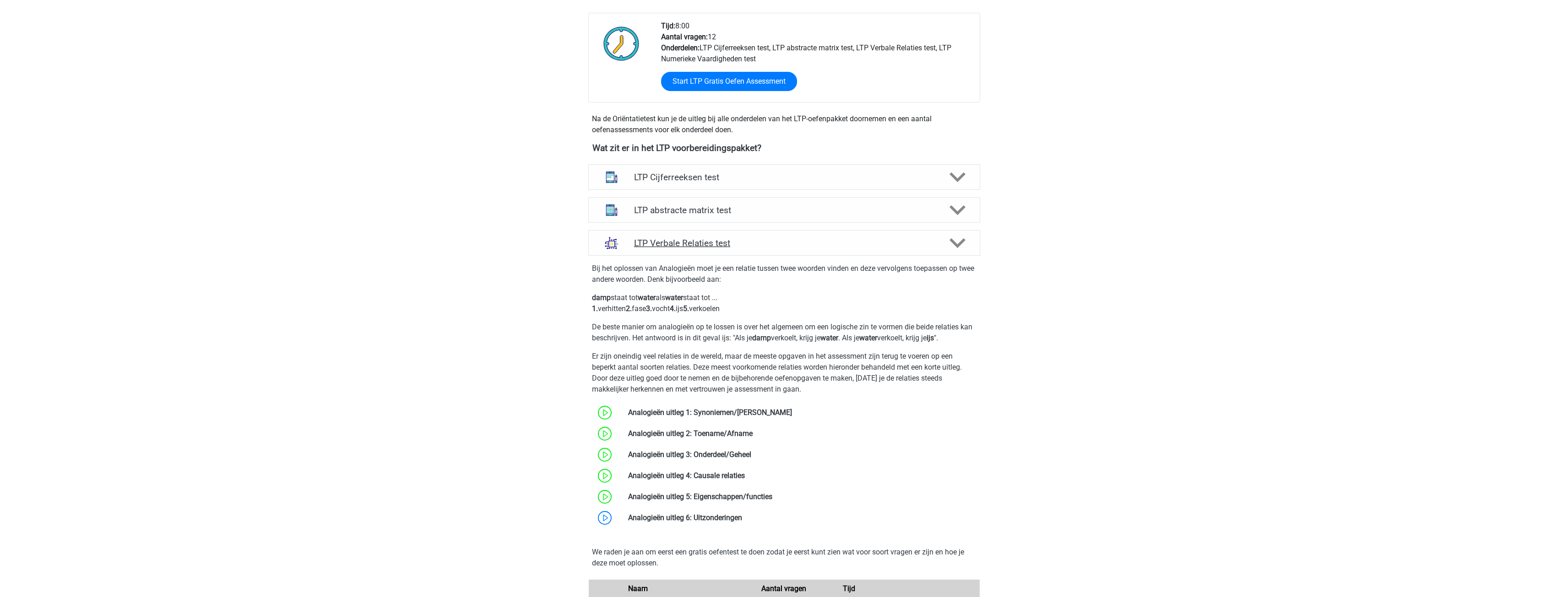
click at [699, 249] on div "LTP Verbale Relaties test" at bounding box center [784, 243] width 392 height 26
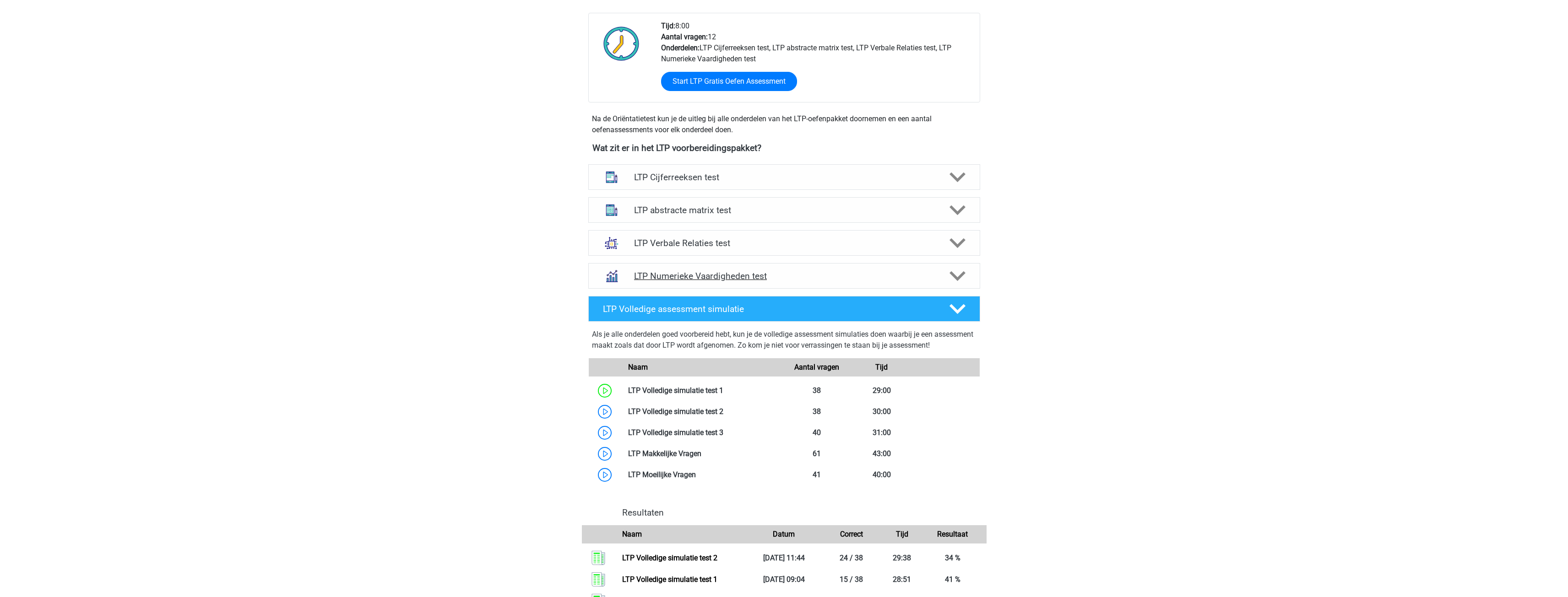
click at [692, 274] on h4 "LTP Numerieke Vaardigheden test" at bounding box center [784, 277] width 300 height 11
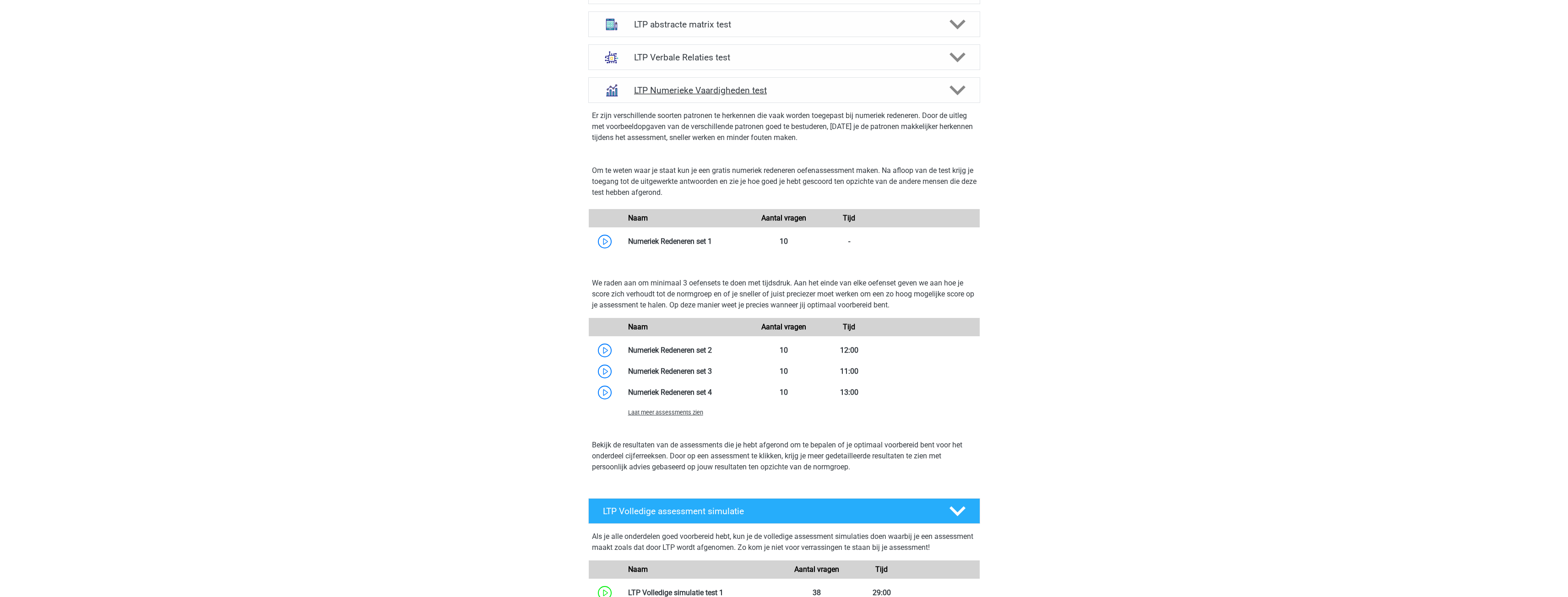
scroll to position [455, 0]
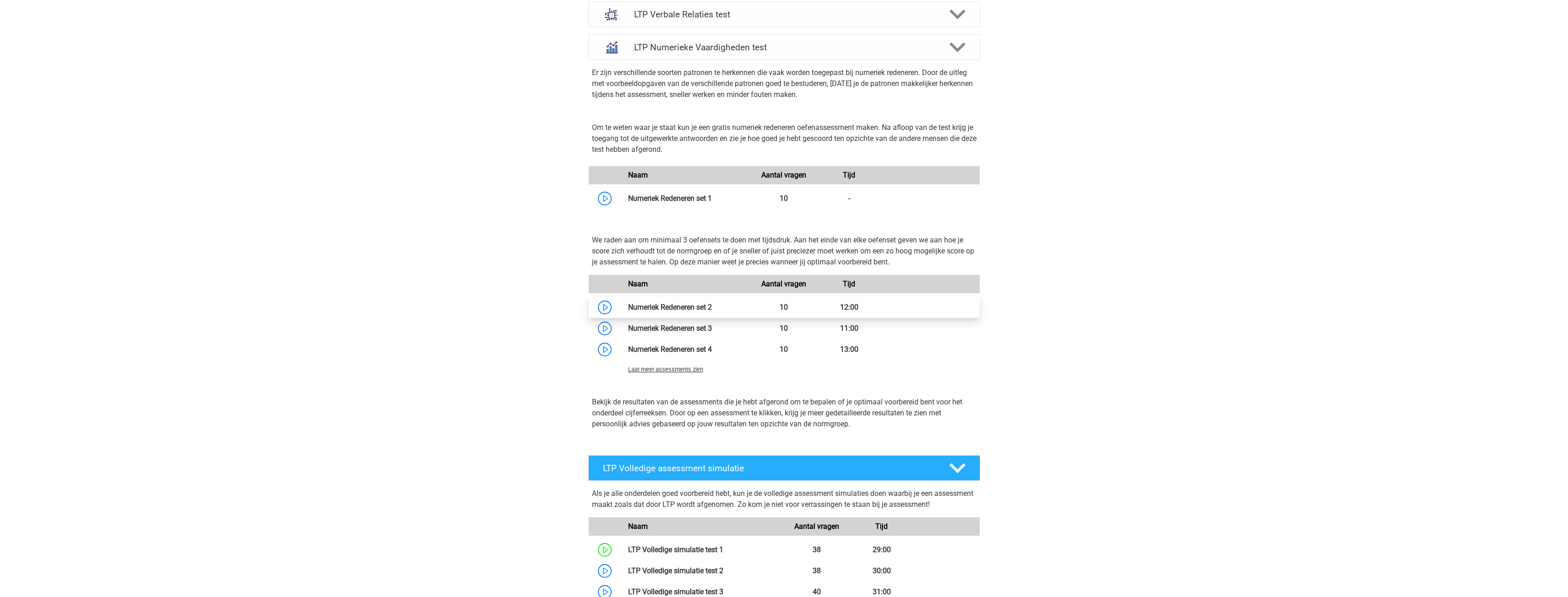
click at [712, 307] on link at bounding box center [712, 307] width 0 height 9
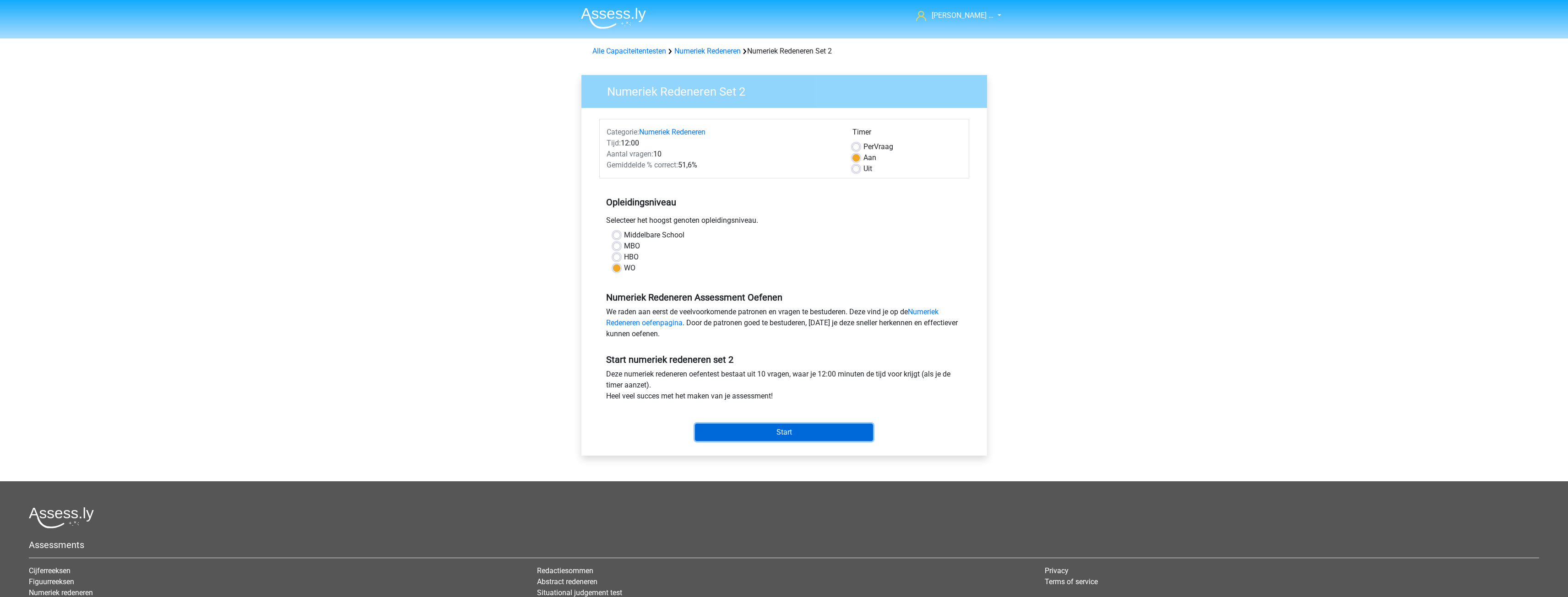
click at [773, 433] on input "Start" at bounding box center [784, 433] width 178 height 17
